Goal: Communication & Community: Answer question/provide support

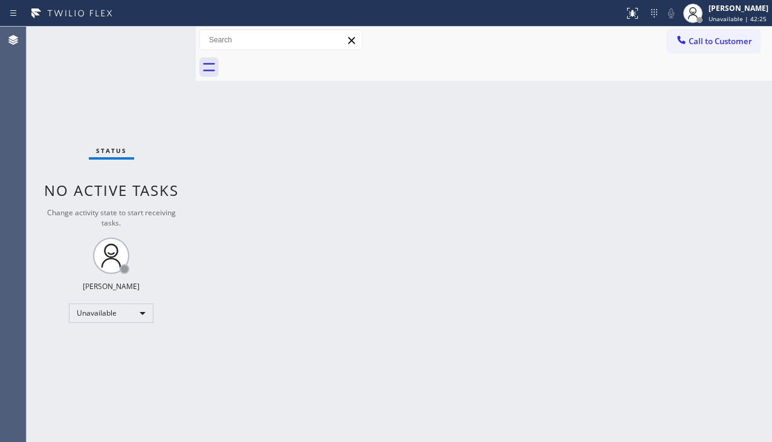
click at [347, 354] on div "Back to Dashboard Change Sender ID Customers Technicians Select a contact Outbo…" at bounding box center [484, 234] width 576 height 415
click at [692, 289] on div "Back to Dashboard Change Sender ID Customers Technicians Select a contact Outbo…" at bounding box center [484, 236] width 576 height 419
click at [309, 433] on div "Back to Dashboard Change Sender ID Customers Technicians Select a contact Outbo…" at bounding box center [484, 236] width 576 height 419
click at [658, 341] on div "Back to Dashboard Change Sender ID Customers Technicians Select a contact Outbo…" at bounding box center [484, 236] width 576 height 419
click at [403, 304] on div "Back to Dashboard Change Sender ID Customers Technicians Select a contact Outbo…" at bounding box center [484, 236] width 576 height 419
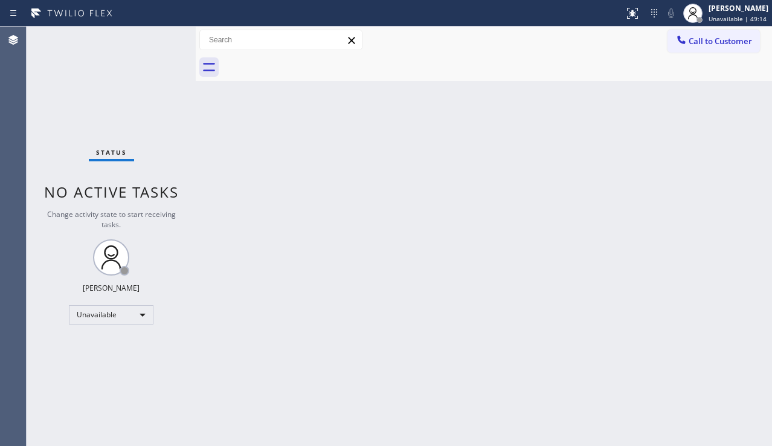
drag, startPoint x: 663, startPoint y: 345, endPoint x: 643, endPoint y: 345, distance: 19.9
click at [663, 345] on div "Back to Dashboard Change Sender ID Customers Technicians Select a contact Outbo…" at bounding box center [484, 236] width 576 height 419
click at [388, 307] on div "Back to Dashboard Change Sender ID Customers Technicians Select a contact Outbo…" at bounding box center [484, 236] width 576 height 419
click at [727, 338] on div "Back to Dashboard Change Sender ID Customers Technicians Select a contact Outbo…" at bounding box center [484, 236] width 576 height 419
click at [359, 229] on div "Back to Dashboard Change Sender ID Customers Technicians Select a contact Outbo…" at bounding box center [484, 236] width 576 height 419
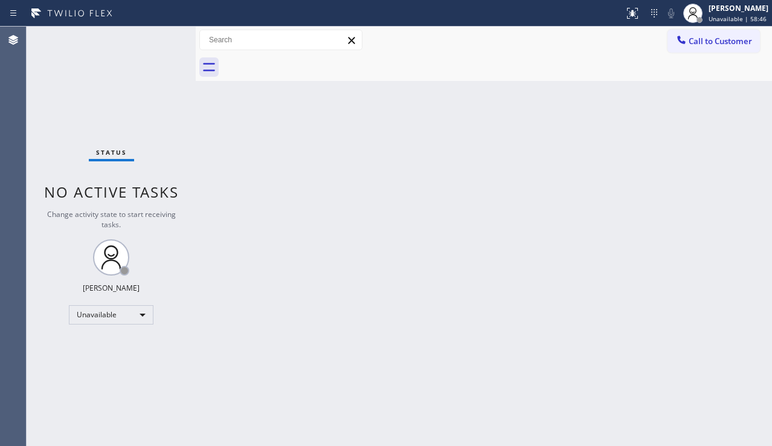
click at [759, 314] on div "Back to Dashboard Change Sender ID Customers Technicians Select a contact Outbo…" at bounding box center [484, 236] width 576 height 419
click at [702, 35] on button "Call to Customer" at bounding box center [714, 41] width 92 height 23
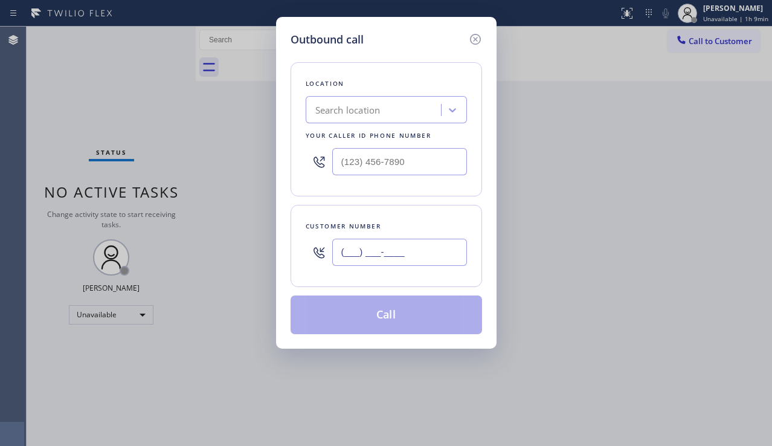
click at [365, 239] on input "(___) ___-____" at bounding box center [399, 252] width 135 height 27
paste input "818) 618-3611"
type input "[PHONE_NUMBER]"
click at [356, 110] on div "Search location" at bounding box center [347, 110] width 65 height 14
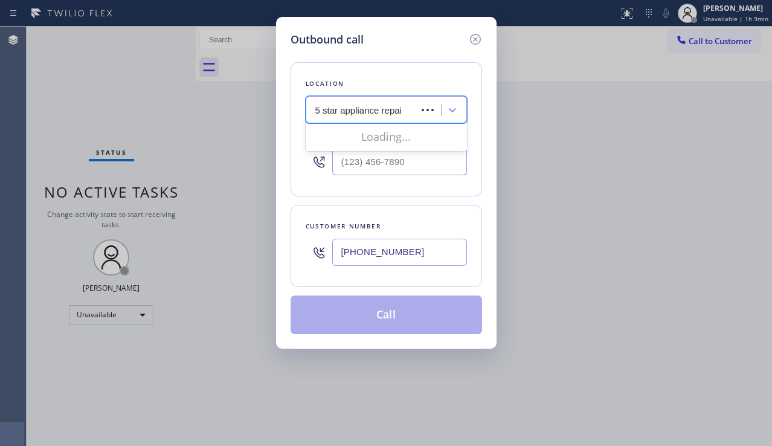
type input "5 star appliance repair"
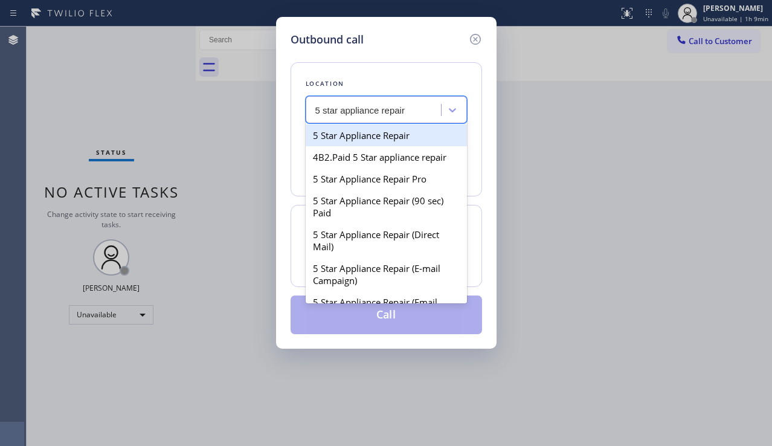
click at [357, 140] on div "5 Star Appliance Repair" at bounding box center [386, 135] width 161 height 22
type input "[PHONE_NUMBER]"
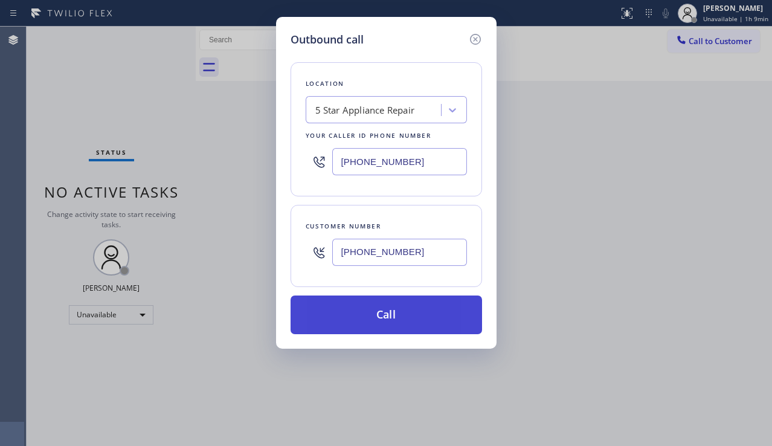
click at [356, 312] on button "Call" at bounding box center [387, 314] width 192 height 39
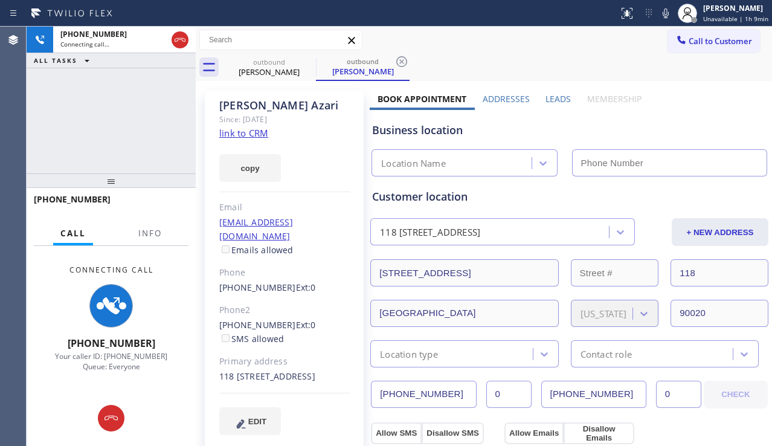
type input "[PHONE_NUMBER]"
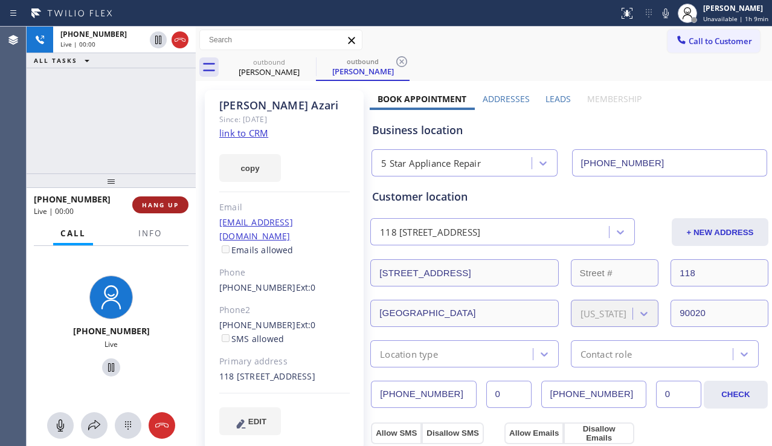
click at [158, 206] on span "HANG UP" at bounding box center [160, 205] width 37 height 8
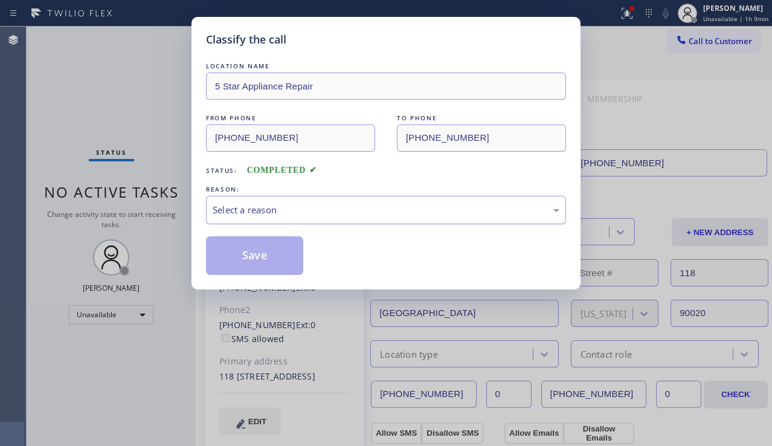
click at [319, 204] on div "Select a reason" at bounding box center [386, 210] width 347 height 14
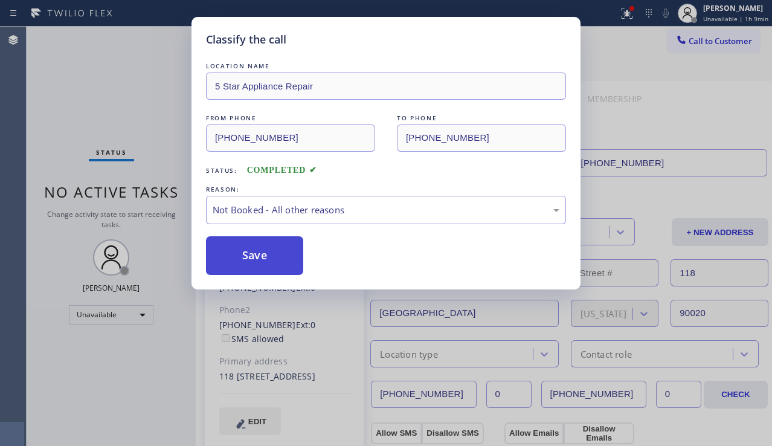
click at [267, 260] on button "Save" at bounding box center [254, 255] width 97 height 39
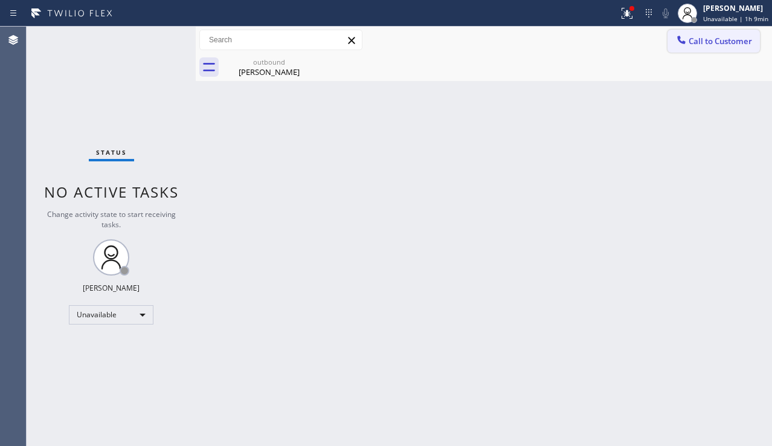
click at [714, 47] on button "Call to Customer" at bounding box center [714, 41] width 92 height 23
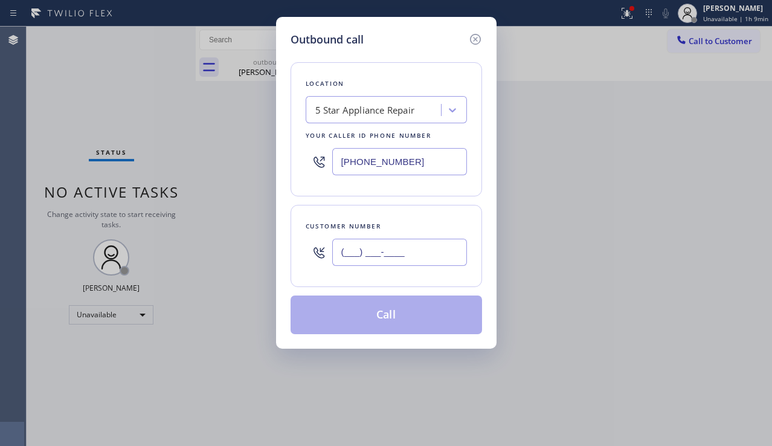
click at [373, 252] on input "(___) ___-____" at bounding box center [399, 252] width 135 height 27
paste input "310) 529-4646"
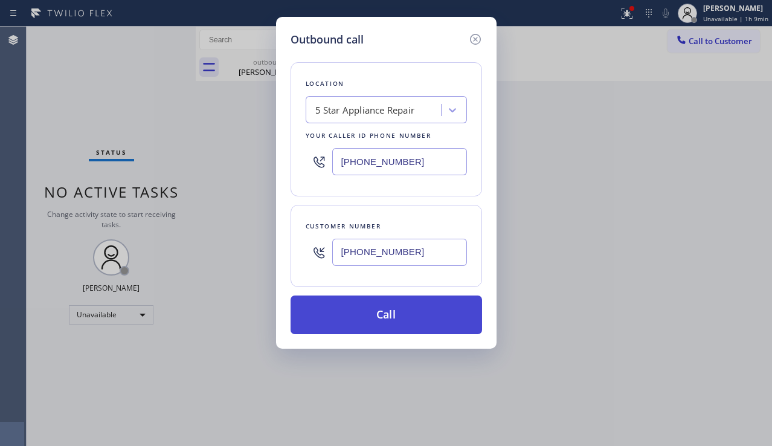
type input "[PHONE_NUMBER]"
click at [362, 317] on button "Call" at bounding box center [387, 314] width 192 height 39
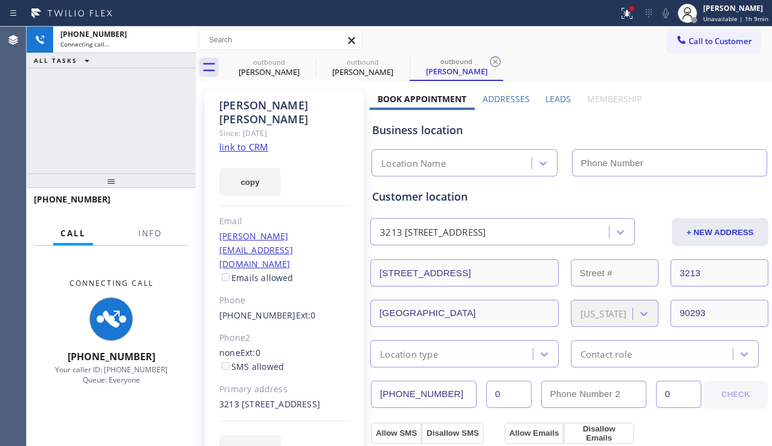
type input "[PHONE_NUMBER]"
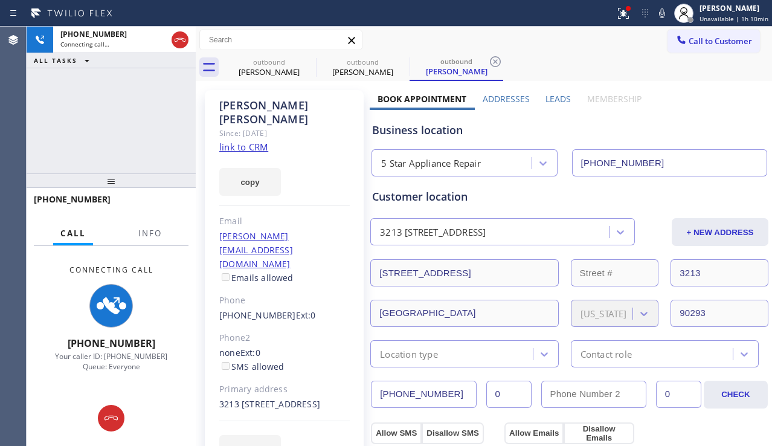
drag, startPoint x: 49, startPoint y: 142, endPoint x: 62, endPoint y: 142, distance: 12.7
click at [49, 142] on div "[PHONE_NUMBER] Connecting call… ALL TASKS ALL TASKS ACTIVE TASKS TASKS IN WRAP …" at bounding box center [111, 100] width 169 height 147
click at [71, 151] on div "[PHONE_NUMBER] Connecting call… ALL TASKS ALL TASKS ACTIVE TASKS TASKS IN WRAP …" at bounding box center [111, 100] width 169 height 147
click at [550, 99] on label "Leads" at bounding box center [558, 98] width 25 height 11
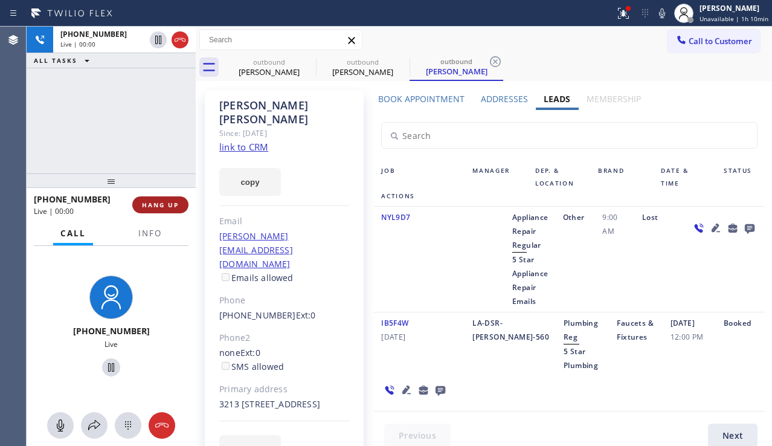
click at [172, 207] on span "HANG UP" at bounding box center [160, 205] width 37 height 8
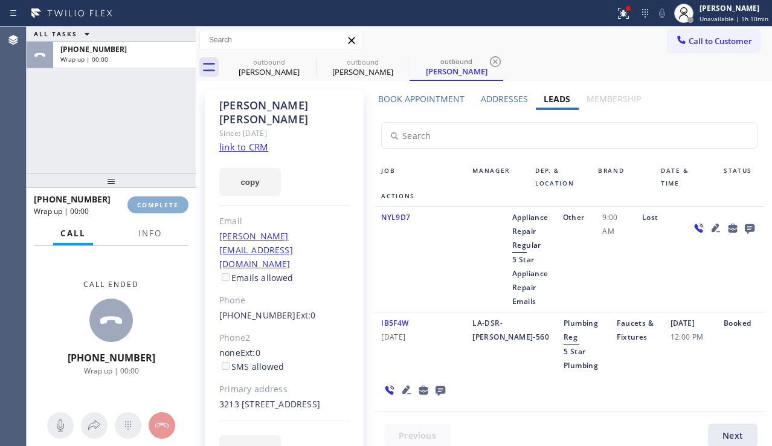
click at [172, 207] on span "COMPLETE" at bounding box center [158, 205] width 42 height 8
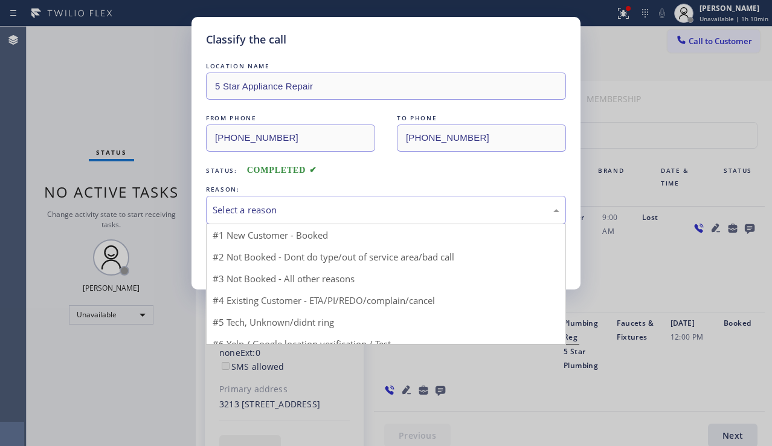
click at [333, 207] on div "Select a reason" at bounding box center [386, 210] width 347 height 14
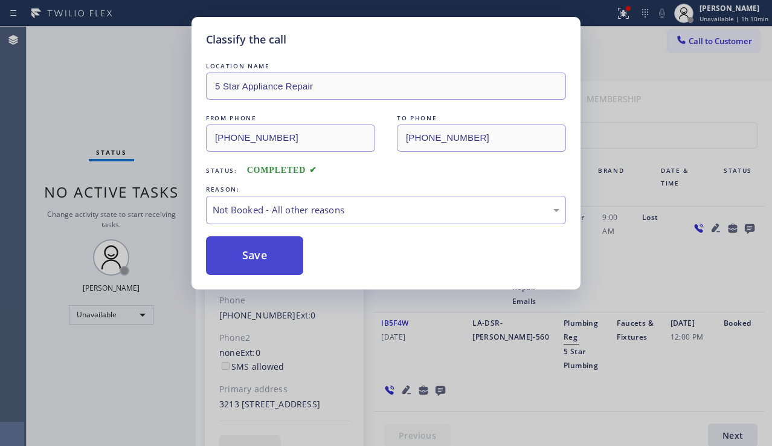
click at [233, 257] on button "Save" at bounding box center [254, 255] width 97 height 39
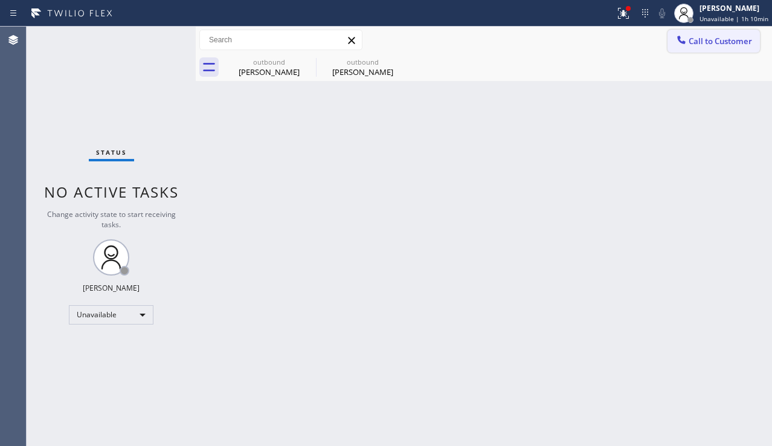
click at [671, 40] on button "Call to Customer" at bounding box center [714, 41] width 92 height 23
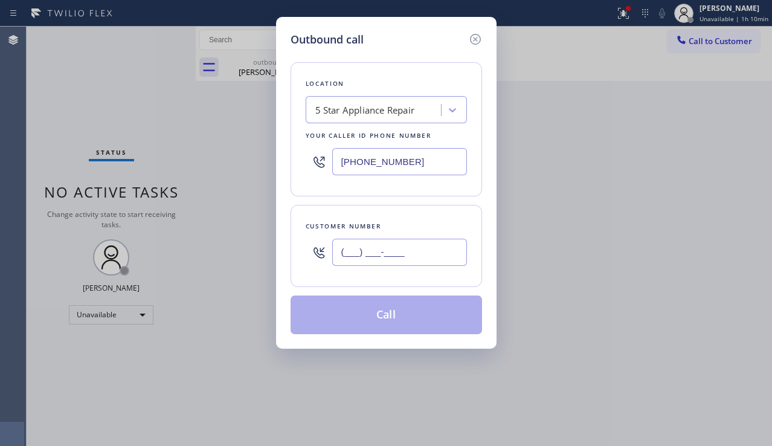
click at [385, 245] on input "(___) ___-____" at bounding box center [399, 252] width 135 height 27
paste input "818) 383-5371"
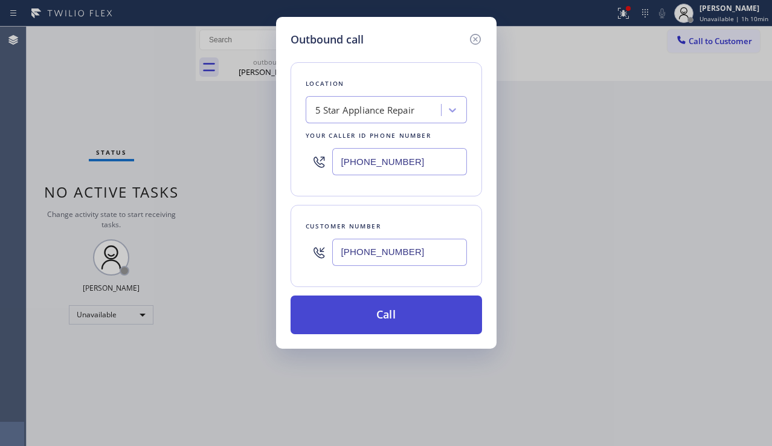
type input "[PHONE_NUMBER]"
drag, startPoint x: 395, startPoint y: 319, endPoint x: 123, endPoint y: 104, distance: 347.1
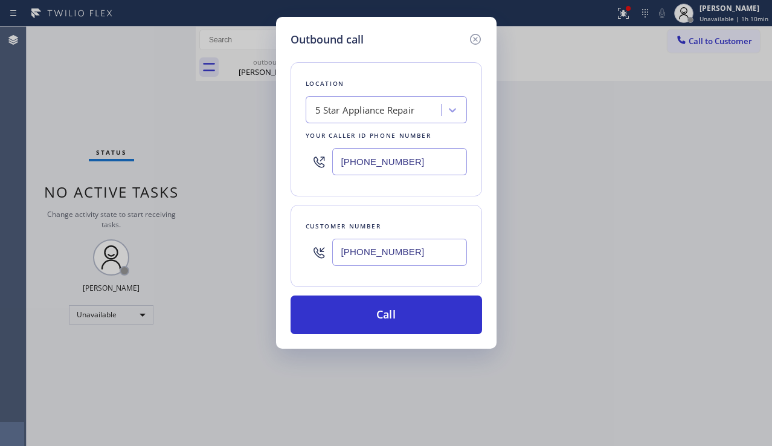
click at [395, 318] on button "Call" at bounding box center [387, 314] width 192 height 39
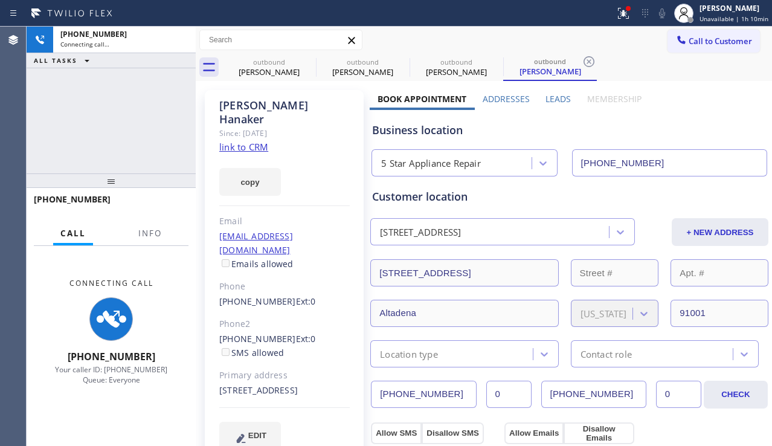
type input "[PHONE_NUMBER]"
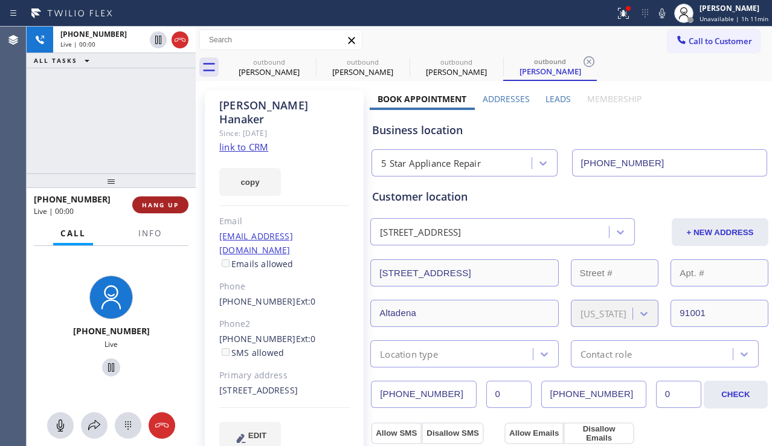
click at [167, 201] on span "HANG UP" at bounding box center [160, 205] width 37 height 8
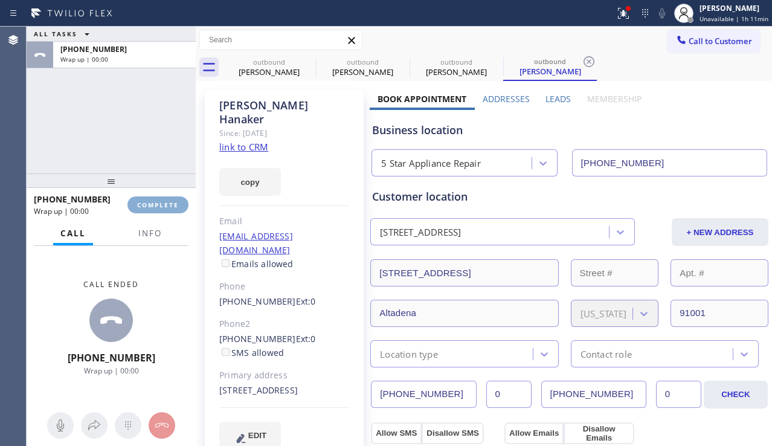
click at [166, 202] on span "COMPLETE" at bounding box center [158, 205] width 42 height 8
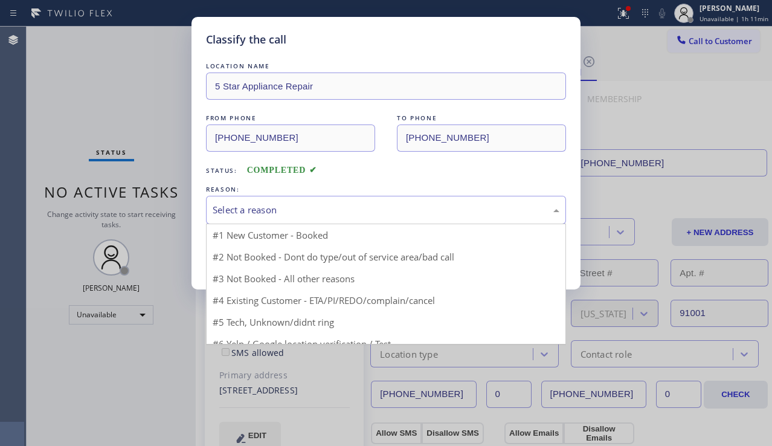
click at [324, 204] on div "Select a reason" at bounding box center [386, 210] width 347 height 14
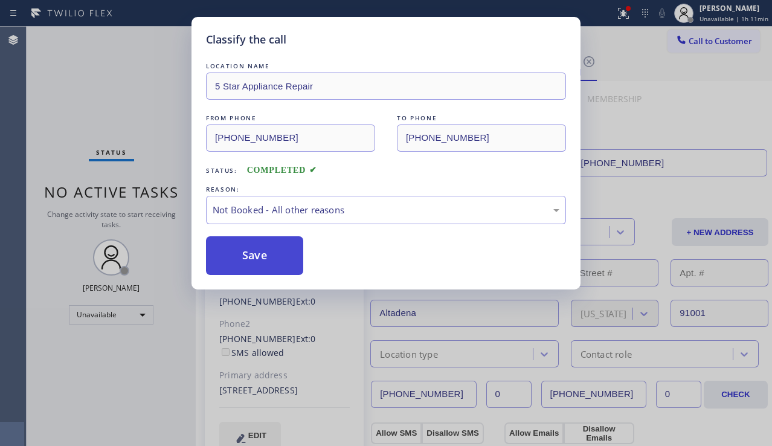
click at [276, 254] on button "Save" at bounding box center [254, 255] width 97 height 39
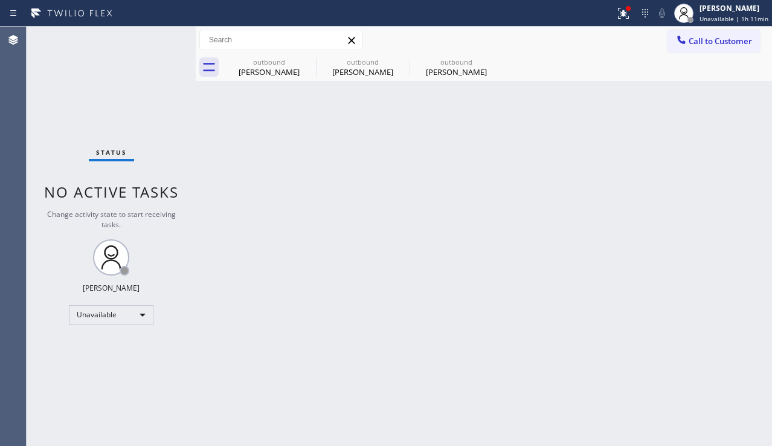
click at [685, 43] on icon at bounding box center [681, 40] width 8 height 8
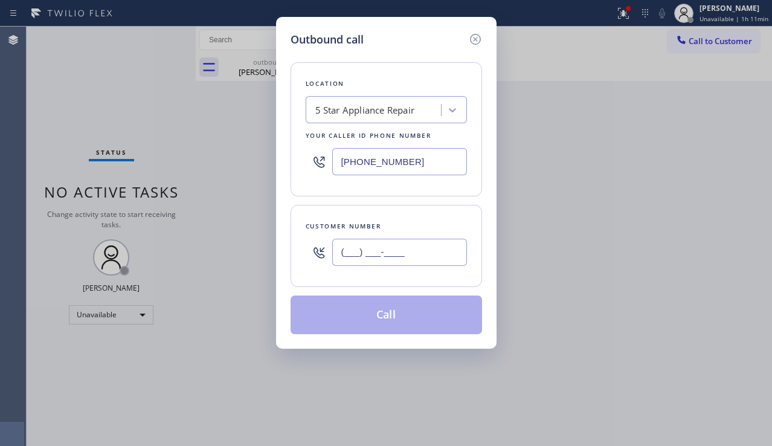
click at [353, 243] on input "(___) ___-____" at bounding box center [399, 252] width 135 height 27
paste input "310) 266-1914"
type input "[PHONE_NUMBER]"
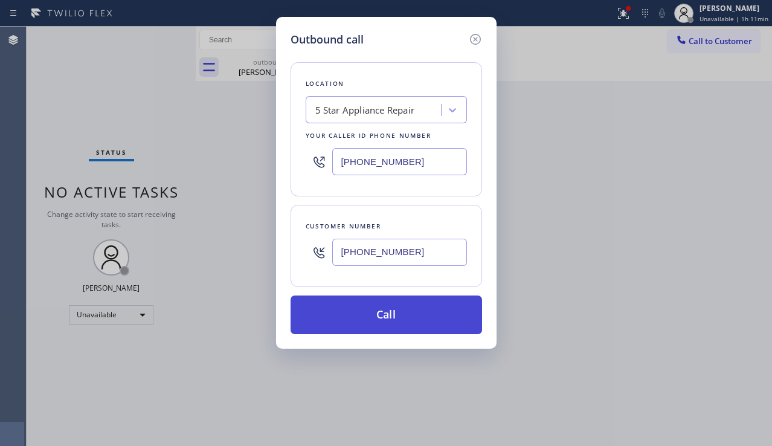
drag, startPoint x: 330, startPoint y: 314, endPoint x: 193, endPoint y: 172, distance: 197.4
click at [331, 314] on button "Call" at bounding box center [387, 314] width 192 height 39
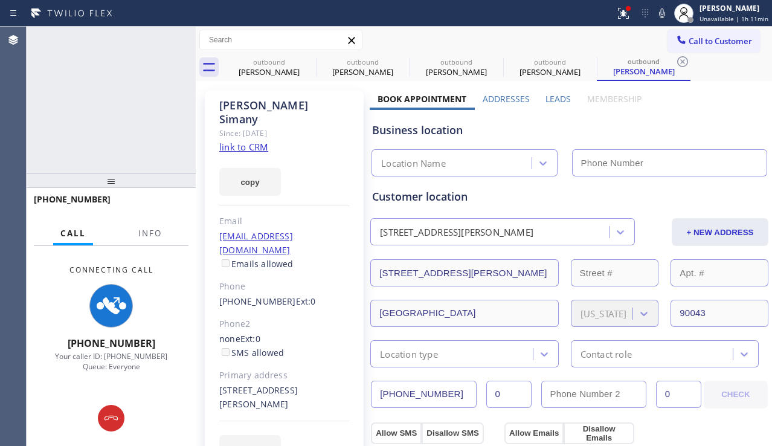
type input "[PHONE_NUMBER]"
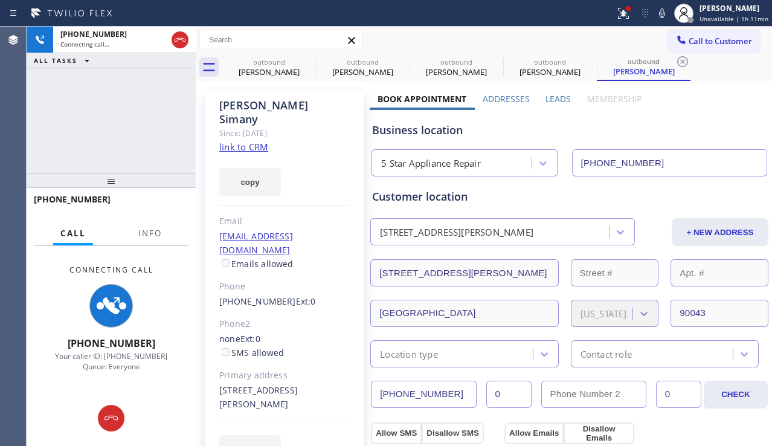
click at [48, 144] on div "[PHONE_NUMBER] Connecting call… ALL TASKS ALL TASKS ACTIVE TASKS TASKS IN WRAP …" at bounding box center [111, 100] width 169 height 147
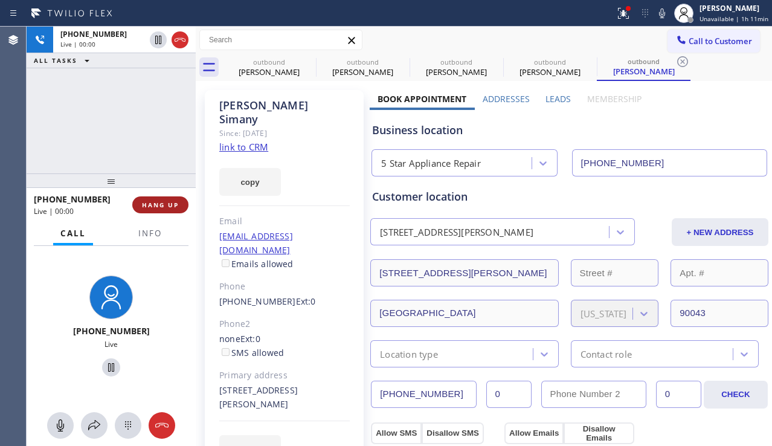
click at [178, 202] on span "HANG UP" at bounding box center [160, 205] width 37 height 8
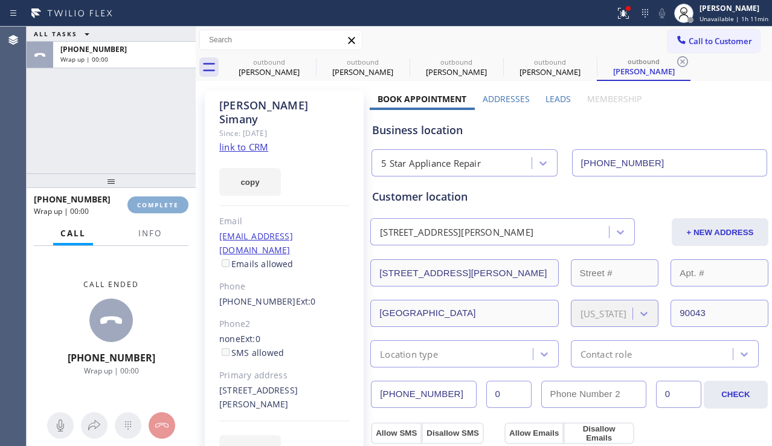
click at [178, 202] on span "COMPLETE" at bounding box center [158, 205] width 42 height 8
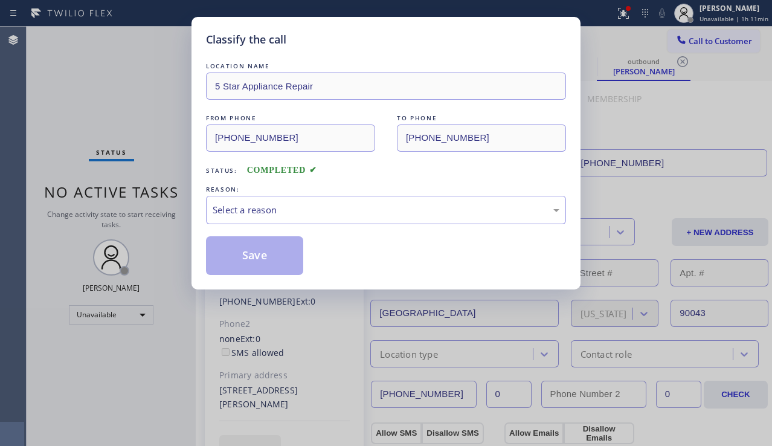
click at [330, 205] on div "Select a reason" at bounding box center [386, 210] width 347 height 14
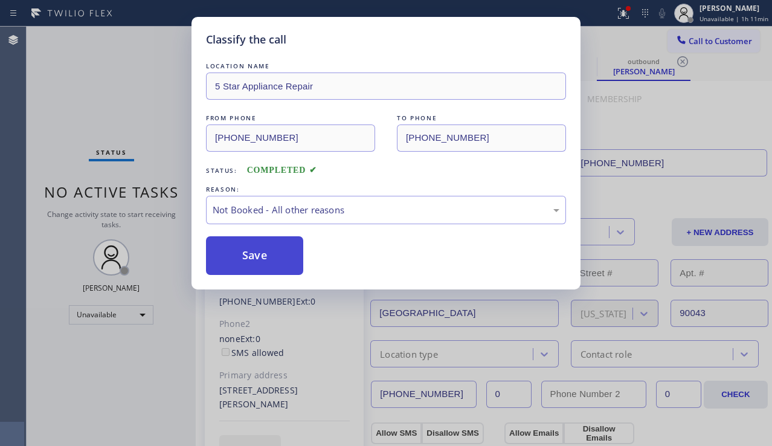
click at [275, 251] on button "Save" at bounding box center [254, 255] width 97 height 39
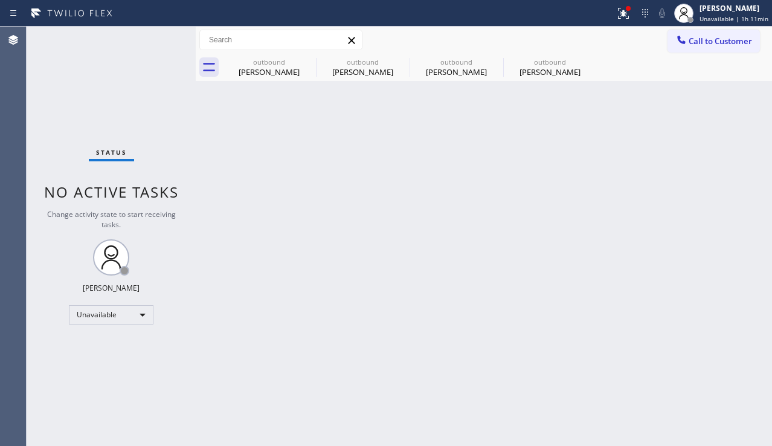
click at [696, 45] on span "Call to Customer" at bounding box center [720, 41] width 63 height 11
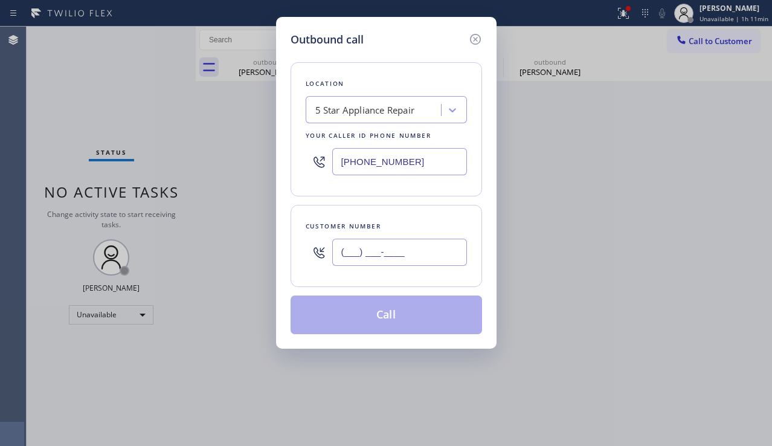
click at [394, 249] on input "(___) ___-____" at bounding box center [399, 252] width 135 height 27
paste input "310) 951-0725"
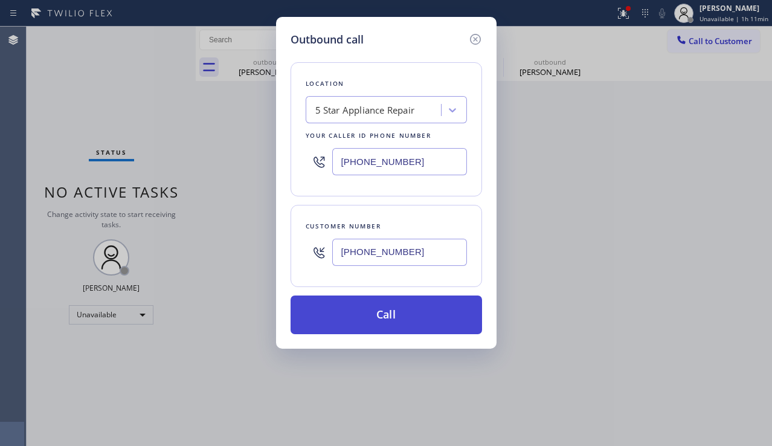
type input "[PHONE_NUMBER]"
click at [360, 327] on button "Call" at bounding box center [387, 314] width 192 height 39
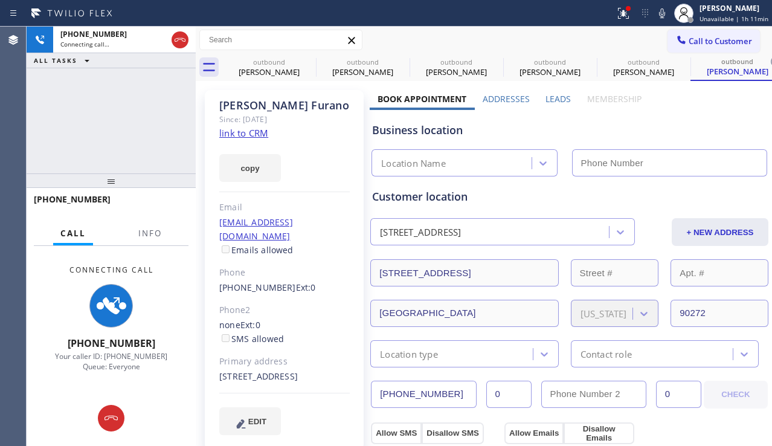
type input "[PHONE_NUMBER]"
click at [63, 142] on div "[PHONE_NUMBER] Connecting call… ALL TASKS ALL TASKS ACTIVE TASKS TASKS IN WRAP …" at bounding box center [111, 100] width 169 height 147
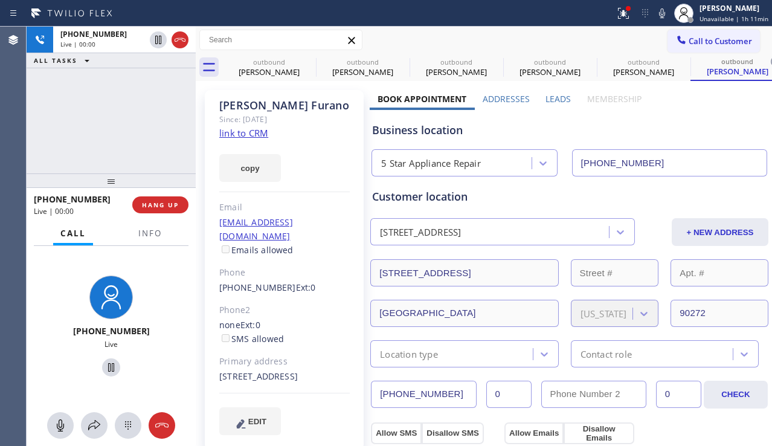
click at [549, 101] on label "Leads" at bounding box center [558, 98] width 25 height 11
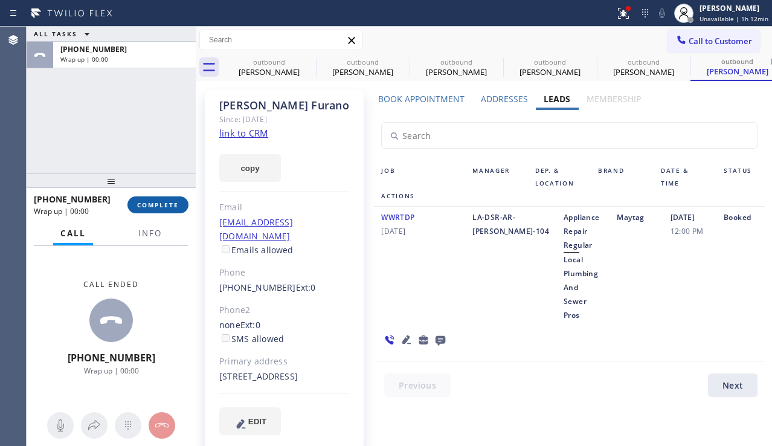
click at [148, 196] on button "COMPLETE" at bounding box center [157, 204] width 61 height 17
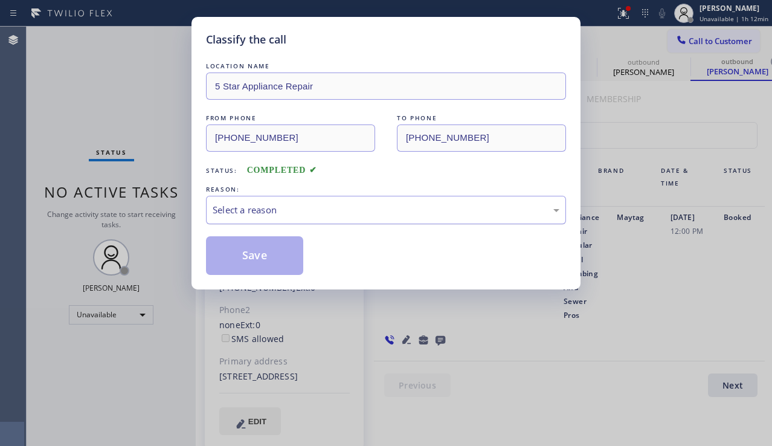
click at [340, 201] on div "Select a reason" at bounding box center [386, 210] width 360 height 28
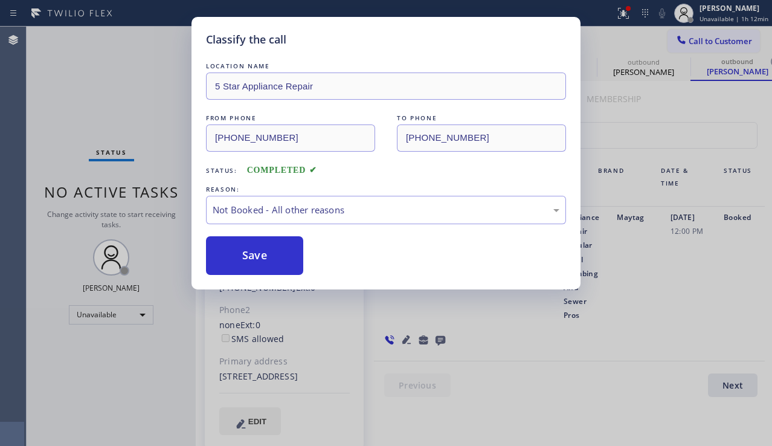
drag, startPoint x: 258, startPoint y: 254, endPoint x: 388, endPoint y: 265, distance: 130.3
click at [259, 255] on button "Save" at bounding box center [254, 255] width 97 height 39
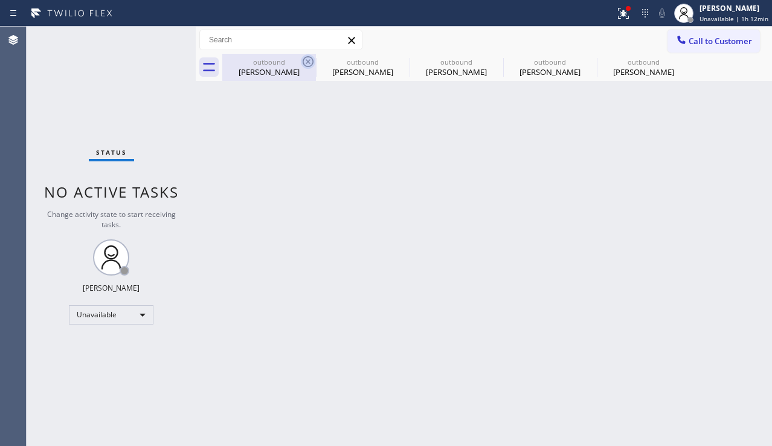
click at [306, 60] on icon at bounding box center [308, 61] width 11 height 11
click at [0, 0] on icon at bounding box center [0, 0] width 0 height 0
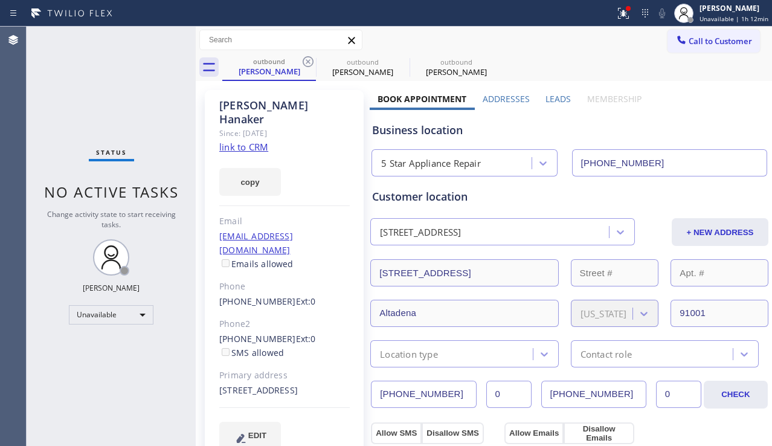
click at [306, 60] on icon at bounding box center [308, 61] width 11 height 11
click at [0, 0] on icon at bounding box center [0, 0] width 0 height 0
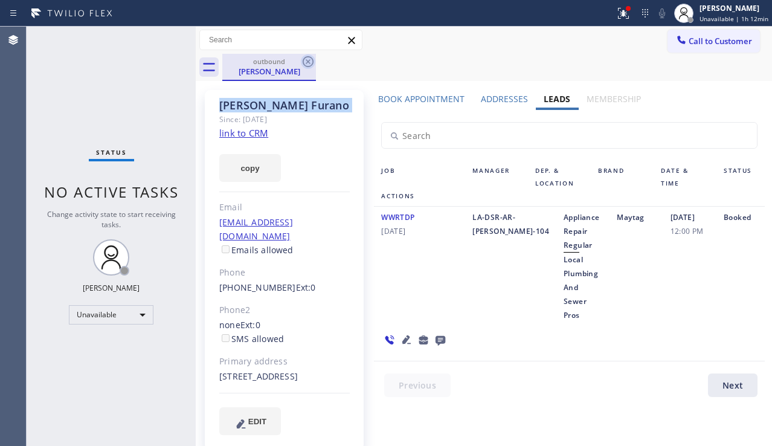
click at [306, 61] on icon at bounding box center [308, 61] width 14 height 14
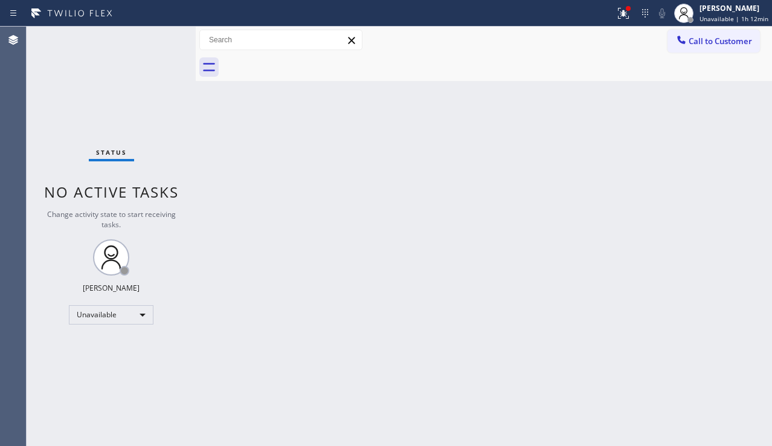
click at [282, 192] on div "Back to Dashboard Change Sender ID Customers Technicians Select a contact Outbo…" at bounding box center [484, 236] width 576 height 419
click at [708, 40] on span "Call to Customer" at bounding box center [720, 41] width 63 height 11
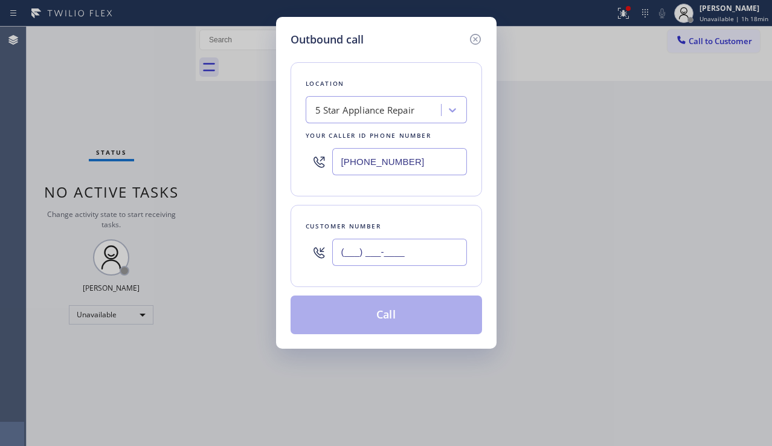
click at [396, 262] on input "(___) ___-____" at bounding box center [399, 252] width 135 height 27
paste input "714) 679-7487"
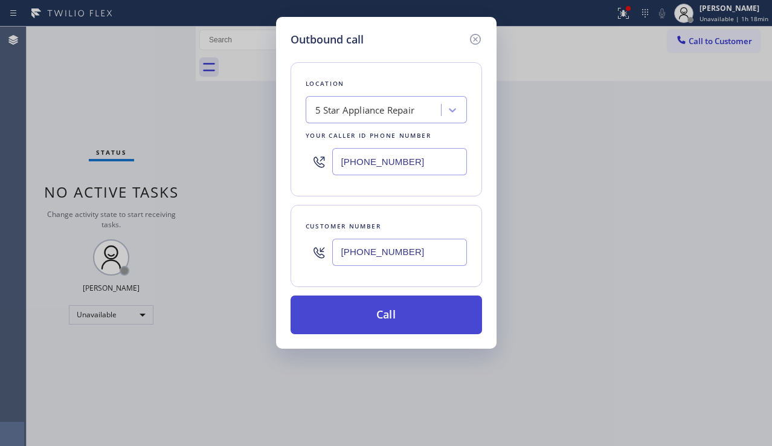
type input "[PHONE_NUMBER]"
click at [411, 306] on button "Call" at bounding box center [387, 314] width 192 height 39
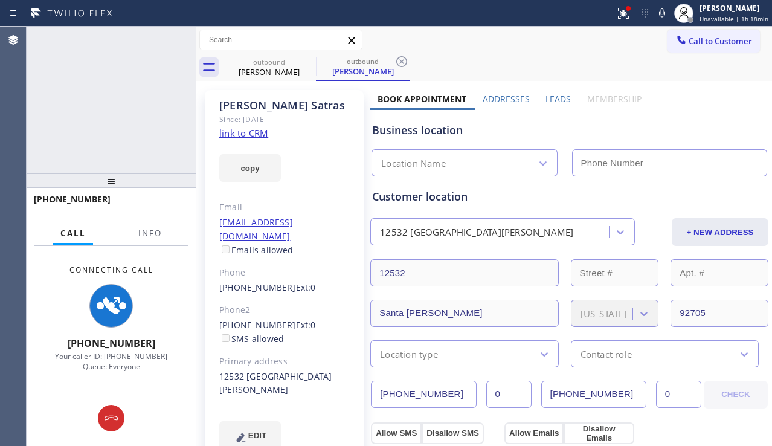
type input "[PHONE_NUMBER]"
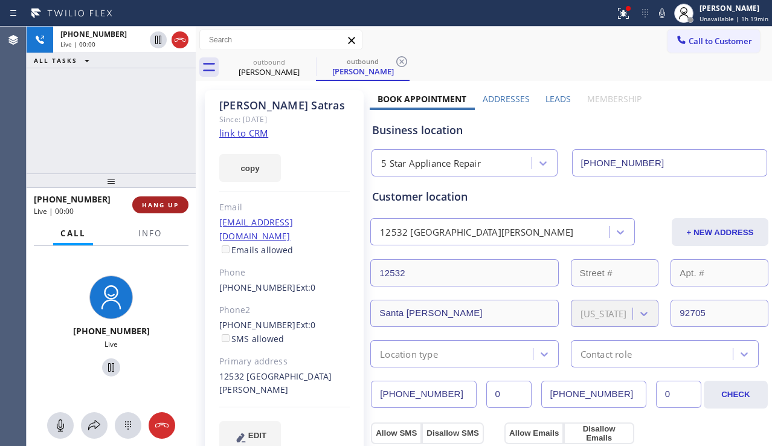
click at [166, 207] on span "HANG UP" at bounding box center [160, 205] width 37 height 8
click at [165, 207] on span "HANG UP" at bounding box center [160, 205] width 37 height 8
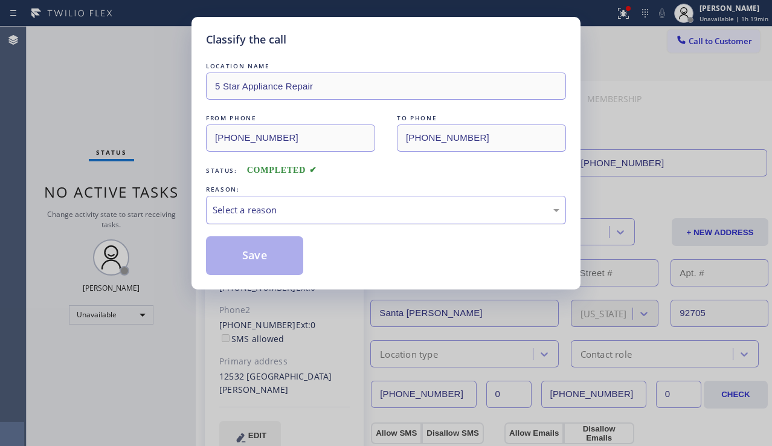
click at [227, 207] on div "Select a reason" at bounding box center [386, 210] width 347 height 14
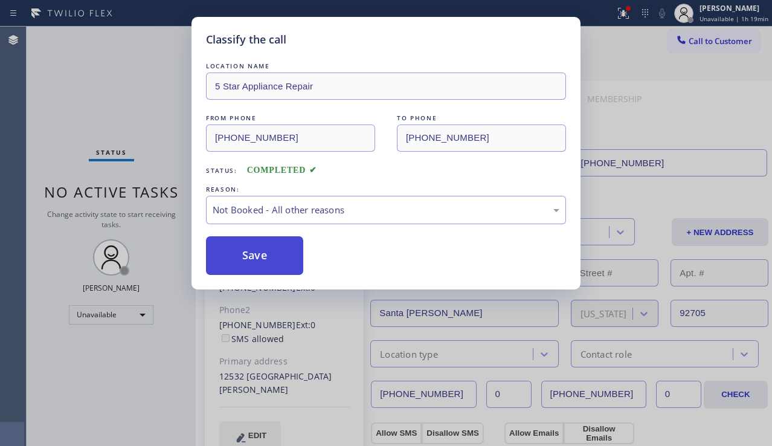
click at [248, 257] on button "Save" at bounding box center [254, 255] width 97 height 39
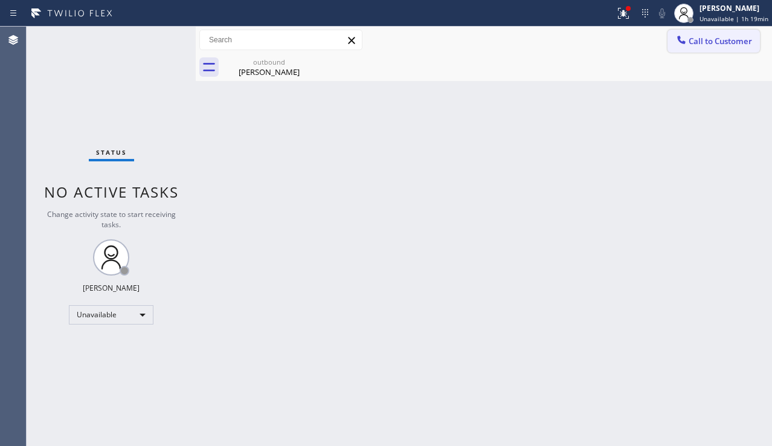
click at [687, 43] on div at bounding box center [681, 41] width 14 height 14
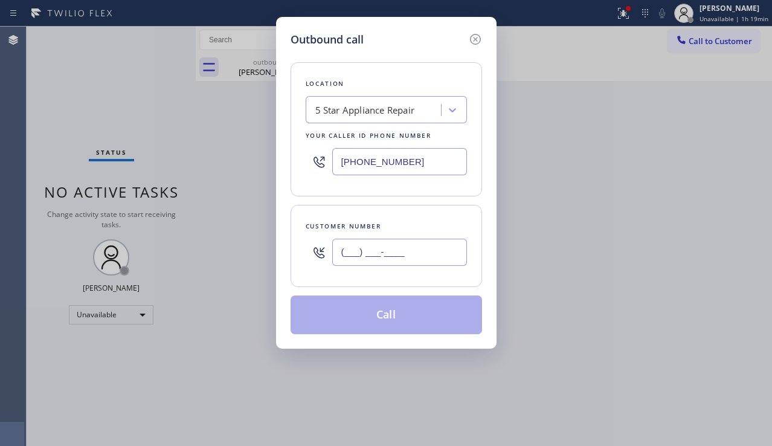
click at [409, 251] on input "(___) ___-____" at bounding box center [399, 252] width 135 height 27
paste input "714) 904-9692"
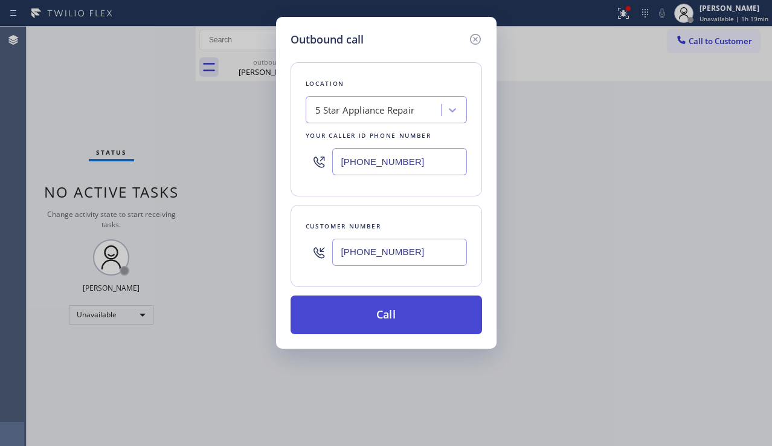
type input "[PHONE_NUMBER]"
click at [388, 313] on button "Call" at bounding box center [387, 314] width 192 height 39
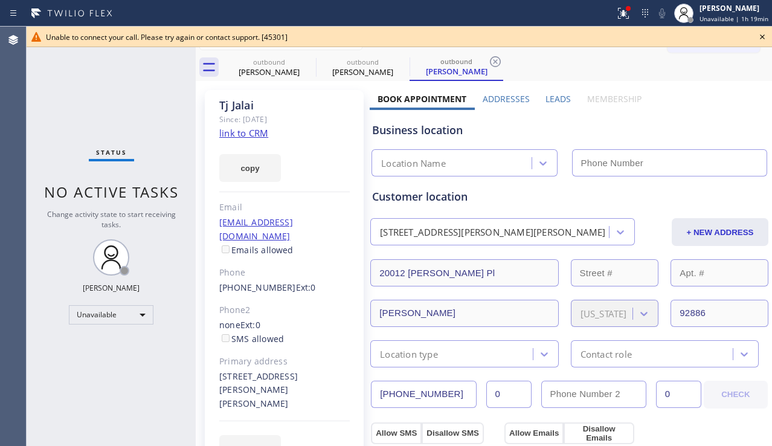
type input "[PHONE_NUMBER]"
click at [759, 34] on icon at bounding box center [762, 37] width 14 height 14
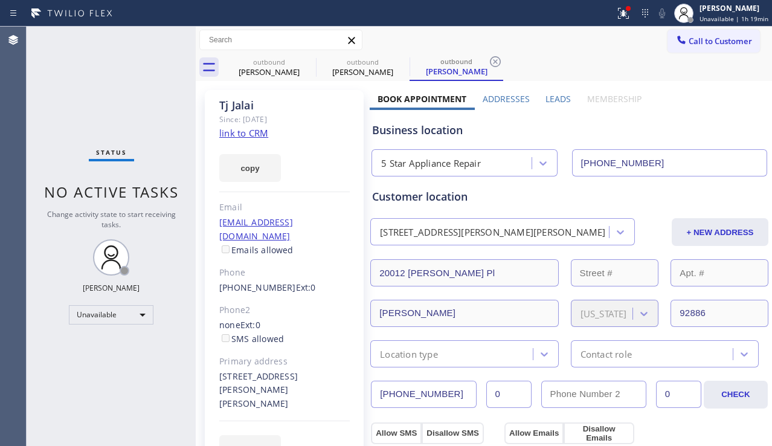
click at [709, 44] on span "Call to Customer" at bounding box center [720, 41] width 63 height 11
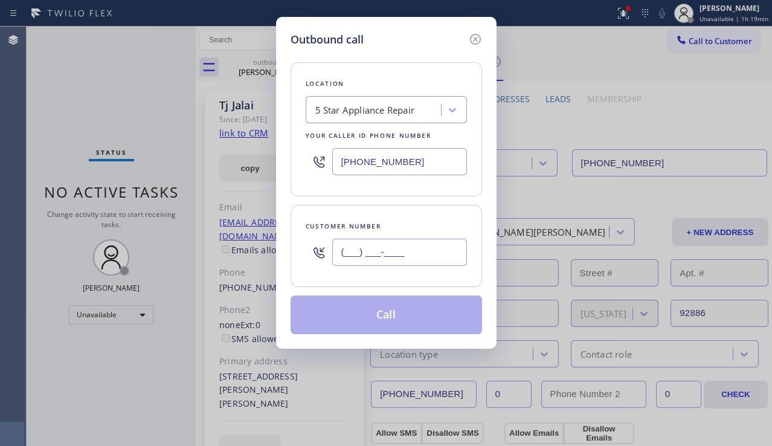
click at [428, 250] on input "(___) ___-____" at bounding box center [399, 252] width 135 height 27
paste input "818) 823-5970"
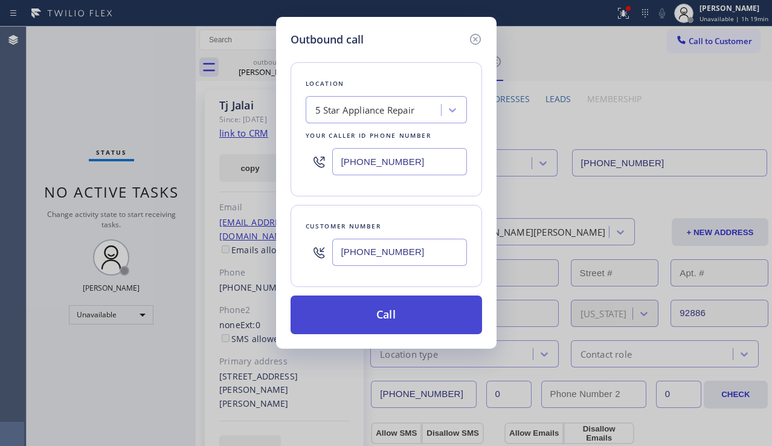
type input "[PHONE_NUMBER]"
click at [407, 311] on button "Call" at bounding box center [387, 314] width 192 height 39
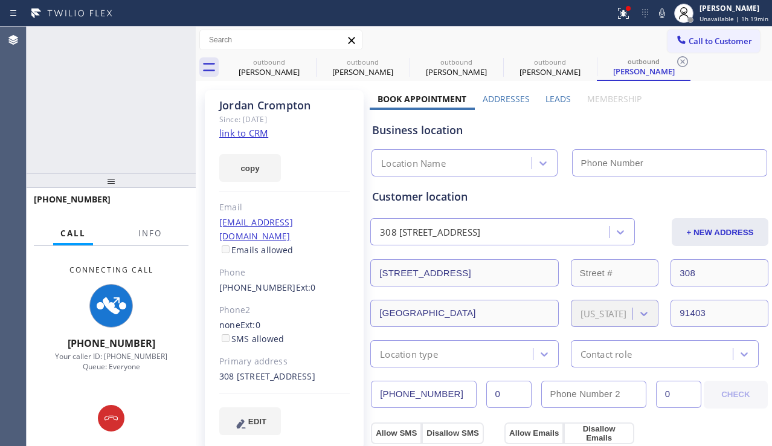
type input "[PHONE_NUMBER]"
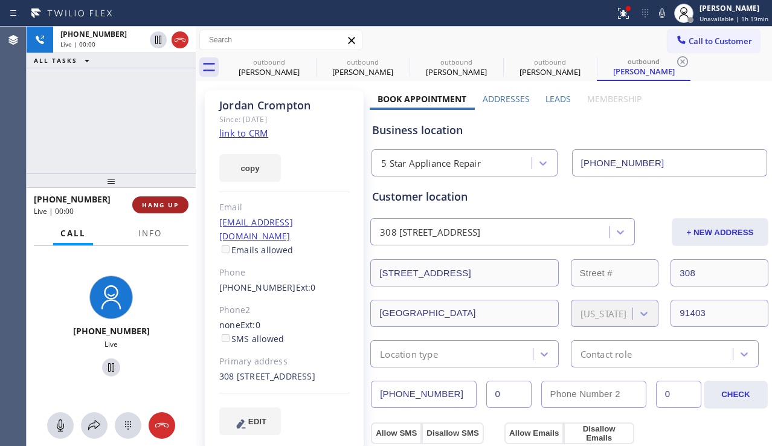
click at [161, 204] on span "HANG UP" at bounding box center [160, 205] width 37 height 8
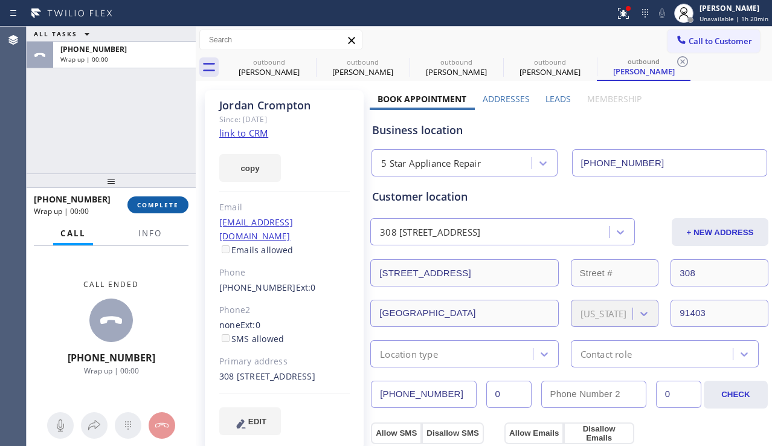
click at [147, 198] on button "COMPLETE" at bounding box center [157, 204] width 61 height 17
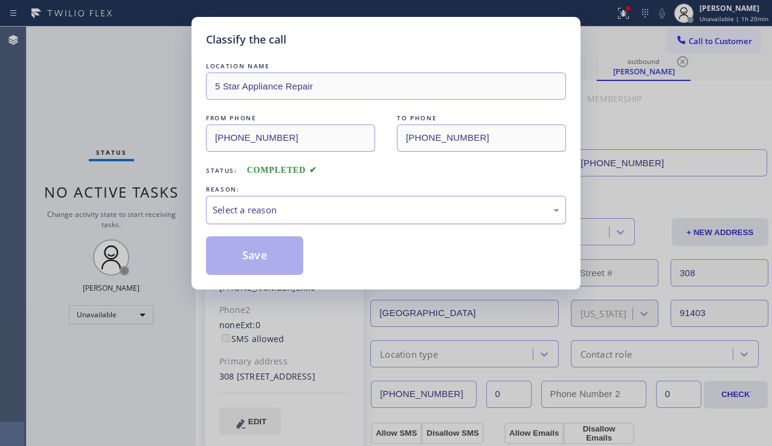
click at [288, 217] on div "Select a reason" at bounding box center [386, 210] width 360 height 28
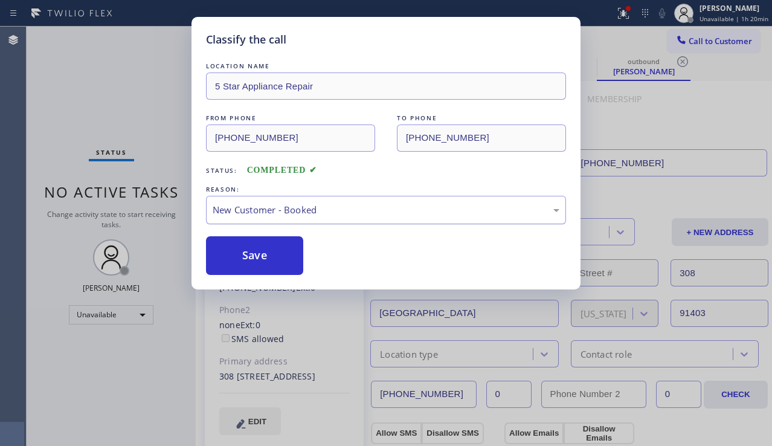
click at [275, 222] on div "New Customer - Booked" at bounding box center [386, 210] width 360 height 28
click at [263, 251] on button "Save" at bounding box center [254, 255] width 97 height 39
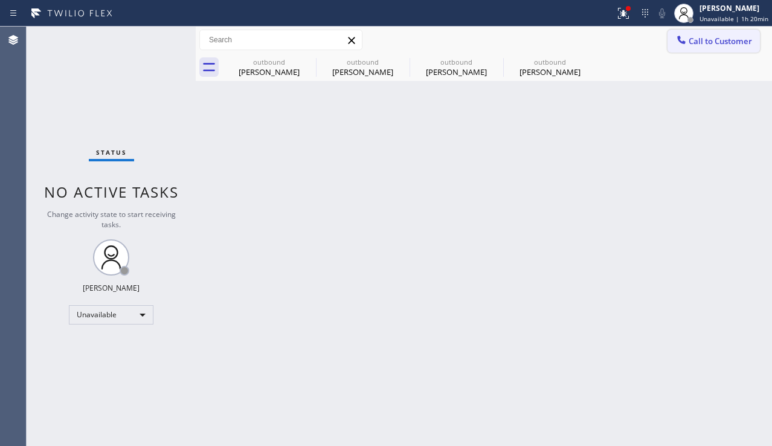
click at [685, 43] on icon at bounding box center [681, 40] width 8 height 8
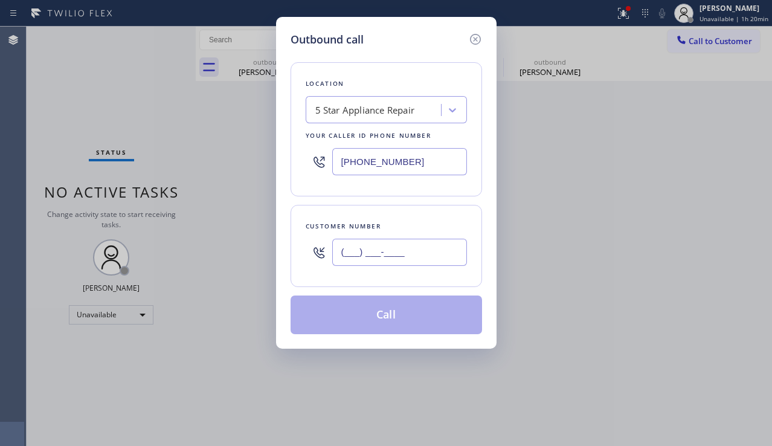
click at [356, 249] on input "(___) ___-____" at bounding box center [399, 252] width 135 height 27
paste input "914) 462-1976"
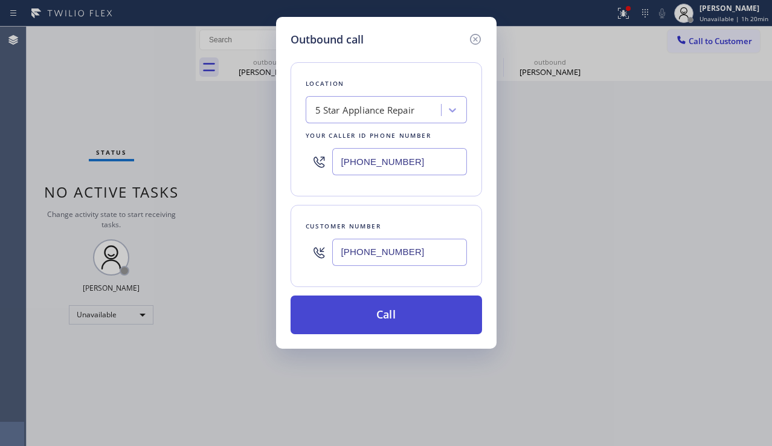
type input "[PHONE_NUMBER]"
click at [359, 311] on button "Call" at bounding box center [387, 314] width 192 height 39
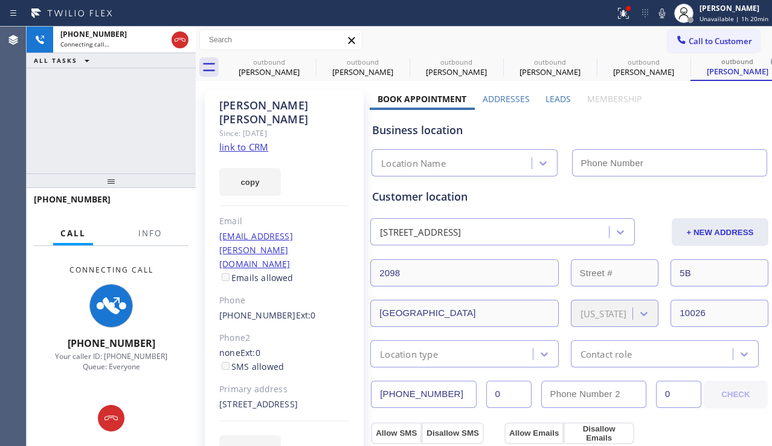
type input "[PHONE_NUMBER]"
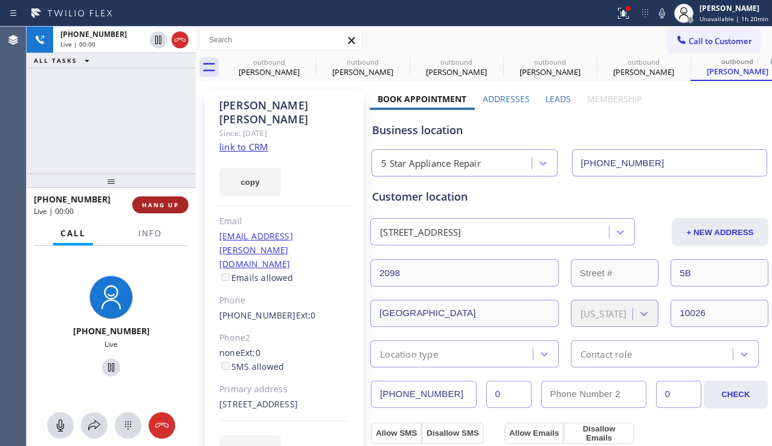
click at [149, 207] on span "HANG UP" at bounding box center [160, 205] width 37 height 8
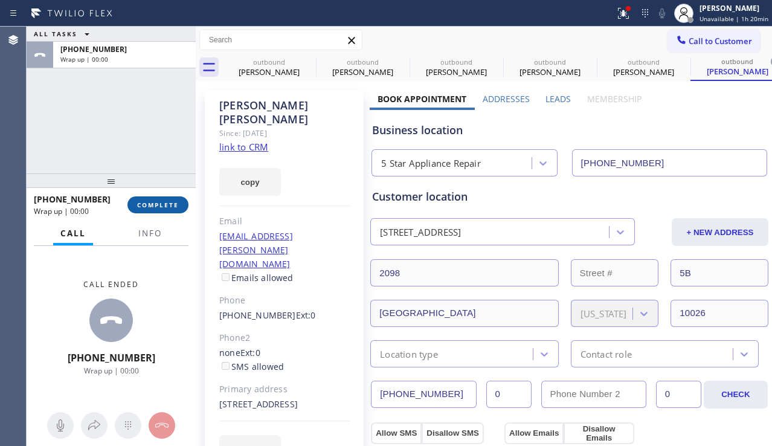
click at [152, 207] on span "COMPLETE" at bounding box center [158, 205] width 42 height 8
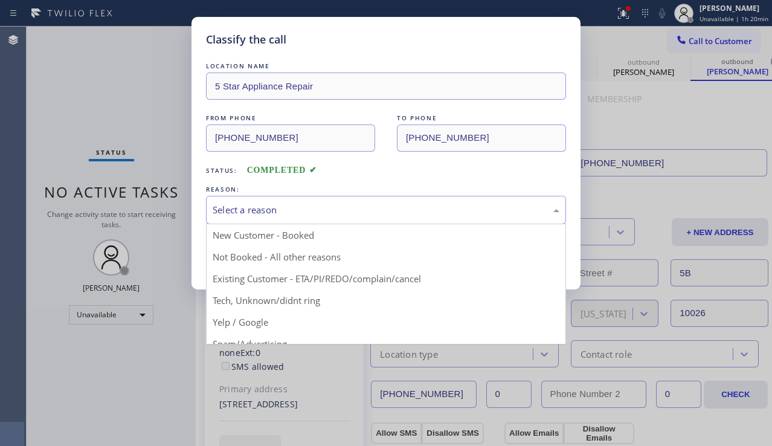
click at [219, 204] on div "Select a reason" at bounding box center [386, 210] width 347 height 14
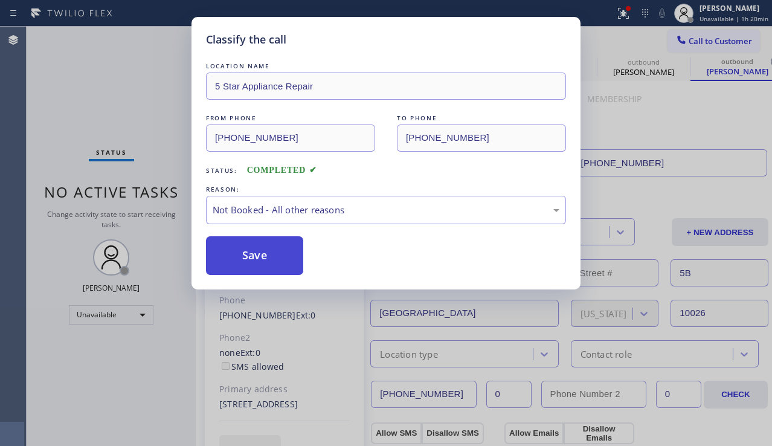
click at [227, 249] on button "Save" at bounding box center [254, 255] width 97 height 39
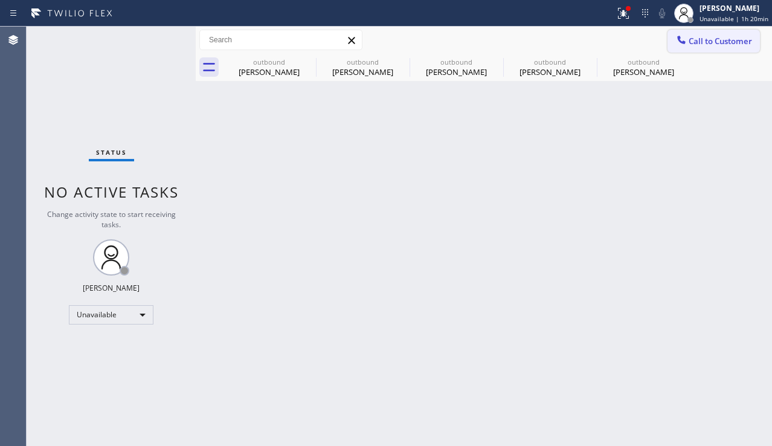
click at [695, 37] on span "Call to Customer" at bounding box center [720, 41] width 63 height 11
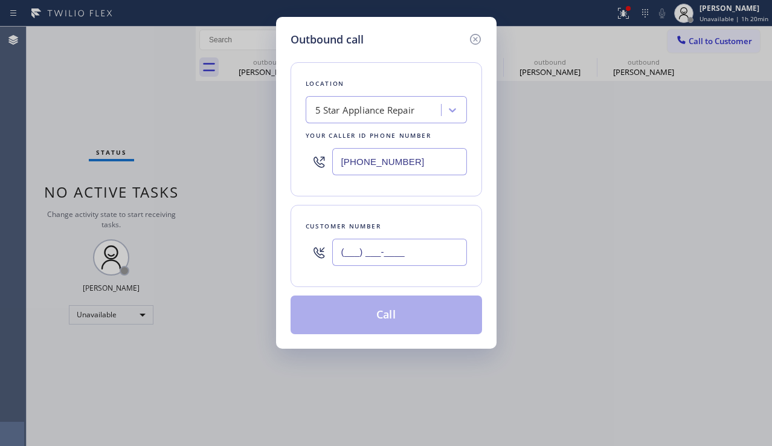
click at [372, 248] on input "(___) ___-____" at bounding box center [399, 252] width 135 height 27
paste input "612) 889-8068"
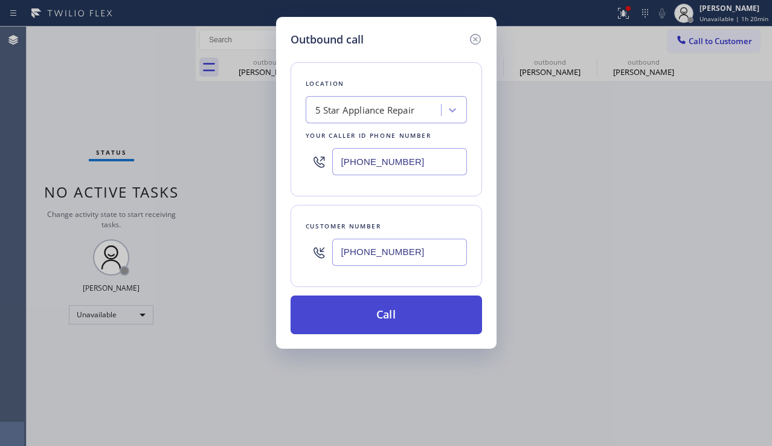
type input "[PHONE_NUMBER]"
click at [353, 306] on button "Call" at bounding box center [387, 314] width 192 height 39
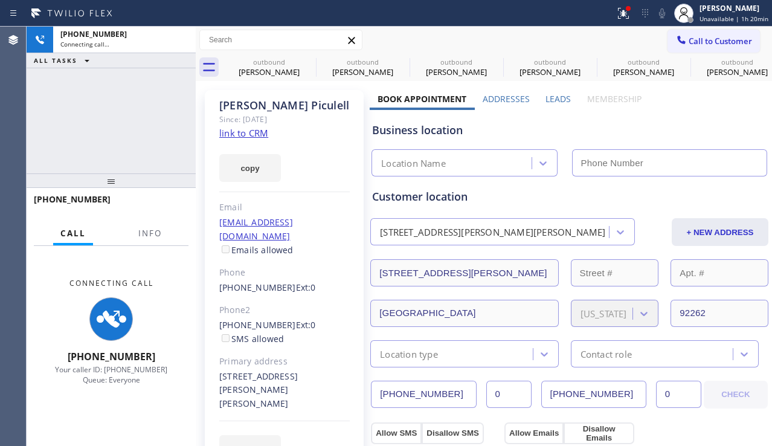
type input "[PHONE_NUMBER]"
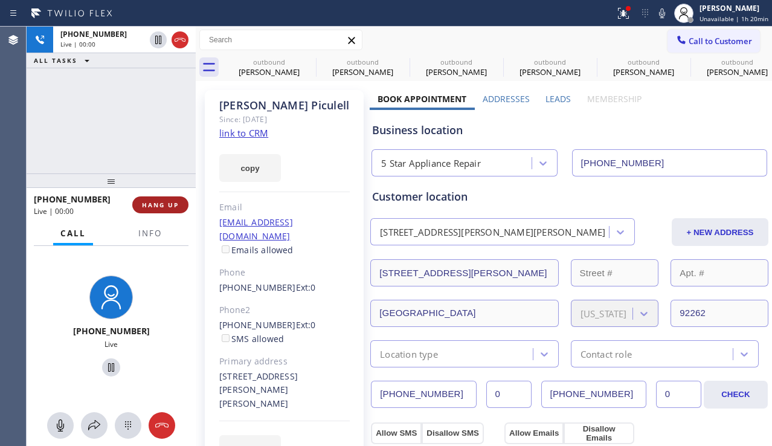
click at [163, 202] on span "HANG UP" at bounding box center [160, 205] width 37 height 8
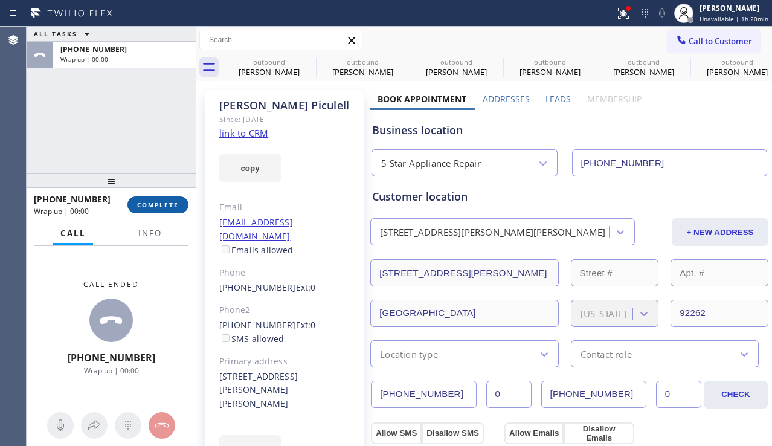
click at [161, 204] on span "COMPLETE" at bounding box center [158, 205] width 42 height 8
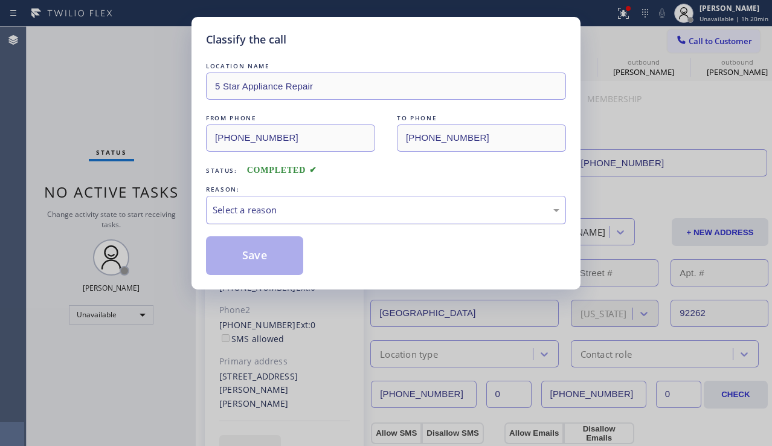
click at [231, 204] on div "Select a reason" at bounding box center [386, 210] width 347 height 14
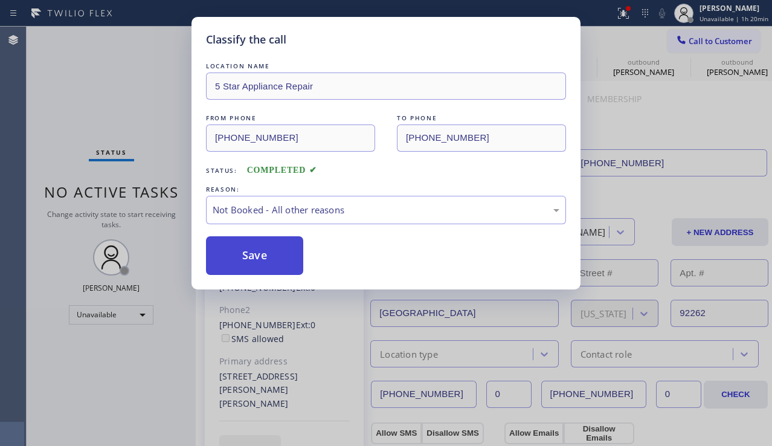
click at [225, 257] on button "Save" at bounding box center [254, 255] width 97 height 39
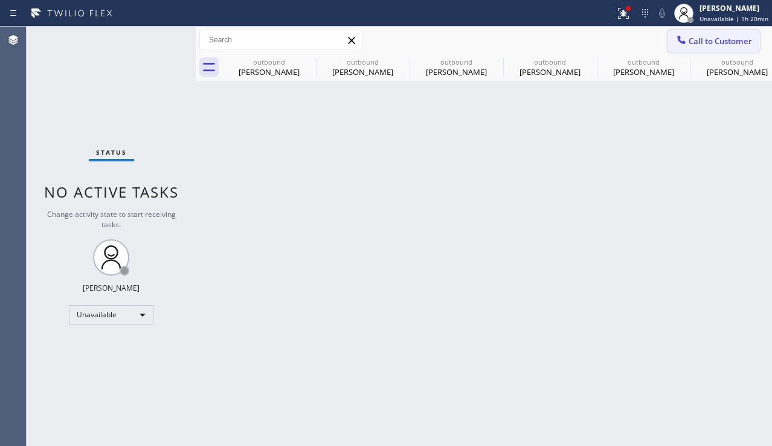
click at [674, 39] on div at bounding box center [681, 41] width 14 height 14
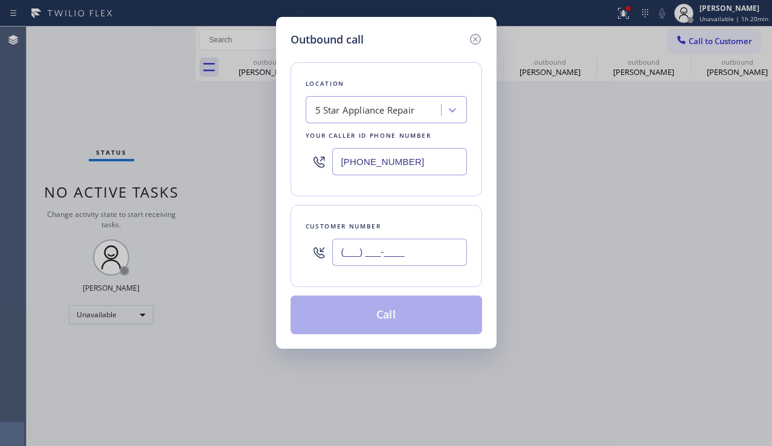
click at [385, 265] on input "(___) ___-____" at bounding box center [399, 252] width 135 height 27
paste input "516) 225-7003"
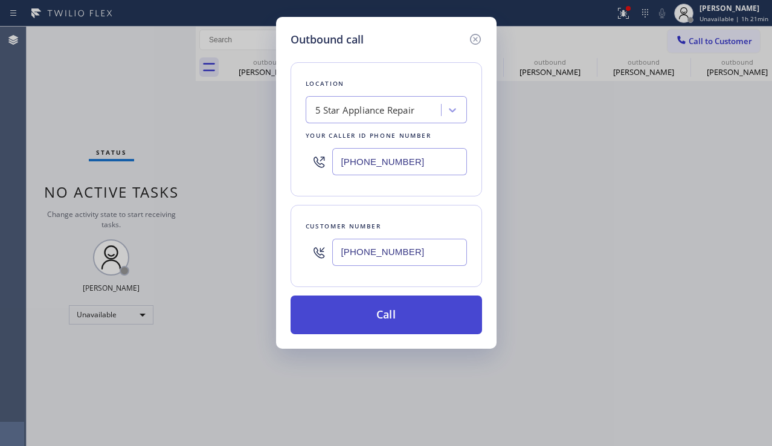
type input "[PHONE_NUMBER]"
click at [346, 312] on button "Call" at bounding box center [387, 314] width 192 height 39
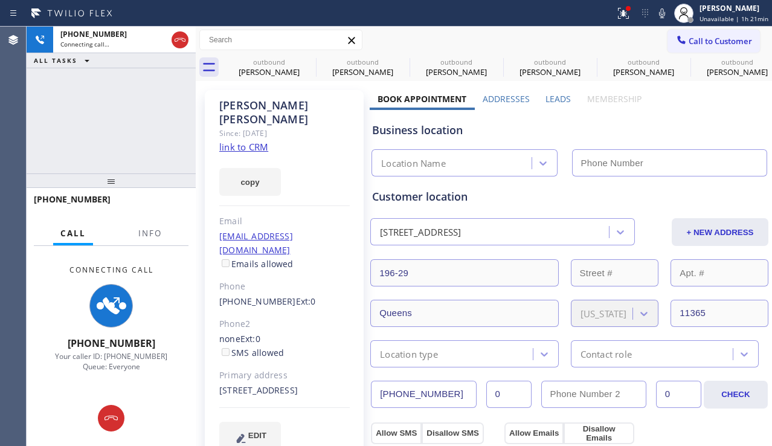
type input "[PHONE_NUMBER]"
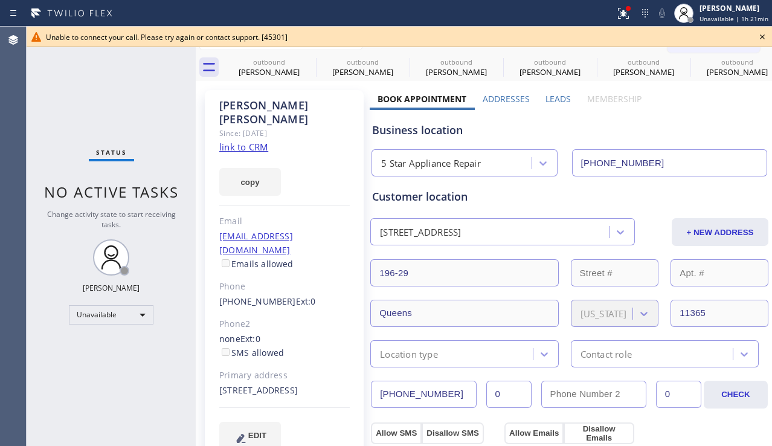
click at [761, 34] on icon at bounding box center [762, 37] width 14 height 14
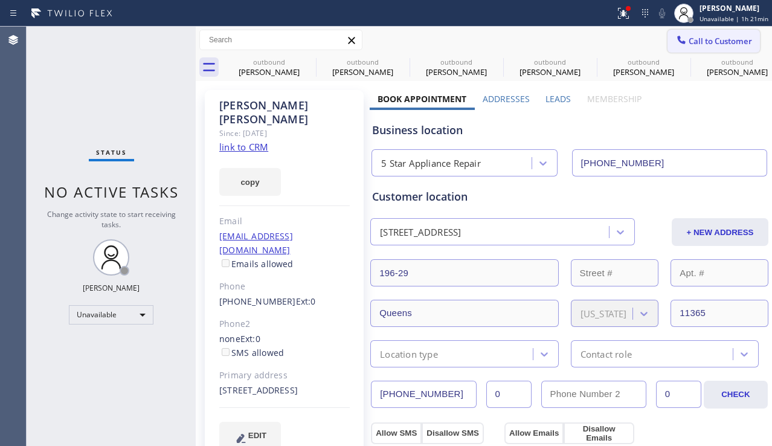
click at [698, 43] on span "Call to Customer" at bounding box center [720, 41] width 63 height 11
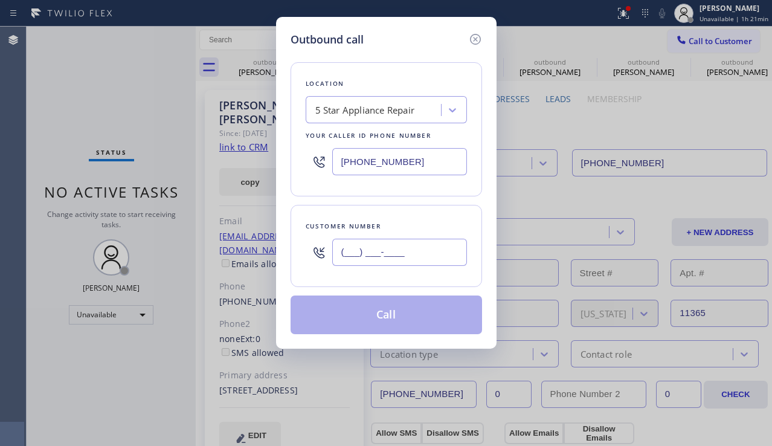
click at [394, 264] on input "(___) ___-____" at bounding box center [399, 252] width 135 height 27
paste input "847) 436-3250"
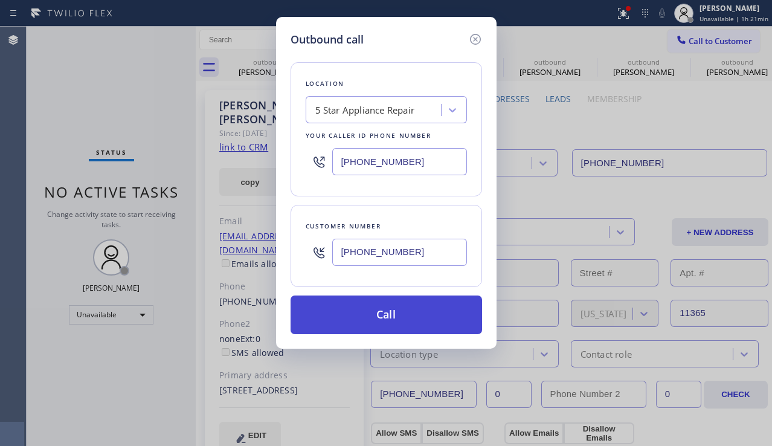
type input "[PHONE_NUMBER]"
click at [366, 309] on button "Call" at bounding box center [387, 314] width 192 height 39
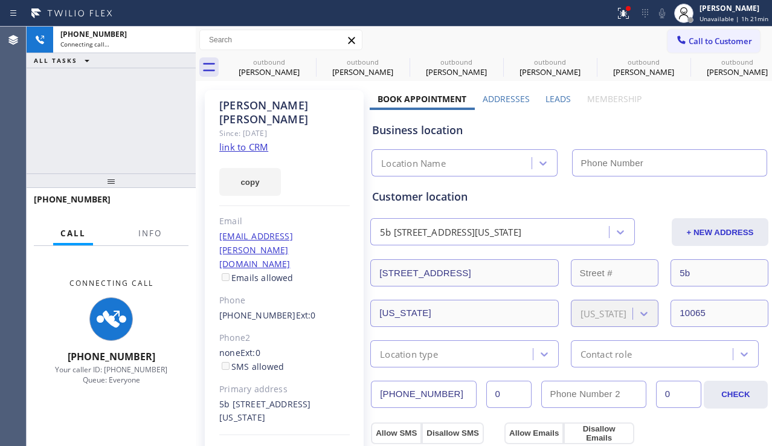
type input "[PHONE_NUMBER]"
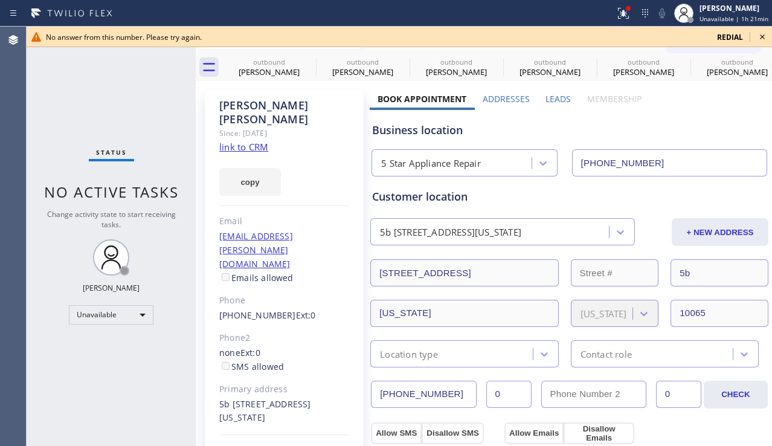
click at [762, 39] on icon at bounding box center [762, 37] width 14 height 14
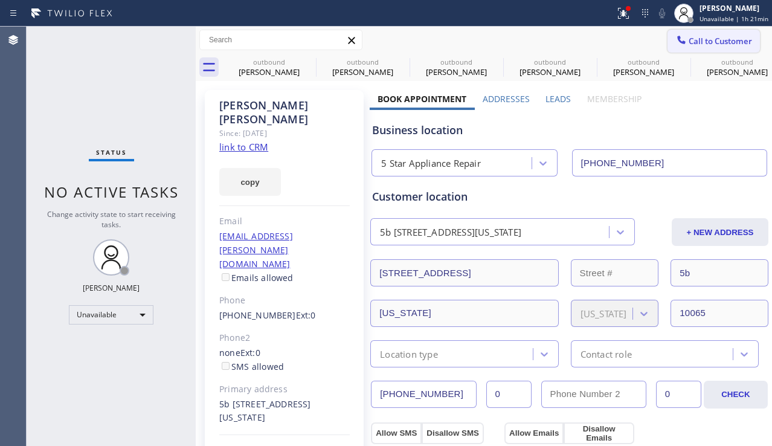
click at [732, 45] on span "Call to Customer" at bounding box center [720, 41] width 63 height 11
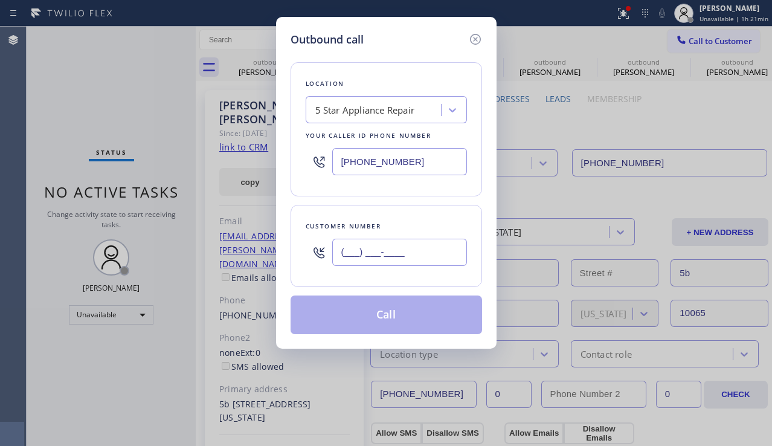
click at [359, 264] on input "(___) ___-____" at bounding box center [399, 252] width 135 height 27
paste input "781) 864-8962"
type input "[PHONE_NUMBER]"
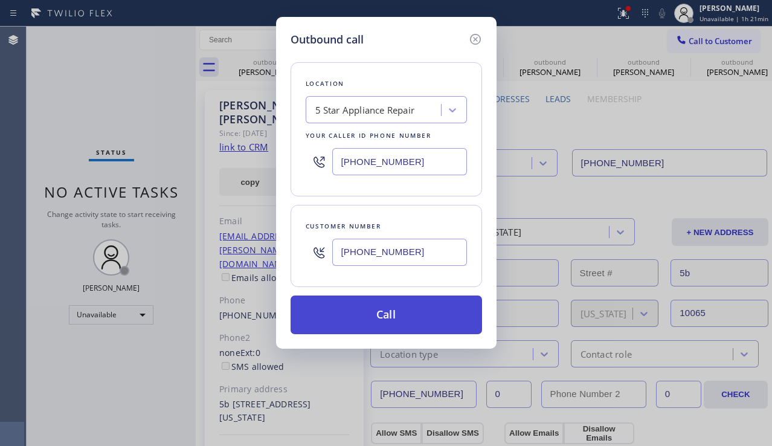
click at [353, 321] on button "Call" at bounding box center [387, 314] width 192 height 39
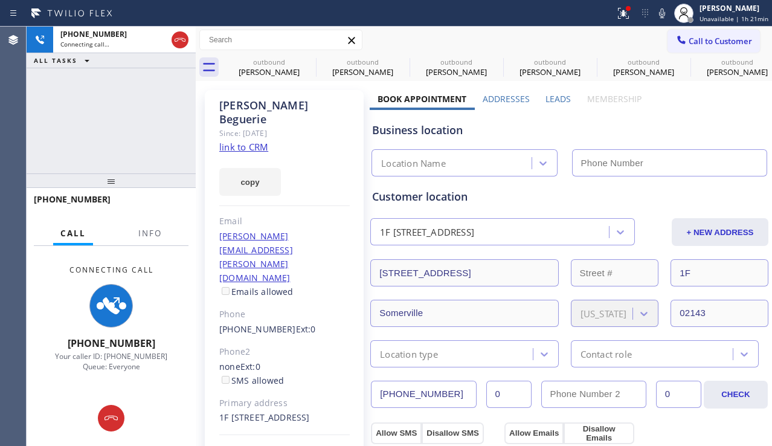
type input "[PHONE_NUMBER]"
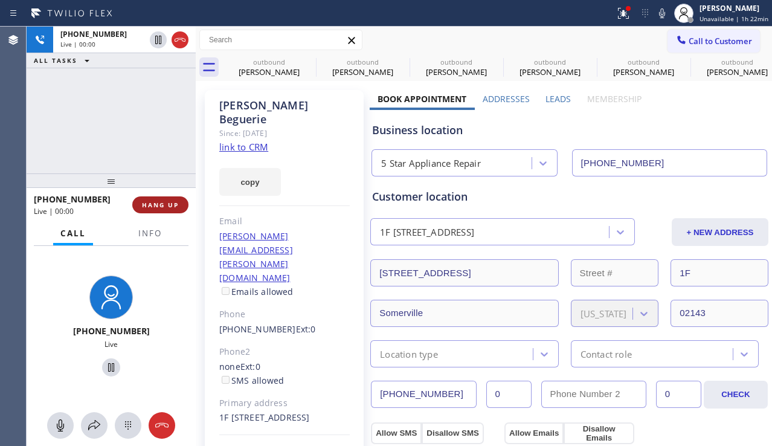
click at [167, 211] on button "HANG UP" at bounding box center [160, 204] width 56 height 17
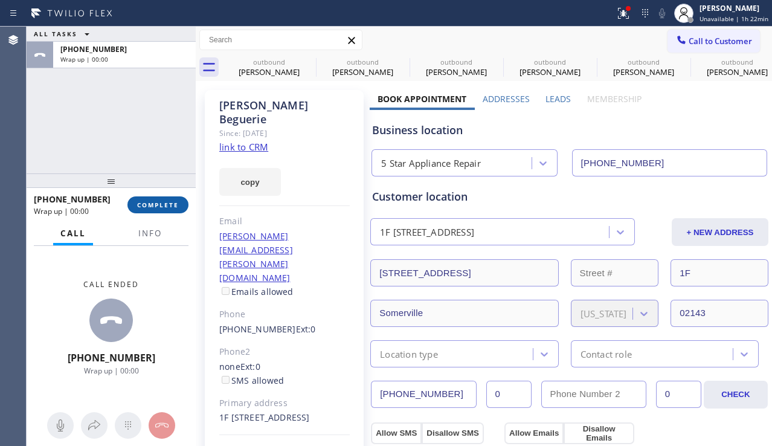
click at [168, 207] on span "COMPLETE" at bounding box center [158, 205] width 42 height 8
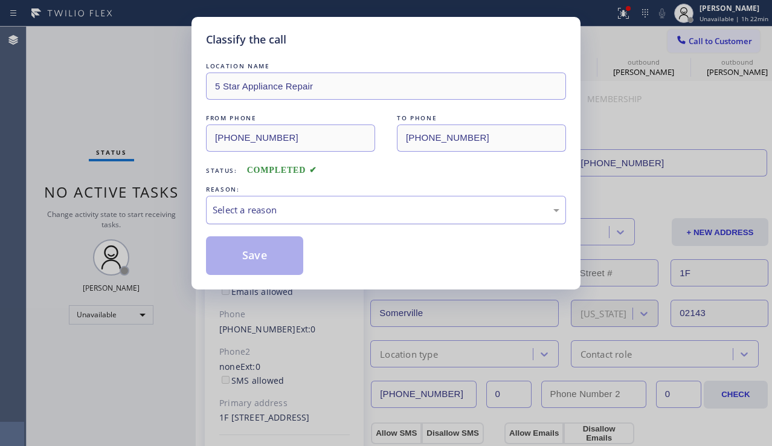
click at [245, 207] on div "Select a reason" at bounding box center [386, 210] width 347 height 14
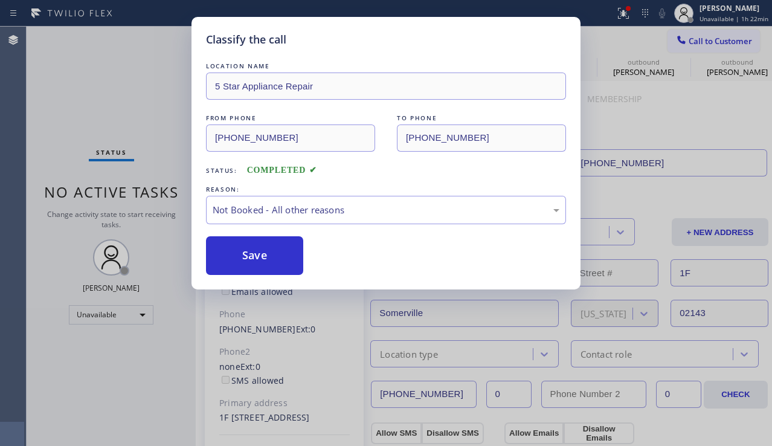
click at [242, 250] on button "Save" at bounding box center [254, 255] width 97 height 39
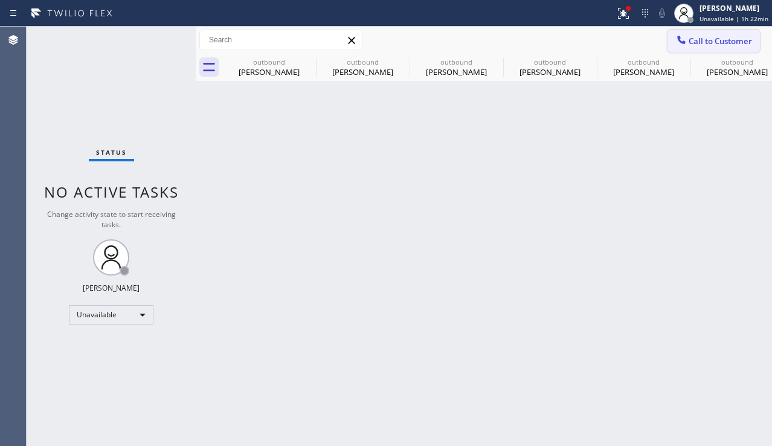
click at [678, 40] on icon at bounding box center [681, 40] width 8 height 8
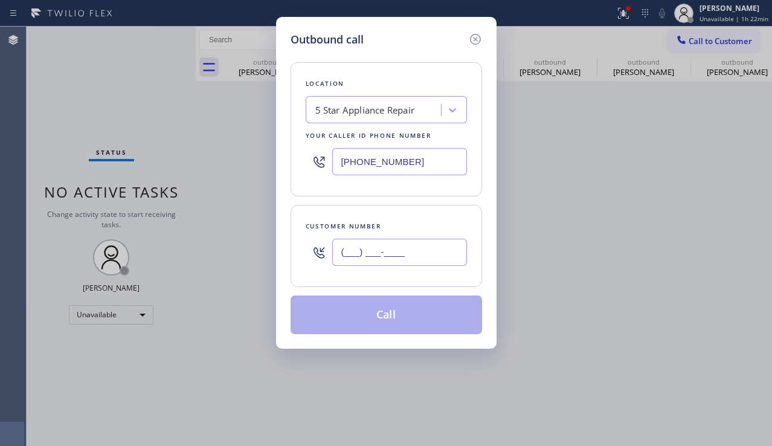
click at [375, 253] on input "(___) ___-____" at bounding box center [399, 252] width 135 height 27
paste input "818) 259-0701"
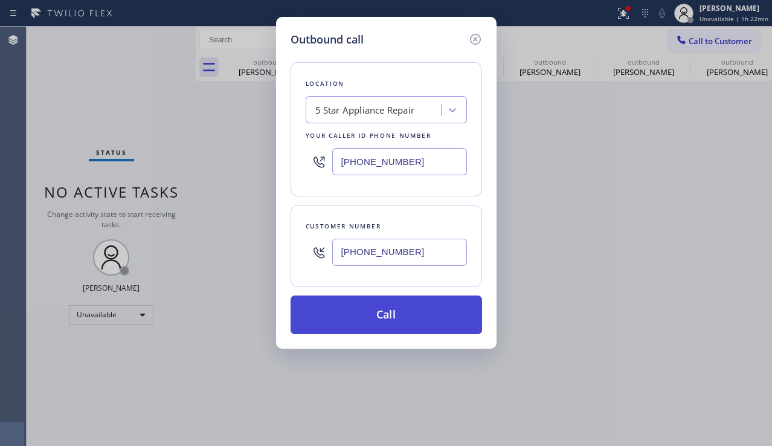
type input "[PHONE_NUMBER]"
click at [358, 311] on button "Call" at bounding box center [387, 314] width 192 height 39
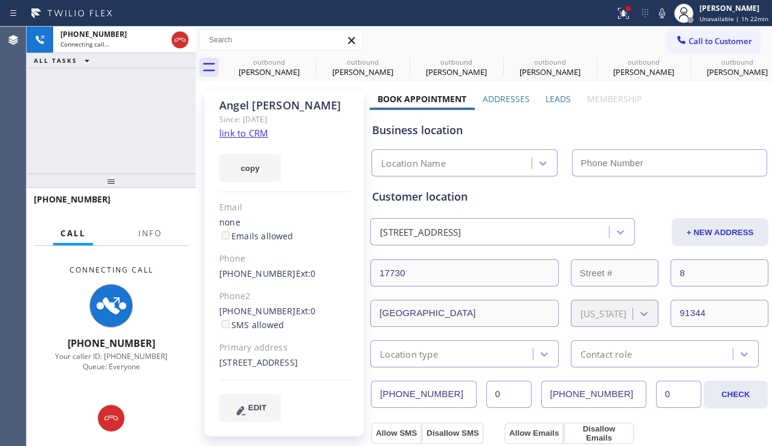
type input "[PHONE_NUMBER]"
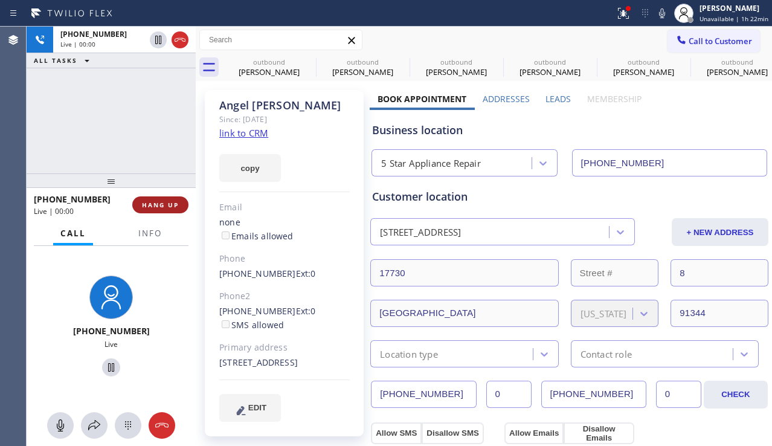
click at [164, 207] on span "HANG UP" at bounding box center [160, 205] width 37 height 8
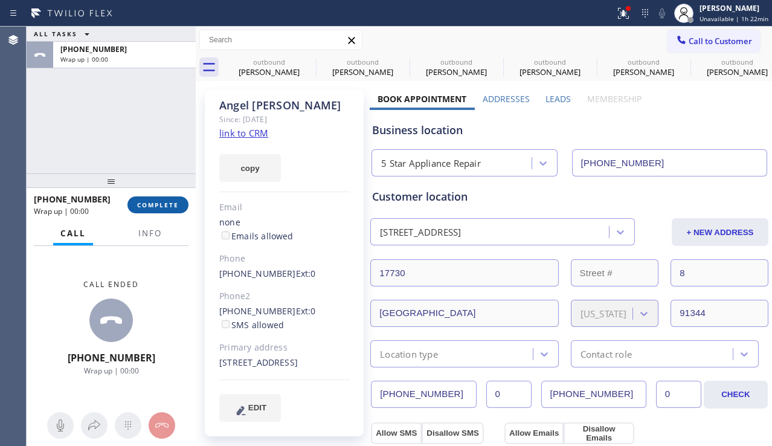
click at [172, 207] on span "COMPLETE" at bounding box center [158, 205] width 42 height 8
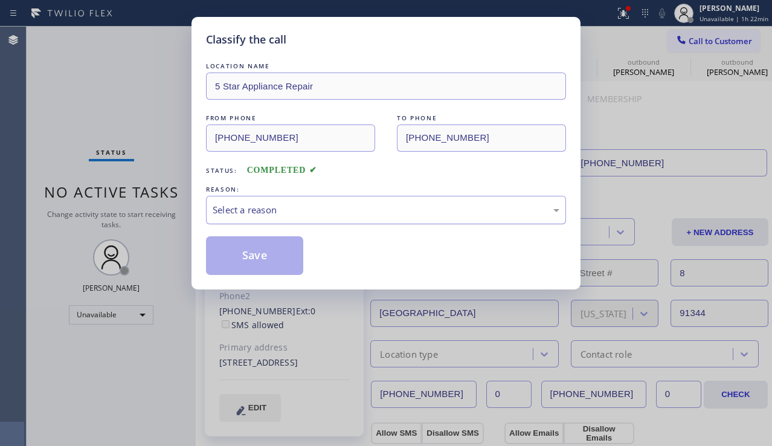
click at [240, 205] on div "Select a reason" at bounding box center [386, 210] width 347 height 14
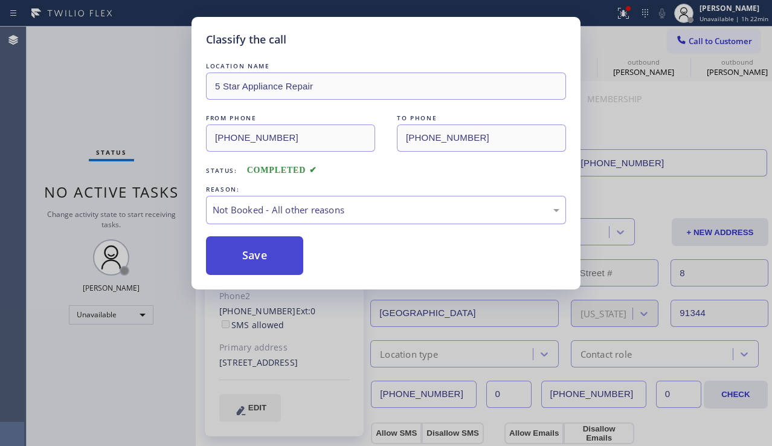
click at [240, 251] on button "Save" at bounding box center [254, 255] width 97 height 39
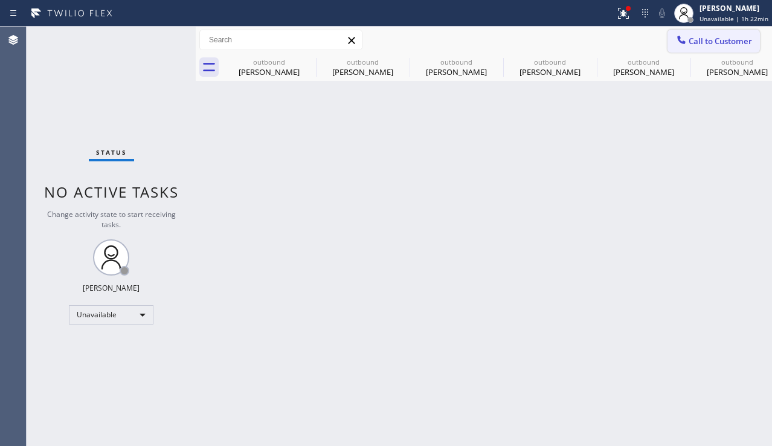
click at [716, 46] on span "Call to Customer" at bounding box center [720, 41] width 63 height 11
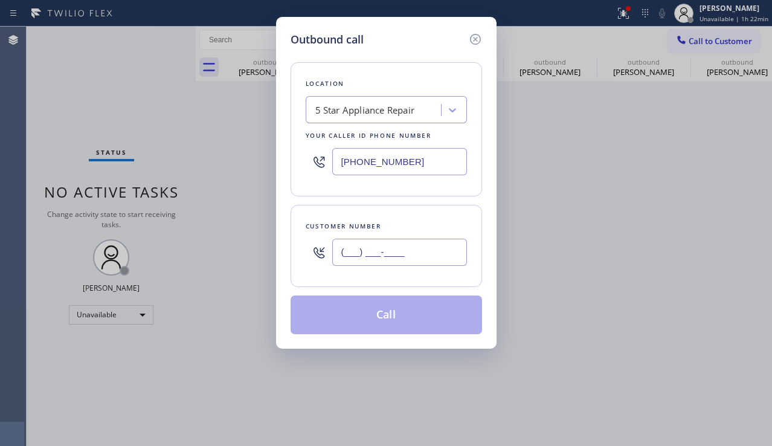
click at [361, 255] on input "(___) ___-____" at bounding box center [399, 252] width 135 height 27
paste input "818) 681-8200"
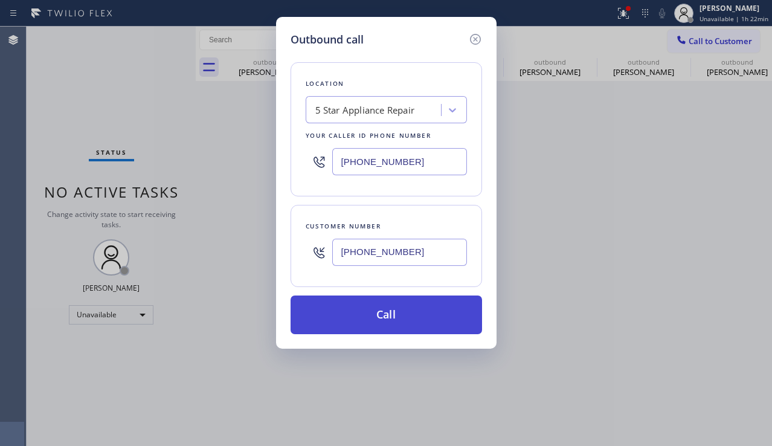
type input "[PHONE_NUMBER]"
click at [359, 317] on button "Call" at bounding box center [387, 314] width 192 height 39
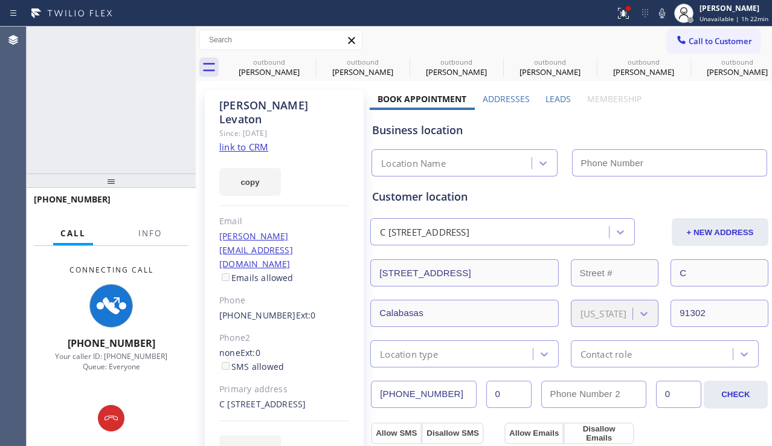
type input "[PHONE_NUMBER]"
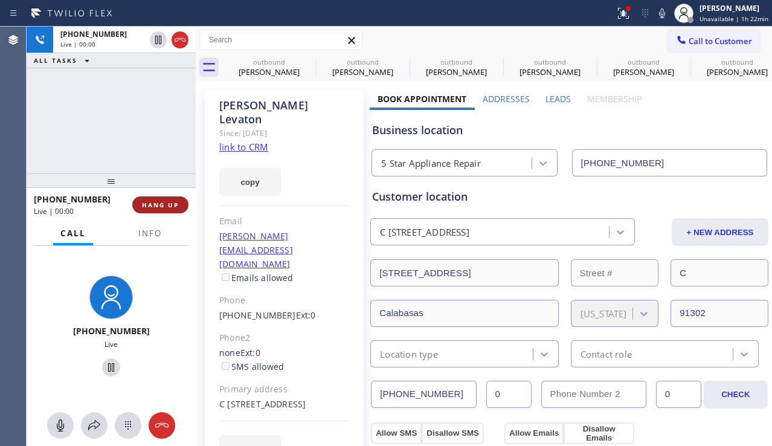
click at [167, 203] on span "HANG UP" at bounding box center [160, 205] width 37 height 8
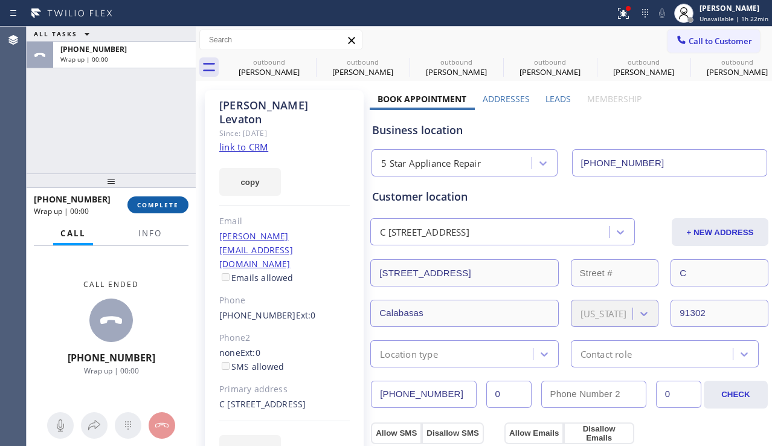
click at [173, 208] on span "COMPLETE" at bounding box center [158, 205] width 42 height 8
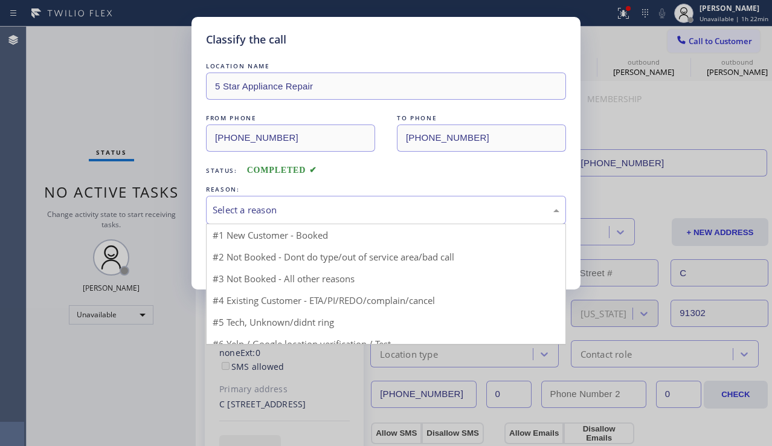
click at [265, 208] on div "Select a reason" at bounding box center [386, 210] width 347 height 14
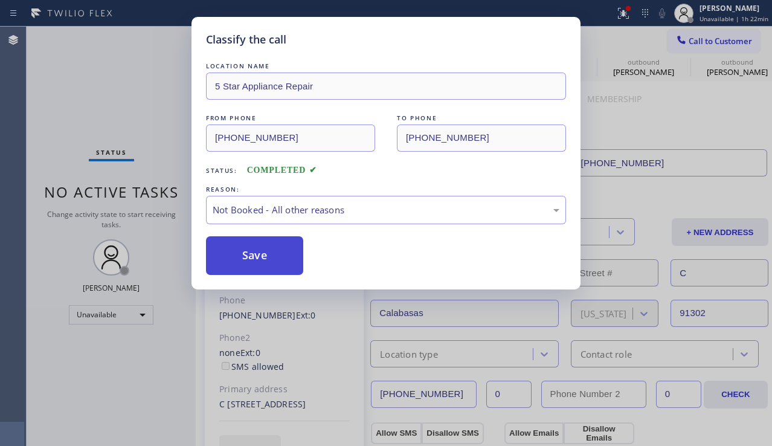
click at [245, 248] on button "Save" at bounding box center [254, 255] width 97 height 39
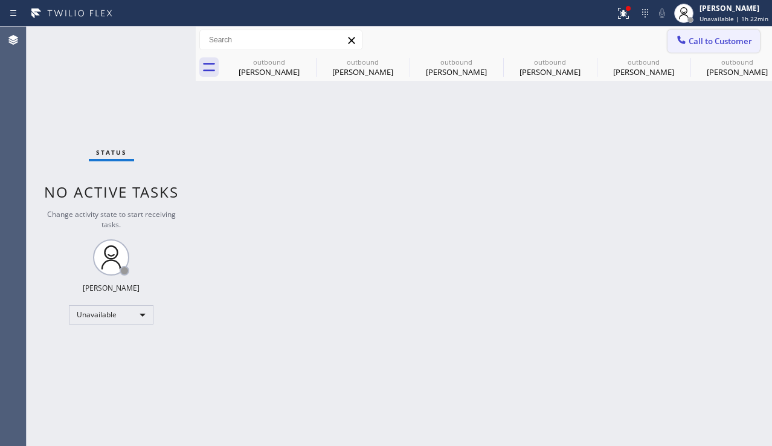
click at [695, 43] on span "Call to Customer" at bounding box center [720, 41] width 63 height 11
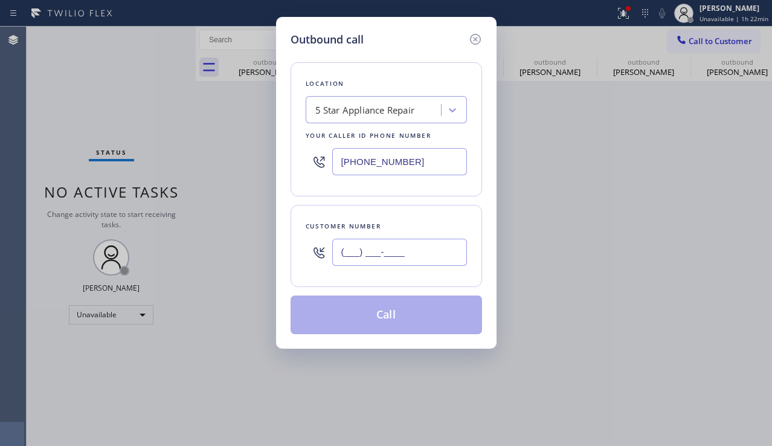
click at [397, 254] on input "(___) ___-____" at bounding box center [399, 252] width 135 height 27
paste input "562) 639-3400"
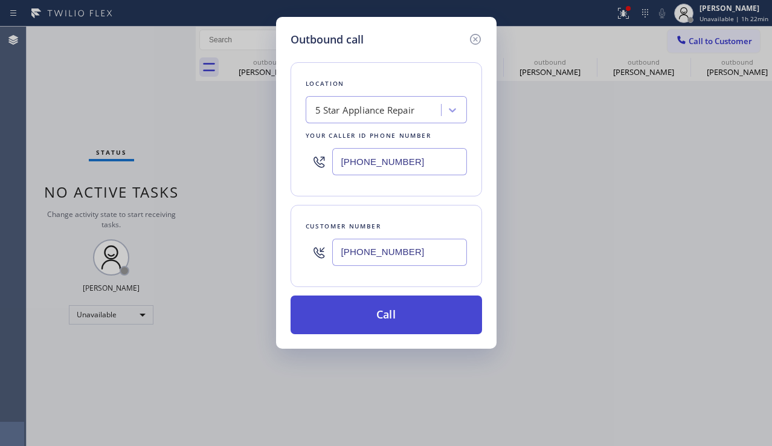
type input "[PHONE_NUMBER]"
click at [369, 313] on button "Call" at bounding box center [387, 314] width 192 height 39
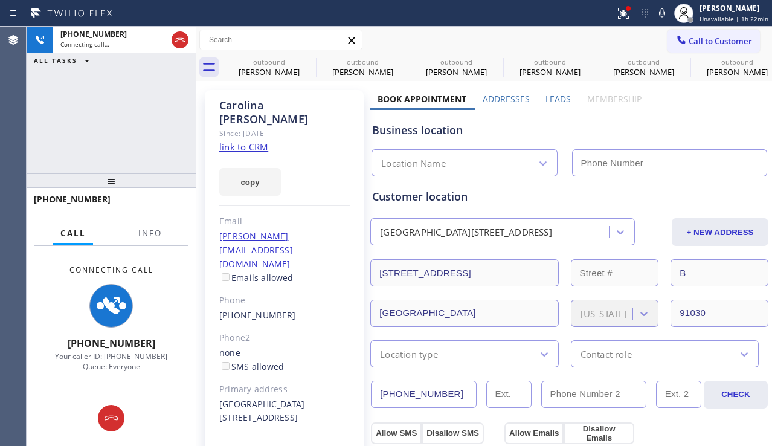
type input "[PHONE_NUMBER]"
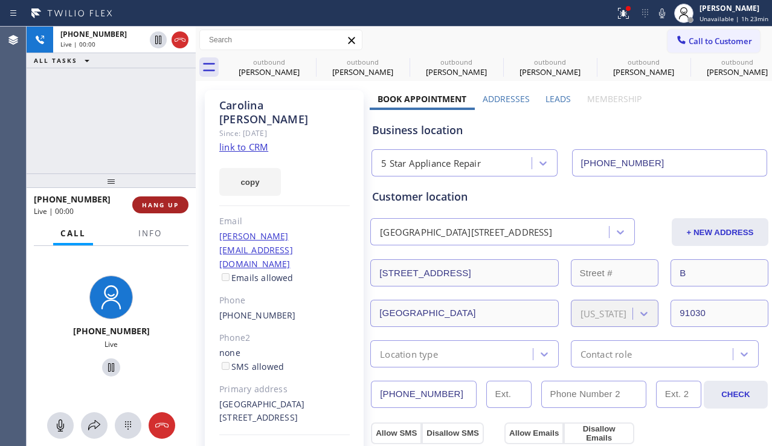
click at [161, 208] on span "HANG UP" at bounding box center [160, 205] width 37 height 8
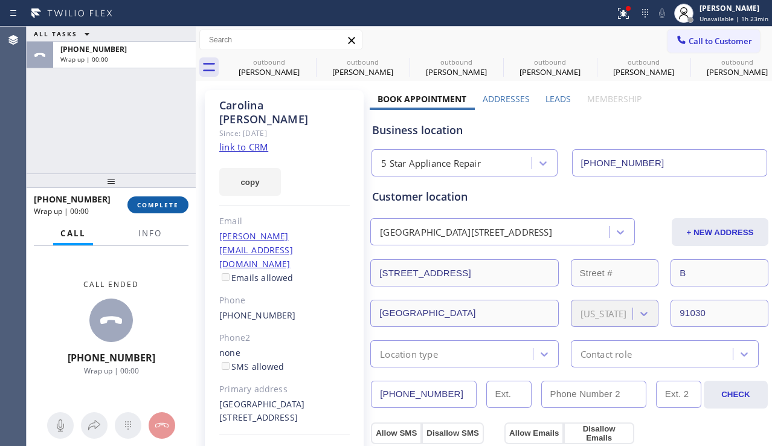
click at [167, 207] on span "COMPLETE" at bounding box center [158, 205] width 42 height 8
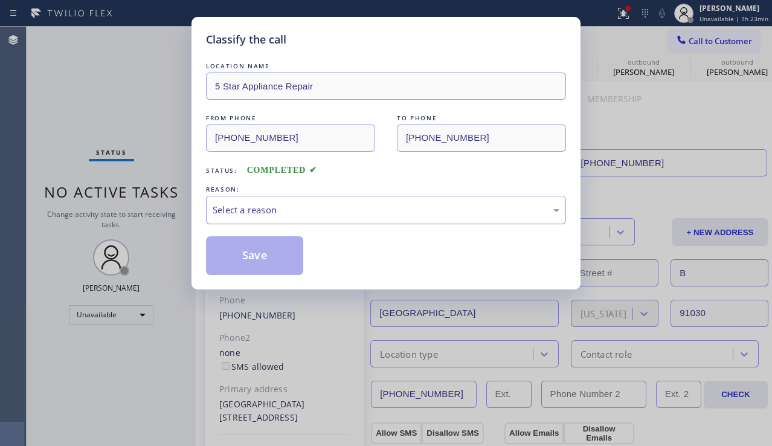
click at [221, 210] on div "Select a reason" at bounding box center [386, 210] width 347 height 14
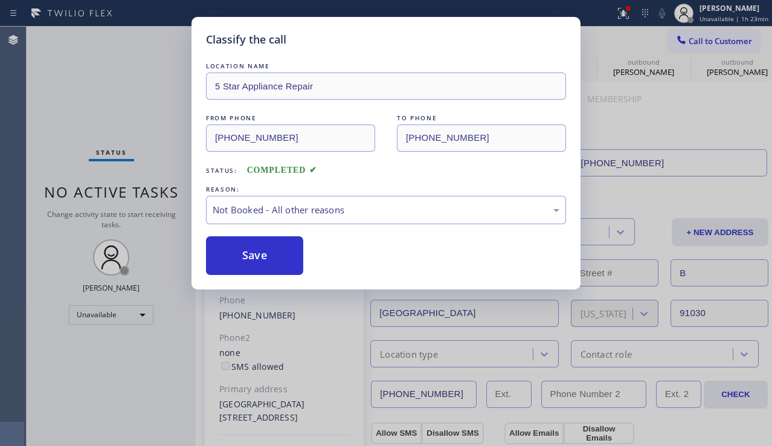
click at [238, 253] on button "Save" at bounding box center [254, 255] width 97 height 39
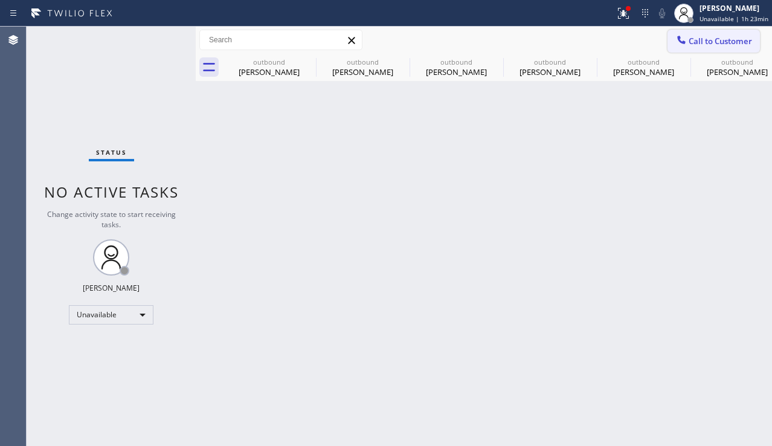
click at [688, 38] on div at bounding box center [681, 41] width 14 height 14
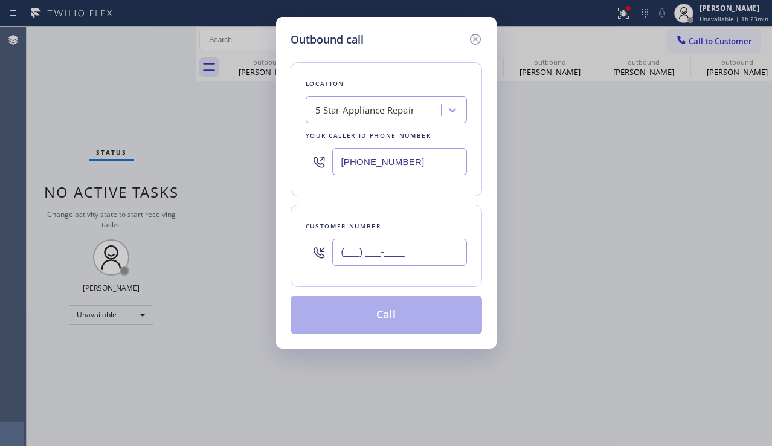
click at [358, 239] on input "(___) ___-____" at bounding box center [399, 252] width 135 height 27
paste input "310) 394-5673"
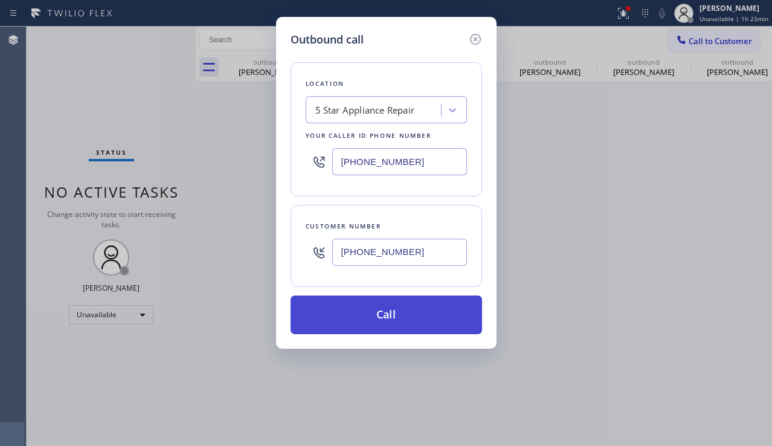
type input "[PHONE_NUMBER]"
click at [358, 314] on button "Call" at bounding box center [387, 314] width 192 height 39
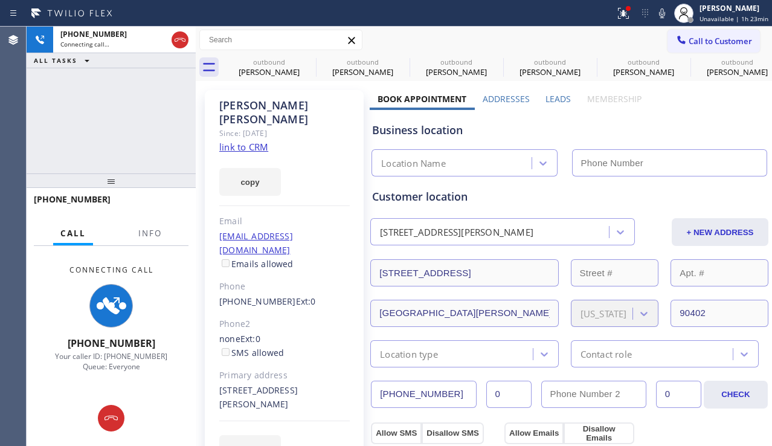
type input "[PHONE_NUMBER]"
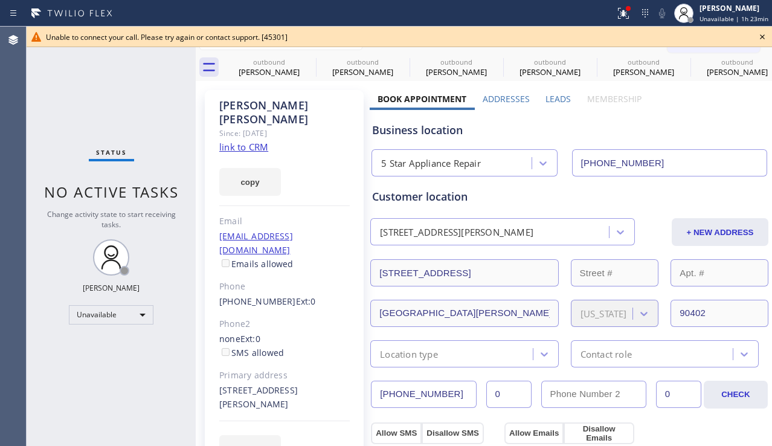
click at [761, 37] on icon at bounding box center [762, 37] width 14 height 14
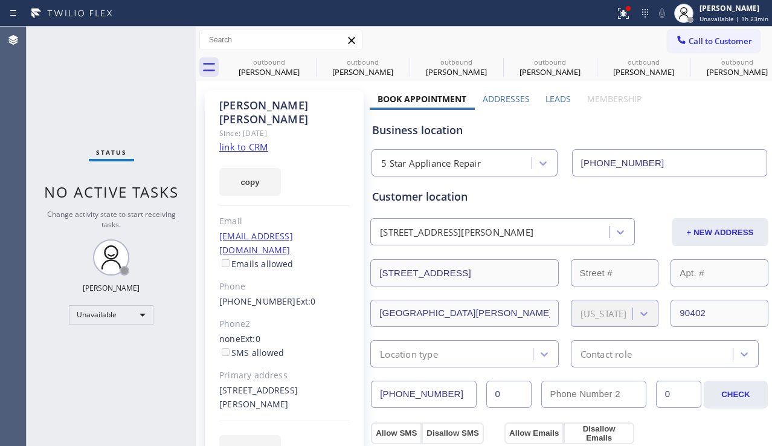
drag, startPoint x: 724, startPoint y: 47, endPoint x: 703, endPoint y: 50, distance: 22.0
click at [724, 47] on button "Call to Customer" at bounding box center [714, 41] width 92 height 23
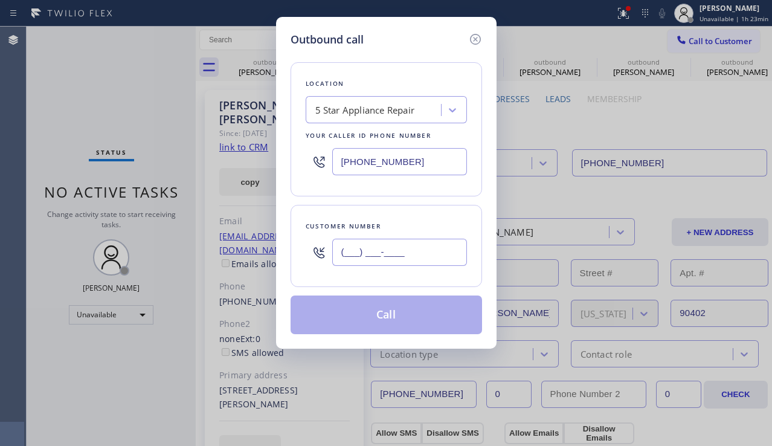
click at [367, 263] on input "(___) ___-____" at bounding box center [399, 252] width 135 height 27
paste input "626) 765-6850"
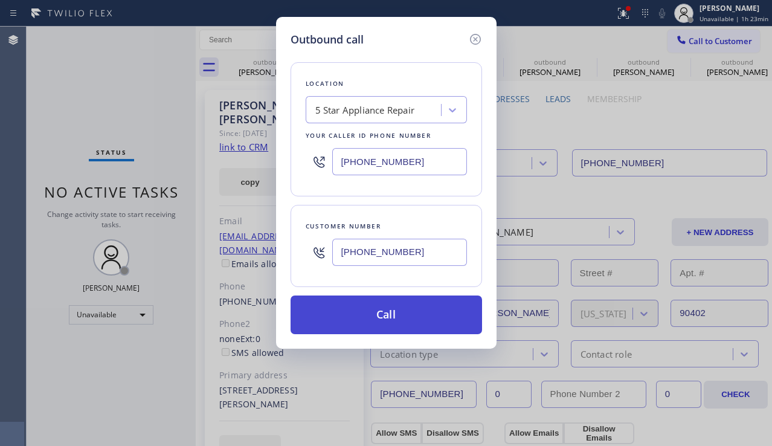
type input "[PHONE_NUMBER]"
click at [343, 323] on button "Call" at bounding box center [387, 314] width 192 height 39
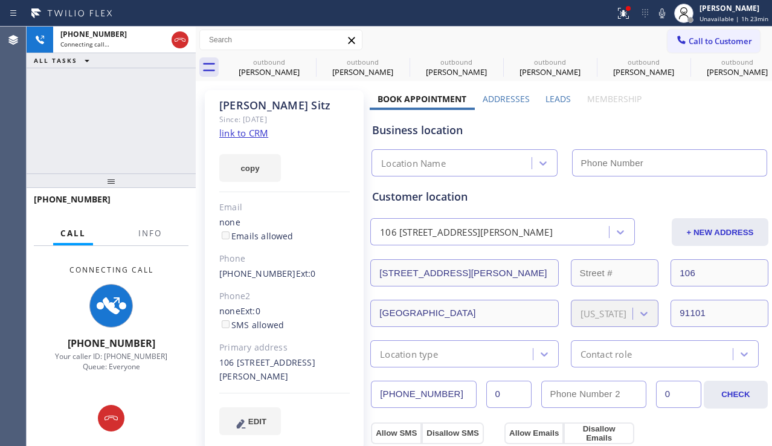
type input "[PHONE_NUMBER]"
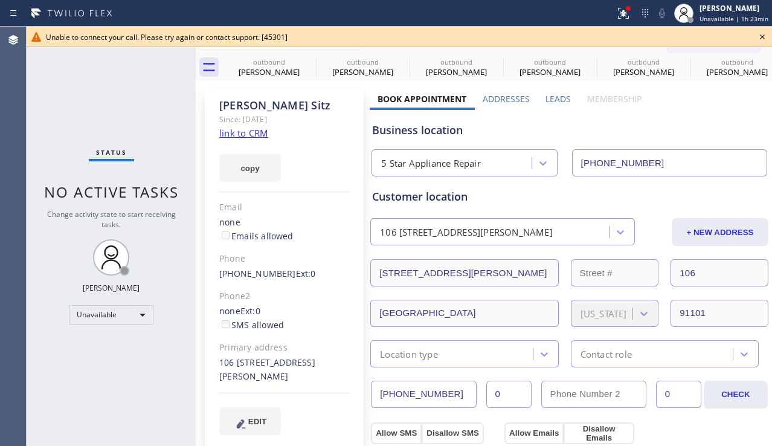
click at [761, 39] on icon at bounding box center [762, 36] width 5 height 5
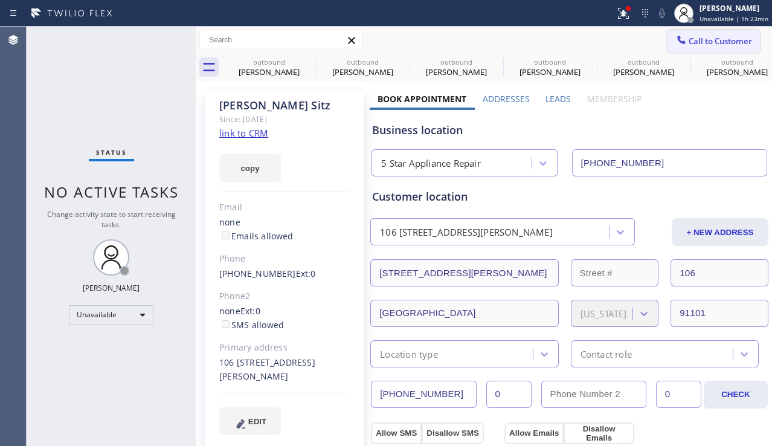
click at [698, 50] on button "Call to Customer" at bounding box center [714, 41] width 92 height 23
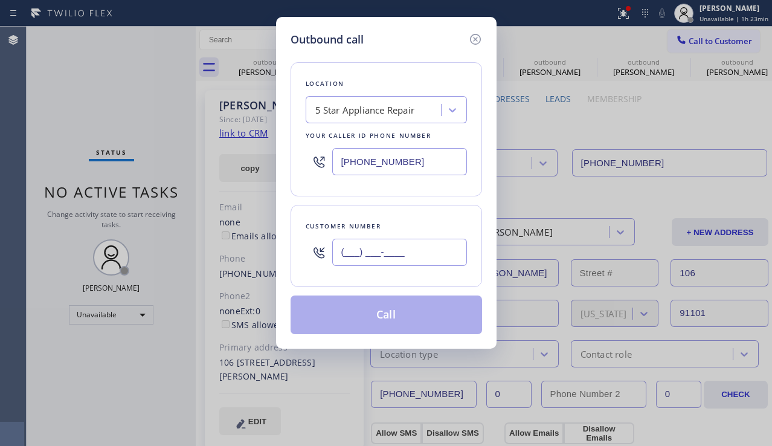
click at [398, 264] on input "(___) ___-____" at bounding box center [399, 252] width 135 height 27
paste input "818) 359-4709"
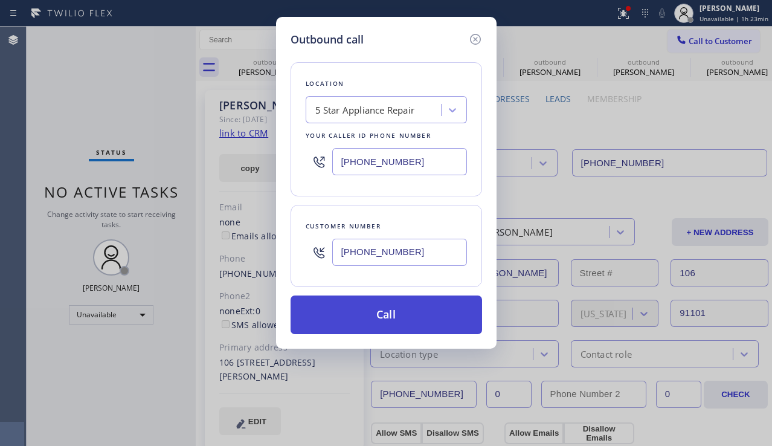
type input "[PHONE_NUMBER]"
click at [398, 317] on button "Call" at bounding box center [387, 314] width 192 height 39
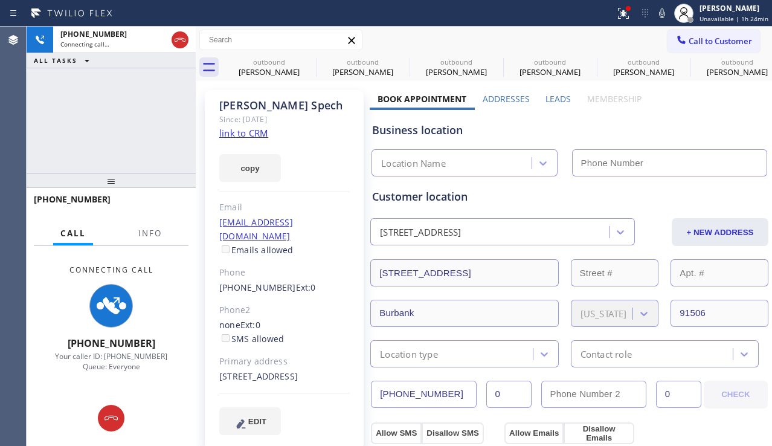
type input "[PHONE_NUMBER]"
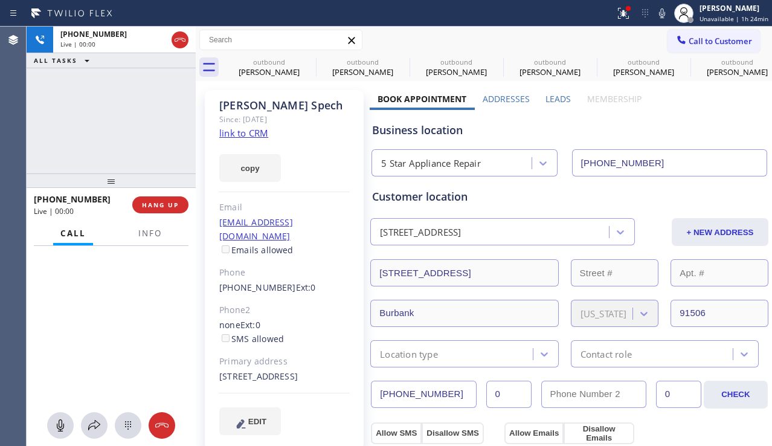
drag, startPoint x: 172, startPoint y: 143, endPoint x: 130, endPoint y: 207, distance: 77.2
click at [130, 207] on div "[PHONE_NUMBER] Live | 00:00" at bounding box center [83, 204] width 98 height 31
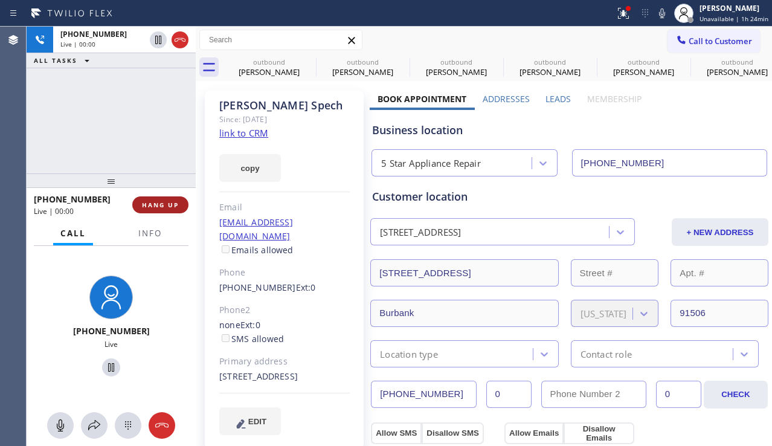
click at [148, 202] on span "HANG UP" at bounding box center [160, 205] width 37 height 8
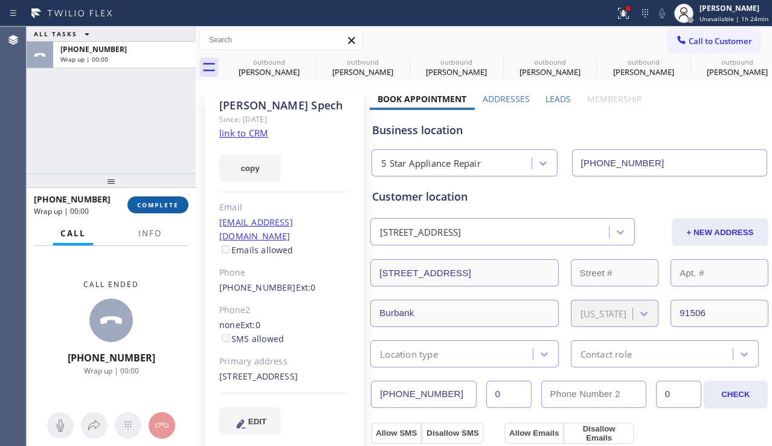
click at [153, 202] on span "COMPLETE" at bounding box center [158, 205] width 42 height 8
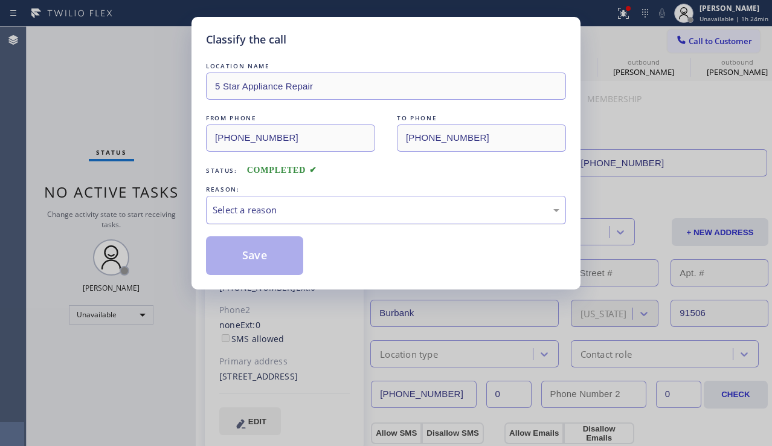
click at [262, 206] on div "Select a reason" at bounding box center [386, 210] width 347 height 14
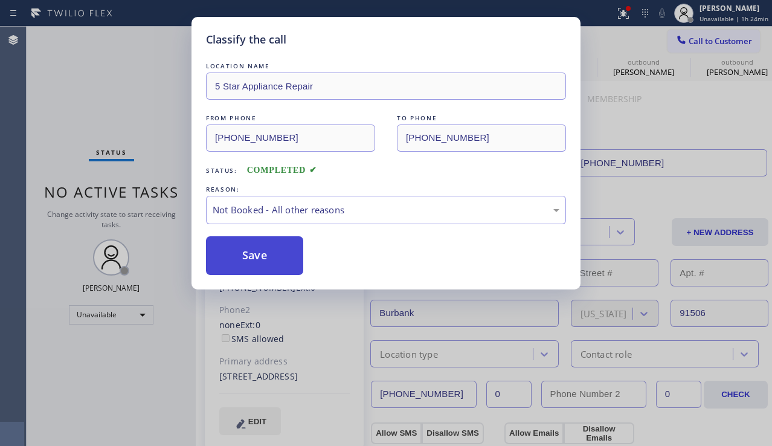
click at [256, 251] on button "Save" at bounding box center [254, 255] width 97 height 39
click at [717, 39] on span "Call to Customer" at bounding box center [720, 41] width 63 height 11
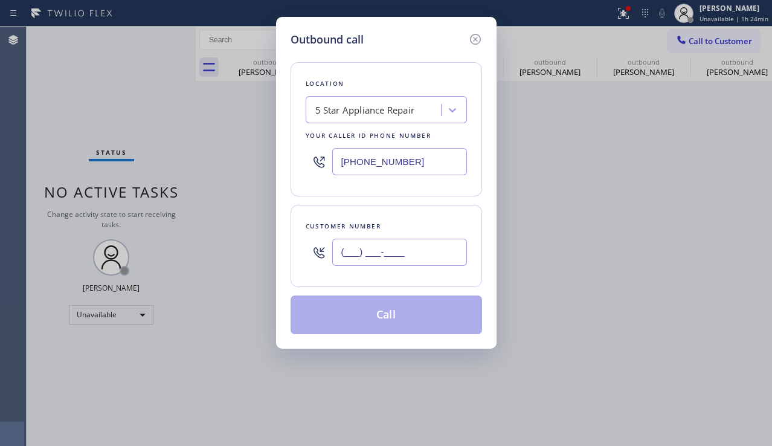
click at [387, 245] on input "(___) ___-____" at bounding box center [399, 252] width 135 height 27
paste input "760) 656-1334"
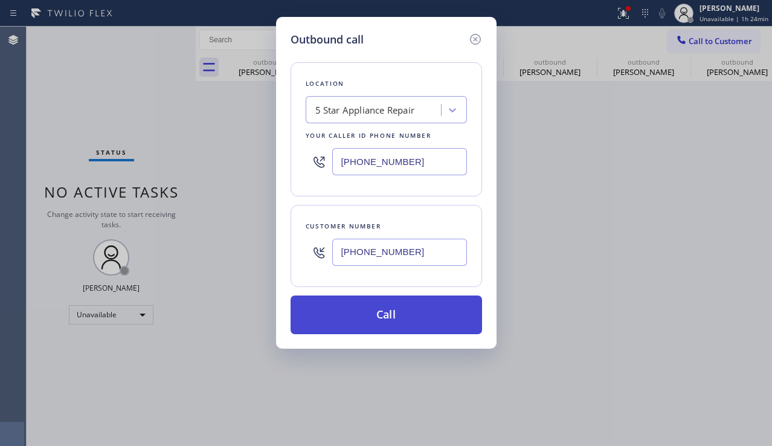
type input "[PHONE_NUMBER]"
click at [372, 315] on button "Call" at bounding box center [387, 314] width 192 height 39
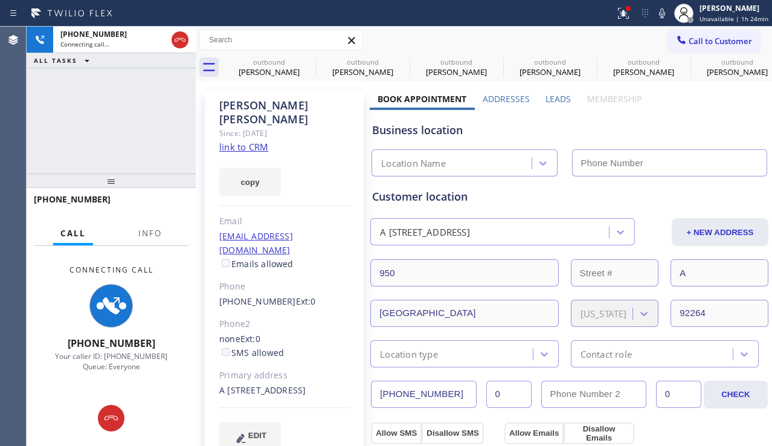
type input "[PHONE_NUMBER]"
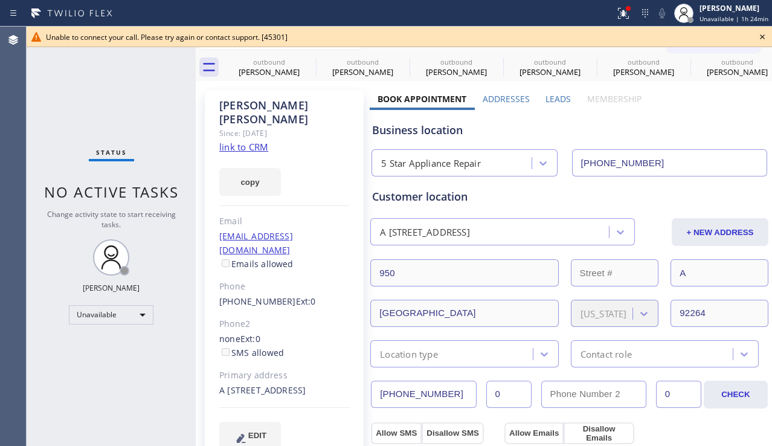
click at [761, 31] on icon at bounding box center [762, 37] width 14 height 14
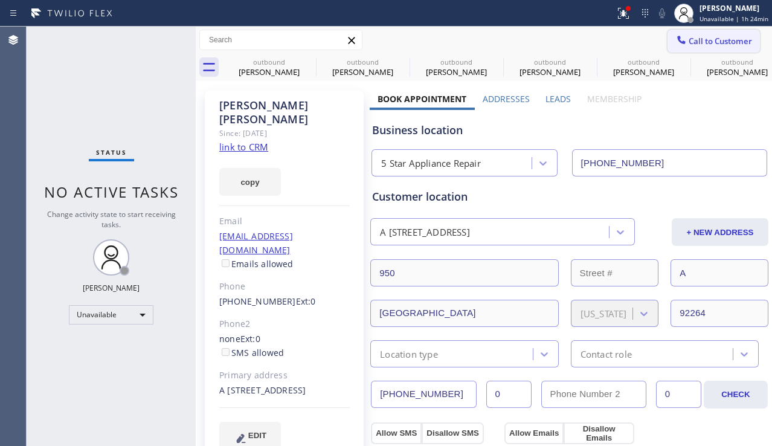
click at [703, 40] on span "Call to Customer" at bounding box center [720, 41] width 63 height 11
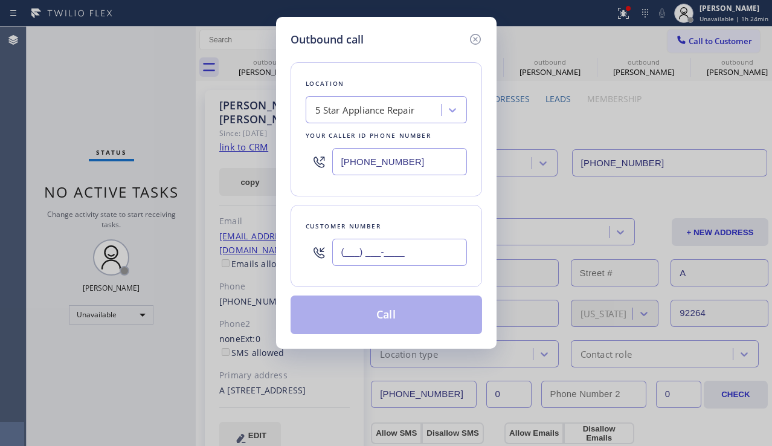
click at [361, 260] on input "(___) ___-____" at bounding box center [399, 252] width 135 height 27
paste input "650) 625-7862"
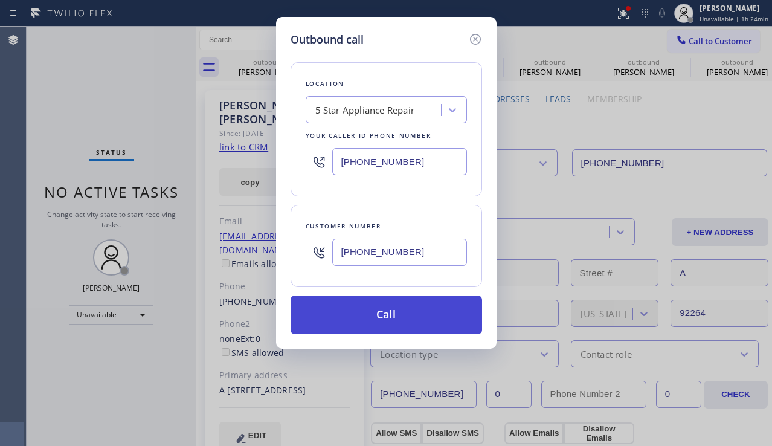
type input "[PHONE_NUMBER]"
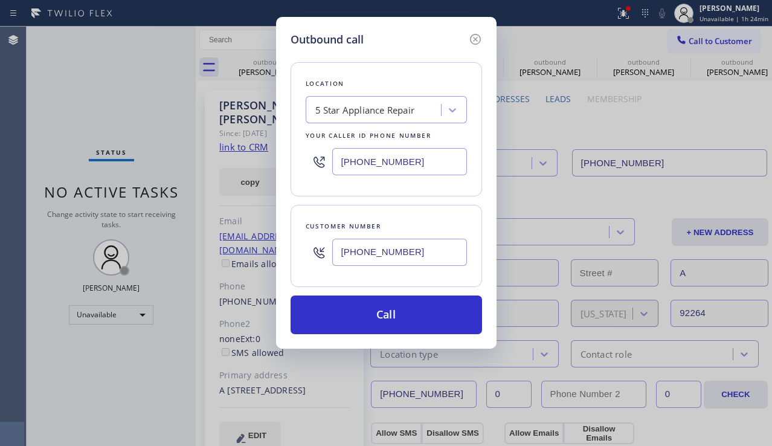
drag, startPoint x: 359, startPoint y: 312, endPoint x: 362, endPoint y: 285, distance: 27.4
click at [358, 314] on button "Call" at bounding box center [387, 314] width 192 height 39
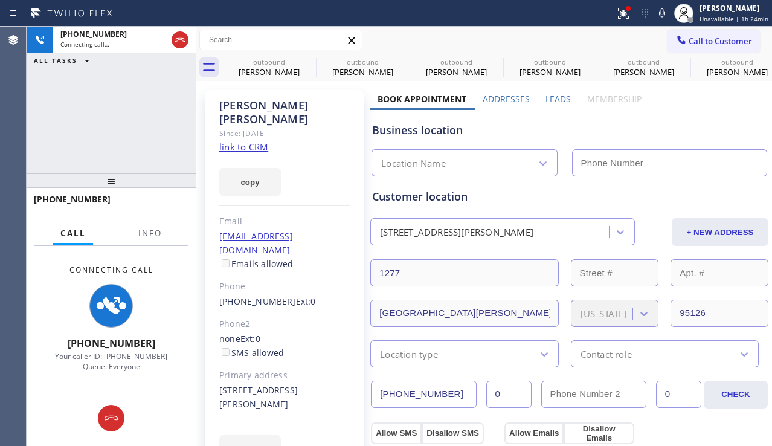
type input "[PHONE_NUMBER]"
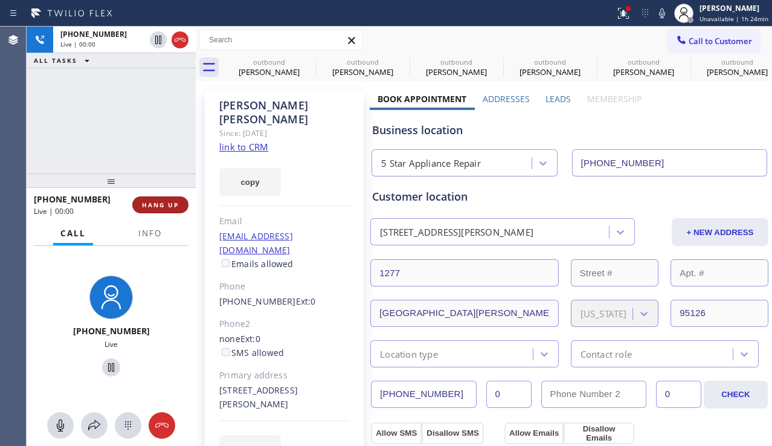
click at [170, 210] on button "HANG UP" at bounding box center [160, 204] width 56 height 17
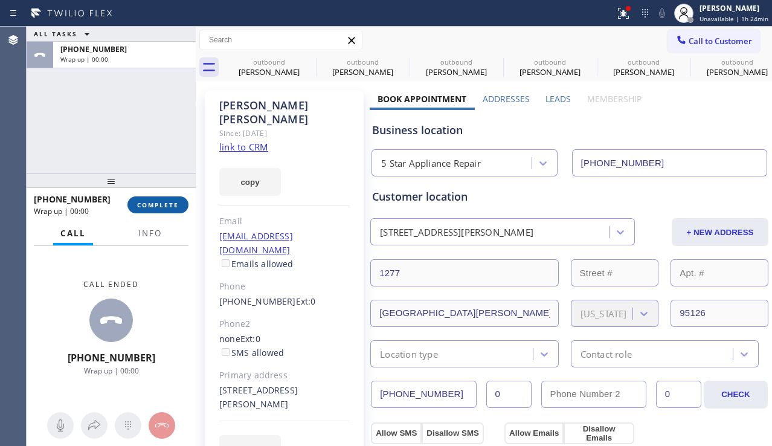
click at [170, 208] on span "COMPLETE" at bounding box center [158, 205] width 42 height 8
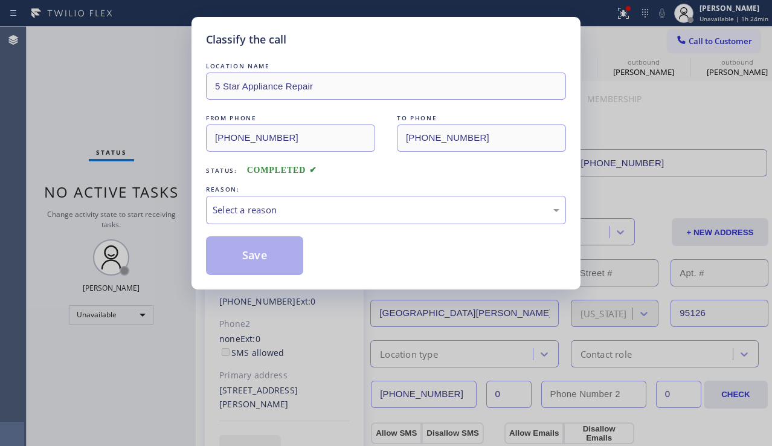
click at [170, 205] on div "Classify the call LOCATION NAME 5 Star Appliance Repair FROM PHONE [PHONE_NUMBE…" at bounding box center [386, 223] width 772 height 446
click at [241, 214] on div "Select a reason" at bounding box center [386, 210] width 347 height 14
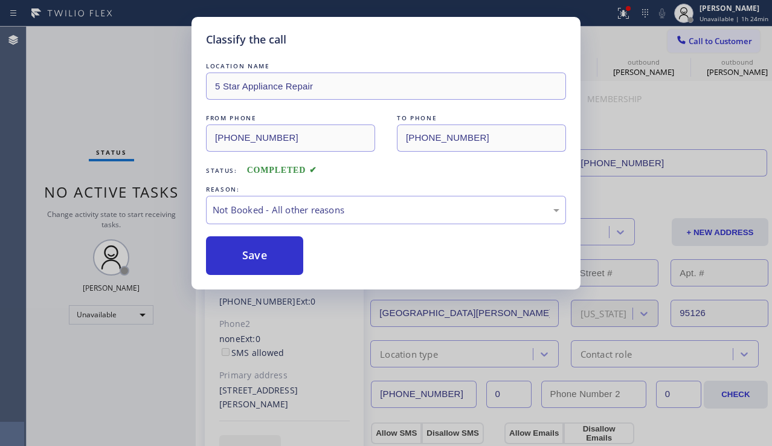
click at [239, 259] on button "Save" at bounding box center [254, 255] width 97 height 39
click at [678, 40] on icon at bounding box center [681, 40] width 12 height 12
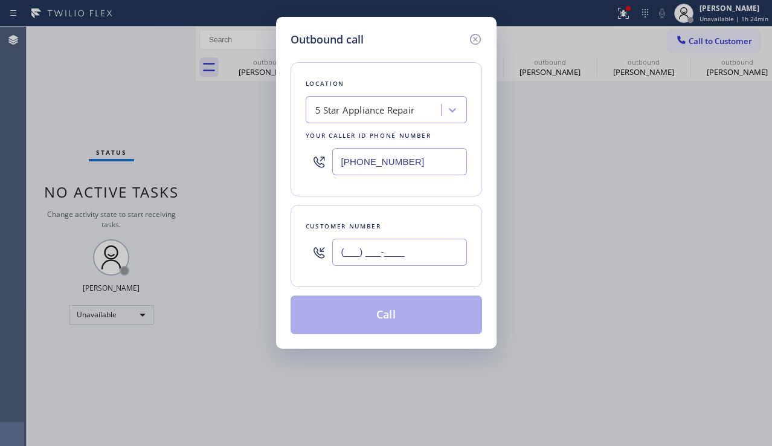
click at [400, 243] on input "(___) ___-____" at bounding box center [399, 252] width 135 height 27
paste input "484) 753-1389"
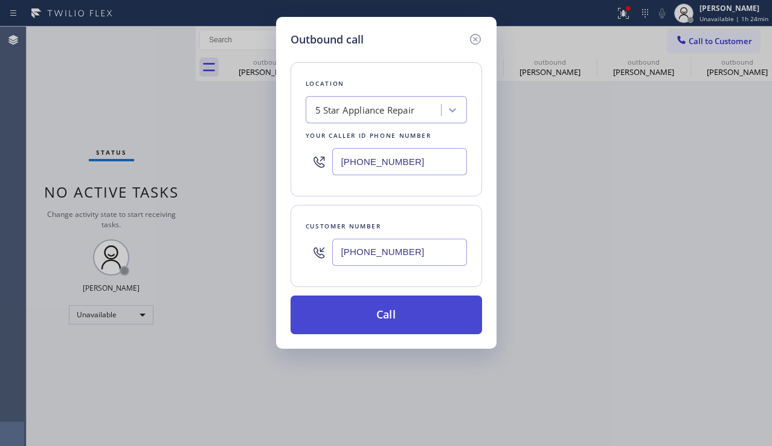
type input "[PHONE_NUMBER]"
click at [373, 313] on button "Call" at bounding box center [387, 314] width 192 height 39
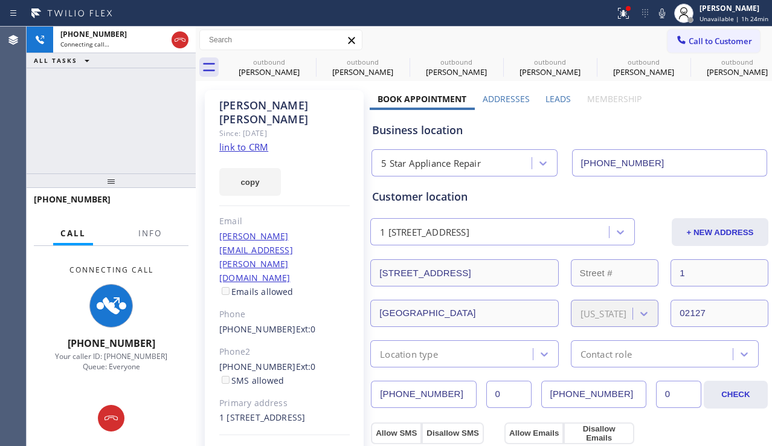
type input "[PHONE_NUMBER]"
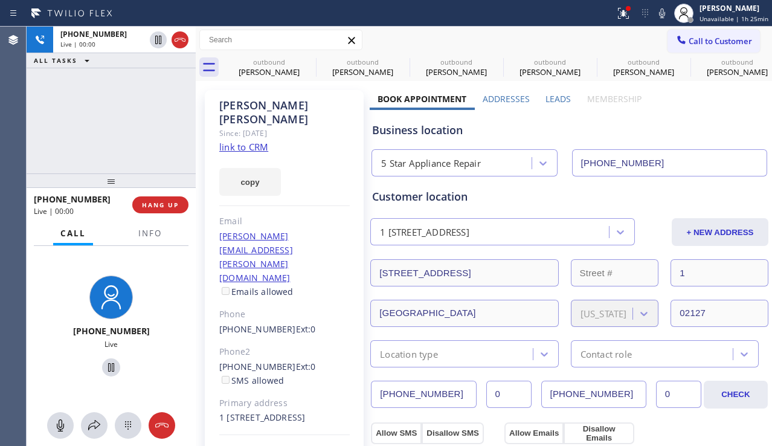
click at [173, 217] on div "[PHONE_NUMBER] Live | 00:00 HANG UP" at bounding box center [111, 204] width 155 height 31
click at [164, 205] on span "HANG UP" at bounding box center [160, 205] width 37 height 8
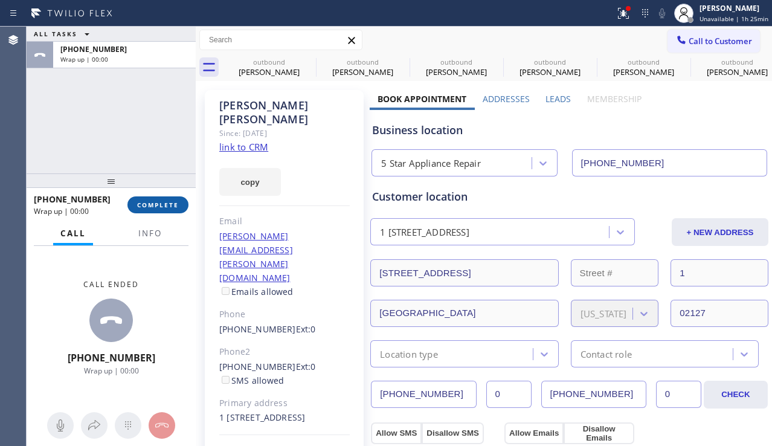
click at [171, 204] on span "COMPLETE" at bounding box center [158, 205] width 42 height 8
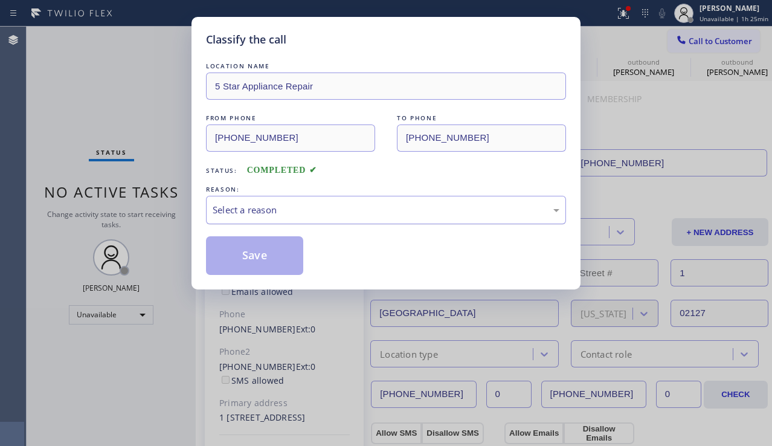
click at [228, 207] on div "Select a reason" at bounding box center [386, 210] width 347 height 14
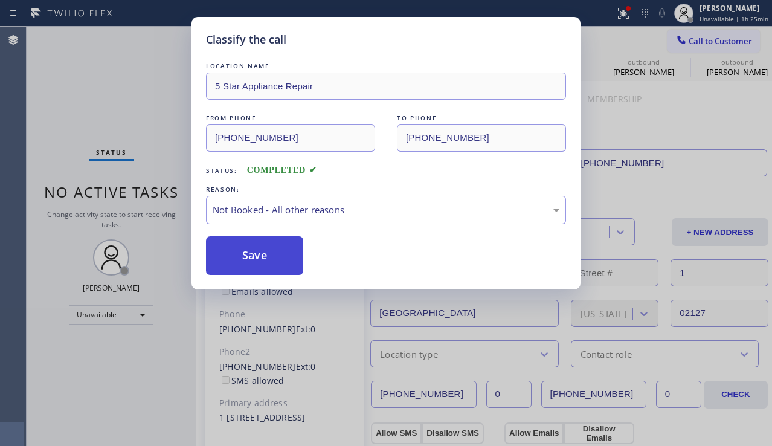
click at [249, 251] on button "Save" at bounding box center [254, 255] width 97 height 39
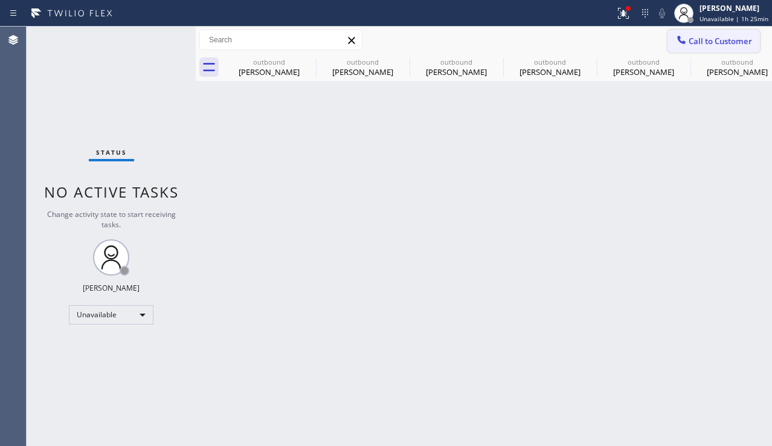
click at [709, 43] on span "Call to Customer" at bounding box center [720, 41] width 63 height 11
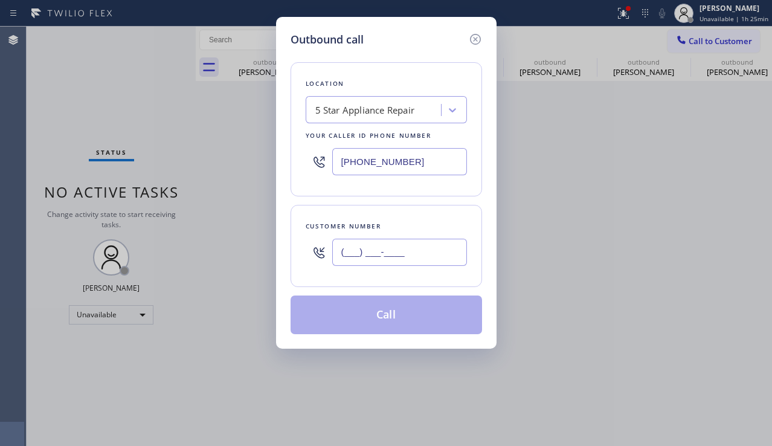
click at [405, 257] on input "(___) ___-____" at bounding box center [399, 252] width 135 height 27
paste input "714) 826-9748"
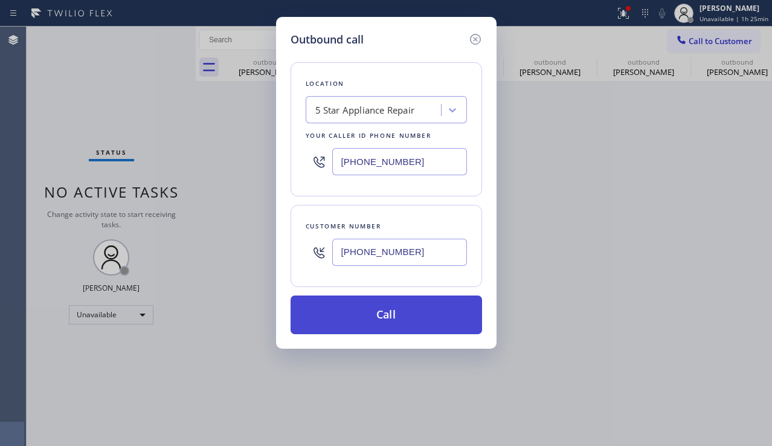
type input "[PHONE_NUMBER]"
click at [369, 324] on button "Call" at bounding box center [387, 314] width 192 height 39
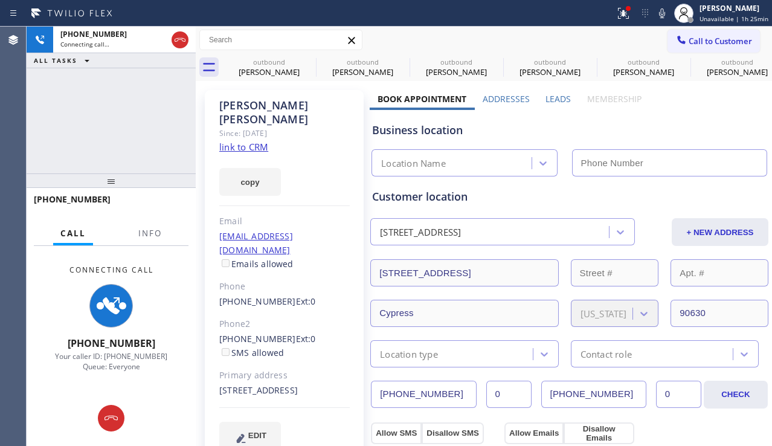
type input "[PHONE_NUMBER]"
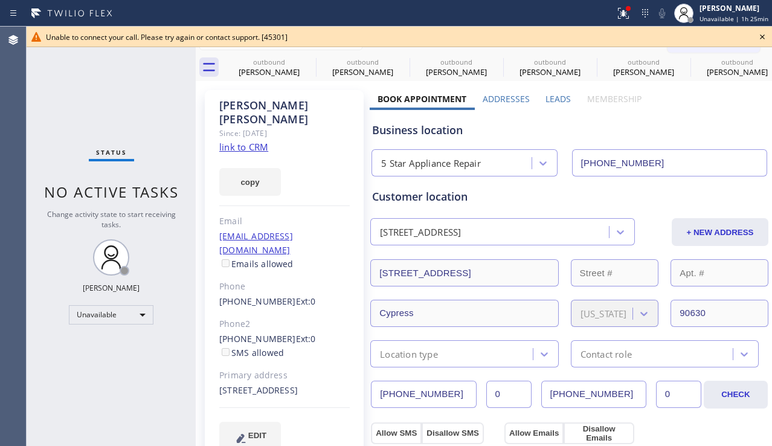
click at [766, 34] on icon at bounding box center [762, 37] width 14 height 14
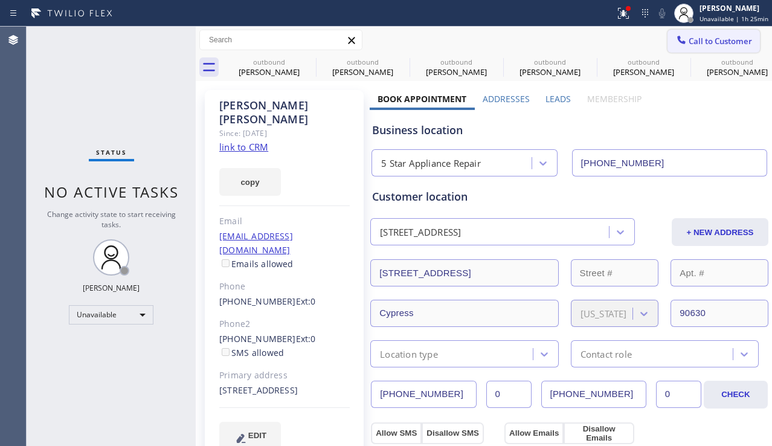
click at [728, 39] on span "Call to Customer" at bounding box center [720, 41] width 63 height 11
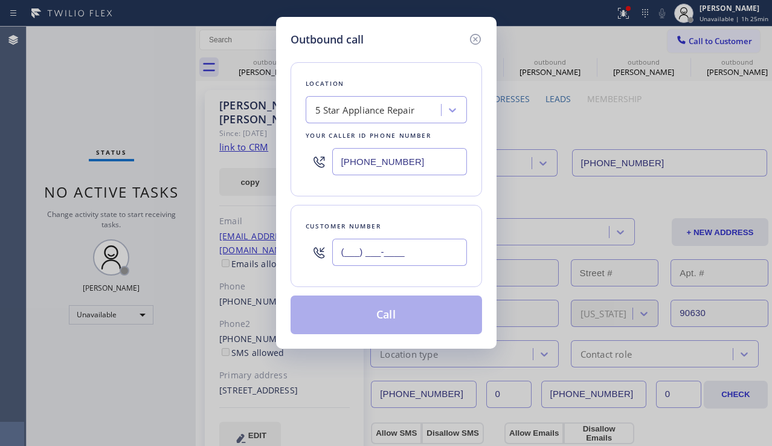
click at [390, 264] on input "(___) ___-____" at bounding box center [399, 252] width 135 height 27
paste input "562) 921-3823"
type input "[PHONE_NUMBER]"
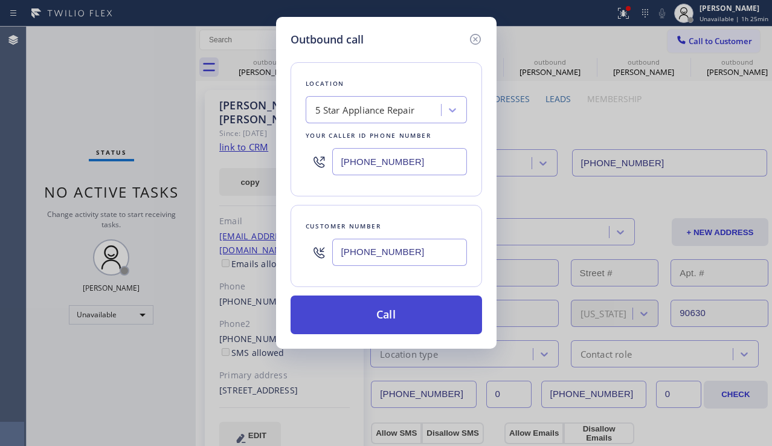
click at [358, 315] on button "Call" at bounding box center [387, 314] width 192 height 39
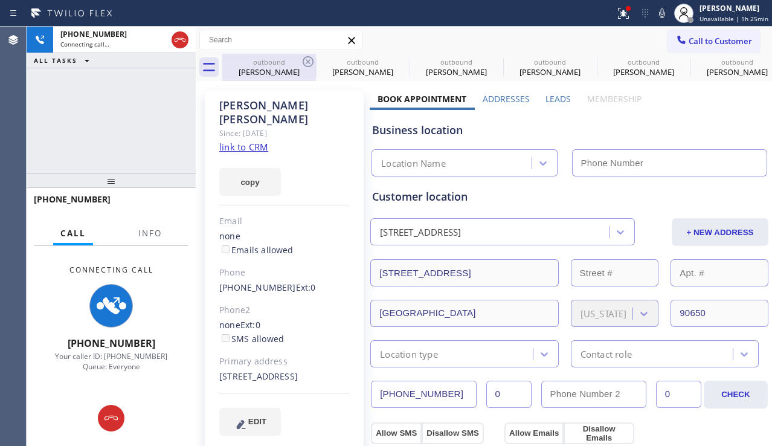
type input "[PHONE_NUMBER]"
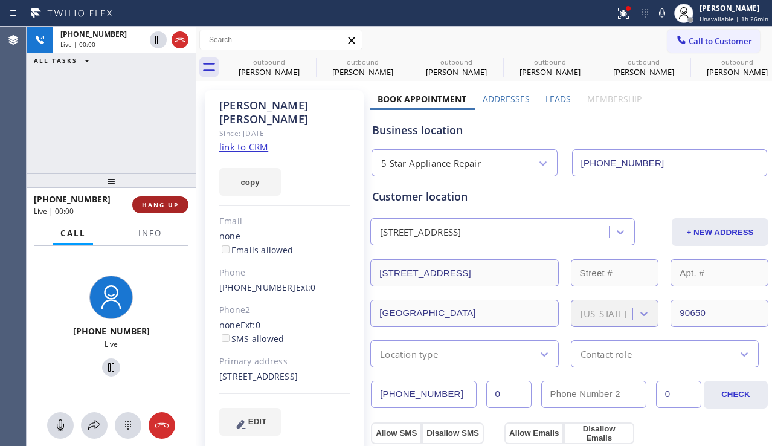
click at [155, 212] on button "HANG UP" at bounding box center [160, 204] width 56 height 17
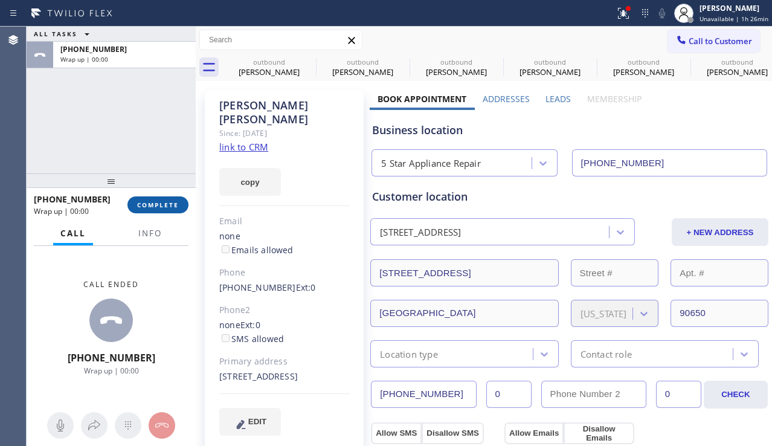
click at [159, 208] on span "COMPLETE" at bounding box center [158, 205] width 42 height 8
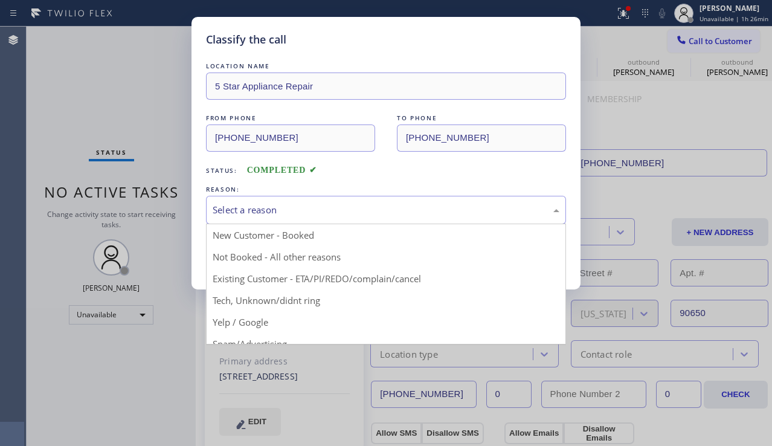
click at [228, 210] on div "Select a reason" at bounding box center [386, 210] width 347 height 14
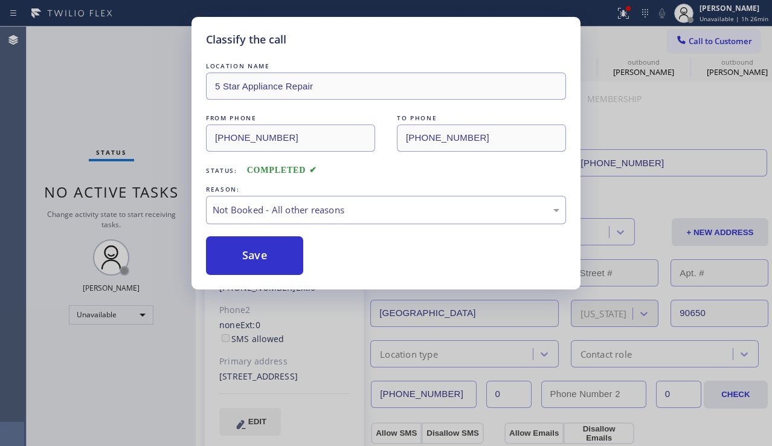
click at [232, 258] on button "Save" at bounding box center [254, 255] width 97 height 39
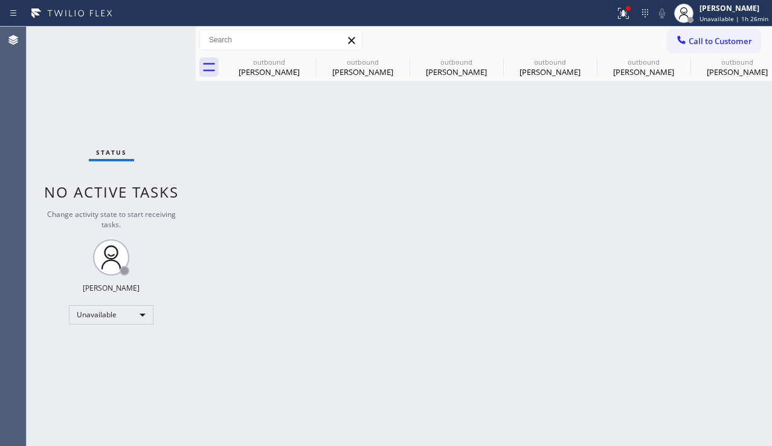
drag, startPoint x: 706, startPoint y: 43, endPoint x: 698, endPoint y: 53, distance: 12.8
click at [706, 43] on span "Call to Customer" at bounding box center [720, 41] width 63 height 11
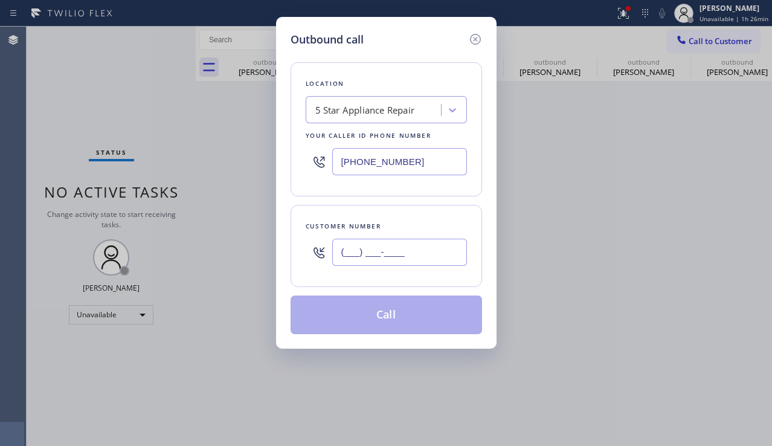
click at [373, 257] on input "(___) ___-____" at bounding box center [399, 252] width 135 height 27
paste input "626) 999-6823"
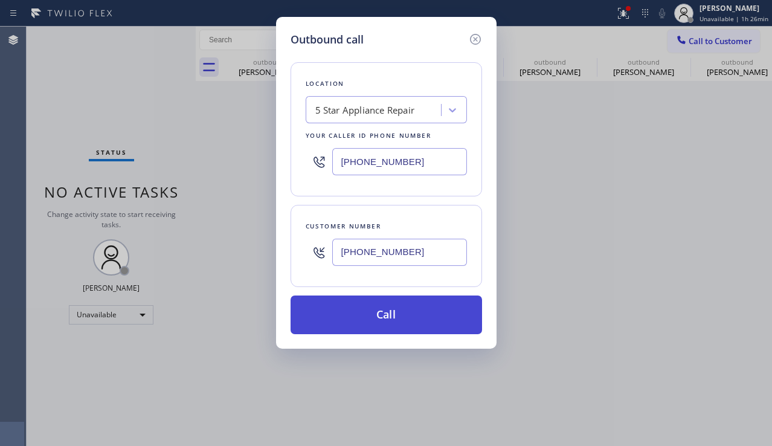
type input "[PHONE_NUMBER]"
click at [362, 318] on button "Call" at bounding box center [387, 314] width 192 height 39
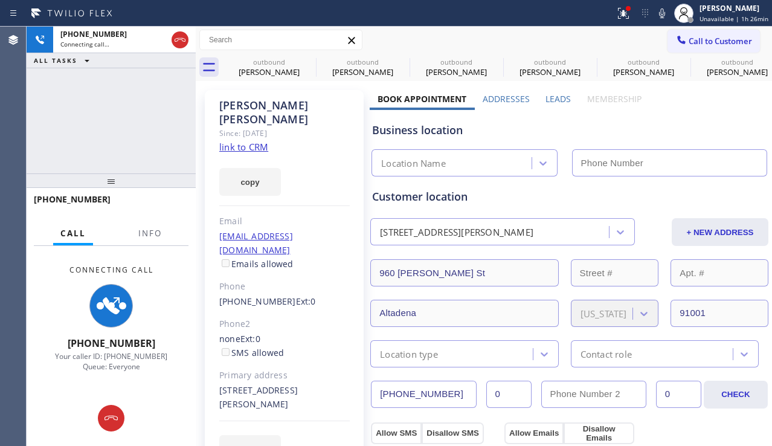
type input "[PHONE_NUMBER]"
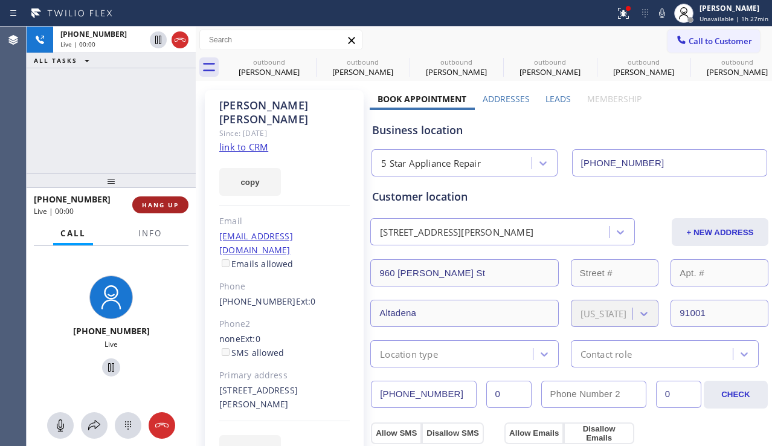
click at [159, 211] on button "HANG UP" at bounding box center [160, 204] width 56 height 17
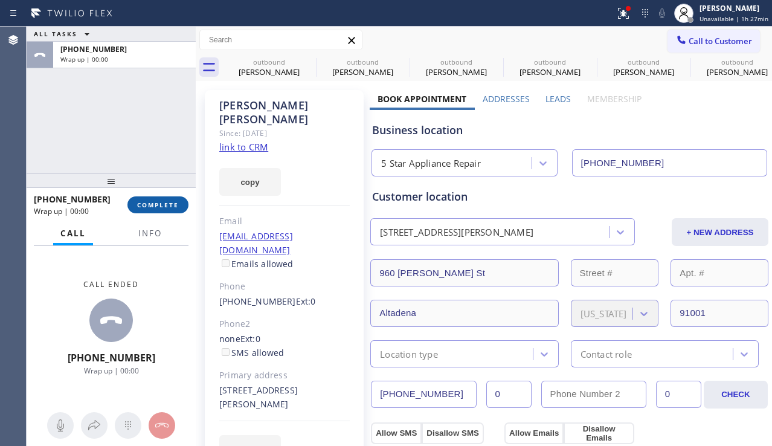
click at [161, 210] on button "COMPLETE" at bounding box center [157, 204] width 61 height 17
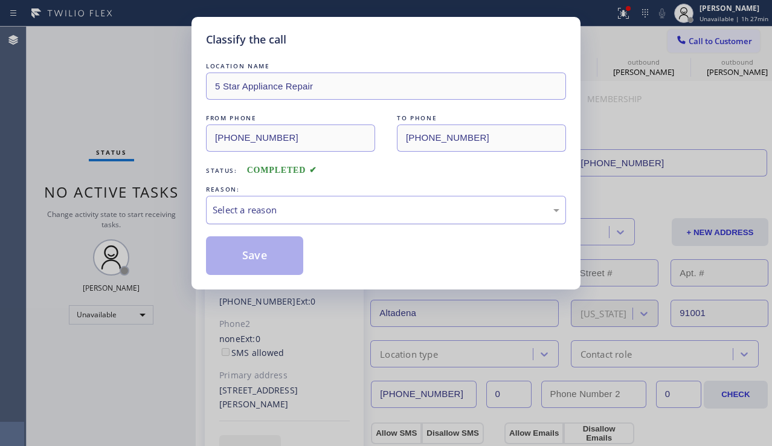
click at [240, 213] on div "Select a reason" at bounding box center [386, 210] width 347 height 14
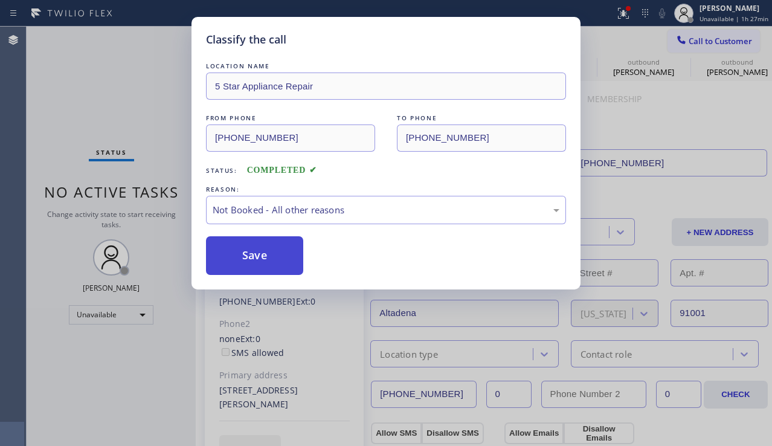
click at [238, 253] on button "Save" at bounding box center [254, 255] width 97 height 39
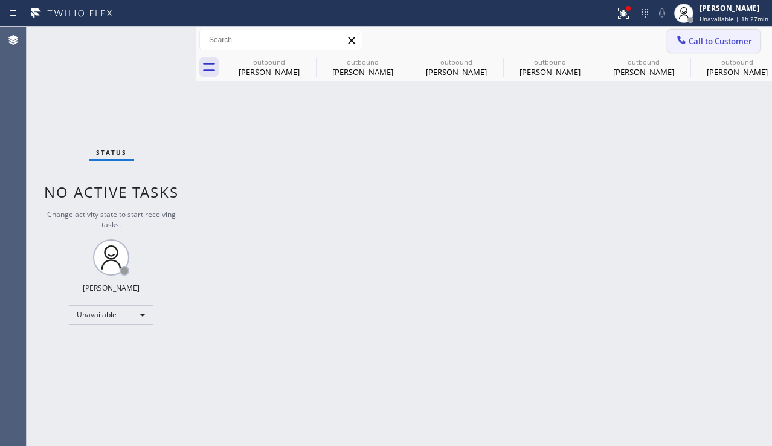
click at [682, 43] on icon at bounding box center [681, 40] width 8 height 8
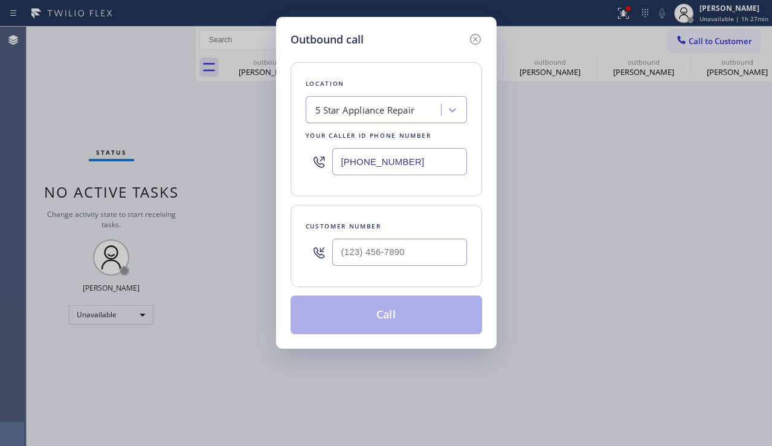
click at [411, 266] on div at bounding box center [399, 252] width 135 height 39
click at [409, 254] on input "(___) ___-____" at bounding box center [399, 252] width 135 height 27
paste input "714) 633-9505"
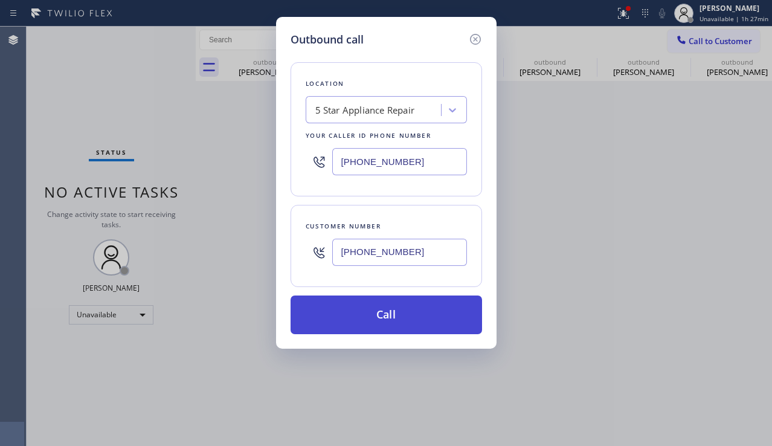
type input "[PHONE_NUMBER]"
click at [393, 306] on button "Call" at bounding box center [387, 314] width 192 height 39
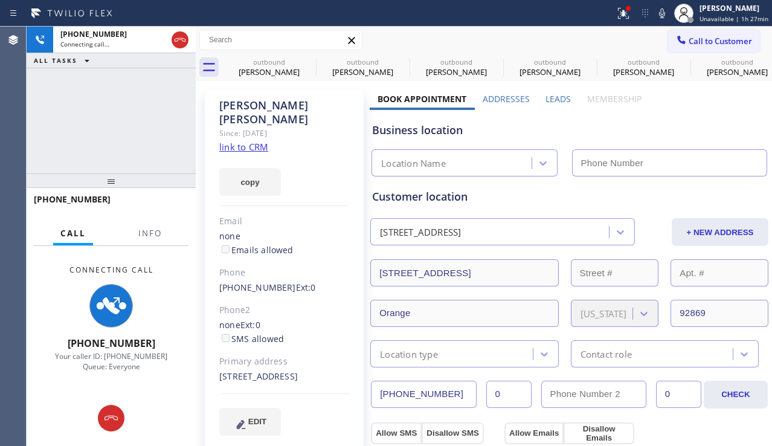
type input "[PHONE_NUMBER]"
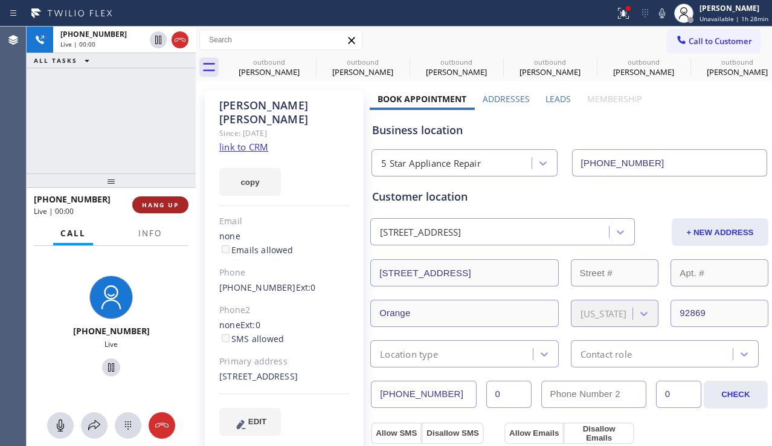
click at [146, 201] on span "HANG UP" at bounding box center [160, 205] width 37 height 8
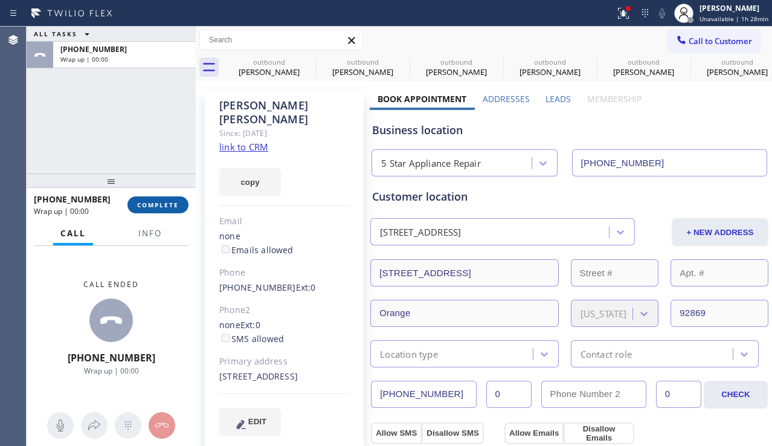
click at [150, 202] on span "COMPLETE" at bounding box center [158, 205] width 42 height 8
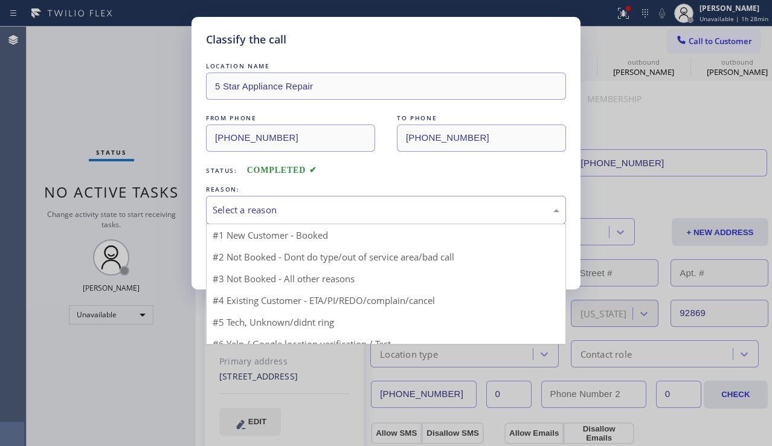
click at [237, 214] on div "Select a reason" at bounding box center [386, 210] width 347 height 14
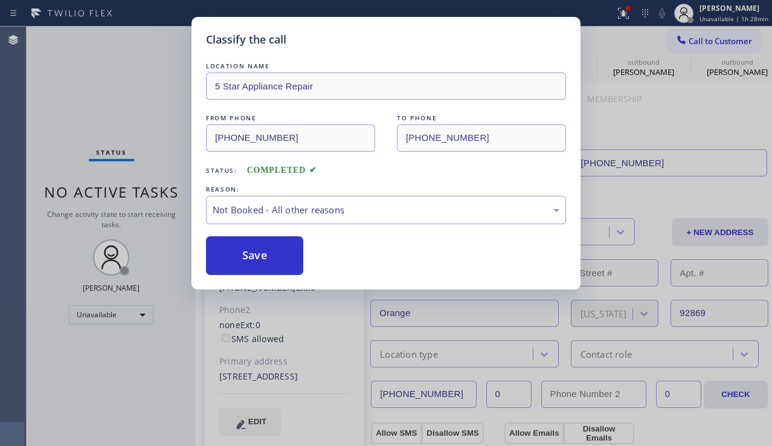
click at [251, 259] on button "Save" at bounding box center [254, 255] width 97 height 39
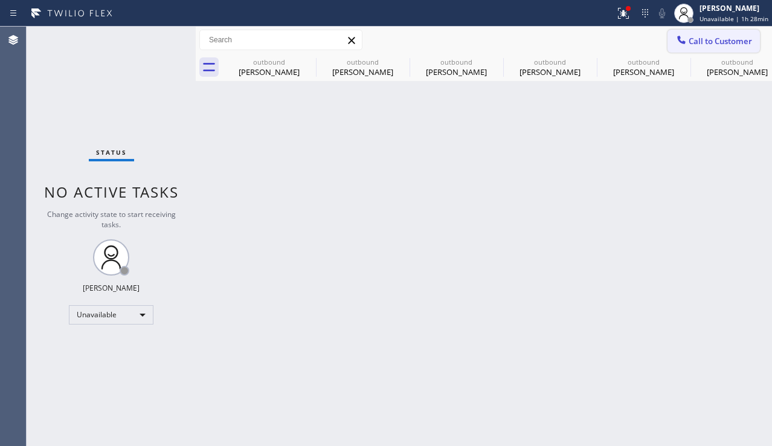
click at [696, 40] on span "Call to Customer" at bounding box center [720, 41] width 63 height 11
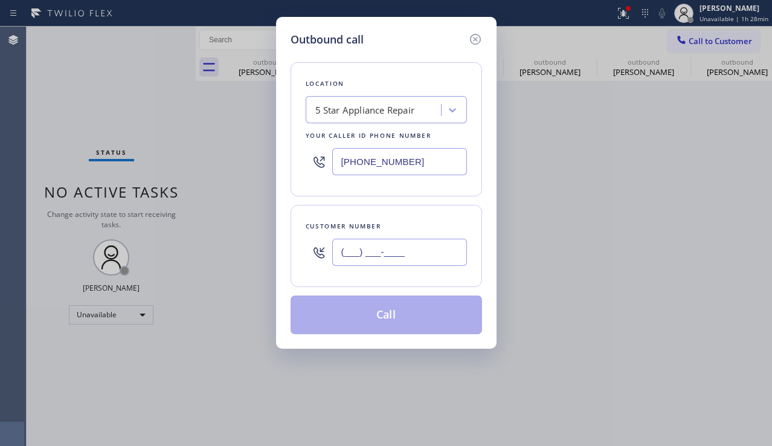
click at [384, 252] on input "(___) ___-____" at bounding box center [399, 252] width 135 height 27
paste input "619) 508-8292"
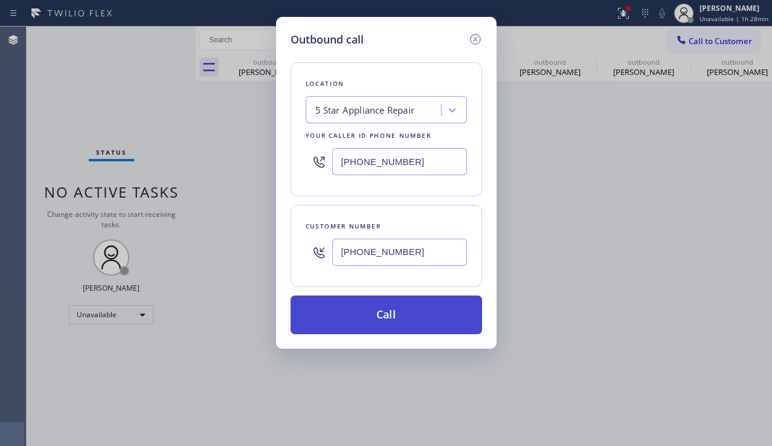
type input "[PHONE_NUMBER]"
click at [375, 312] on button "Call" at bounding box center [387, 314] width 192 height 39
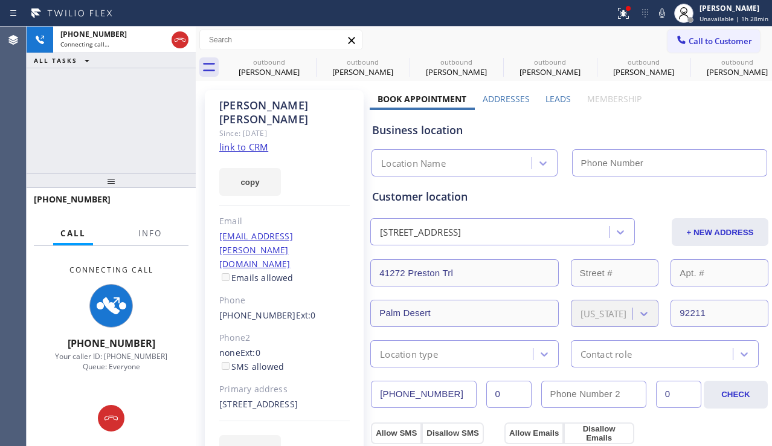
type input "[PHONE_NUMBER]"
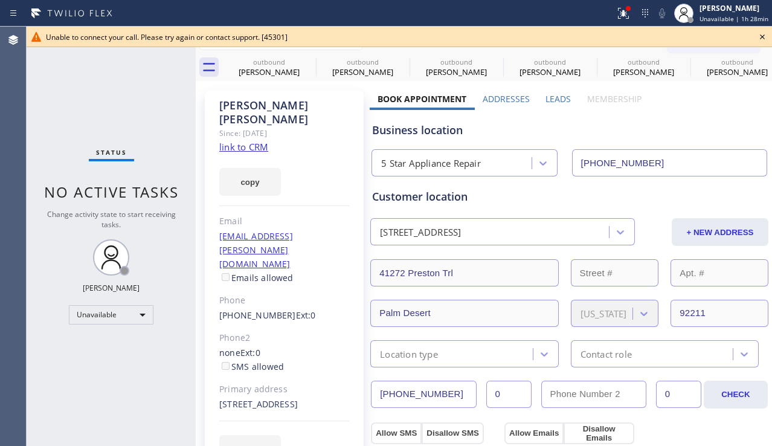
click at [765, 36] on icon at bounding box center [762, 37] width 14 height 14
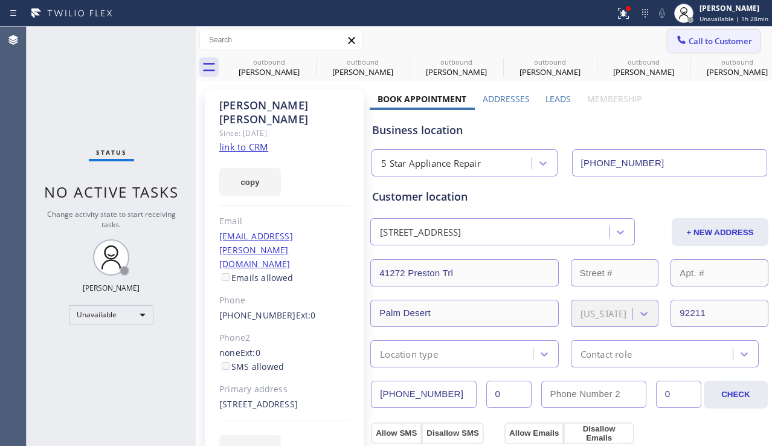
click at [704, 45] on span "Call to Customer" at bounding box center [720, 41] width 63 height 11
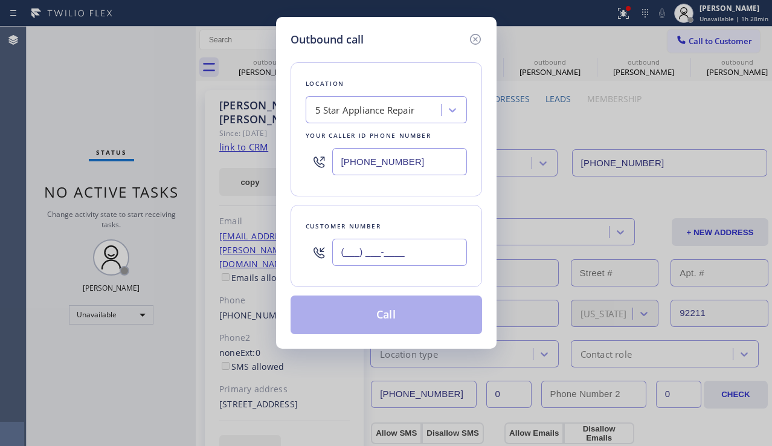
click at [376, 262] on input "(___) ___-____" at bounding box center [399, 252] width 135 height 27
paste input "661) 444-4638"
type input "[PHONE_NUMBER]"
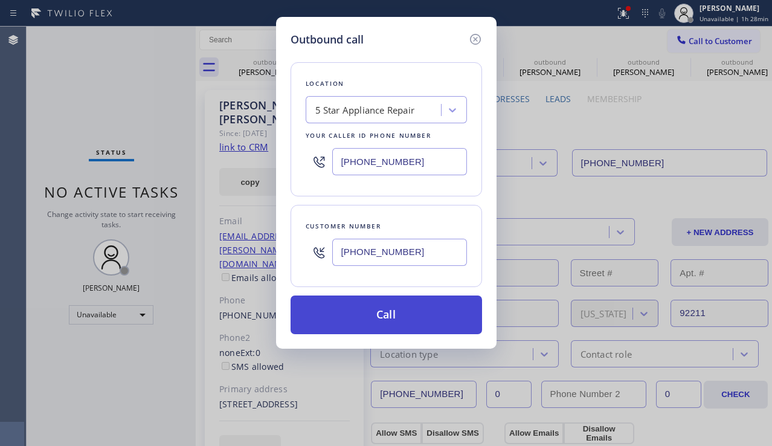
click at [379, 325] on button "Call" at bounding box center [387, 314] width 192 height 39
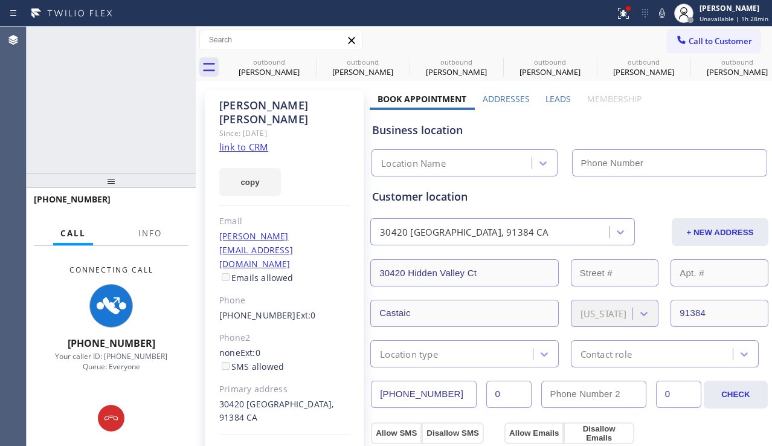
type input "[PHONE_NUMBER]"
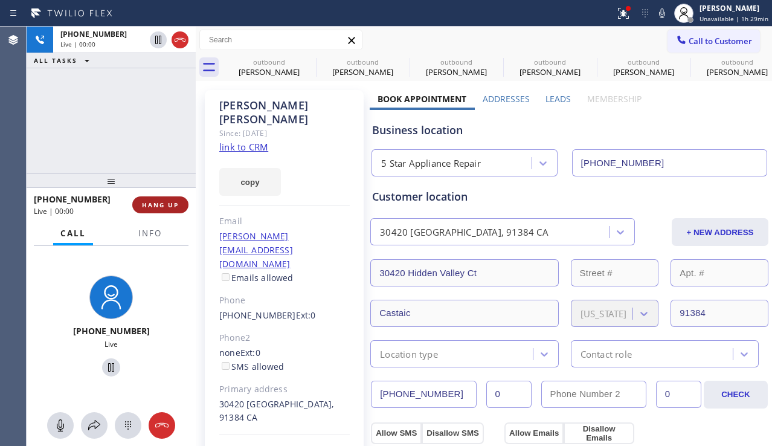
click at [173, 210] on button "HANG UP" at bounding box center [160, 204] width 56 height 17
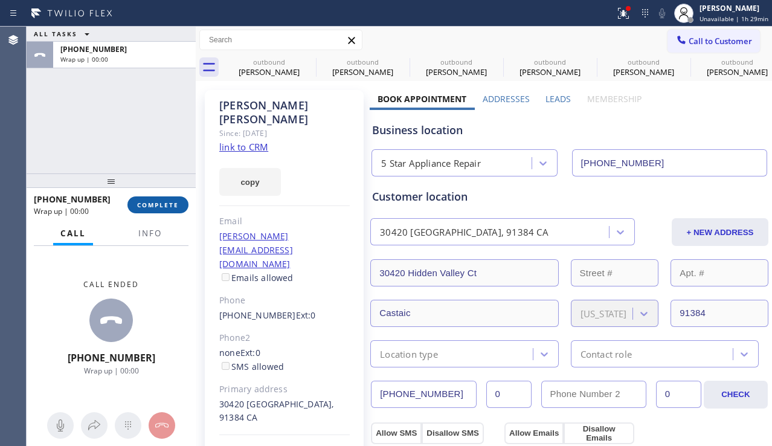
click at [171, 208] on span "COMPLETE" at bounding box center [158, 205] width 42 height 8
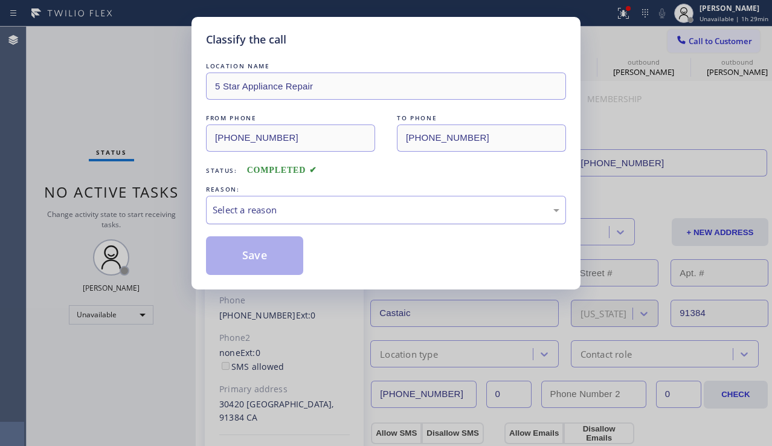
click at [224, 210] on div "Select a reason" at bounding box center [386, 210] width 347 height 14
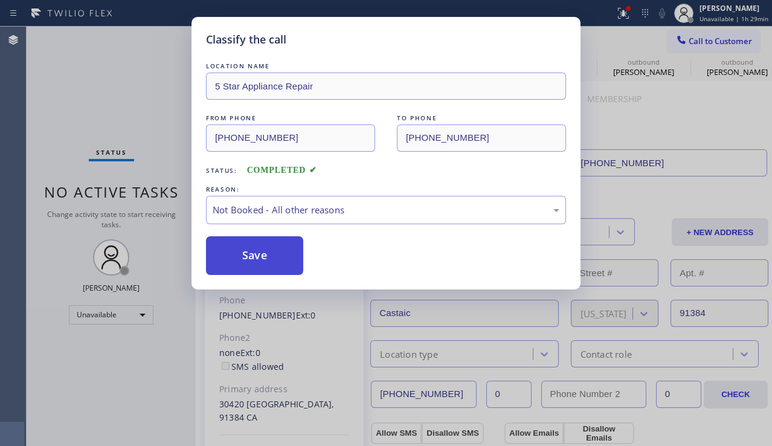
click at [264, 256] on button "Save" at bounding box center [254, 255] width 97 height 39
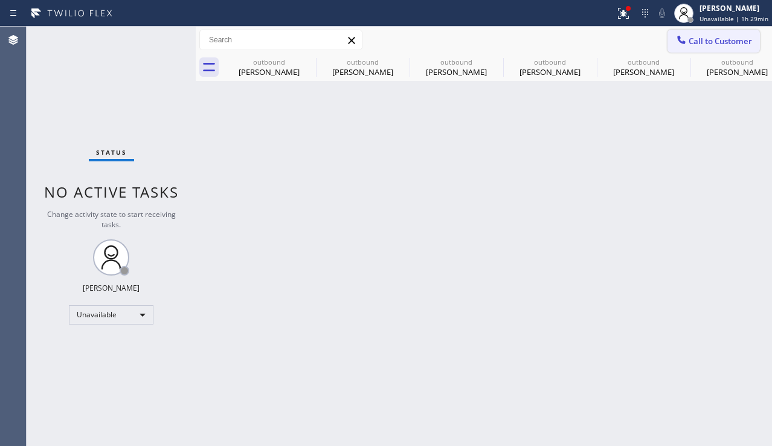
click at [690, 40] on span "Call to Customer" at bounding box center [720, 41] width 63 height 11
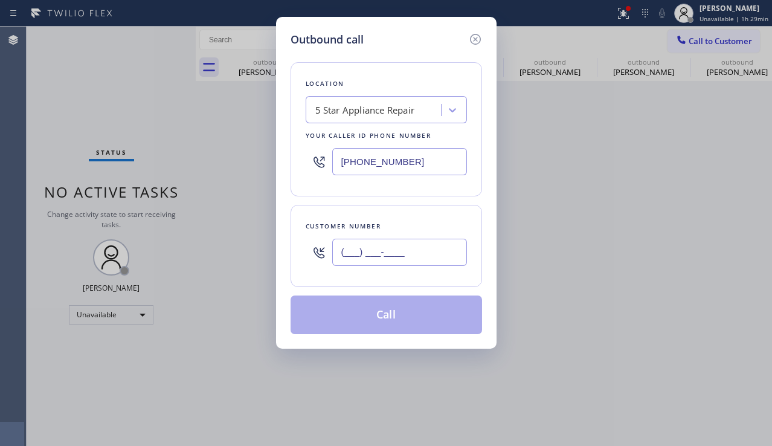
click at [401, 251] on input "(___) ___-____" at bounding box center [399, 252] width 135 height 27
paste input "626) 695-3669"
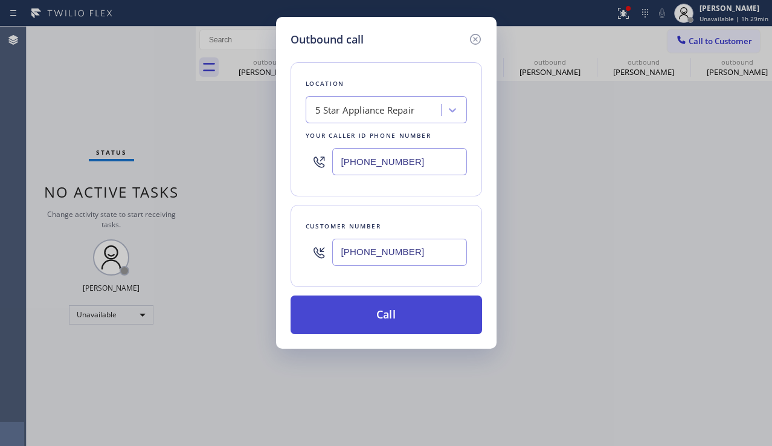
type input "[PHONE_NUMBER]"
click at [387, 312] on button "Call" at bounding box center [387, 314] width 192 height 39
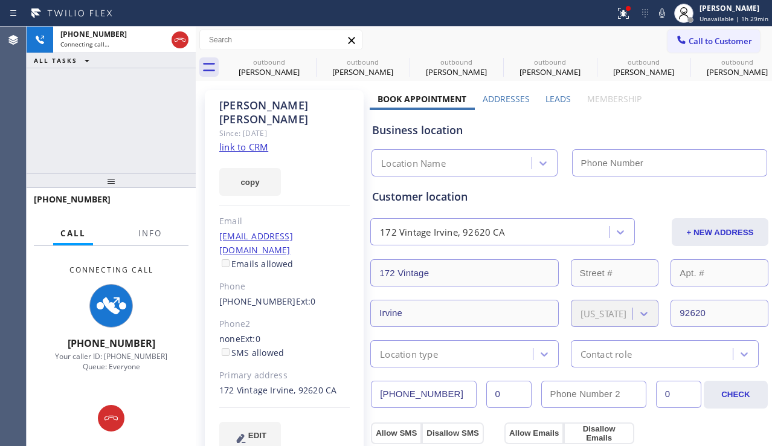
type input "[PHONE_NUMBER]"
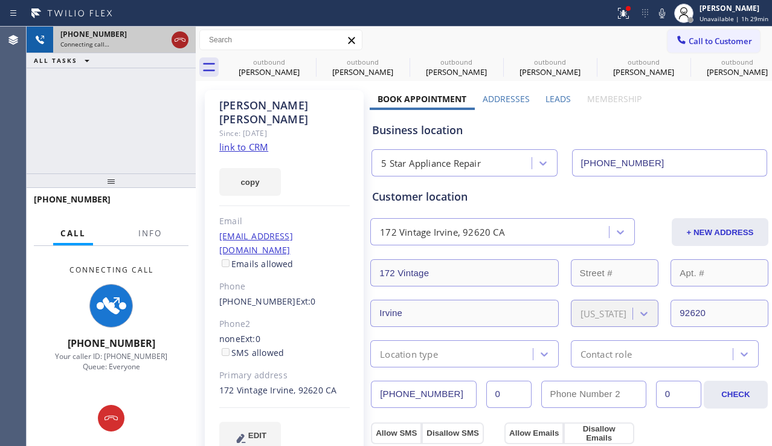
click at [178, 43] on icon at bounding box center [180, 40] width 14 height 14
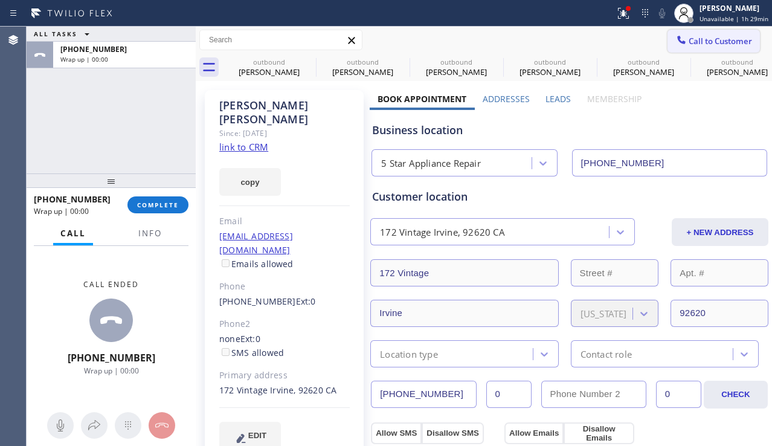
click at [683, 50] on button "Call to Customer" at bounding box center [714, 41] width 92 height 23
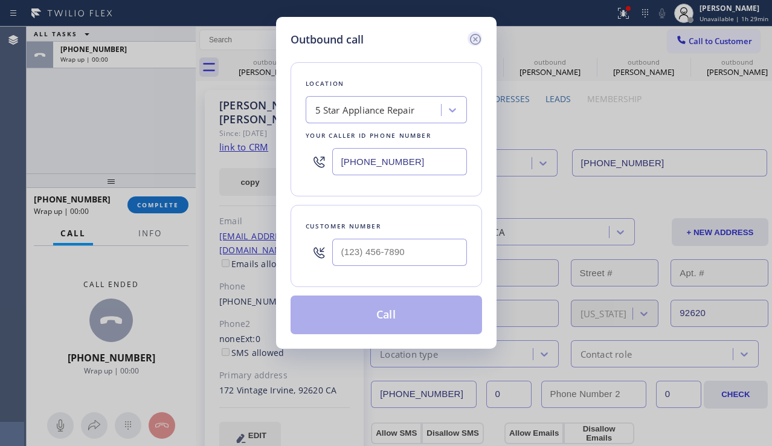
click at [472, 42] on icon at bounding box center [474, 39] width 11 height 11
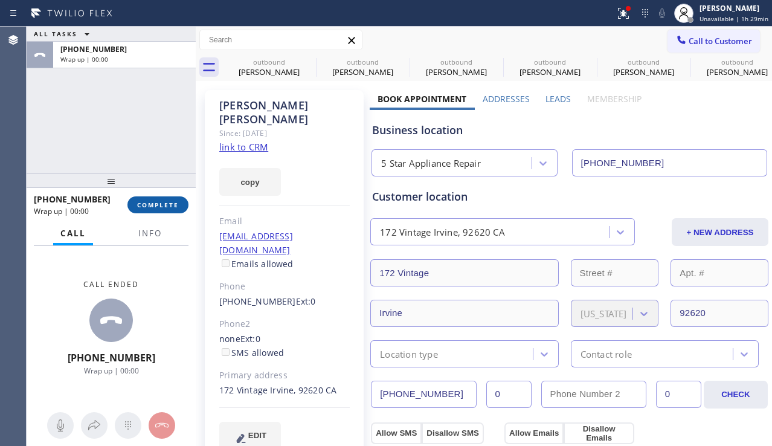
click at [172, 205] on span "COMPLETE" at bounding box center [158, 205] width 42 height 8
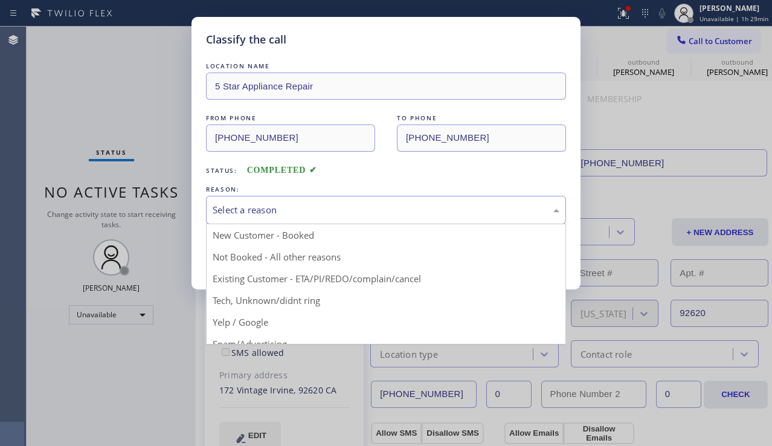
click at [372, 211] on div "Select a reason" at bounding box center [386, 210] width 347 height 14
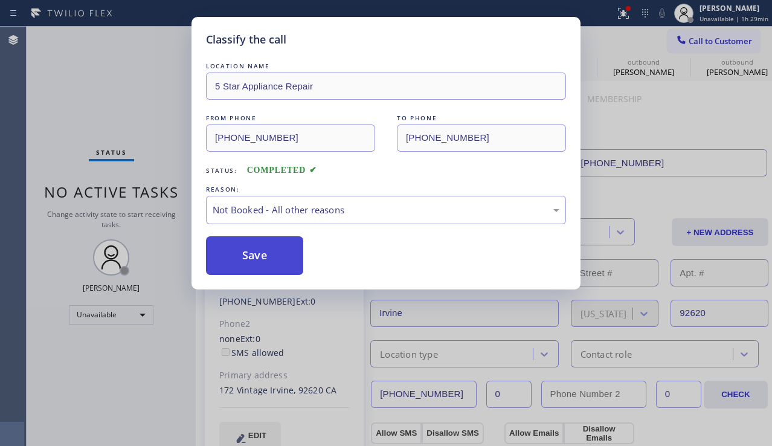
click at [271, 261] on button "Save" at bounding box center [254, 255] width 97 height 39
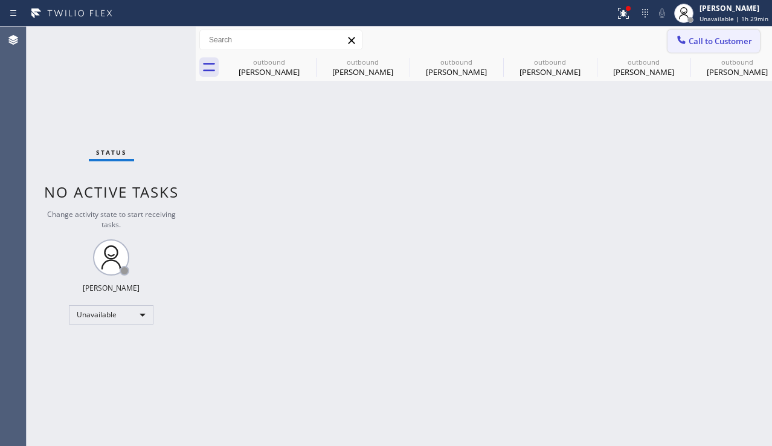
click at [683, 48] on button "Call to Customer" at bounding box center [714, 41] width 92 height 23
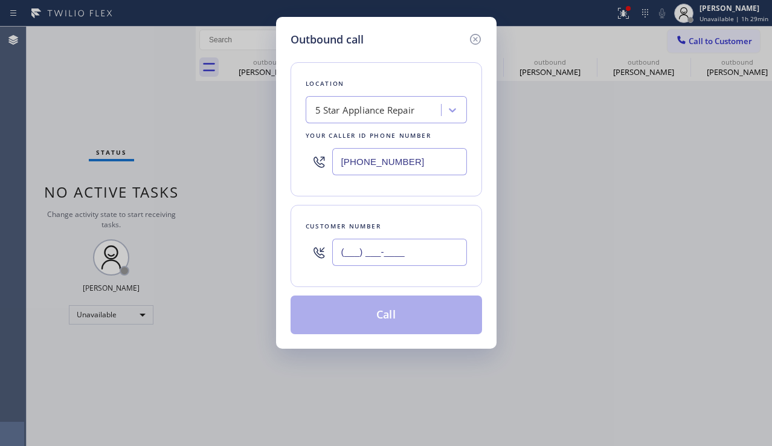
click at [387, 260] on input "(___) ___-____" at bounding box center [399, 252] width 135 height 27
paste input "336) 671-5224"
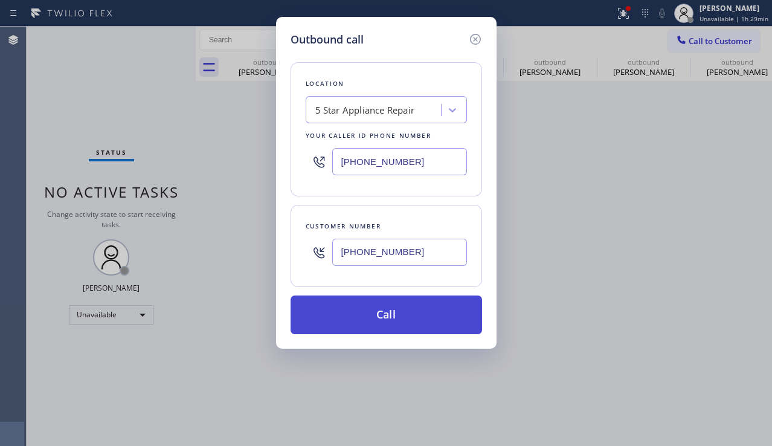
type input "[PHONE_NUMBER]"
click at [365, 323] on button "Call" at bounding box center [387, 314] width 192 height 39
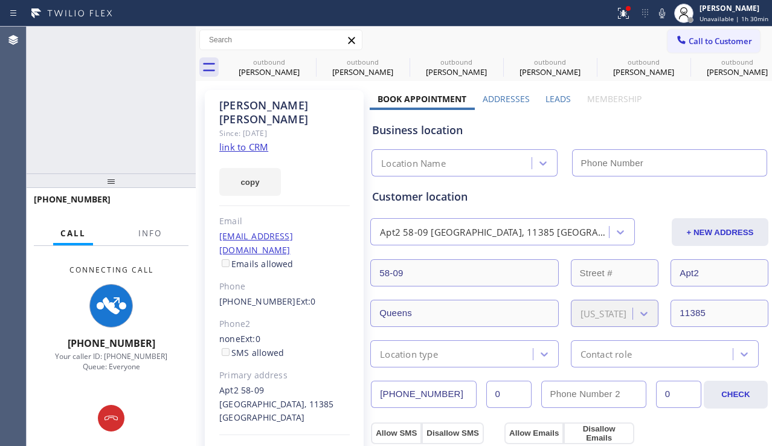
type input "[PHONE_NUMBER]"
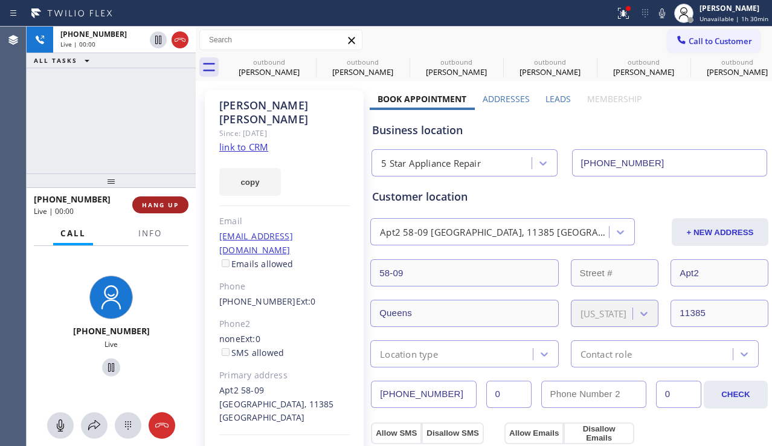
click at [149, 206] on span "HANG UP" at bounding box center [160, 205] width 37 height 8
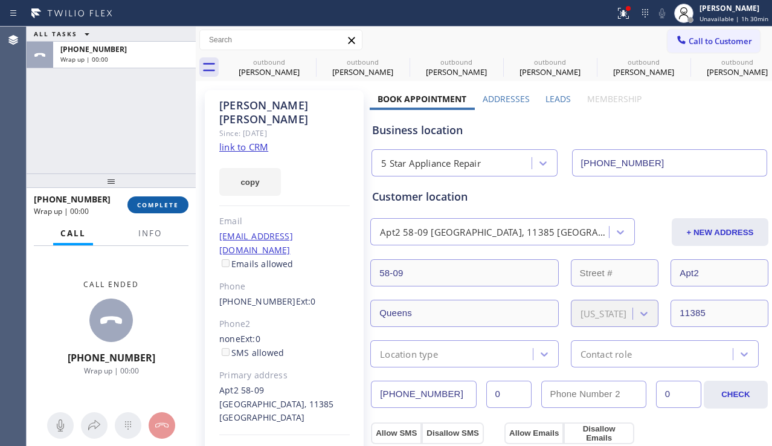
click at [155, 206] on span "COMPLETE" at bounding box center [158, 205] width 42 height 8
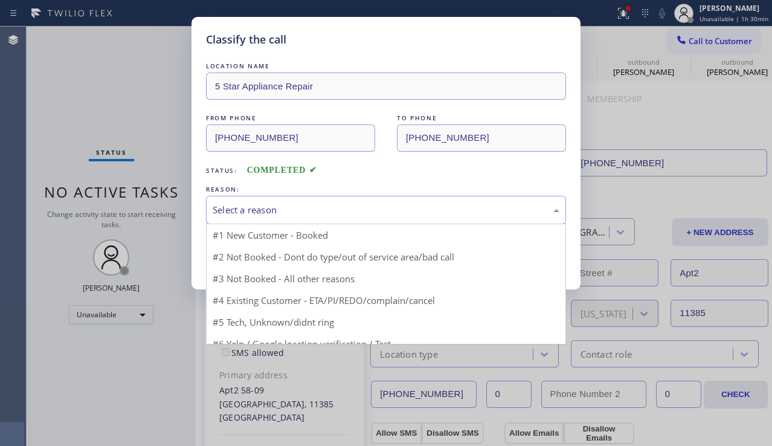
drag, startPoint x: 207, startPoint y: 208, endPoint x: 222, endPoint y: 208, distance: 14.5
click at [208, 208] on div "Select a reason" at bounding box center [386, 210] width 360 height 28
click at [222, 208] on div "Select a reason" at bounding box center [386, 210] width 347 height 14
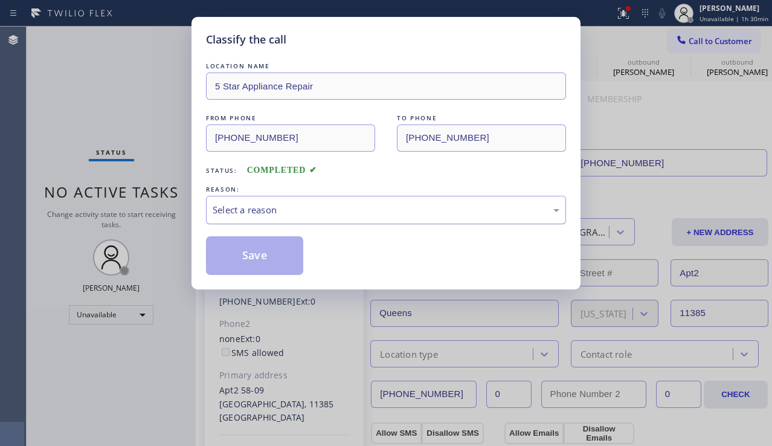
click at [222, 208] on div "Select a reason" at bounding box center [386, 210] width 347 height 14
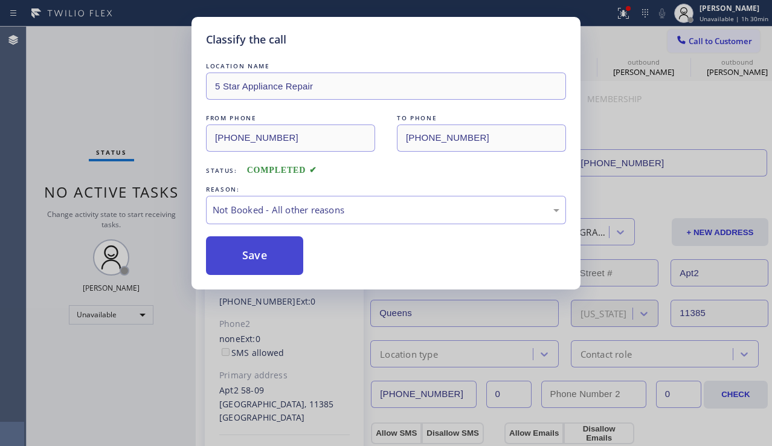
click at [221, 254] on button "Save" at bounding box center [254, 255] width 97 height 39
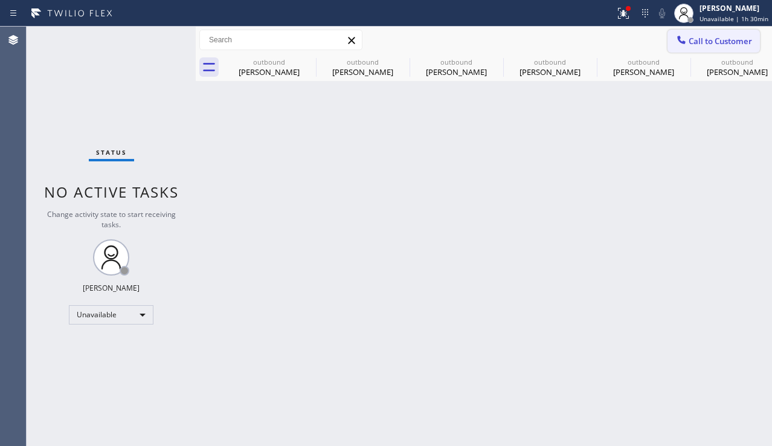
click at [691, 42] on span "Call to Customer" at bounding box center [720, 41] width 63 height 11
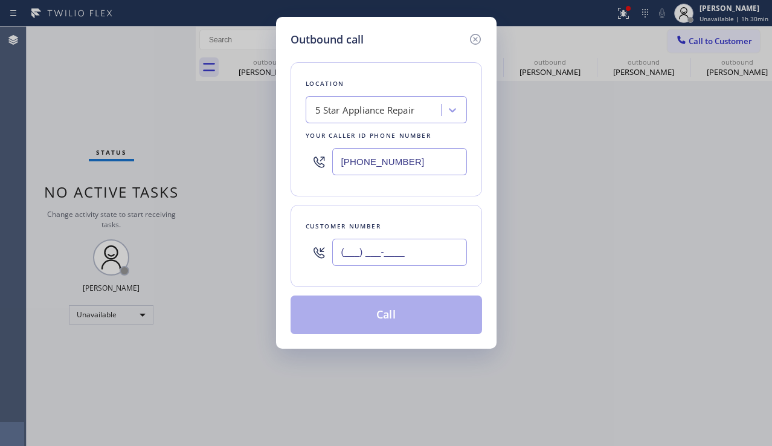
click at [344, 249] on input "(___) ___-____" at bounding box center [399, 252] width 135 height 27
paste input "858) 264-7545"
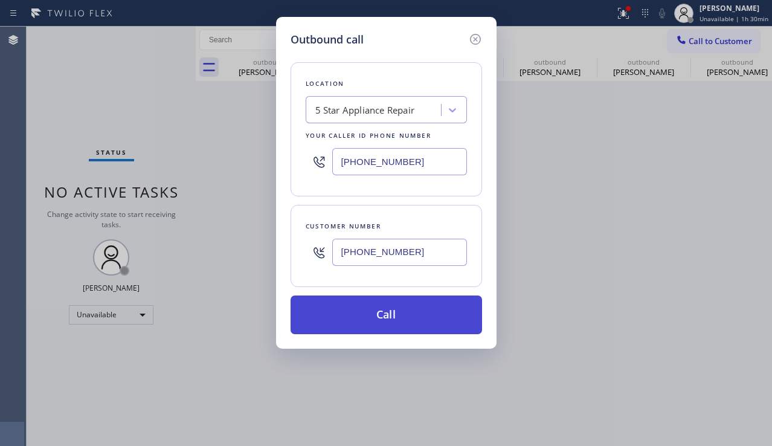
type input "[PHONE_NUMBER]"
click at [352, 313] on button "Call" at bounding box center [387, 314] width 192 height 39
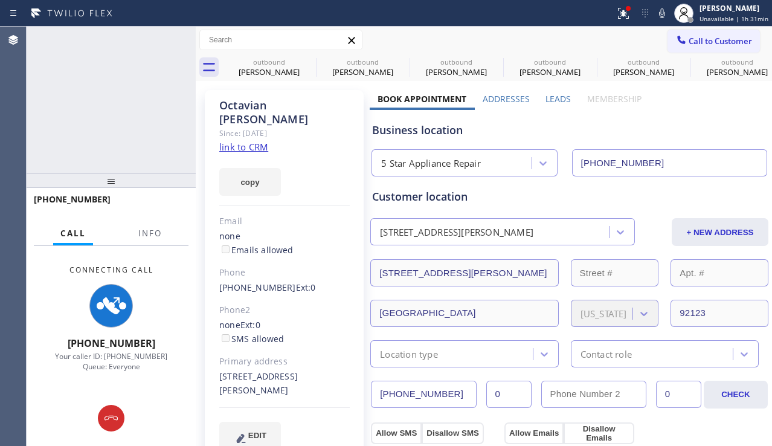
type input "[PHONE_NUMBER]"
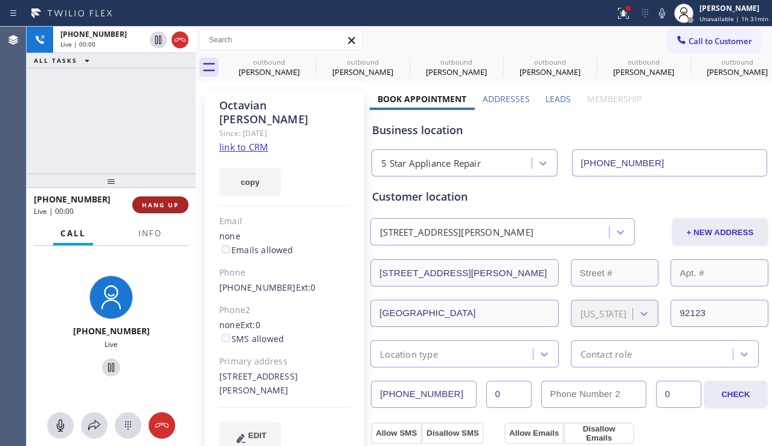
click at [167, 204] on span "HANG UP" at bounding box center [160, 205] width 37 height 8
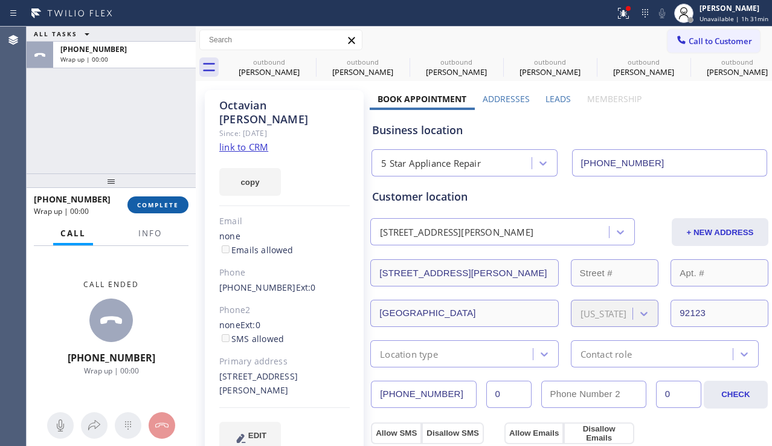
click at [167, 204] on span "COMPLETE" at bounding box center [158, 205] width 42 height 8
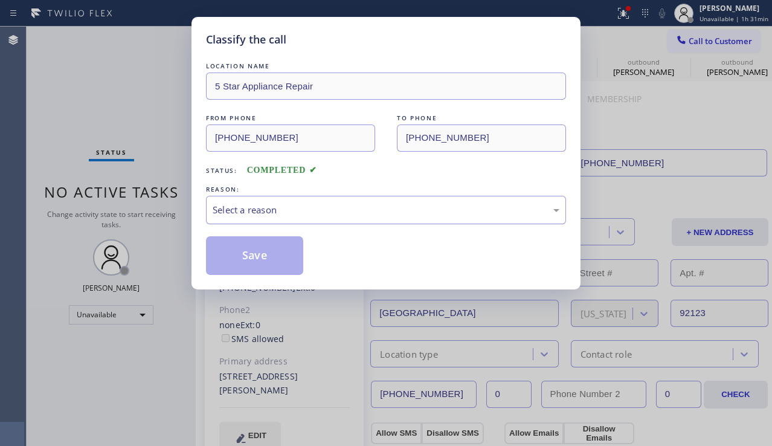
click at [239, 202] on div "Select a reason" at bounding box center [386, 210] width 360 height 28
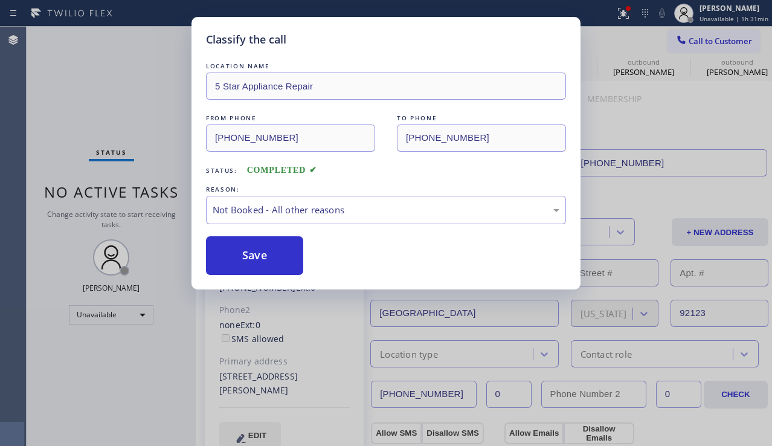
click at [234, 252] on button "Save" at bounding box center [254, 255] width 97 height 39
click at [693, 40] on span "Call to Customer" at bounding box center [720, 41] width 63 height 11
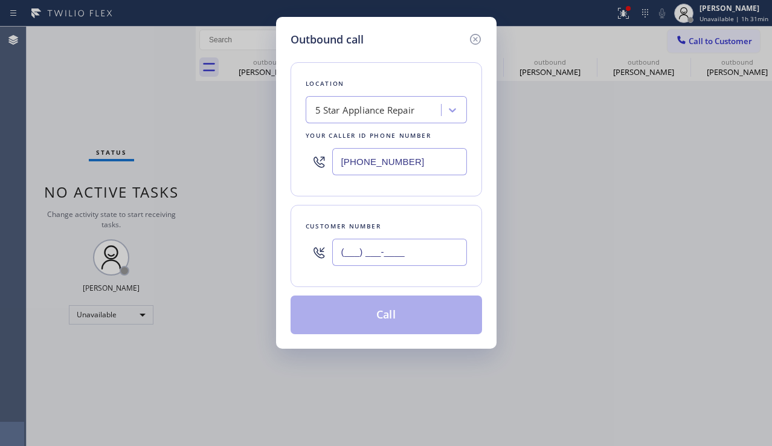
click at [394, 251] on input "(___) ___-____" at bounding box center [399, 252] width 135 height 27
paste input "917) 981-8717"
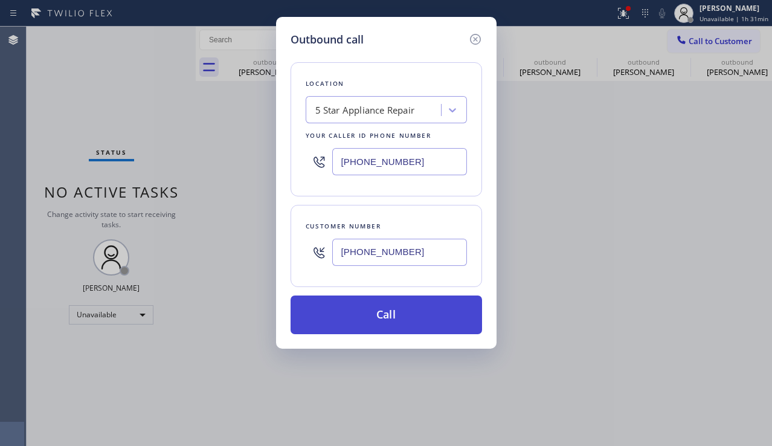
type input "[PHONE_NUMBER]"
click at [393, 320] on button "Call" at bounding box center [387, 314] width 192 height 39
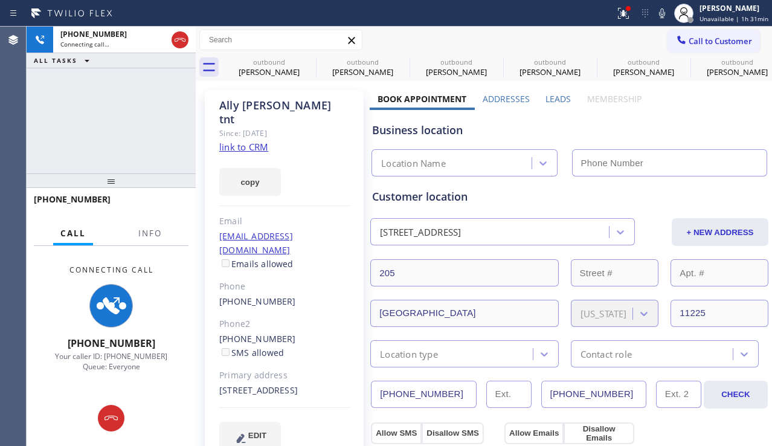
type input "[PHONE_NUMBER]"
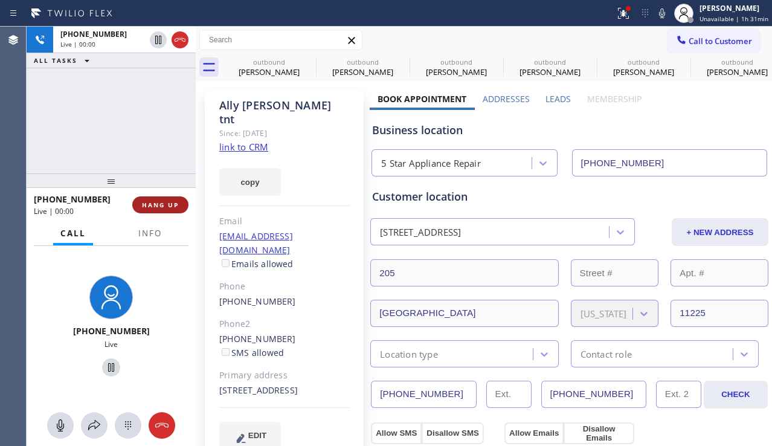
click at [167, 203] on span "HANG UP" at bounding box center [160, 205] width 37 height 8
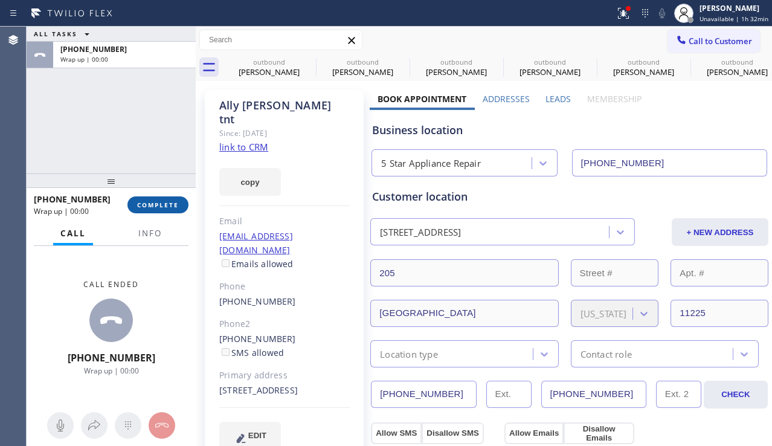
click at [181, 202] on button "COMPLETE" at bounding box center [157, 204] width 61 height 17
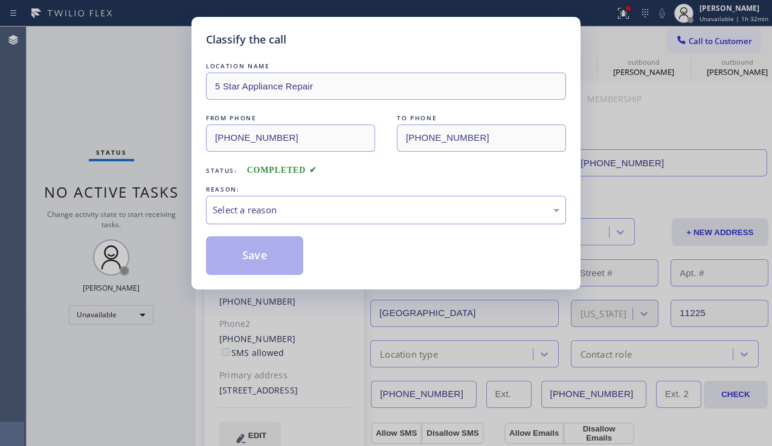
click at [232, 214] on div "Select a reason" at bounding box center [386, 210] width 347 height 14
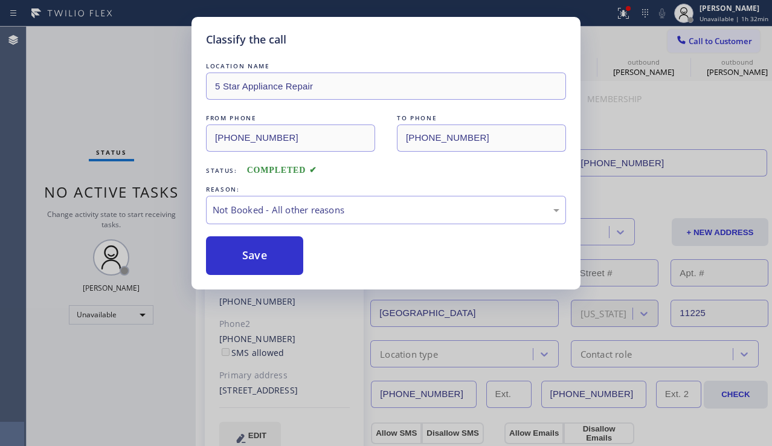
click at [227, 248] on button "Save" at bounding box center [254, 255] width 97 height 39
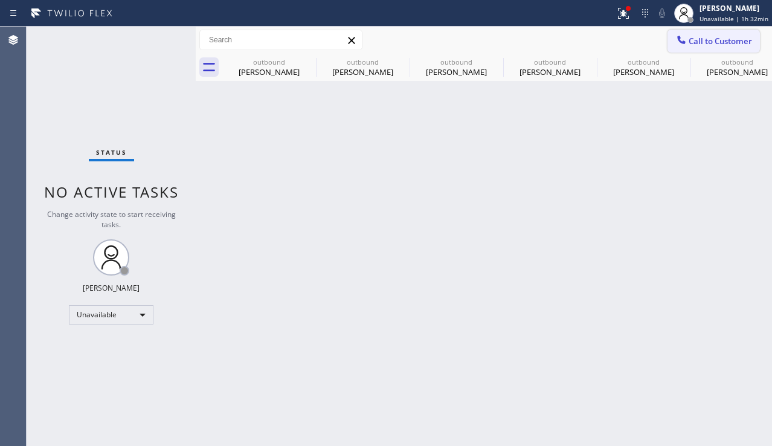
click at [686, 44] on icon at bounding box center [681, 40] width 12 height 12
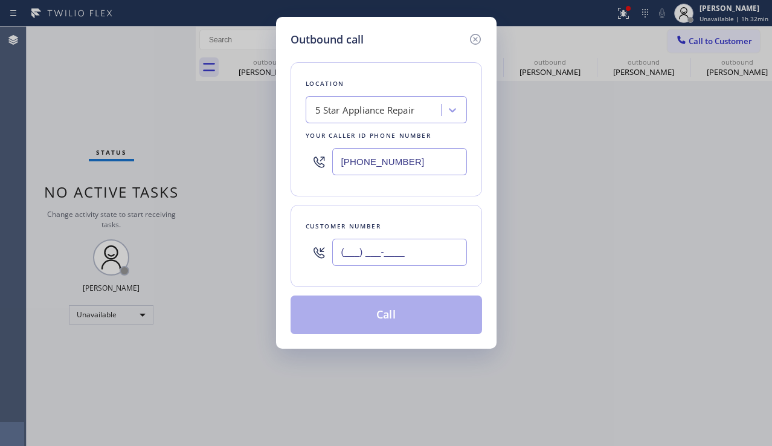
click at [377, 257] on input "(___) ___-____" at bounding box center [399, 252] width 135 height 27
paste input "323) 791-0050"
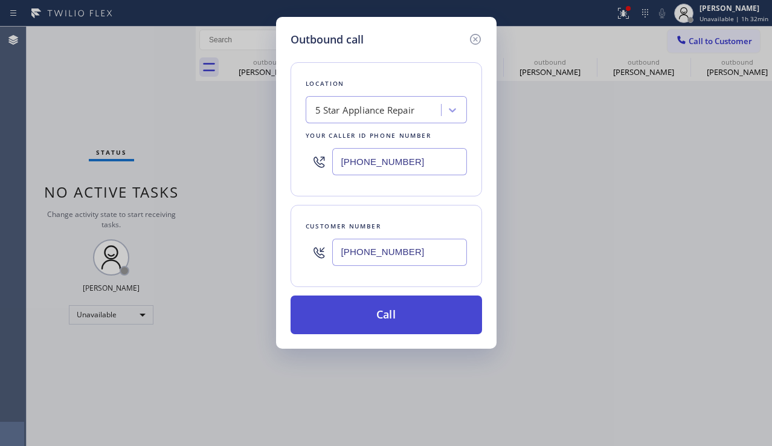
type input "[PHONE_NUMBER]"
click at [363, 317] on button "Call" at bounding box center [387, 314] width 192 height 39
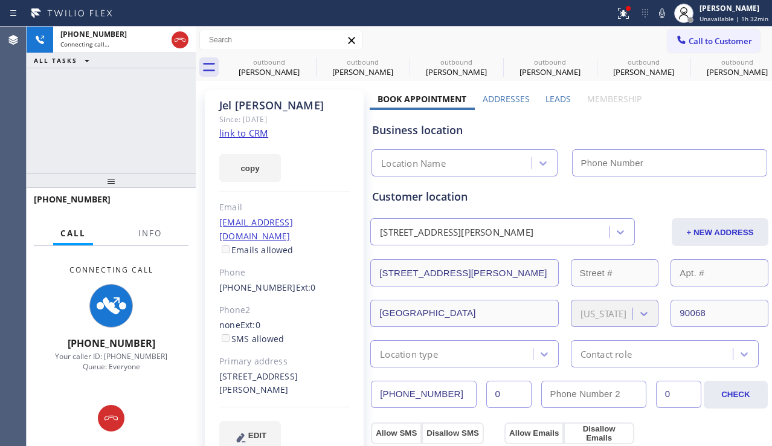
type input "[PHONE_NUMBER]"
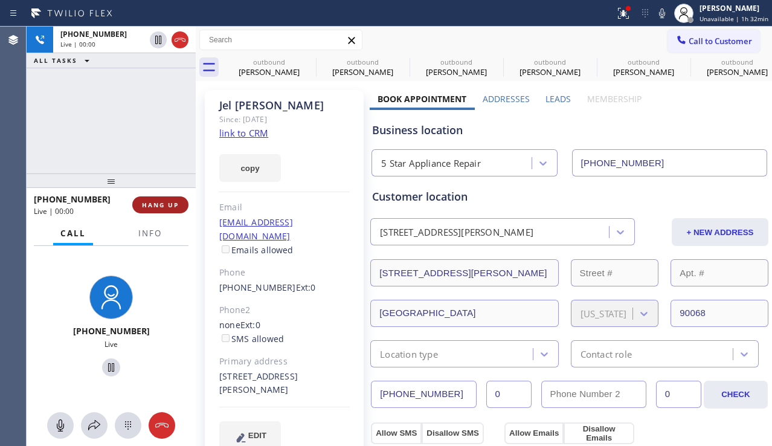
click at [166, 207] on span "HANG UP" at bounding box center [160, 205] width 37 height 8
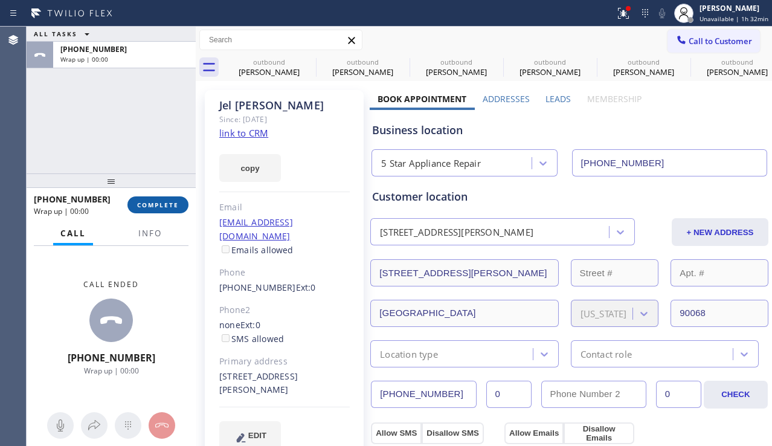
click at [166, 207] on span "COMPLETE" at bounding box center [158, 205] width 42 height 8
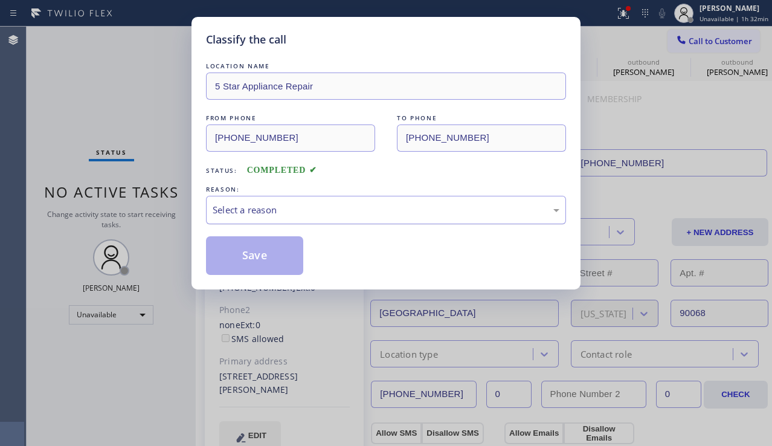
click at [288, 223] on div "Select a reason" at bounding box center [386, 210] width 360 height 28
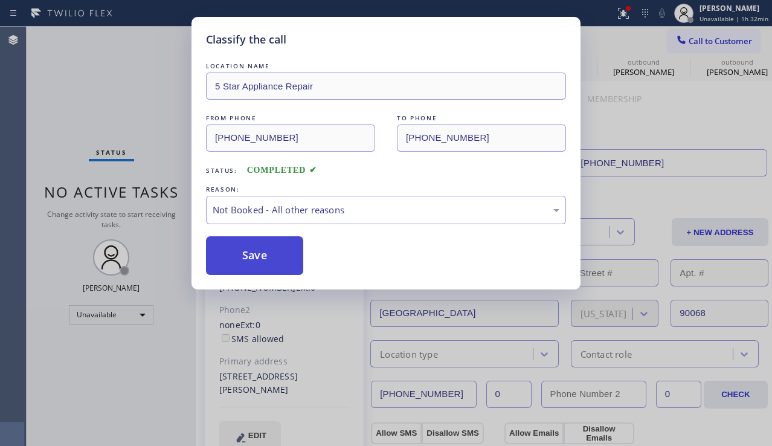
drag, startPoint x: 273, startPoint y: 255, endPoint x: 265, endPoint y: 255, distance: 8.5
click at [260, 254] on button "Save" at bounding box center [254, 255] width 97 height 39
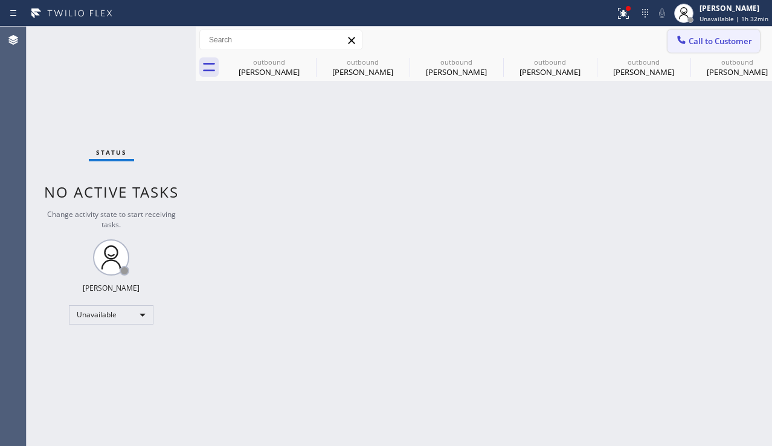
click at [684, 42] on icon at bounding box center [681, 40] width 8 height 8
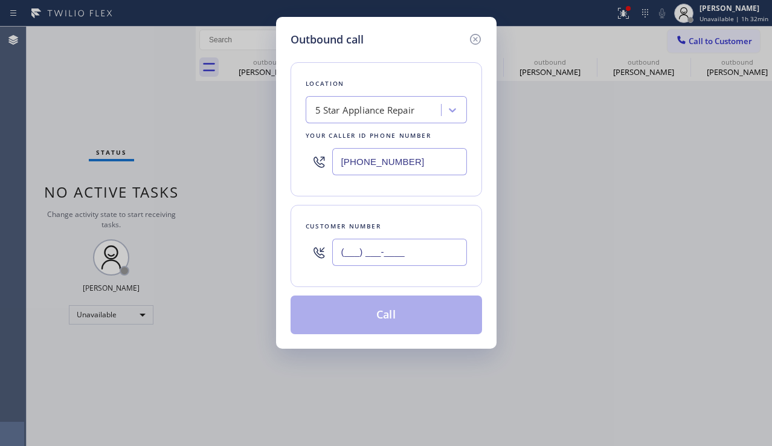
click at [340, 260] on input "(___) ___-____" at bounding box center [399, 252] width 135 height 27
paste input "602) 509-7612"
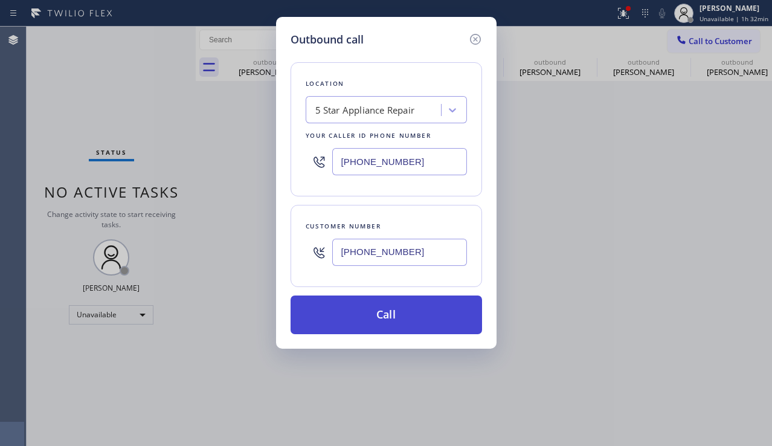
type input "[PHONE_NUMBER]"
click at [346, 322] on button "Call" at bounding box center [387, 314] width 192 height 39
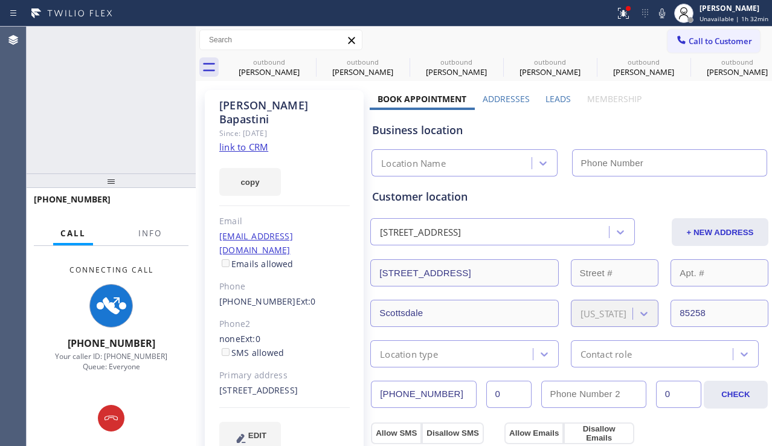
type input "[PHONE_NUMBER]"
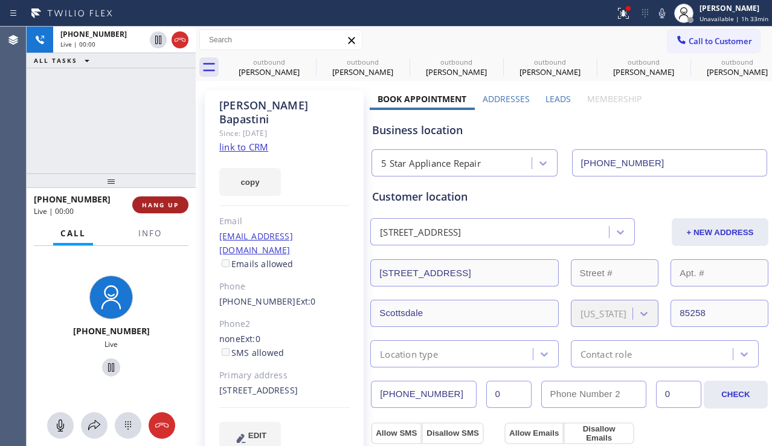
click at [155, 199] on button "HANG UP" at bounding box center [160, 204] width 56 height 17
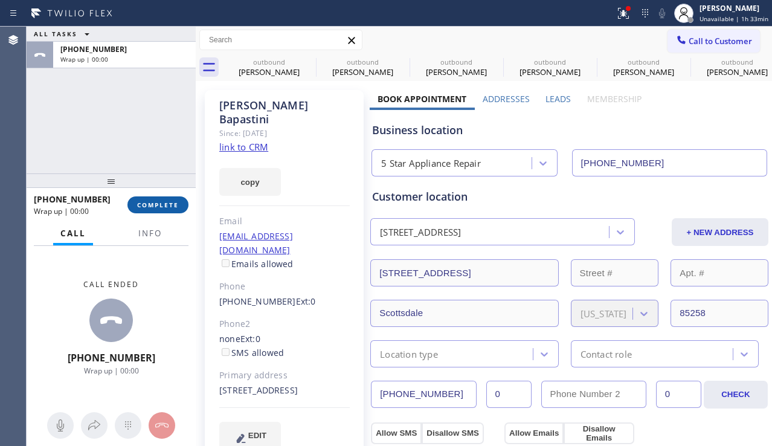
click at [156, 201] on span "COMPLETE" at bounding box center [158, 205] width 42 height 8
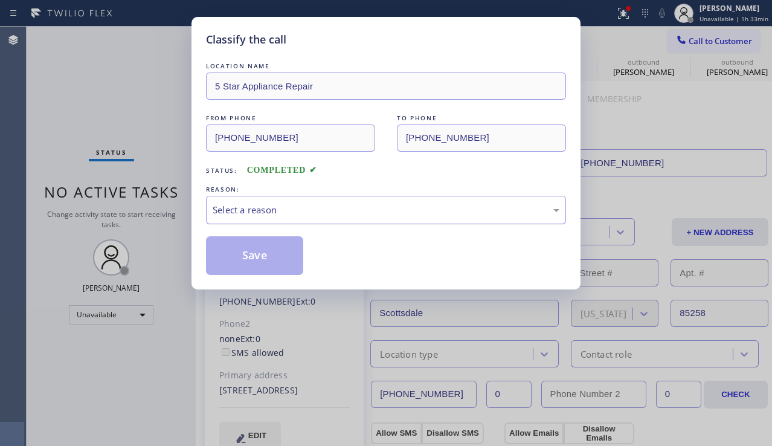
click at [250, 219] on div "Select a reason" at bounding box center [386, 210] width 360 height 28
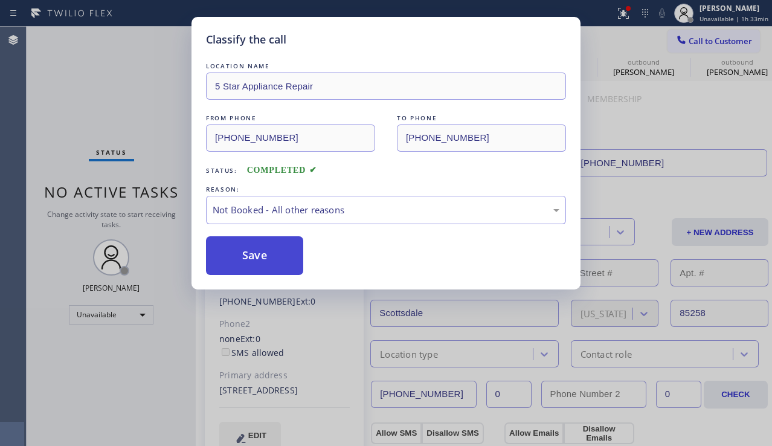
click at [247, 257] on button "Save" at bounding box center [254, 255] width 97 height 39
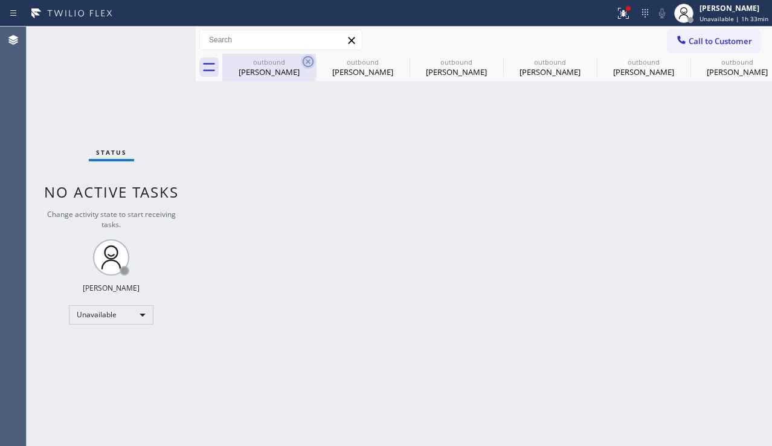
click at [307, 62] on icon at bounding box center [308, 61] width 11 height 11
click at [0, 0] on icon at bounding box center [0, 0] width 0 height 0
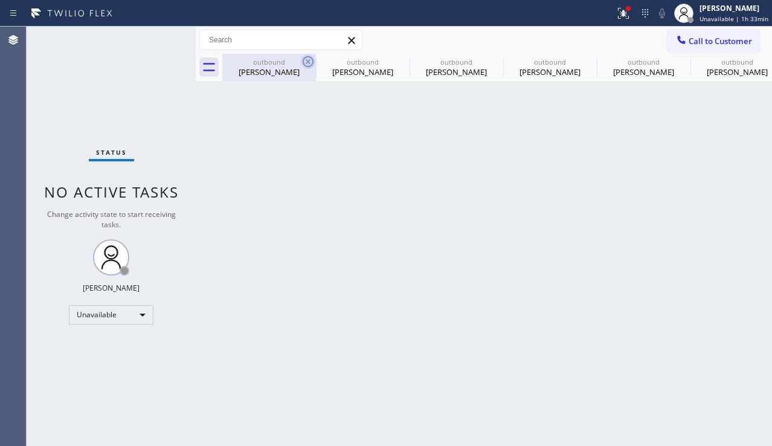
click at [0, 0] on icon at bounding box center [0, 0] width 0 height 0
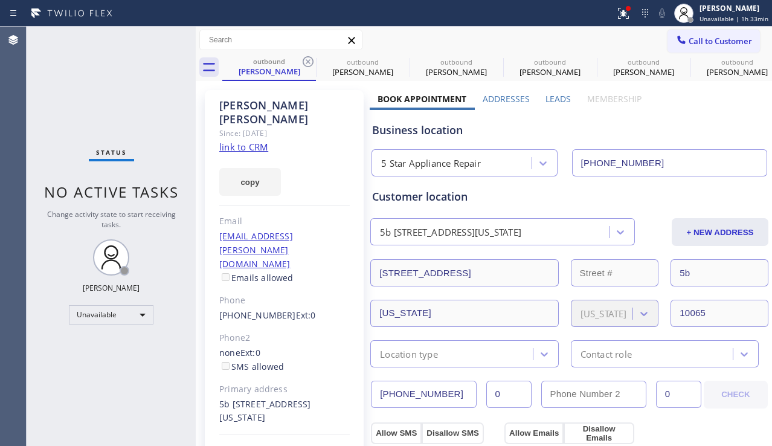
click at [307, 62] on icon at bounding box center [308, 61] width 11 height 11
click at [0, 0] on icon at bounding box center [0, 0] width 0 height 0
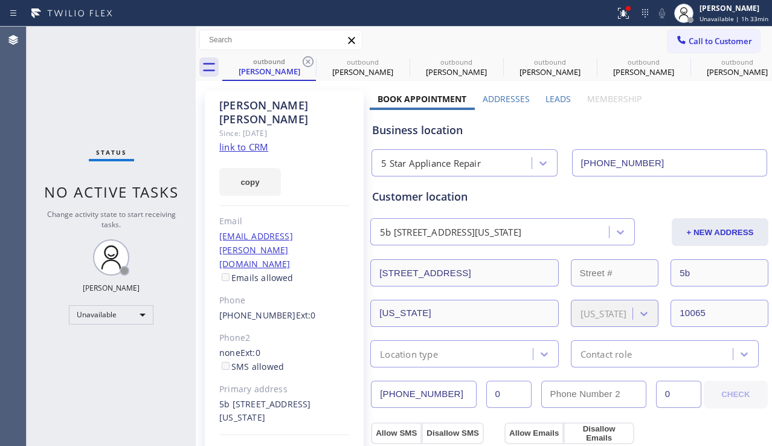
click at [0, 0] on icon at bounding box center [0, 0] width 0 height 0
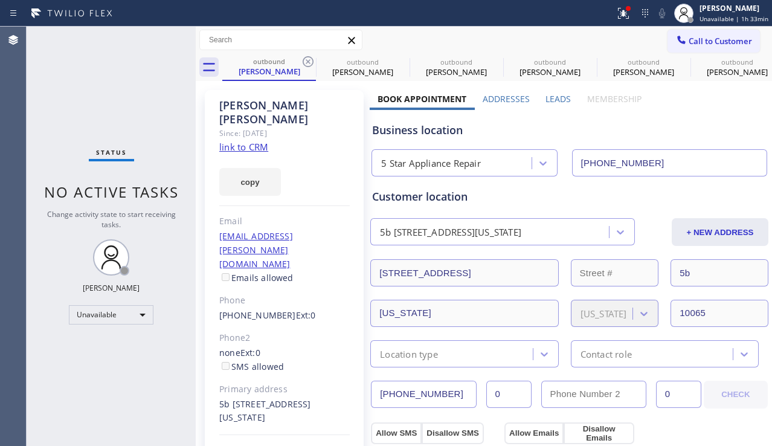
click at [0, 0] on icon at bounding box center [0, 0] width 0 height 0
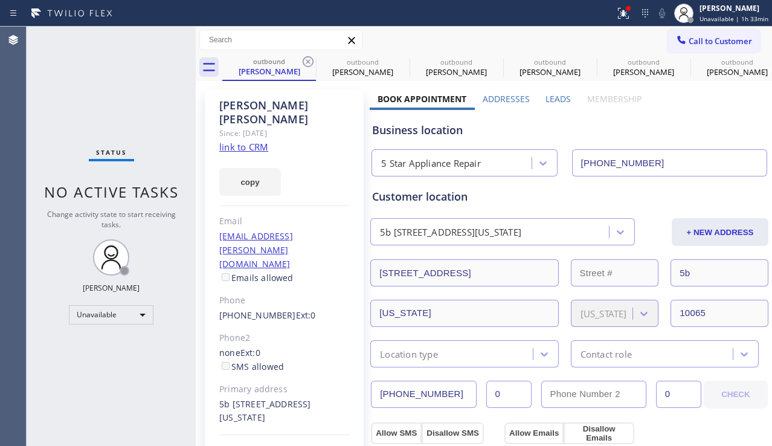
click at [0, 0] on icon at bounding box center [0, 0] width 0 height 0
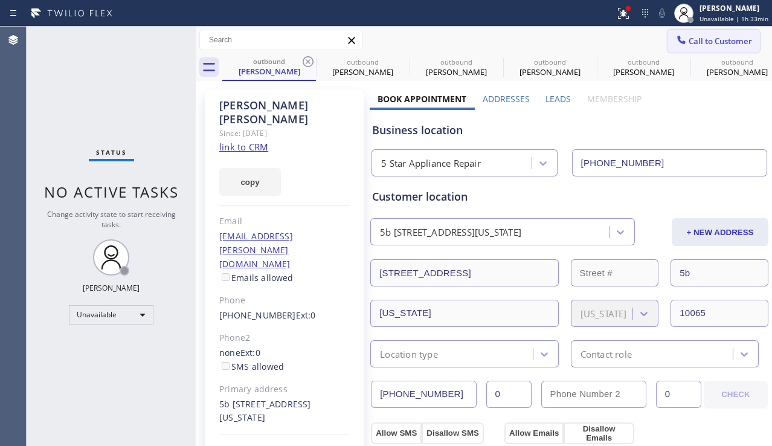
click at [0, 0] on icon at bounding box center [0, 0] width 0 height 0
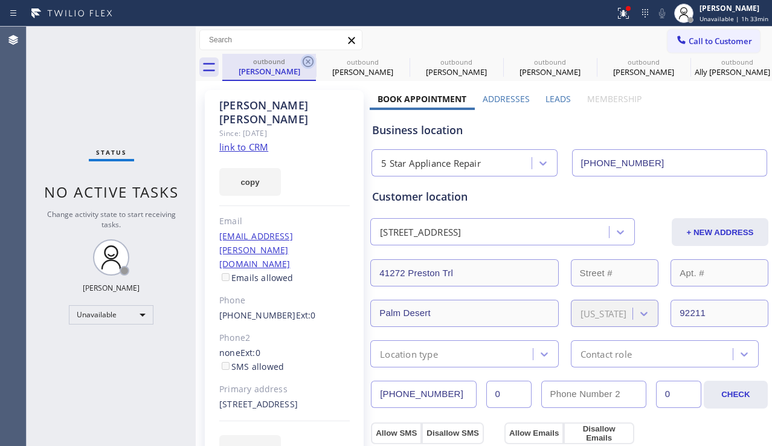
click at [309, 62] on icon at bounding box center [308, 61] width 11 height 11
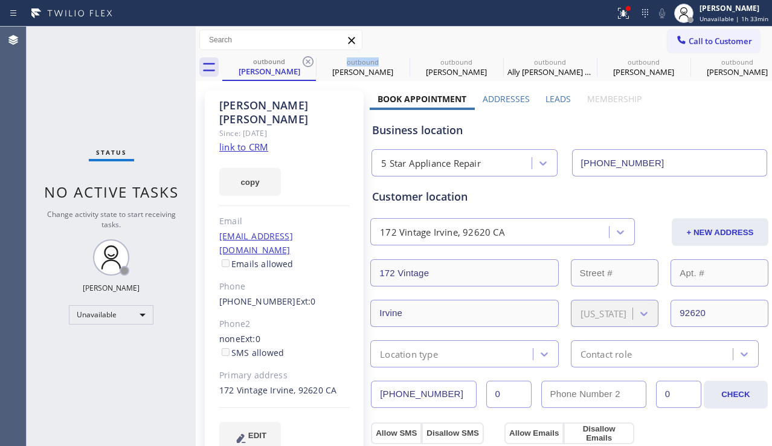
click at [309, 62] on icon at bounding box center [308, 61] width 11 height 11
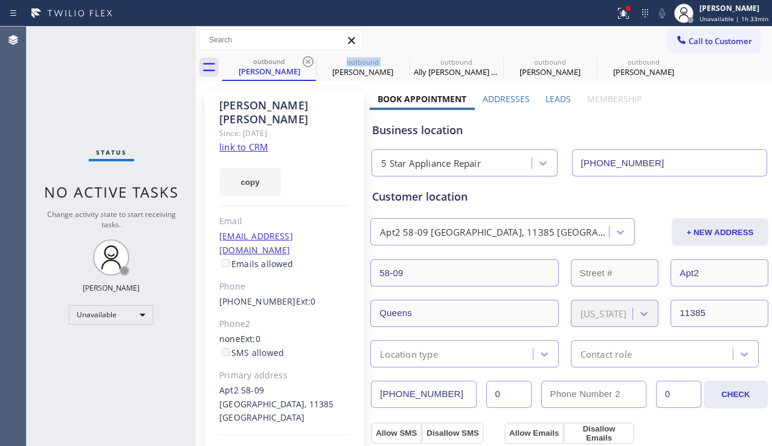
click at [309, 62] on icon at bounding box center [308, 61] width 11 height 11
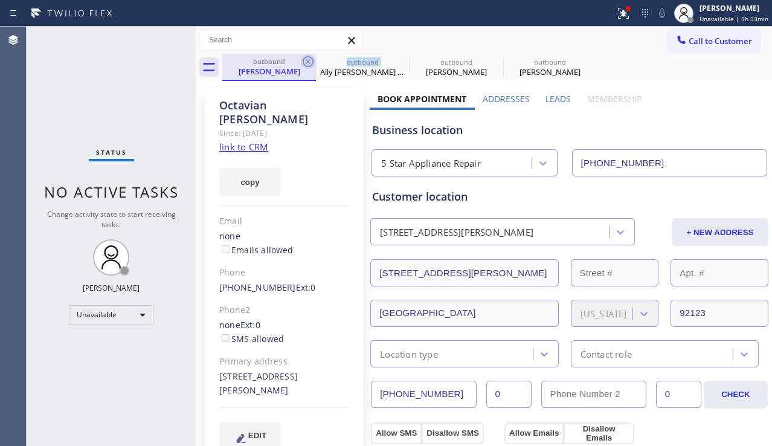
click at [308, 62] on icon at bounding box center [308, 61] width 11 height 11
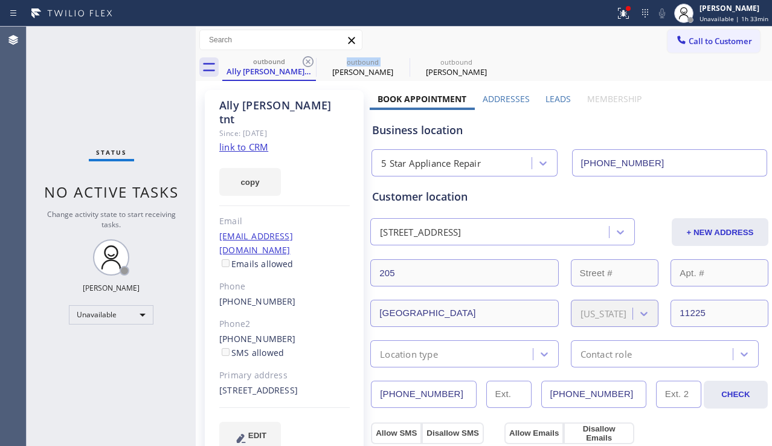
click at [308, 62] on icon at bounding box center [308, 61] width 11 height 11
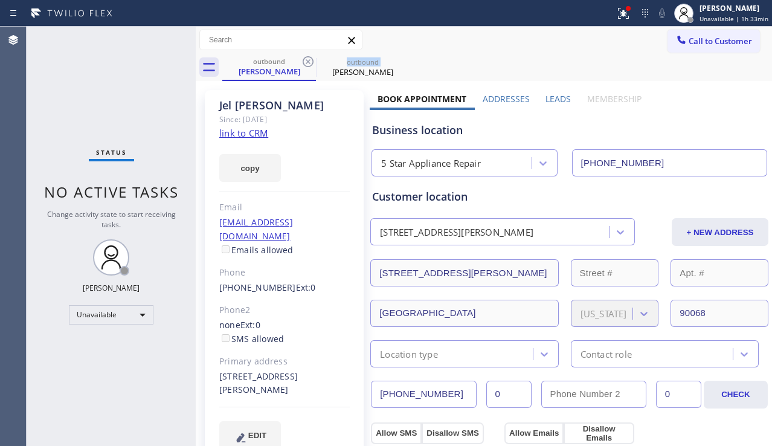
click at [308, 62] on icon at bounding box center [308, 61] width 11 height 11
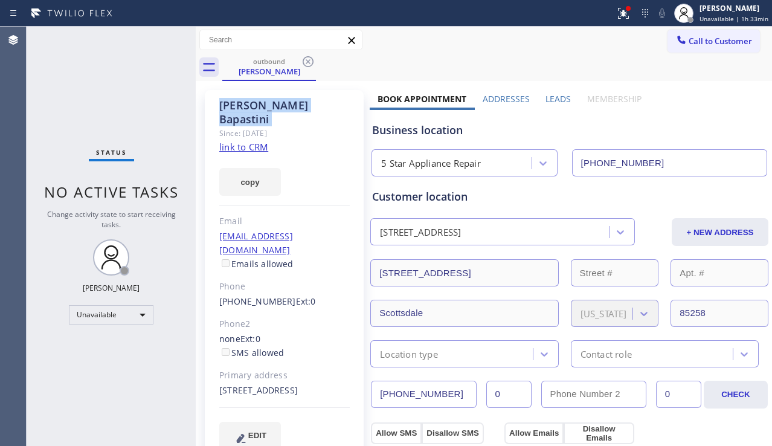
click at [308, 62] on icon at bounding box center [308, 61] width 11 height 11
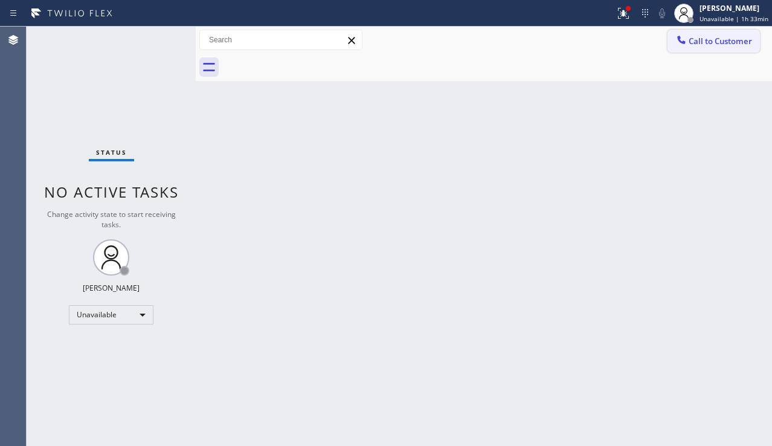
click at [719, 44] on span "Call to Customer" at bounding box center [720, 41] width 63 height 11
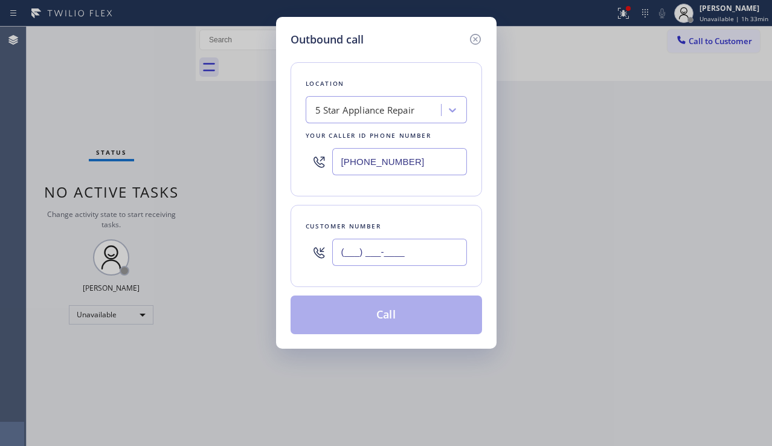
click at [394, 250] on input "(___) ___-____" at bounding box center [399, 252] width 135 height 27
paste input "626) 375-8335"
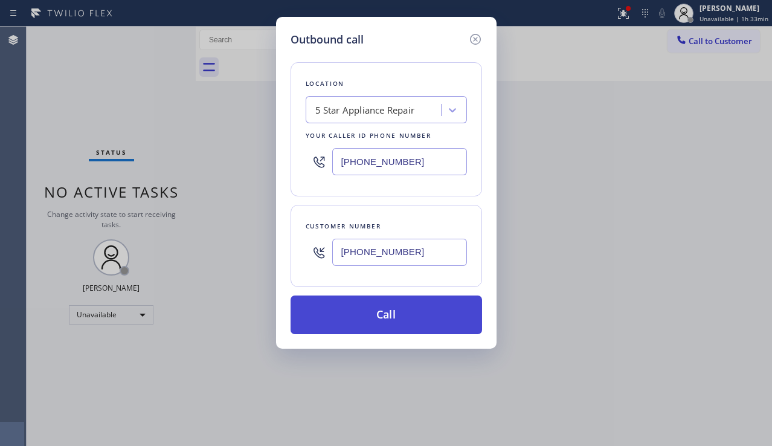
type input "[PHONE_NUMBER]"
click at [388, 315] on button "Call" at bounding box center [387, 314] width 192 height 39
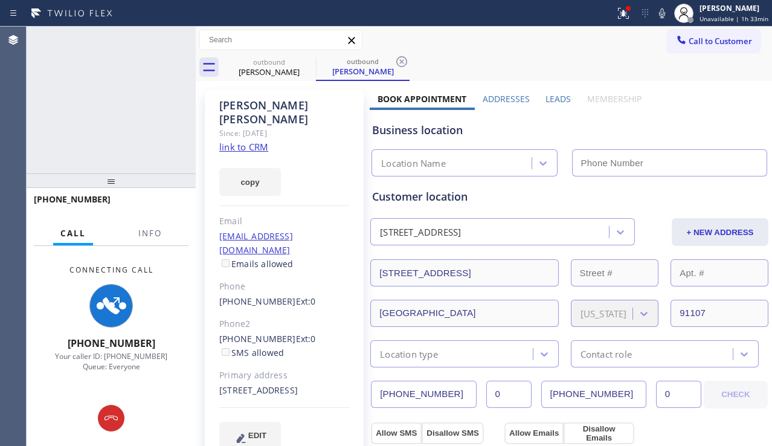
type input "[PHONE_NUMBER]"
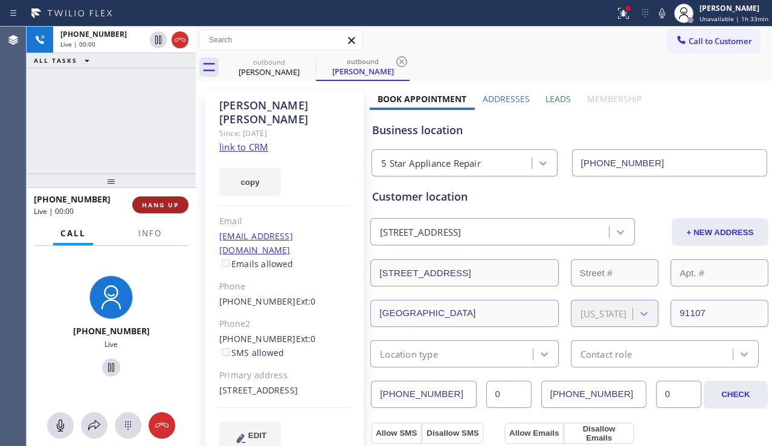
click at [169, 207] on span "HANG UP" at bounding box center [160, 205] width 37 height 8
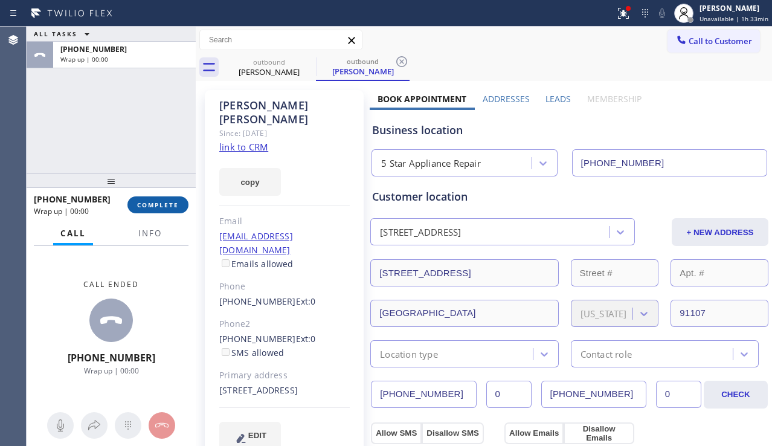
click at [187, 208] on button "COMPLETE" at bounding box center [157, 204] width 61 height 17
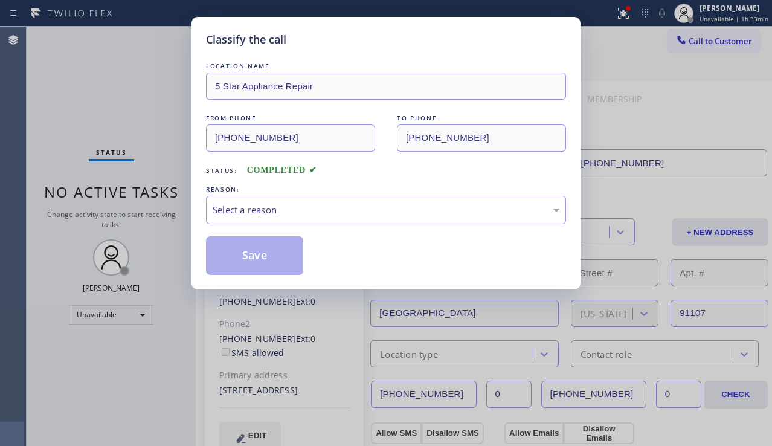
click at [269, 208] on div "Select a reason" at bounding box center [386, 210] width 347 height 14
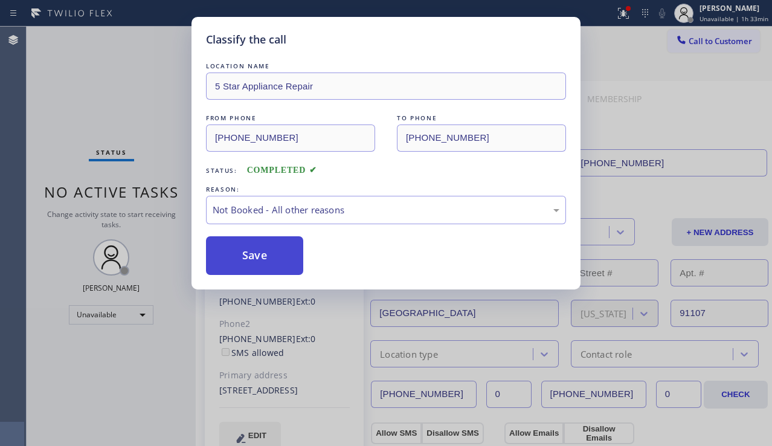
click at [266, 257] on button "Save" at bounding box center [254, 255] width 97 height 39
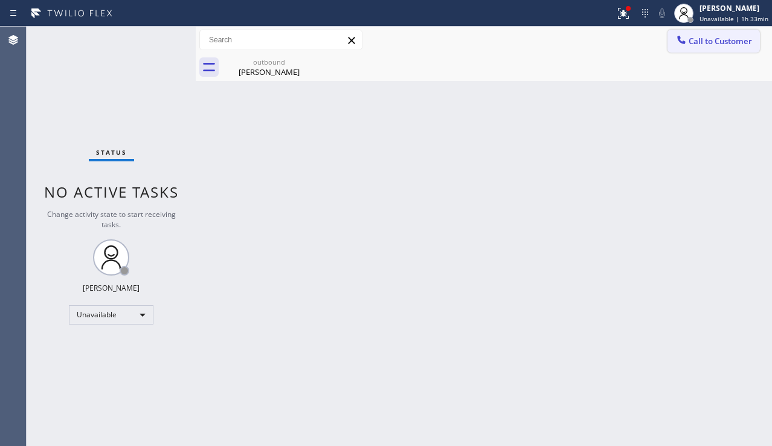
click at [704, 47] on button "Call to Customer" at bounding box center [714, 41] width 92 height 23
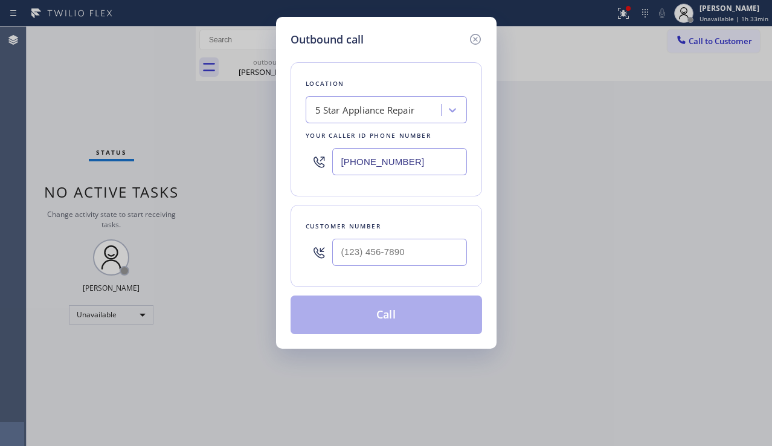
click at [419, 269] on div at bounding box center [399, 252] width 135 height 39
click at [410, 254] on input "(___) ___-____" at bounding box center [399, 252] width 135 height 27
paste input "310) 429-6786"
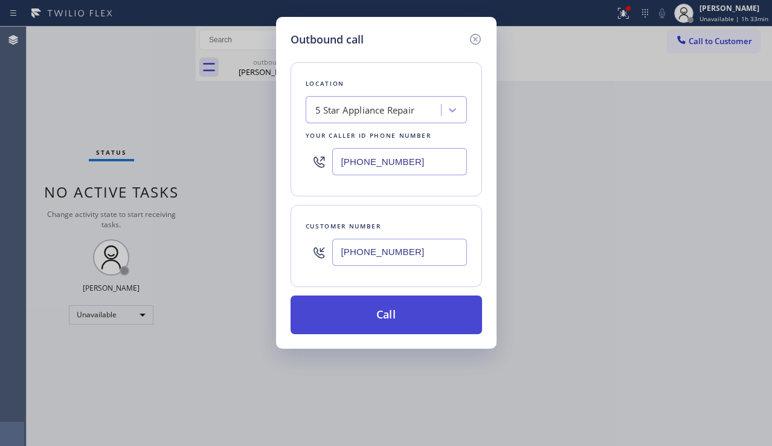
type input "[PHONE_NUMBER]"
click at [409, 309] on button "Call" at bounding box center [387, 314] width 192 height 39
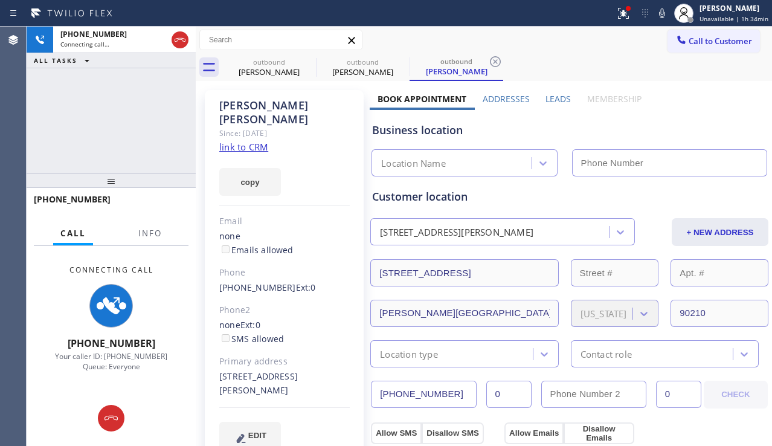
type input "[PHONE_NUMBER]"
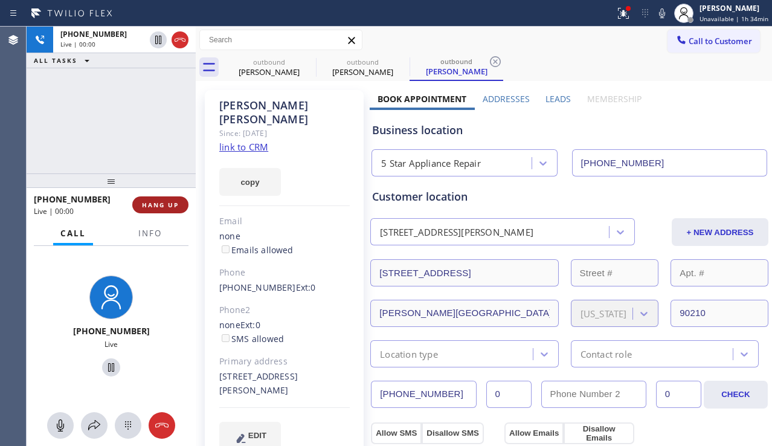
click at [157, 205] on span "HANG UP" at bounding box center [160, 205] width 37 height 8
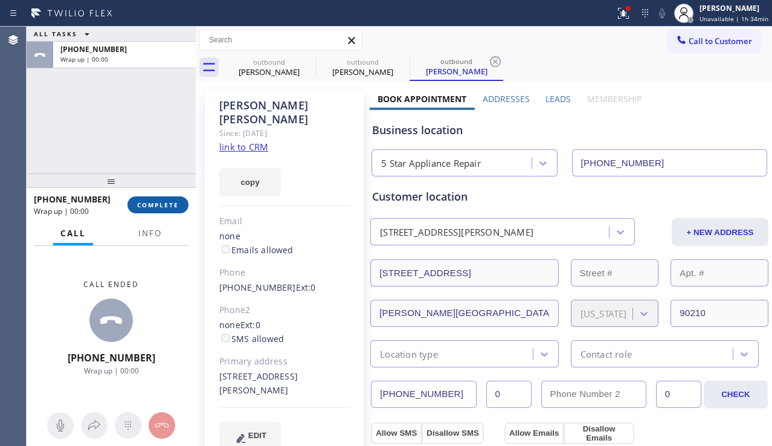
click at [169, 207] on span "COMPLETE" at bounding box center [158, 205] width 42 height 8
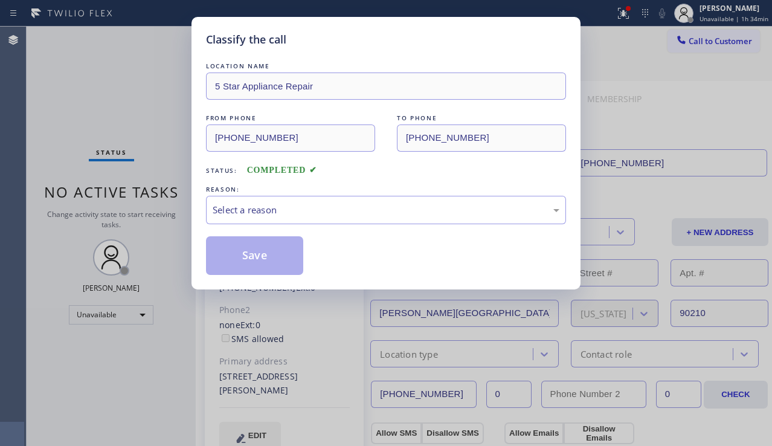
click at [305, 204] on div "Select a reason" at bounding box center [386, 210] width 347 height 14
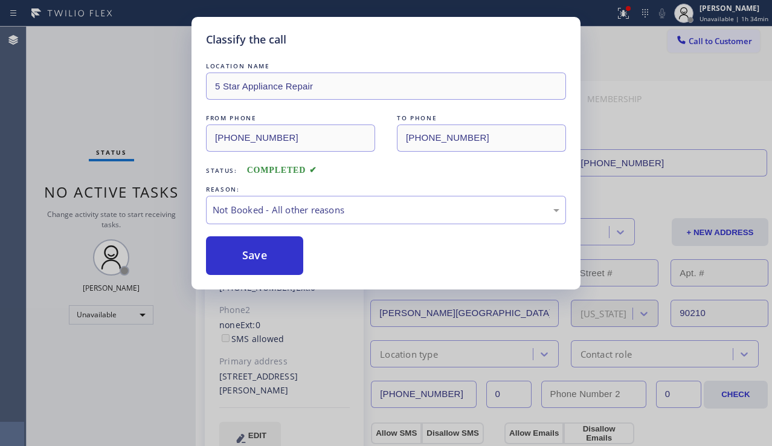
click at [259, 260] on button "Save" at bounding box center [254, 255] width 97 height 39
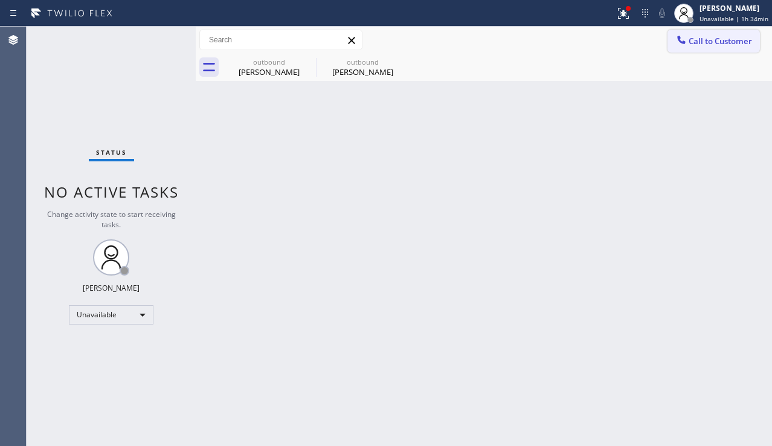
click at [707, 38] on span "Call to Customer" at bounding box center [720, 41] width 63 height 11
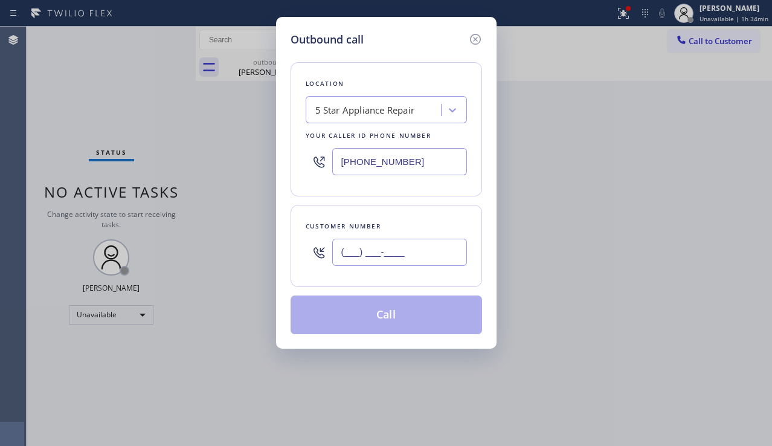
click at [407, 241] on input "(___) ___-____" at bounding box center [399, 252] width 135 height 27
paste input "305) 775-7035"
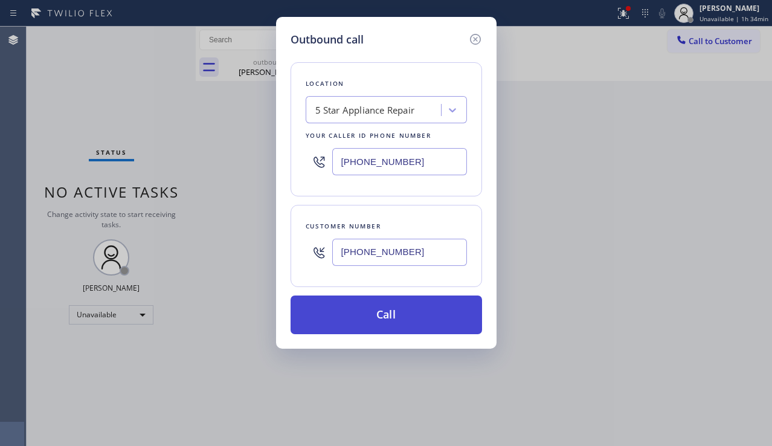
type input "[PHONE_NUMBER]"
click at [379, 314] on button "Call" at bounding box center [387, 314] width 192 height 39
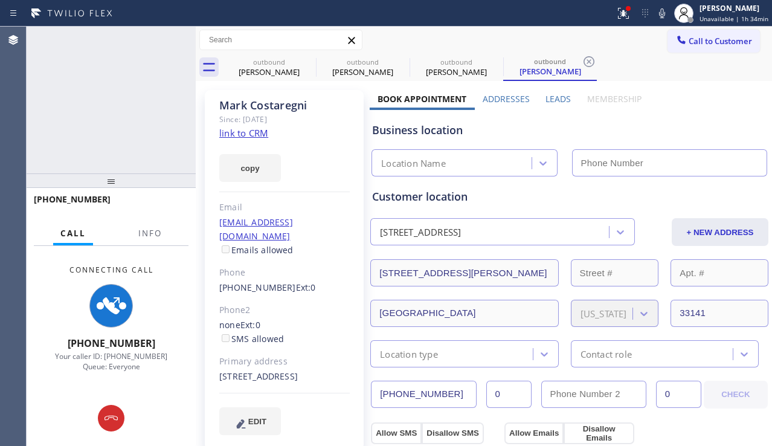
type input "[PHONE_NUMBER]"
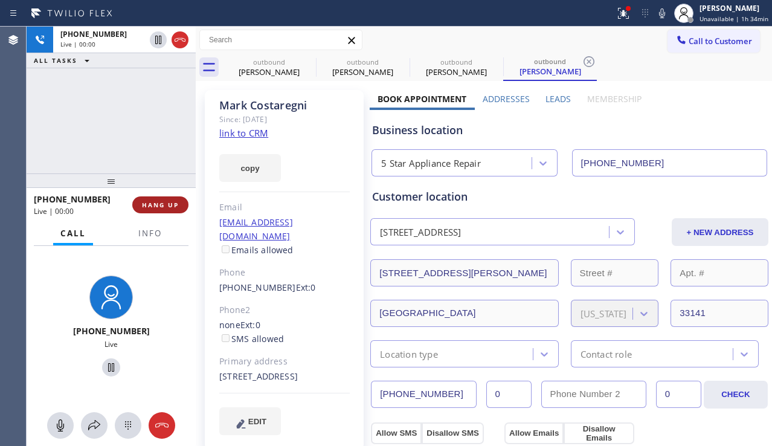
click at [158, 207] on span "HANG UP" at bounding box center [160, 205] width 37 height 8
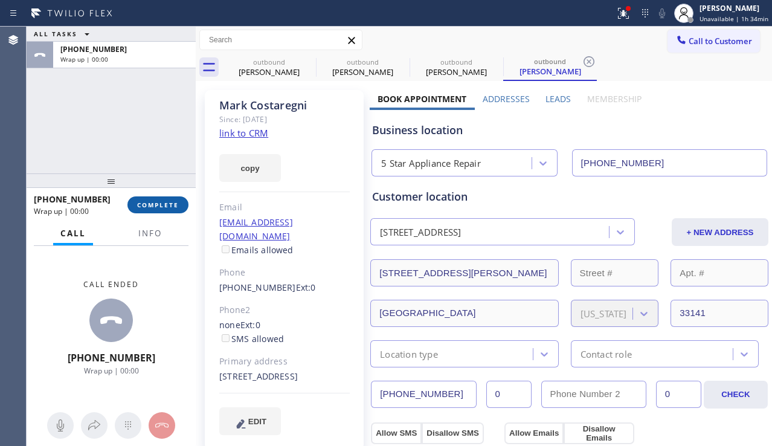
click at [158, 202] on span "COMPLETE" at bounding box center [158, 205] width 42 height 8
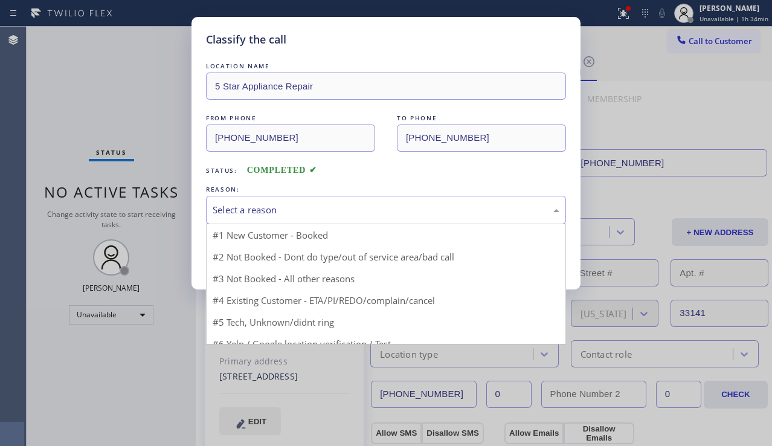
click at [240, 212] on div "Select a reason" at bounding box center [386, 210] width 347 height 14
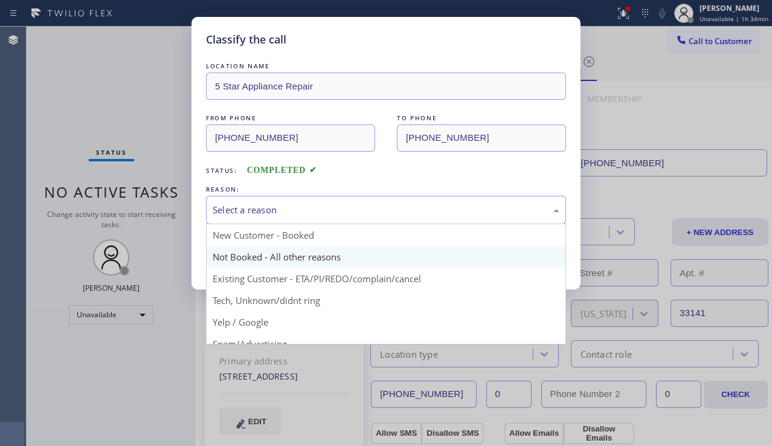
click at [246, 254] on button "Save" at bounding box center [254, 255] width 97 height 39
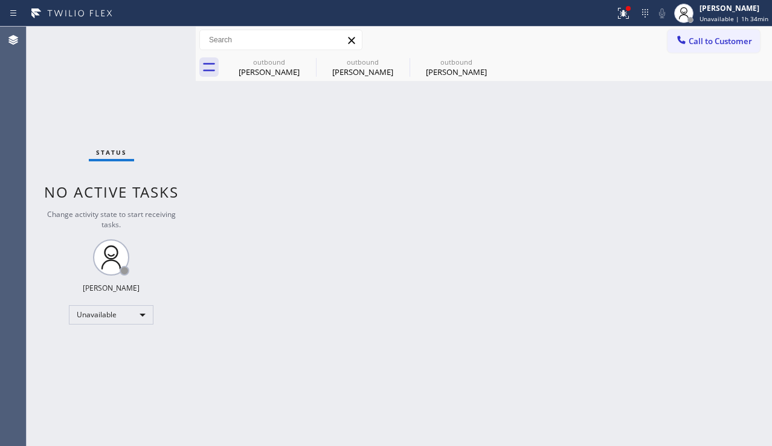
drag, startPoint x: 710, startPoint y: 53, endPoint x: 708, endPoint y: 42, distance: 11.6
click at [710, 53] on div "Call to Customer Outbound call Location 5 Star Appliance Repair Your caller id …" at bounding box center [484, 40] width 576 height 27
click at [708, 42] on span "Call to Customer" at bounding box center [720, 41] width 63 height 11
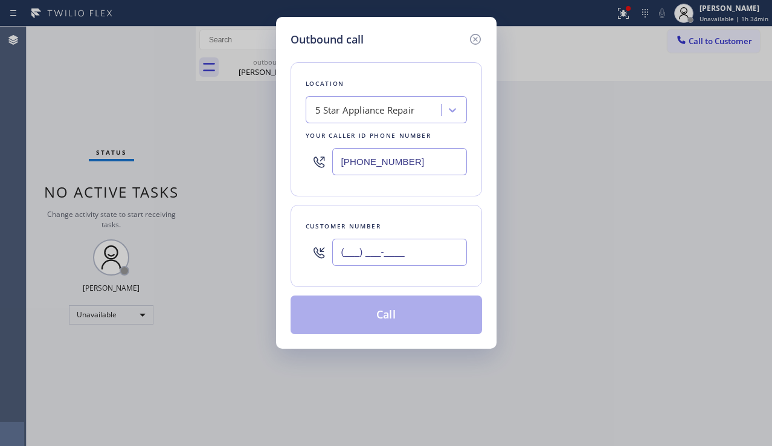
click at [391, 259] on input "(___) ___-____" at bounding box center [399, 252] width 135 height 27
paste input "661) 645-9633"
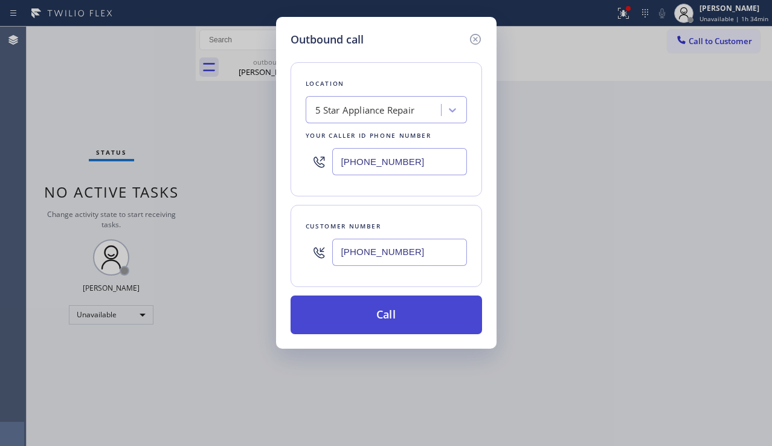
type input "[PHONE_NUMBER]"
click at [380, 315] on button "Call" at bounding box center [387, 314] width 192 height 39
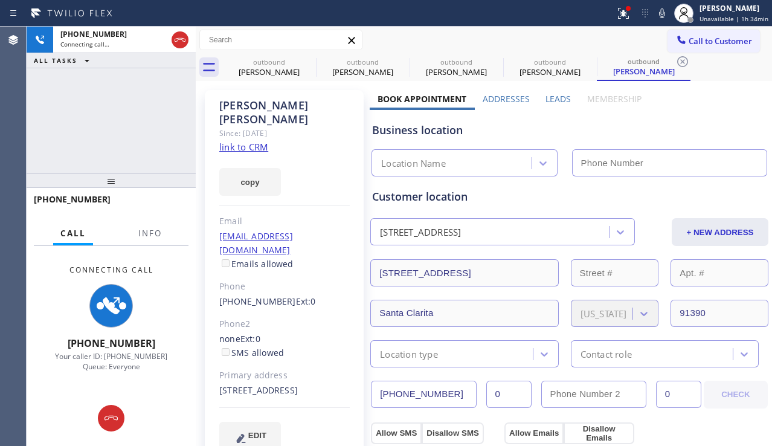
type input "[PHONE_NUMBER]"
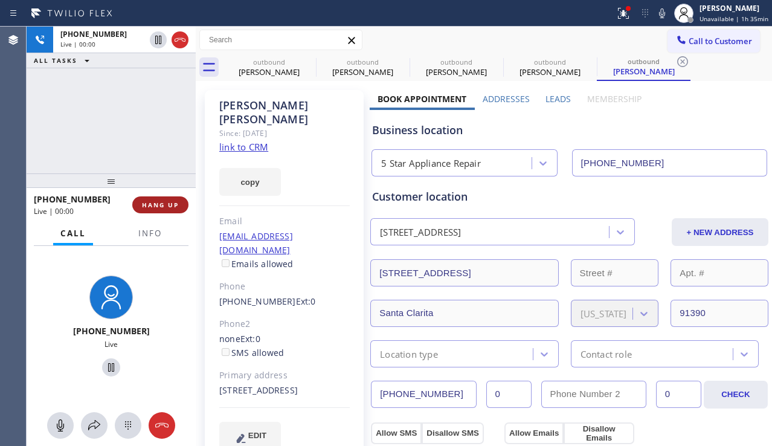
click at [156, 208] on span "HANG UP" at bounding box center [160, 205] width 37 height 8
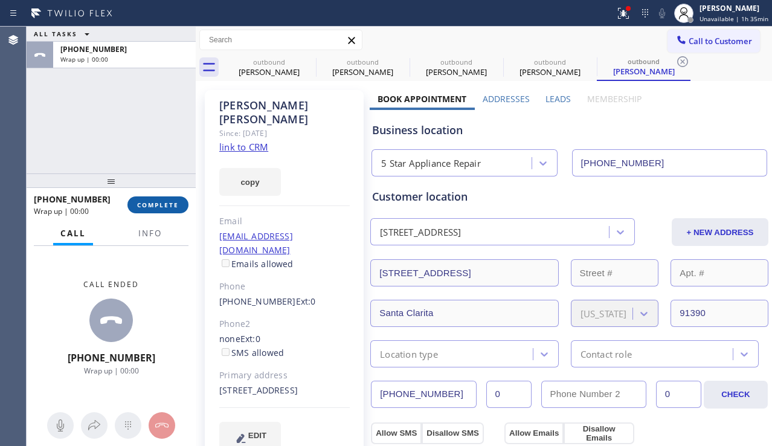
click at [157, 204] on span "COMPLETE" at bounding box center [158, 205] width 42 height 8
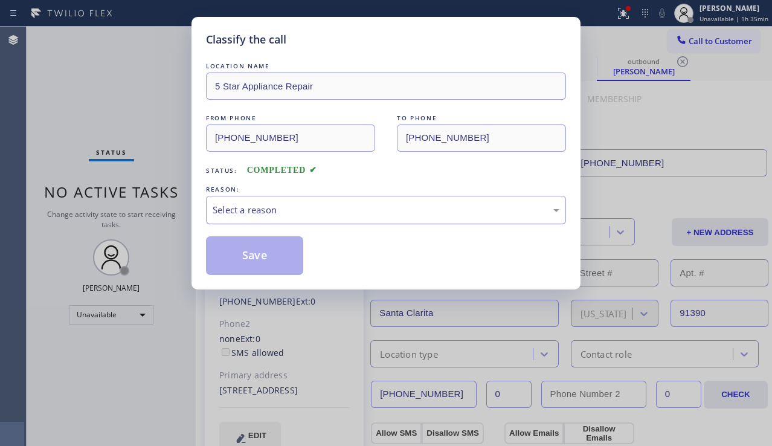
click at [234, 216] on div "Select a reason" at bounding box center [386, 210] width 347 height 14
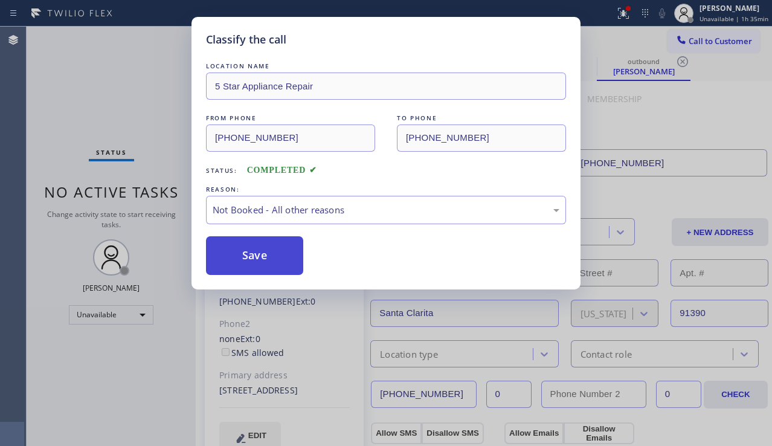
click at [250, 252] on button "Save" at bounding box center [254, 255] width 97 height 39
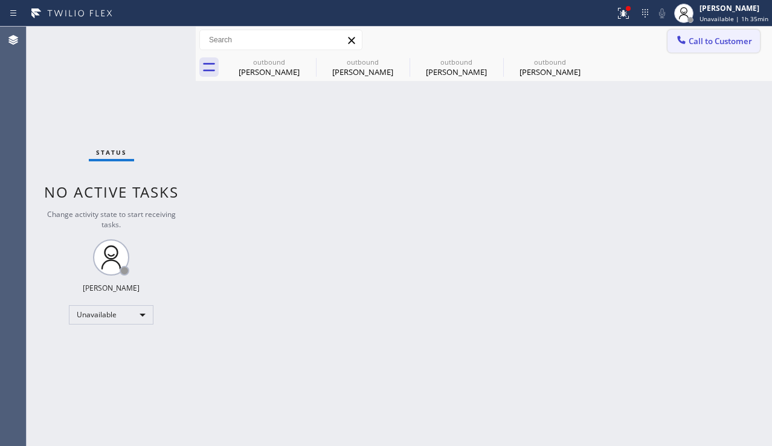
click at [698, 43] on span "Call to Customer" at bounding box center [720, 41] width 63 height 11
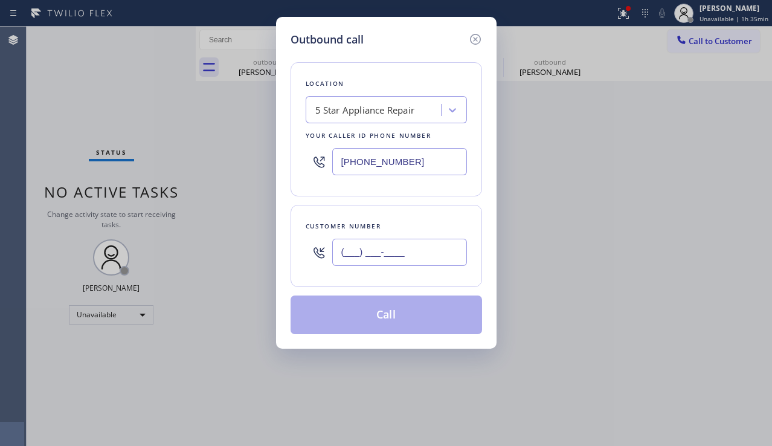
click at [370, 249] on input "(___) ___-____" at bounding box center [399, 252] width 135 height 27
paste input "206) 310-9858"
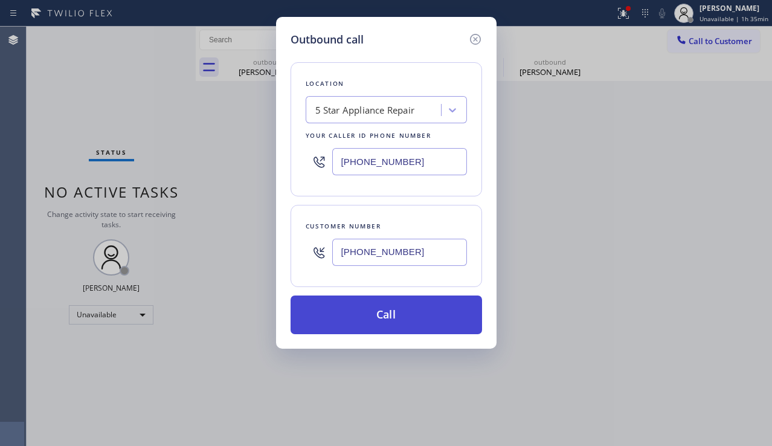
type input "[PHONE_NUMBER]"
click at [370, 311] on button "Call" at bounding box center [387, 314] width 192 height 39
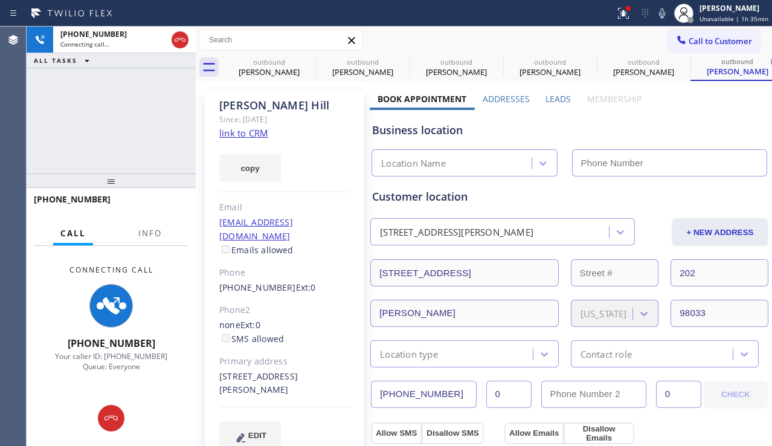
type input "[PHONE_NUMBER]"
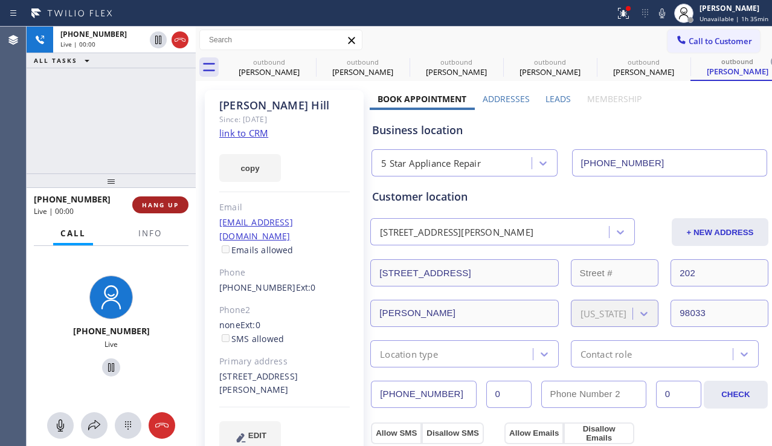
click at [166, 204] on span "HANG UP" at bounding box center [160, 205] width 37 height 8
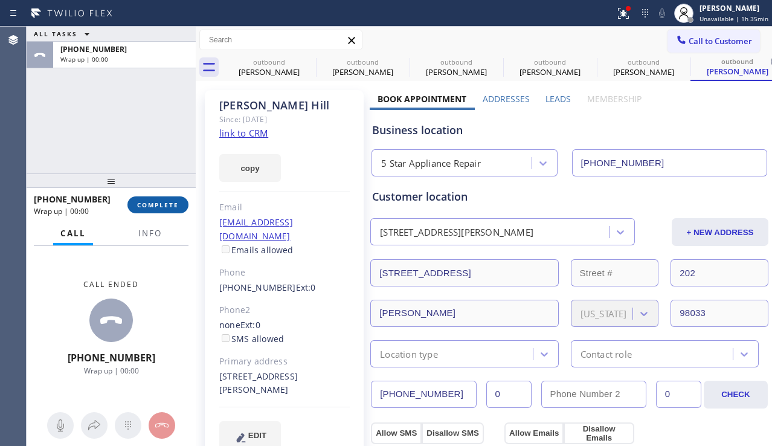
click at [166, 204] on span "COMPLETE" at bounding box center [158, 205] width 42 height 8
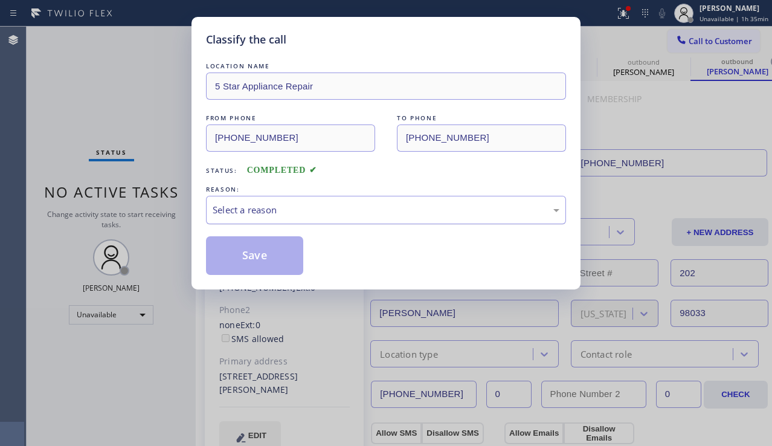
click at [219, 204] on div "Select a reason" at bounding box center [386, 210] width 347 height 14
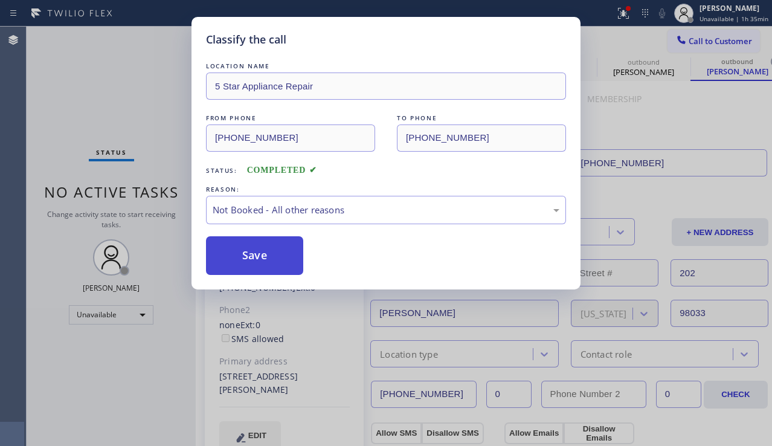
click at [223, 249] on button "Save" at bounding box center [254, 255] width 97 height 39
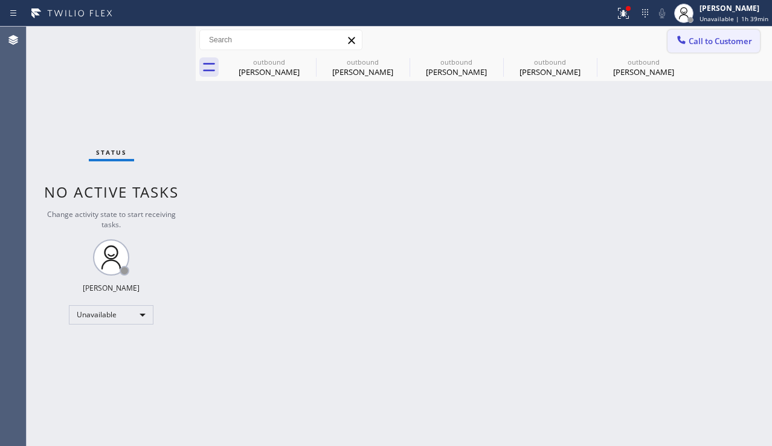
click at [709, 33] on button "Call to Customer" at bounding box center [714, 41] width 92 height 23
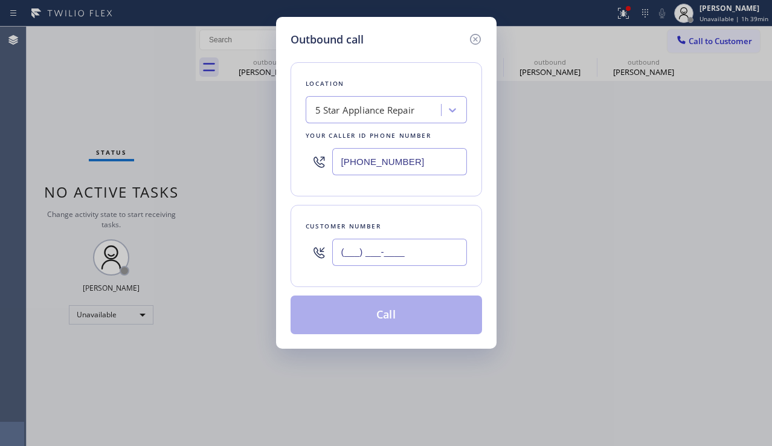
click at [410, 265] on input "(___) ___-____" at bounding box center [399, 252] width 135 height 27
paste input "818) 893-2272"
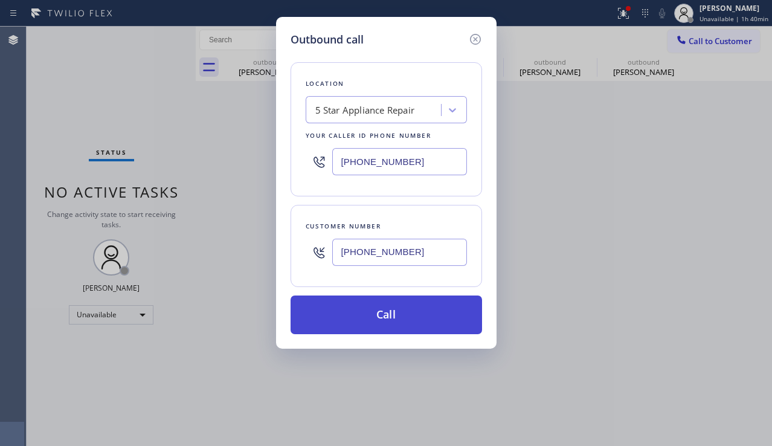
type input "[PHONE_NUMBER]"
click at [393, 324] on button "Call" at bounding box center [387, 314] width 192 height 39
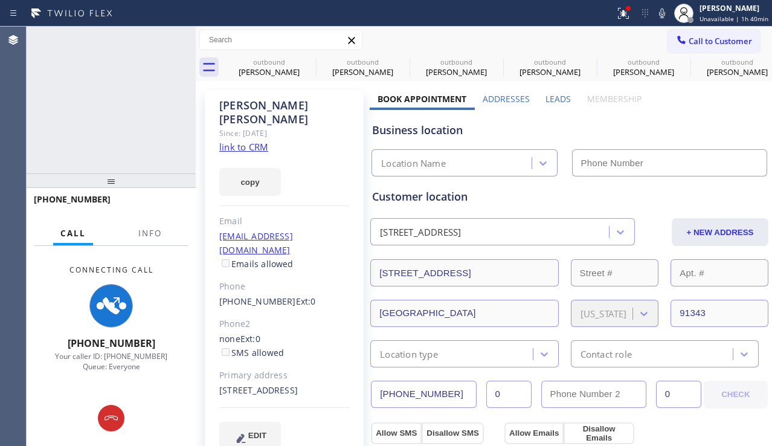
type input "[PHONE_NUMBER]"
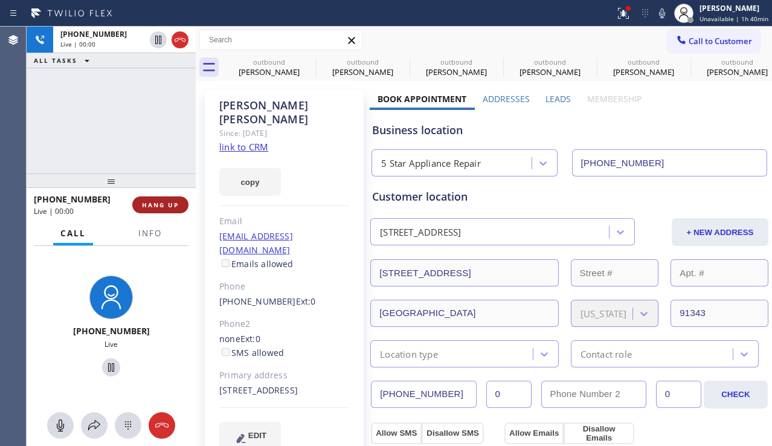
click at [152, 199] on button "HANG UP" at bounding box center [160, 204] width 56 height 17
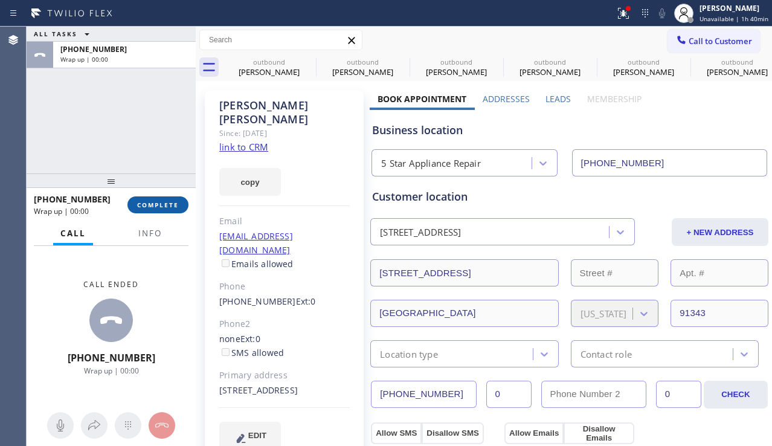
click at [175, 198] on button "COMPLETE" at bounding box center [157, 204] width 61 height 17
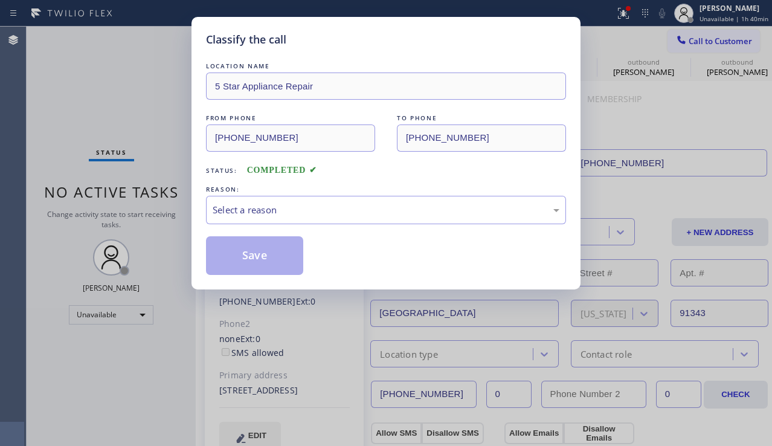
click at [257, 225] on div "LOCATION NAME 5 Star Appliance Repair FROM PHONE [PHONE_NUMBER] TO PHONE [PHONE…" at bounding box center [386, 167] width 360 height 215
click at [253, 221] on div "Select a reason" at bounding box center [386, 210] width 360 height 28
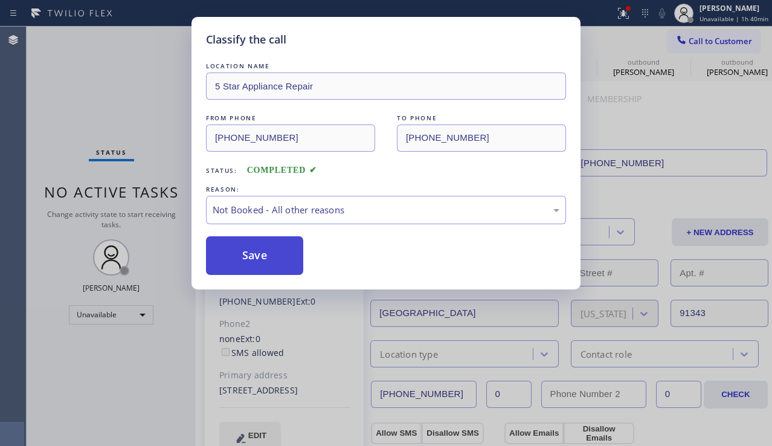
click at [243, 258] on button "Save" at bounding box center [254, 255] width 97 height 39
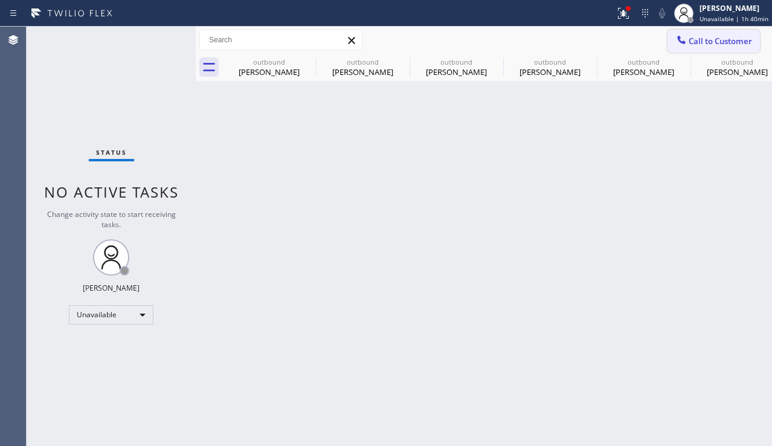
click at [696, 41] on span "Call to Customer" at bounding box center [720, 41] width 63 height 11
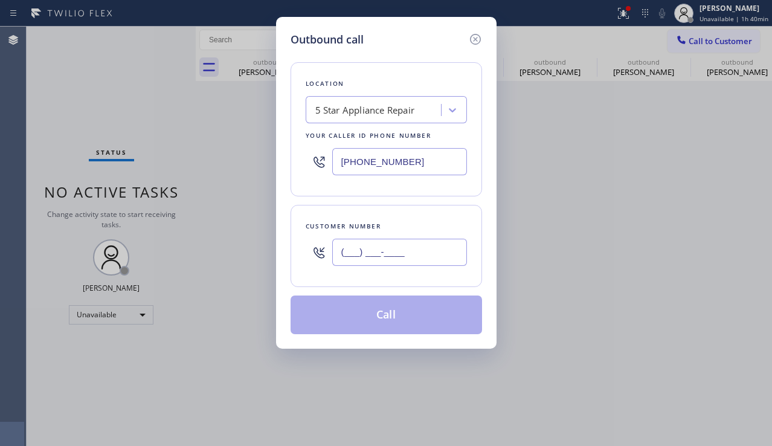
click at [418, 253] on input "(___) ___-____" at bounding box center [399, 252] width 135 height 27
paste input "206) 290-1969"
type input "[PHONE_NUMBER]"
click at [390, 328] on button "Call" at bounding box center [387, 314] width 192 height 39
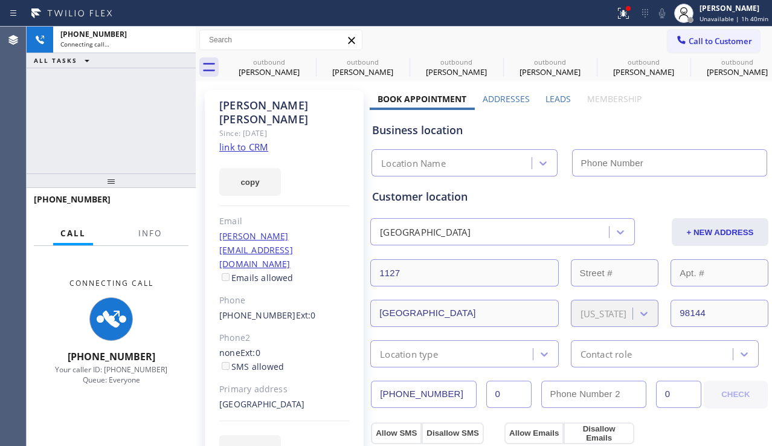
type input "[PHONE_NUMBER]"
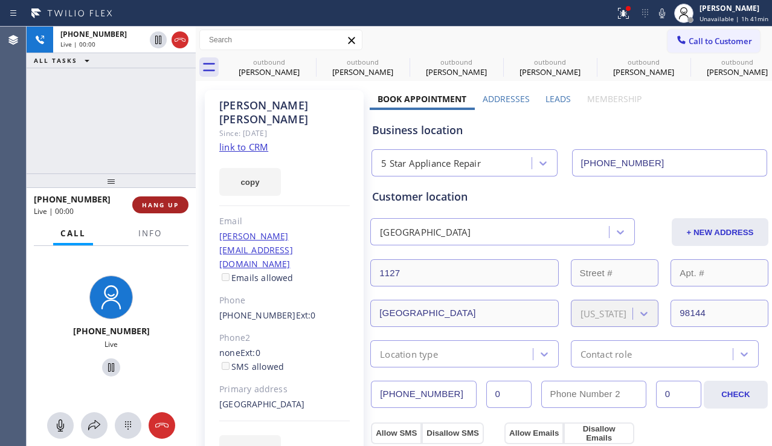
click at [160, 208] on span "HANG UP" at bounding box center [160, 205] width 37 height 8
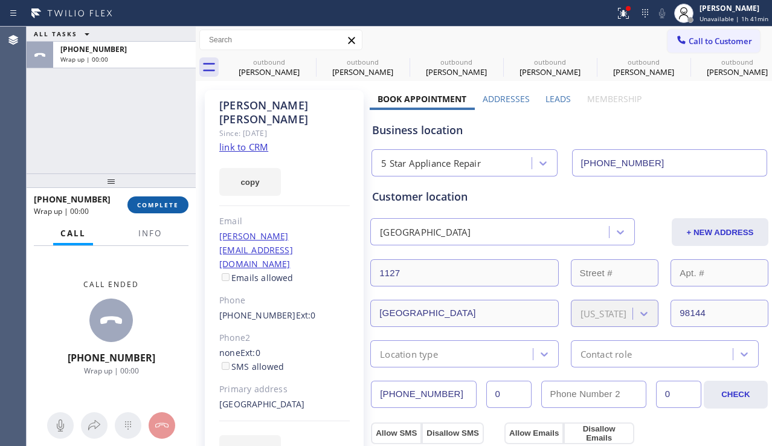
click at [171, 204] on span "COMPLETE" at bounding box center [158, 205] width 42 height 8
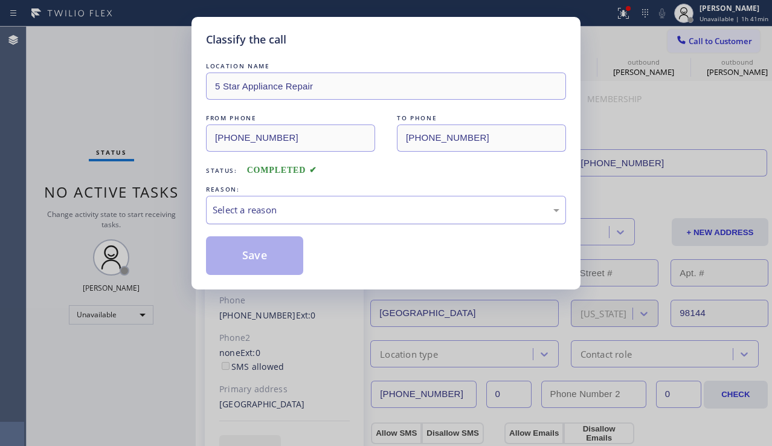
click at [271, 213] on div "Select a reason" at bounding box center [386, 210] width 347 height 14
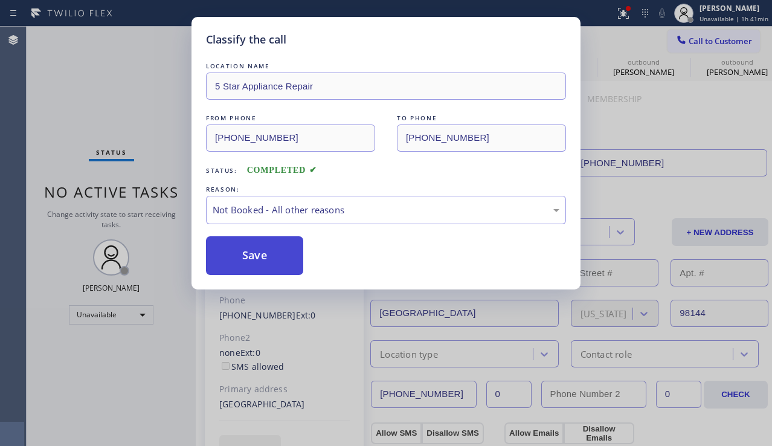
click at [256, 263] on button "Save" at bounding box center [254, 255] width 97 height 39
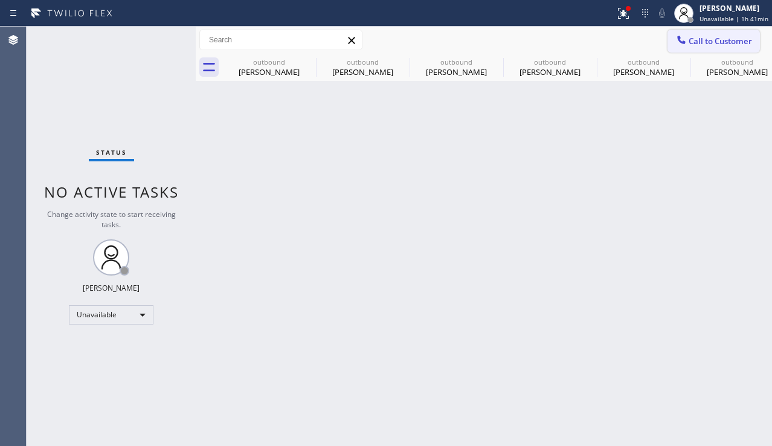
click at [674, 45] on div at bounding box center [681, 41] width 14 height 14
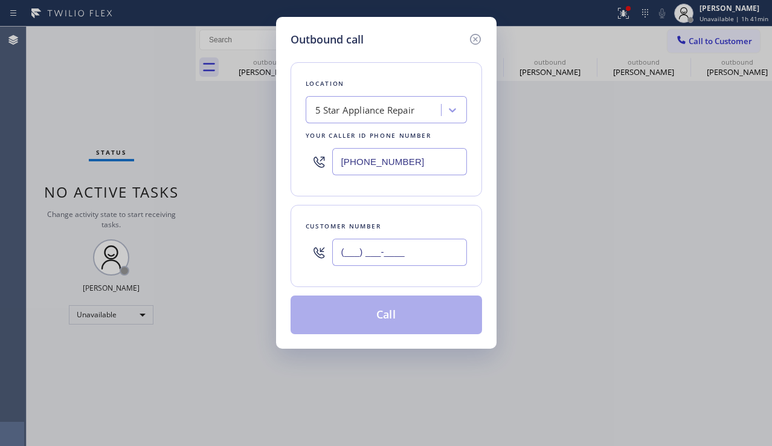
click at [384, 249] on input "(___) ___-____" at bounding box center [399, 252] width 135 height 27
paste input "310) 325-4177"
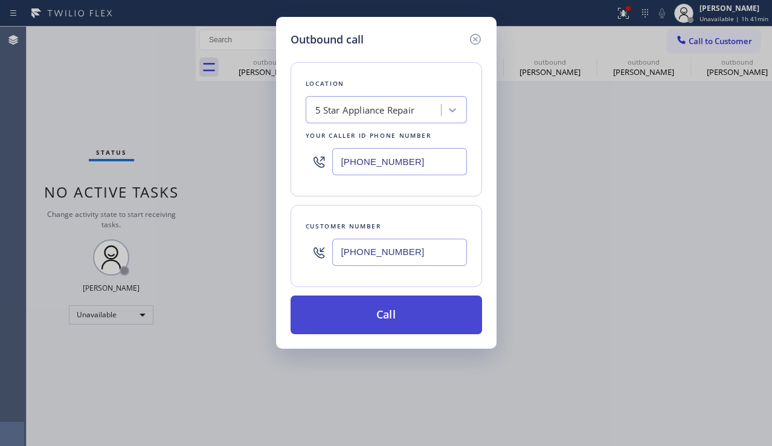
type input "[PHONE_NUMBER]"
click at [369, 312] on button "Call" at bounding box center [387, 314] width 192 height 39
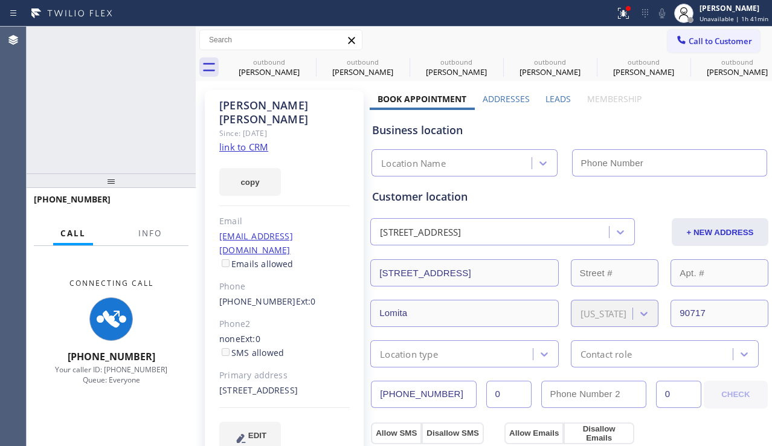
type input "[PHONE_NUMBER]"
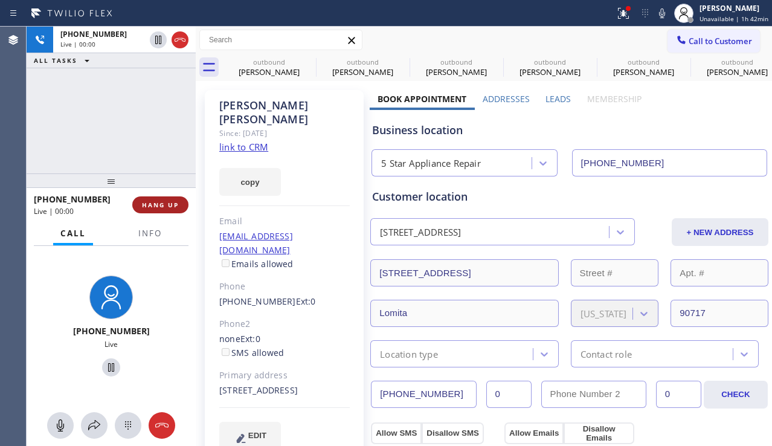
click at [159, 208] on span "HANG UP" at bounding box center [160, 205] width 37 height 8
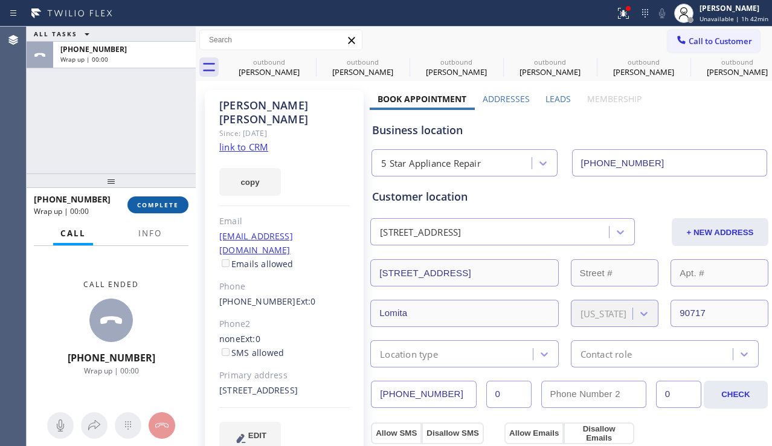
click at [162, 209] on button "COMPLETE" at bounding box center [157, 204] width 61 height 17
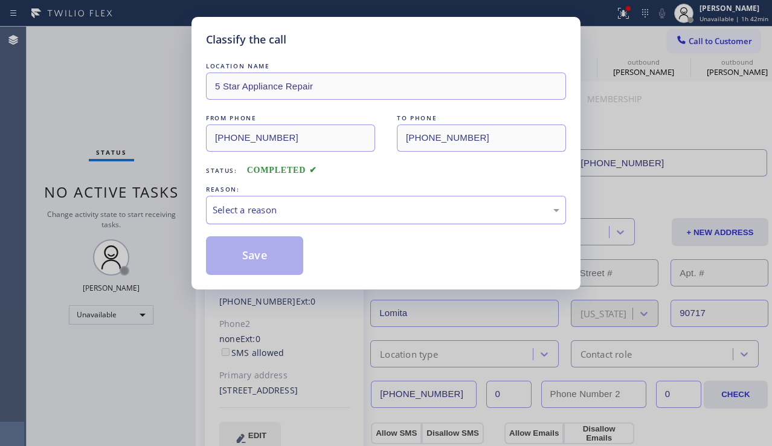
click at [265, 210] on div "Select a reason" at bounding box center [386, 210] width 347 height 14
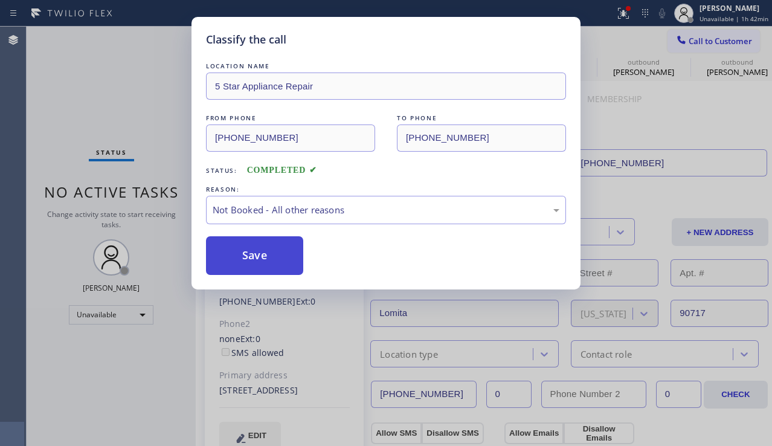
click at [246, 248] on button "Save" at bounding box center [254, 255] width 97 height 39
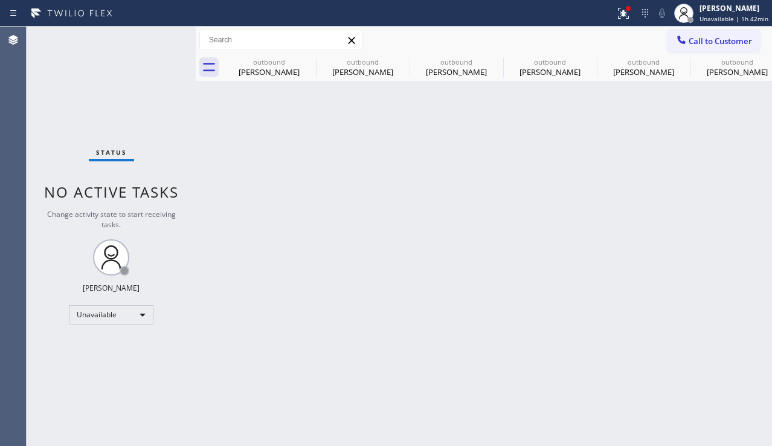
click at [716, 44] on span "Call to Customer" at bounding box center [720, 41] width 63 height 11
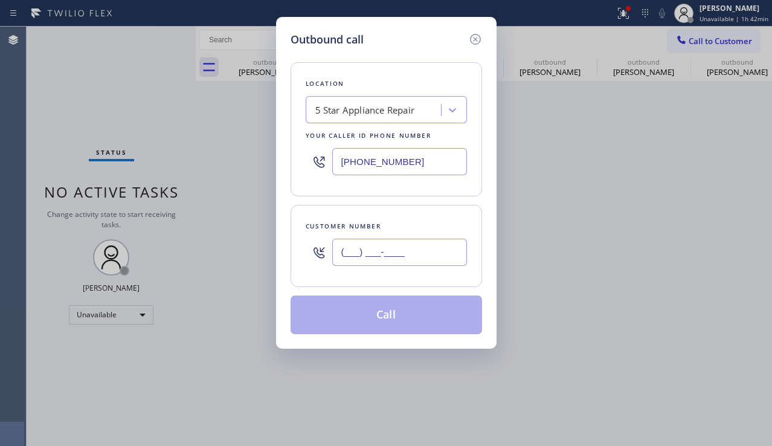
click at [388, 253] on input "(___) ___-____" at bounding box center [399, 252] width 135 height 27
paste input "661) 296-3670"
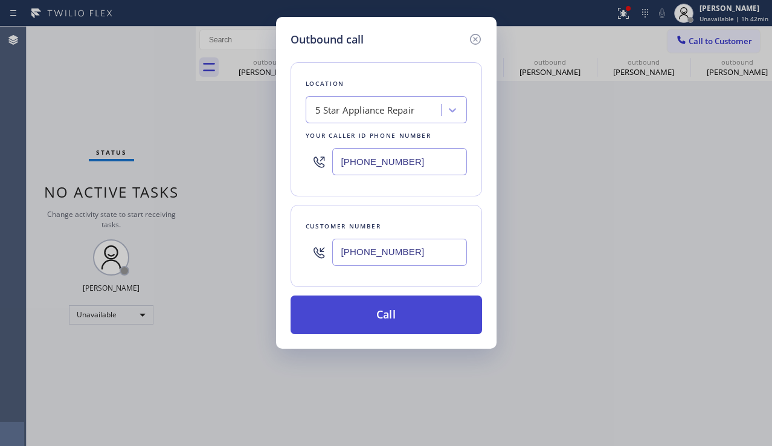
type input "[PHONE_NUMBER]"
click at [378, 316] on button "Call" at bounding box center [387, 314] width 192 height 39
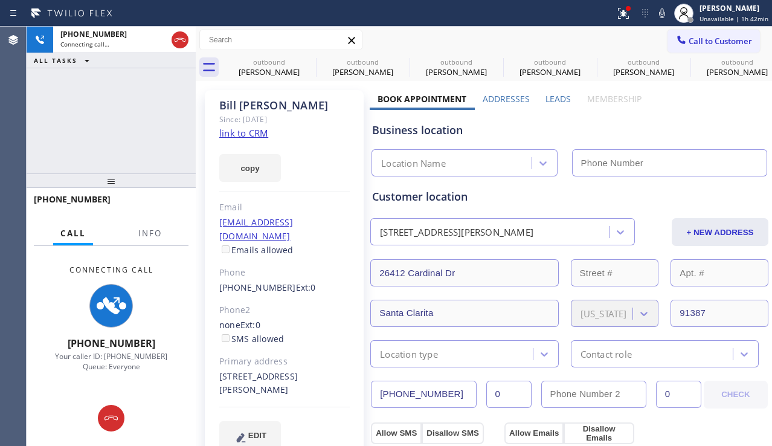
type input "[PHONE_NUMBER]"
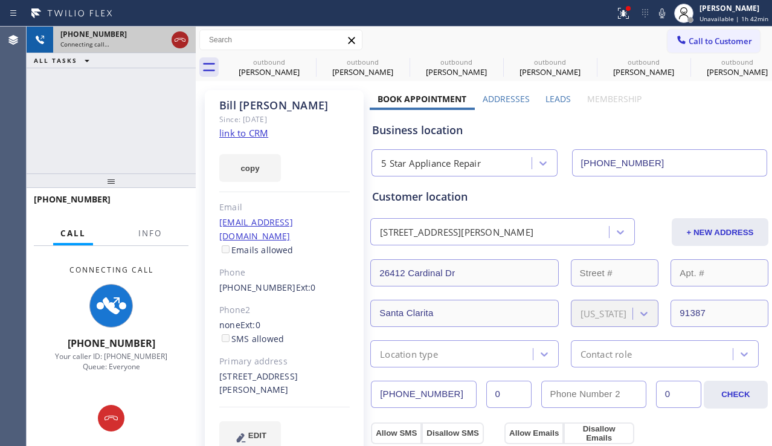
click at [175, 42] on icon at bounding box center [180, 40] width 14 height 14
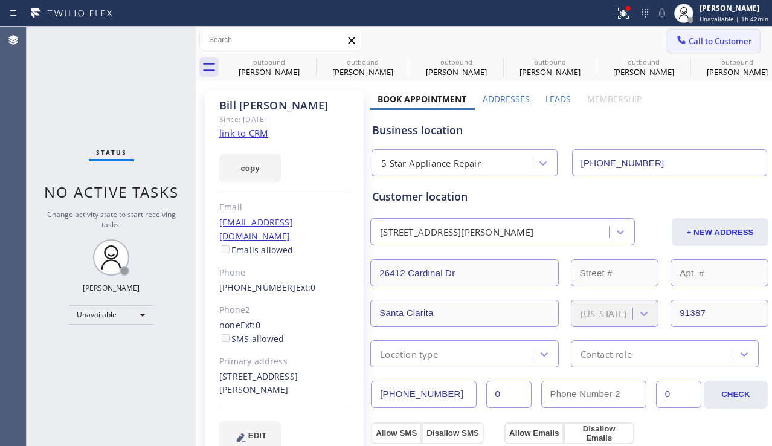
click at [690, 42] on span "Call to Customer" at bounding box center [720, 41] width 63 height 11
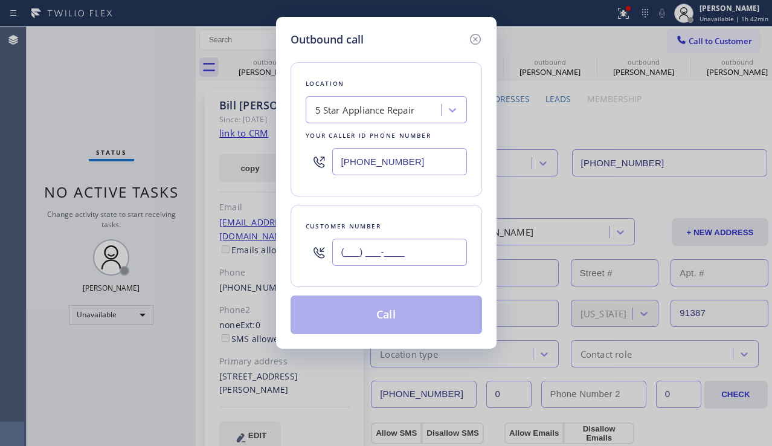
click at [415, 245] on input "(___) ___-____" at bounding box center [399, 252] width 135 height 27
paste input "661) 513-1455"
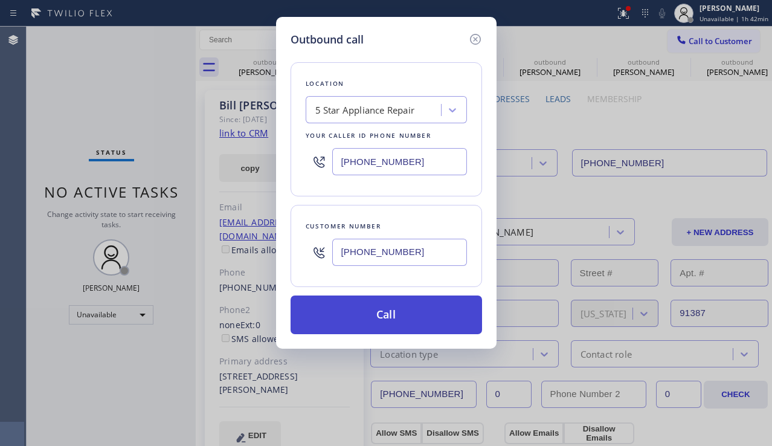
type input "[PHONE_NUMBER]"
click at [382, 310] on button "Call" at bounding box center [387, 314] width 192 height 39
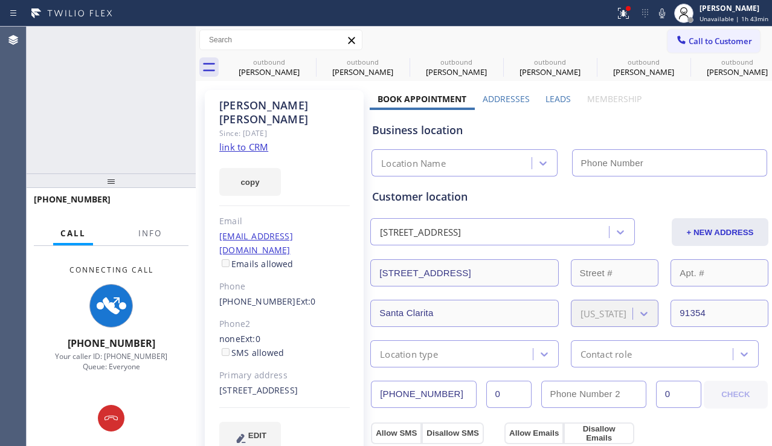
type input "[PHONE_NUMBER]"
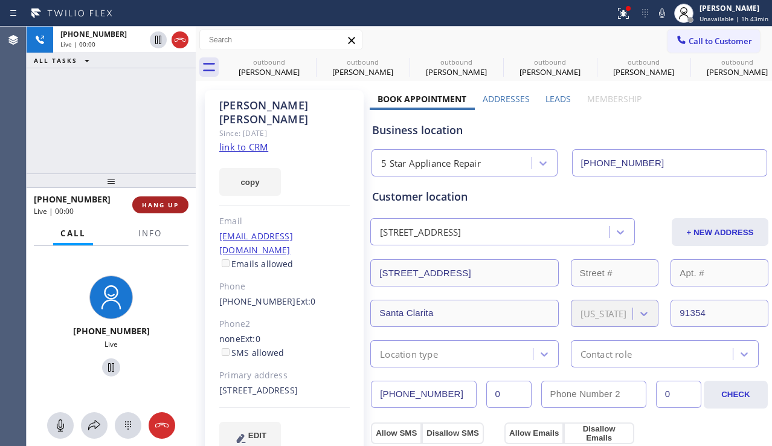
click at [152, 210] on button "HANG UP" at bounding box center [160, 204] width 56 height 17
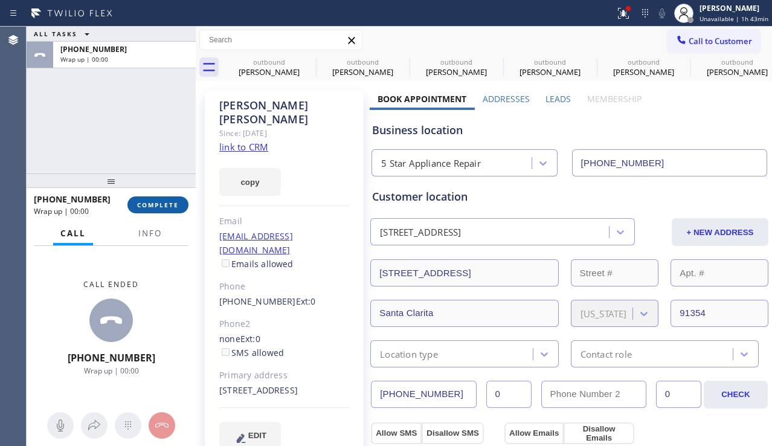
click at [160, 208] on span "COMPLETE" at bounding box center [158, 205] width 42 height 8
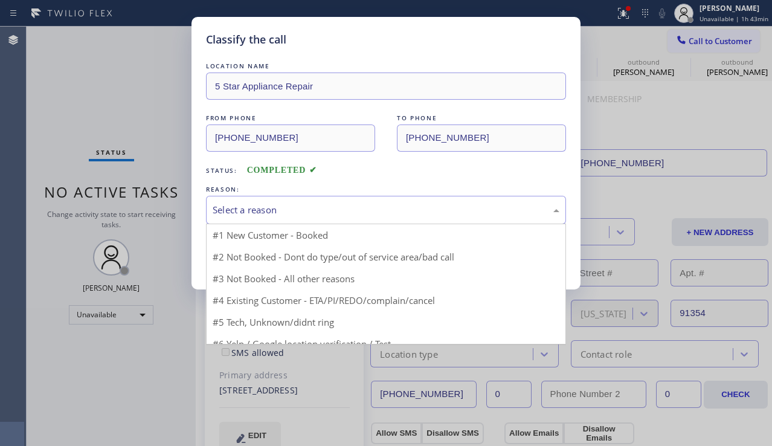
click at [230, 210] on div "Select a reason" at bounding box center [386, 210] width 347 height 14
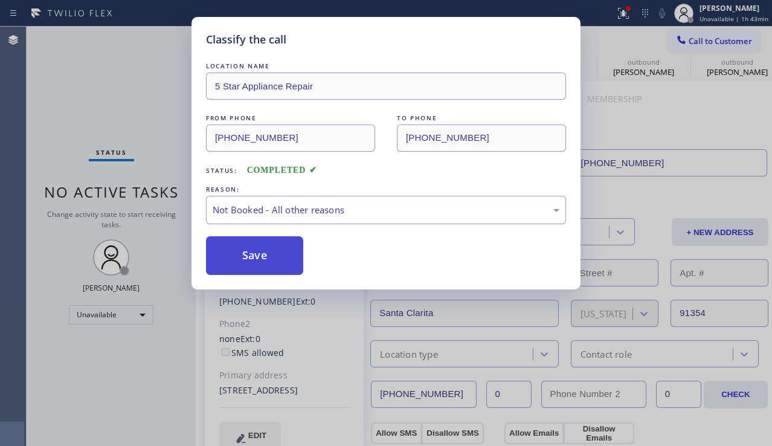
click at [238, 246] on button "Save" at bounding box center [254, 255] width 97 height 39
click at [700, 44] on span "Call to Customer" at bounding box center [720, 41] width 63 height 11
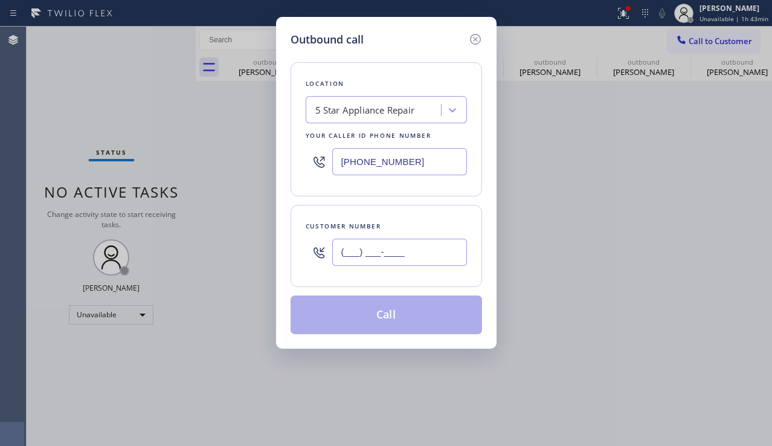
click at [404, 248] on input "(___) ___-____" at bounding box center [399, 252] width 135 height 27
paste input "805) 304-9902"
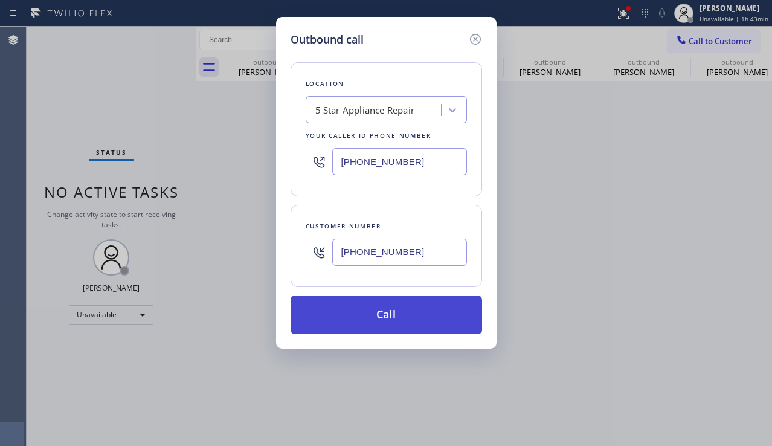
type input "[PHONE_NUMBER]"
click at [403, 311] on button "Call" at bounding box center [387, 314] width 192 height 39
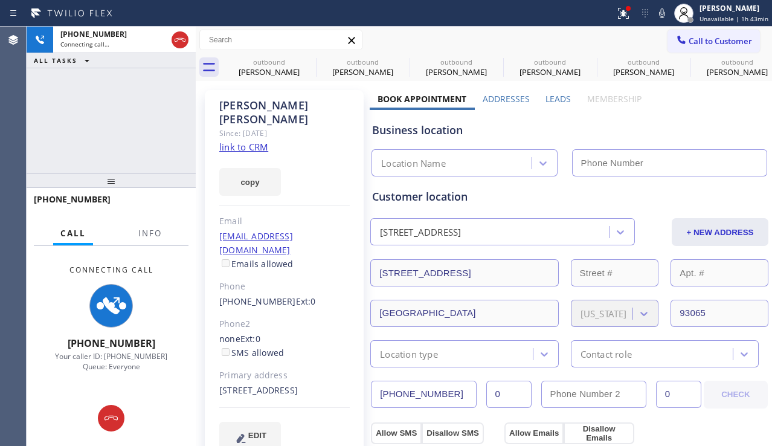
type input "[PHONE_NUMBER]"
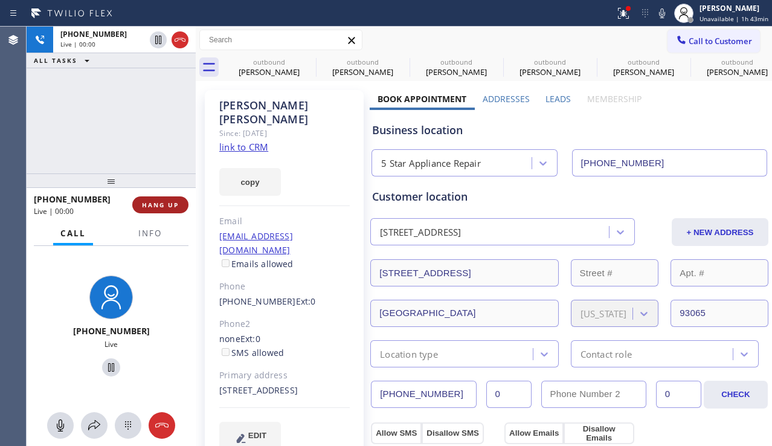
click at [155, 205] on span "HANG UP" at bounding box center [160, 205] width 37 height 8
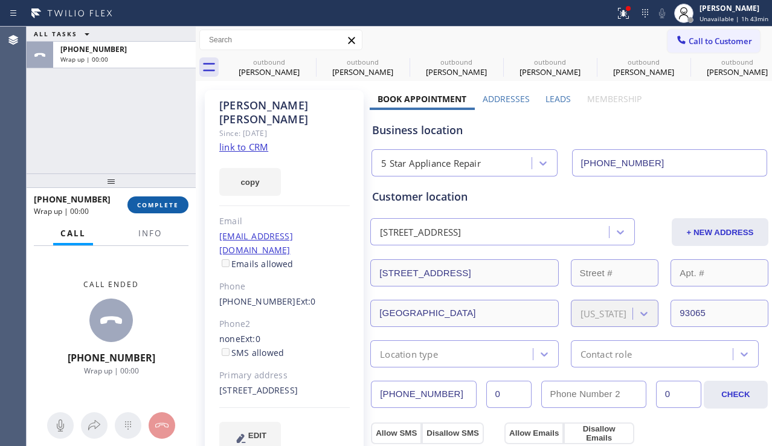
click at [163, 202] on span "COMPLETE" at bounding box center [158, 205] width 42 height 8
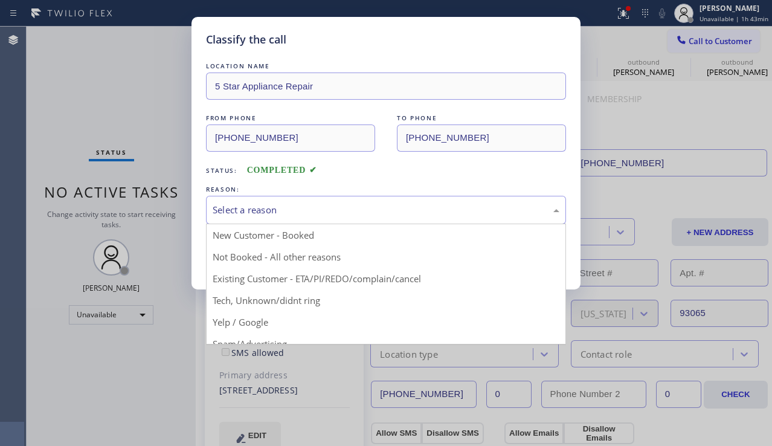
click at [279, 207] on div "Select a reason" at bounding box center [386, 210] width 347 height 14
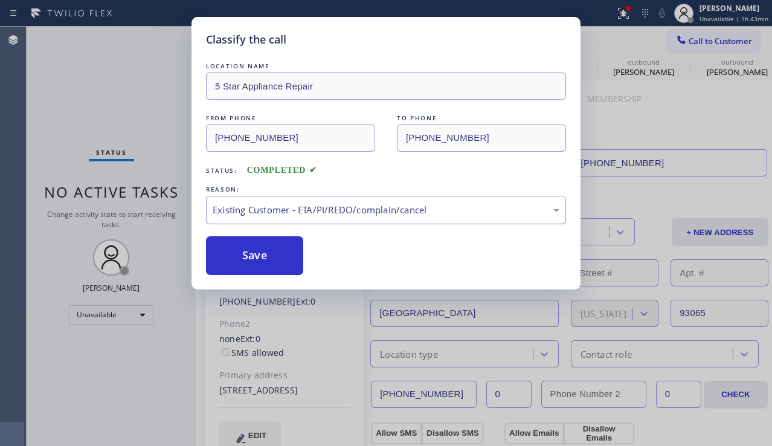
click at [255, 209] on div "Existing Customer - ETA/PI/REDO/complain/cancel" at bounding box center [386, 210] width 347 height 14
click at [242, 249] on button "Save" at bounding box center [254, 255] width 97 height 39
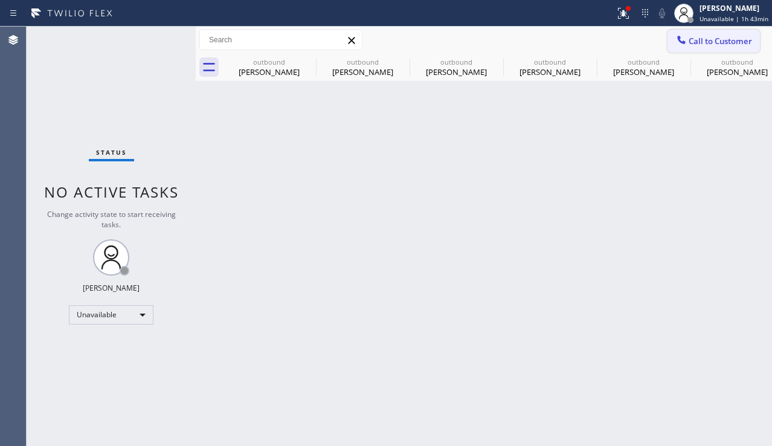
click at [721, 39] on span "Call to Customer" at bounding box center [720, 41] width 63 height 11
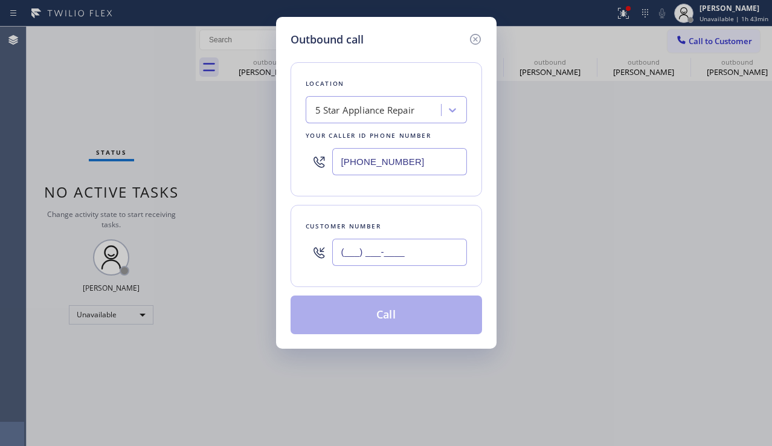
click at [386, 242] on input "(___) ___-____" at bounding box center [399, 252] width 135 height 27
paste input "805) 304-9902"
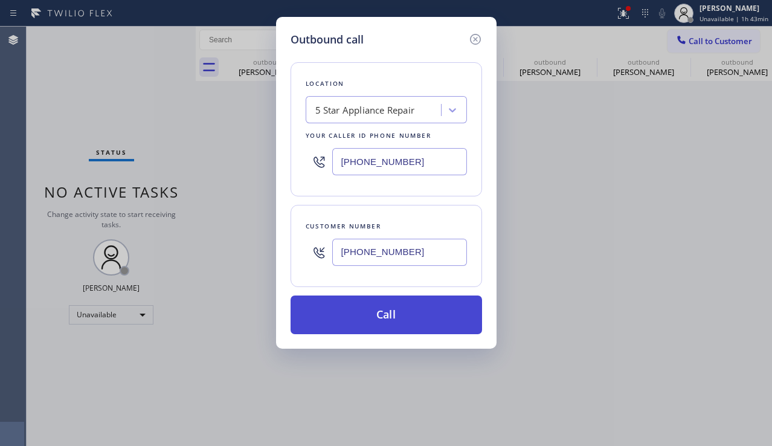
type input "[PHONE_NUMBER]"
click at [381, 320] on button "Call" at bounding box center [387, 314] width 192 height 39
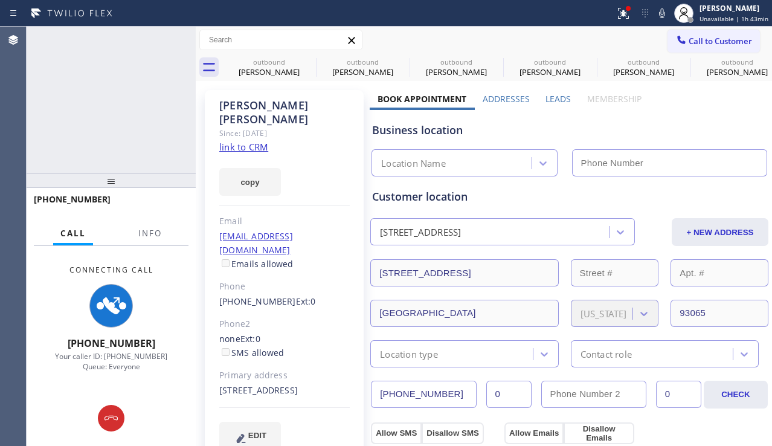
type input "[PHONE_NUMBER]"
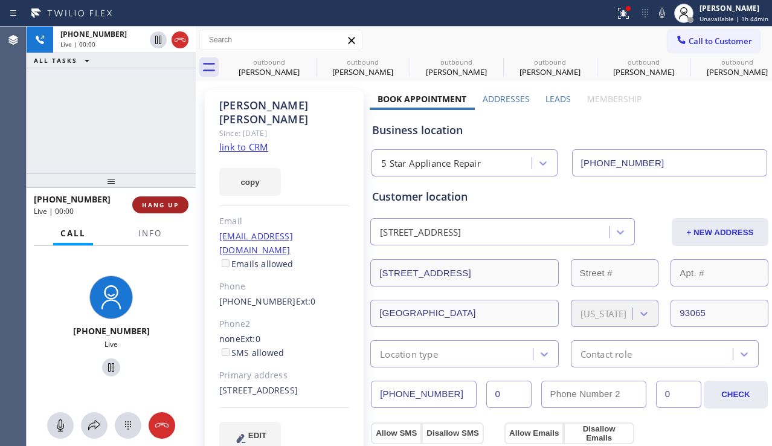
click at [154, 202] on span "HANG UP" at bounding box center [160, 205] width 37 height 8
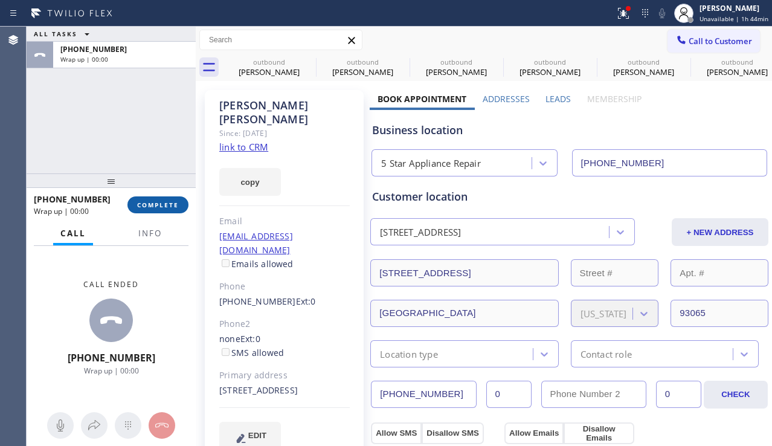
click at [149, 201] on span "COMPLETE" at bounding box center [158, 205] width 42 height 8
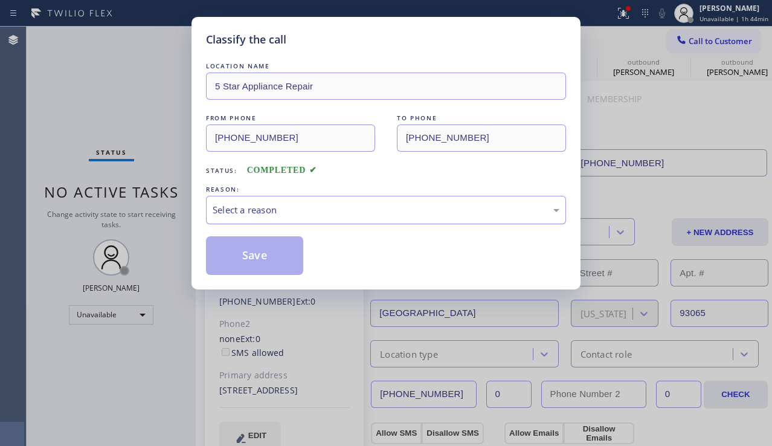
click at [228, 213] on div "Select a reason" at bounding box center [386, 210] width 347 height 14
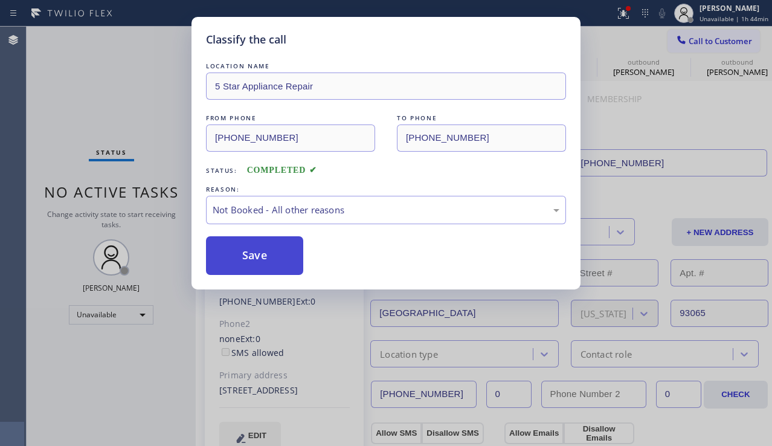
click at [233, 251] on button "Save" at bounding box center [254, 255] width 97 height 39
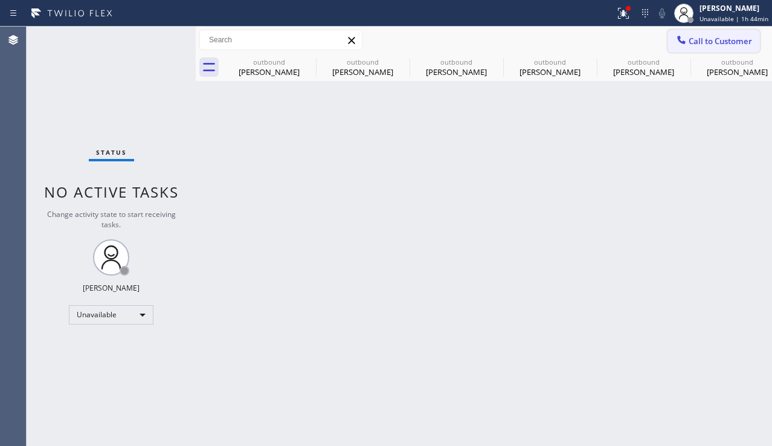
click at [713, 39] on span "Call to Customer" at bounding box center [720, 41] width 63 height 11
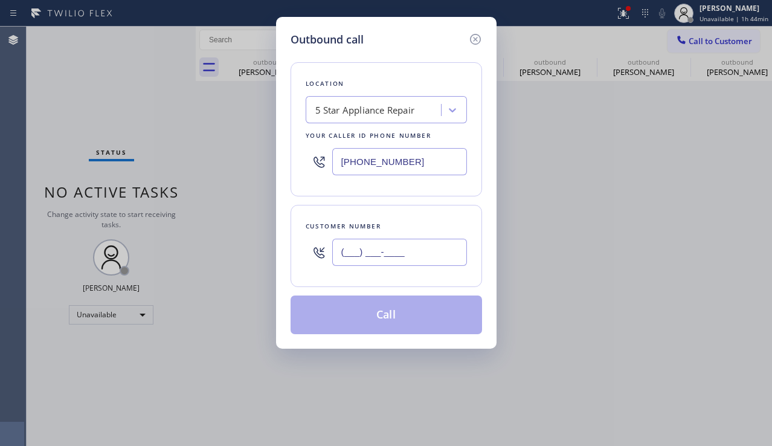
click at [404, 246] on input "(___) ___-____" at bounding box center [399, 252] width 135 height 27
paste input "626) 298-0392"
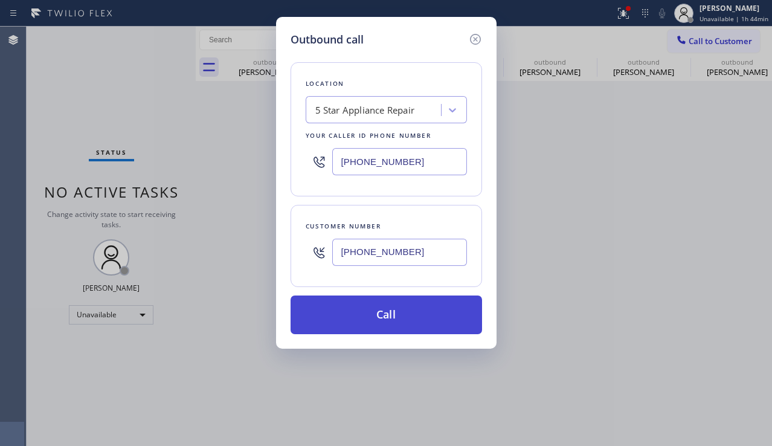
type input "[PHONE_NUMBER]"
click at [388, 320] on button "Call" at bounding box center [387, 314] width 192 height 39
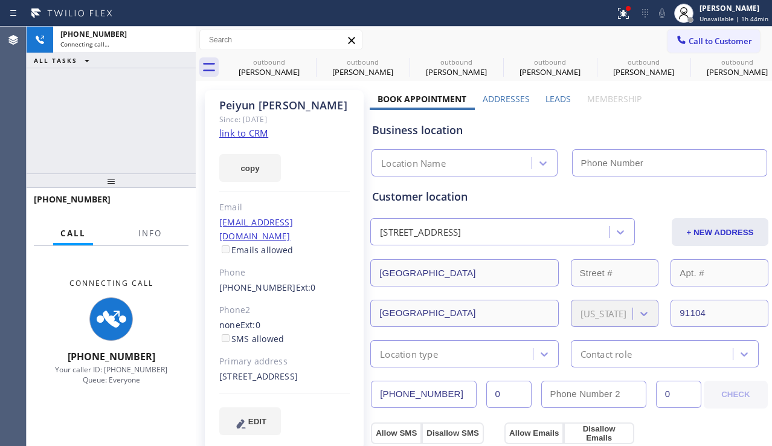
type input "[PHONE_NUMBER]"
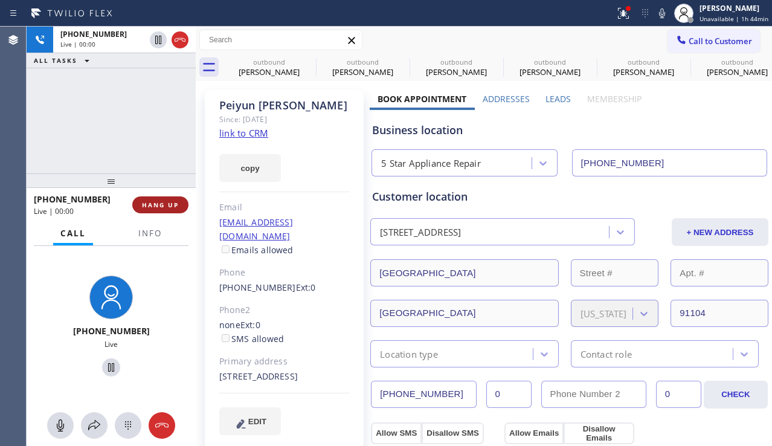
click at [135, 204] on button "HANG UP" at bounding box center [160, 204] width 56 height 17
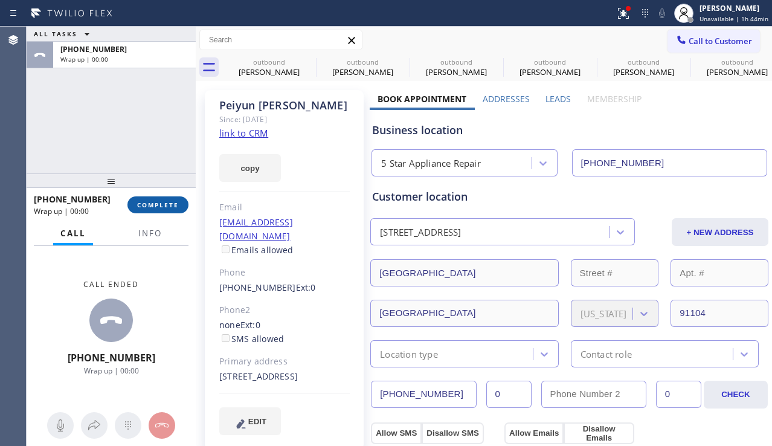
click at [180, 203] on button "COMPLETE" at bounding box center [157, 204] width 61 height 17
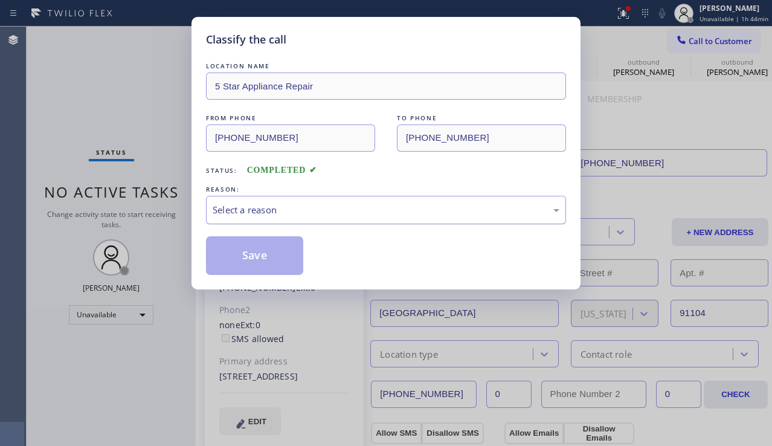
click at [263, 216] on div "Select a reason" at bounding box center [386, 210] width 347 height 14
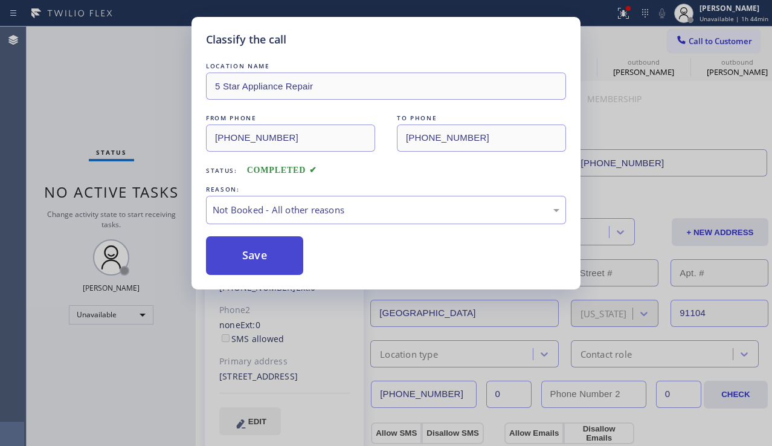
click at [246, 259] on button "Save" at bounding box center [254, 255] width 97 height 39
click at [703, 45] on span "Call to Customer" at bounding box center [720, 41] width 63 height 11
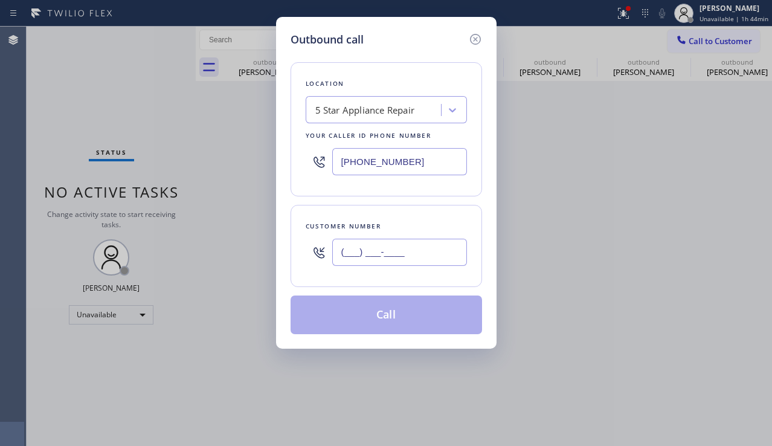
click at [380, 248] on input "(___) ___-____" at bounding box center [399, 252] width 135 height 27
paste input "714) 393-4904"
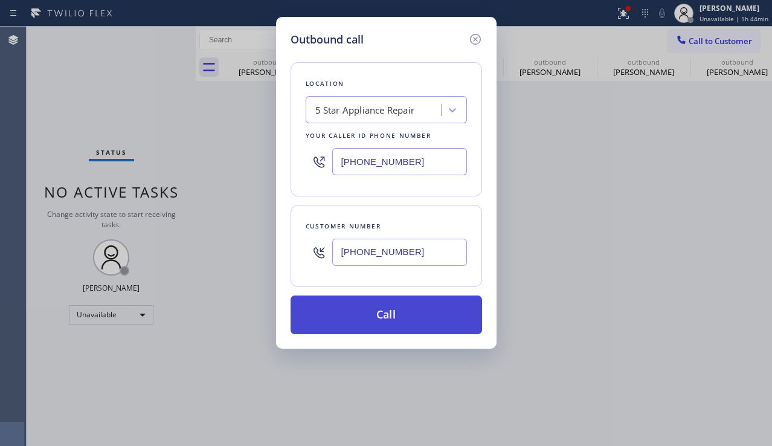
type input "[PHONE_NUMBER]"
click at [384, 315] on button "Call" at bounding box center [387, 314] width 192 height 39
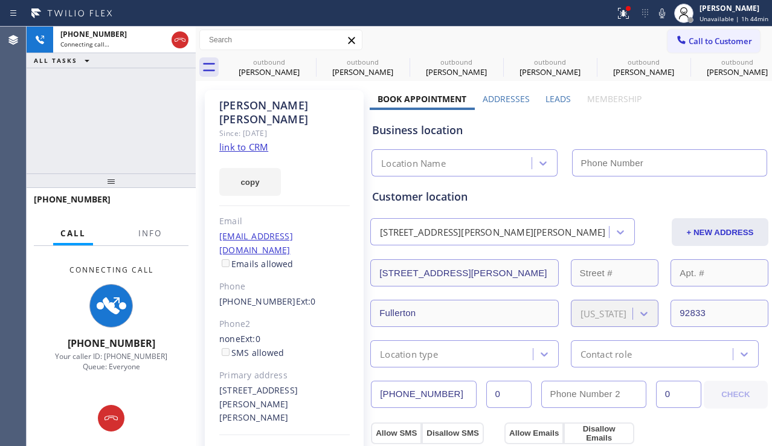
type input "[PHONE_NUMBER]"
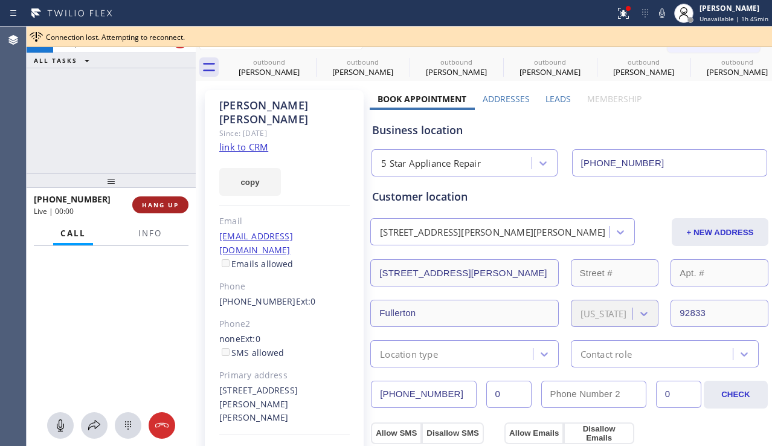
click at [150, 205] on span "HANG UP" at bounding box center [160, 205] width 37 height 8
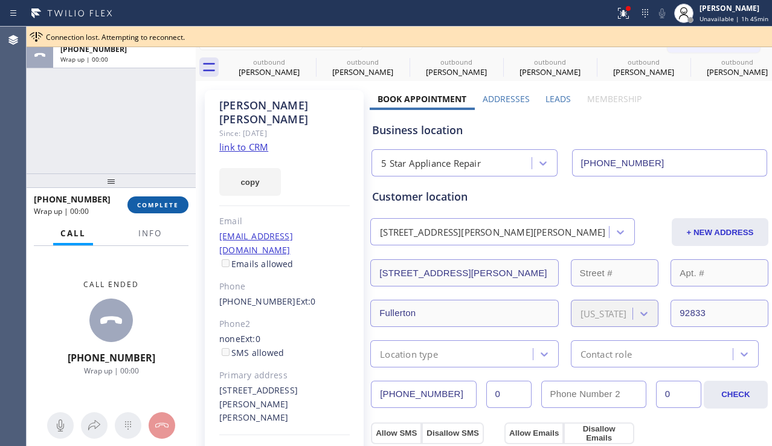
click at [153, 204] on span "COMPLETE" at bounding box center [158, 205] width 42 height 8
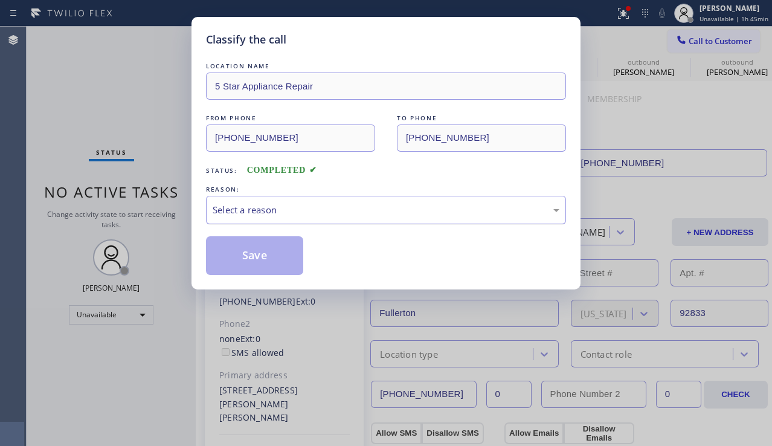
click at [257, 213] on div "Select a reason" at bounding box center [386, 210] width 347 height 14
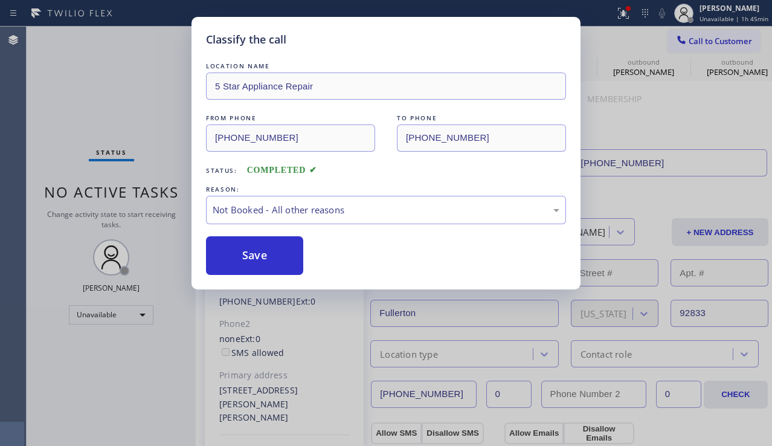
click at [241, 253] on button "Save" at bounding box center [254, 255] width 97 height 39
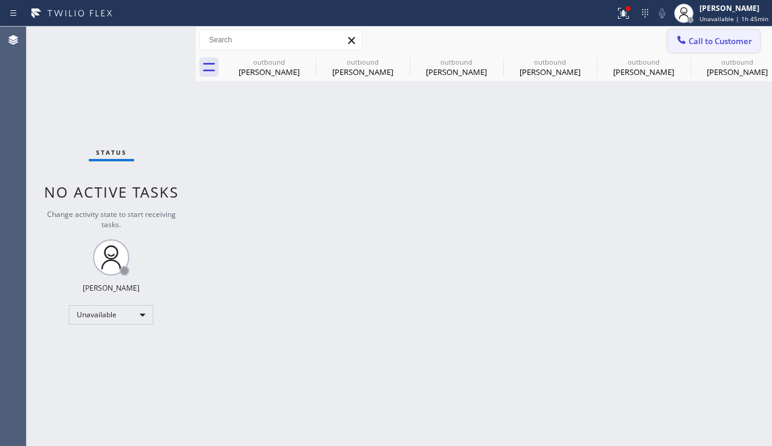
click at [697, 46] on span "Call to Customer" at bounding box center [720, 41] width 63 height 11
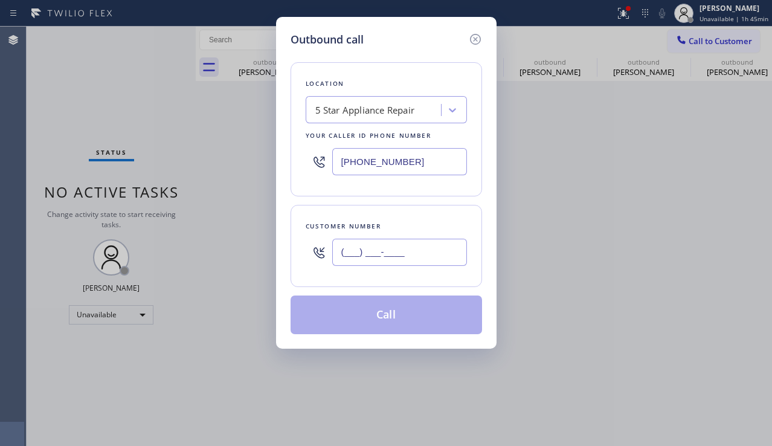
click at [432, 246] on input "(___) ___-____" at bounding box center [399, 252] width 135 height 27
paste input "310) 946-9420"
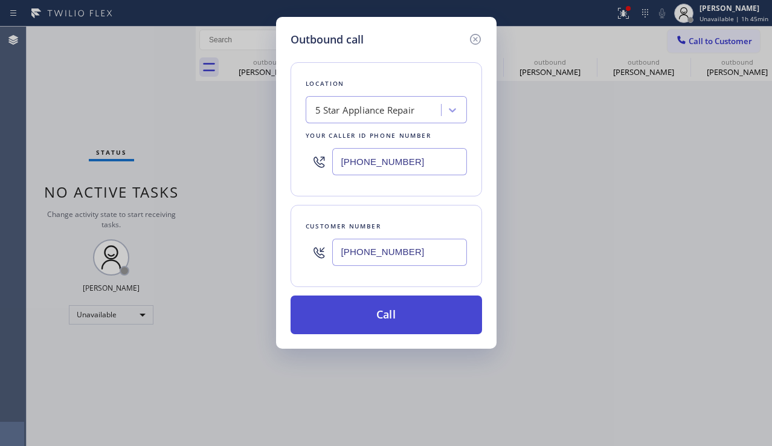
type input "[PHONE_NUMBER]"
click at [394, 311] on button "Call" at bounding box center [387, 314] width 192 height 39
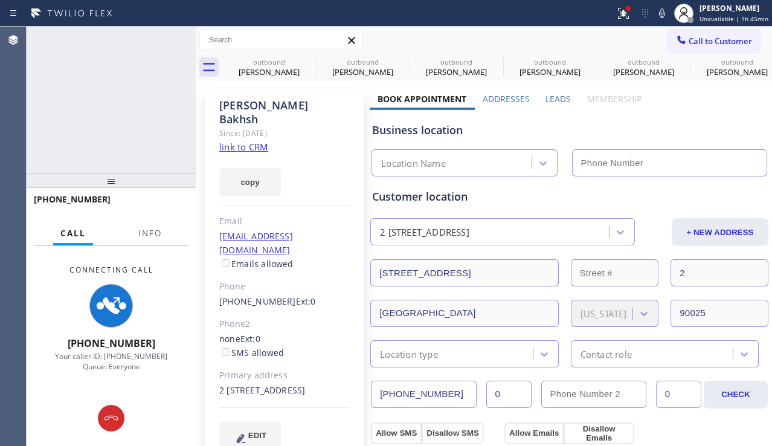
type input "[PHONE_NUMBER]"
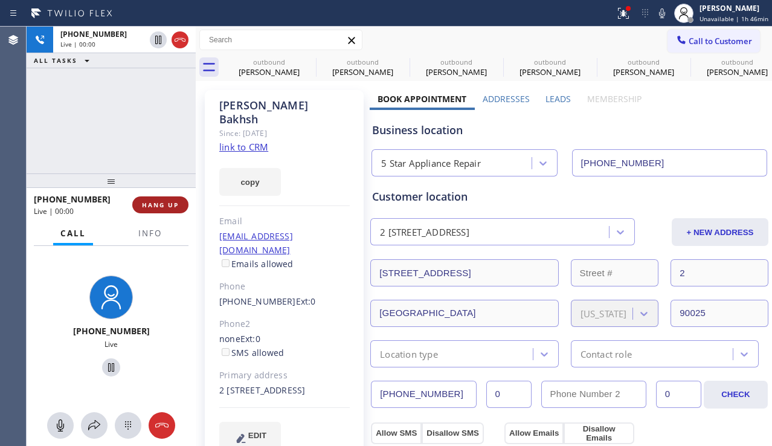
click at [173, 202] on span "HANG UP" at bounding box center [160, 205] width 37 height 8
click at [174, 201] on span "HANG UP" at bounding box center [160, 205] width 37 height 8
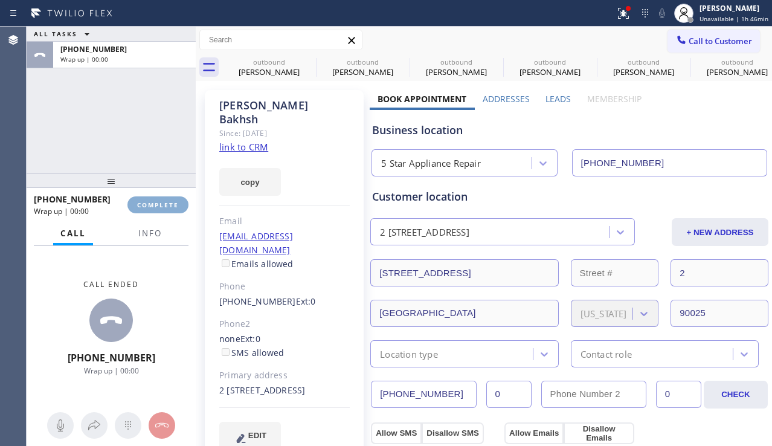
click at [174, 201] on span "COMPLETE" at bounding box center [158, 205] width 42 height 8
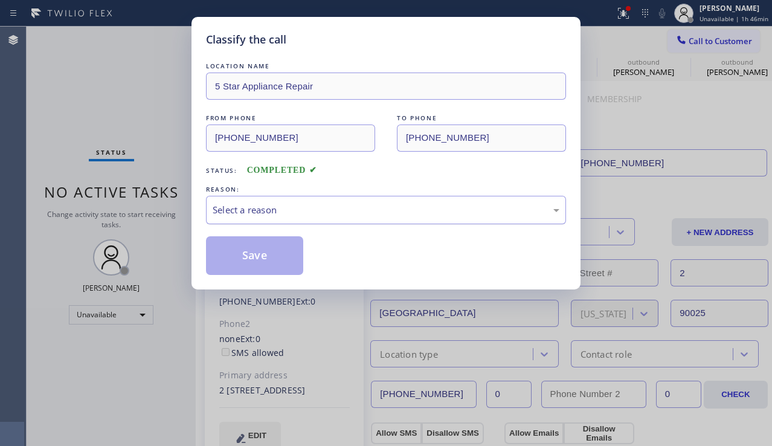
click at [278, 208] on div "Select a reason" at bounding box center [386, 210] width 347 height 14
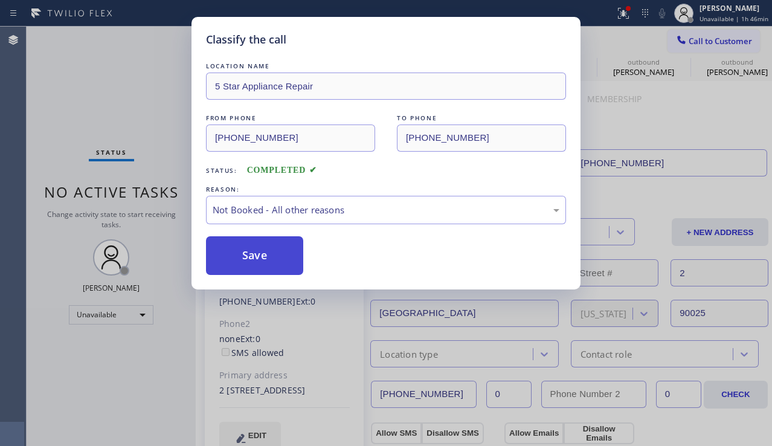
click at [265, 257] on button "Save" at bounding box center [254, 255] width 97 height 39
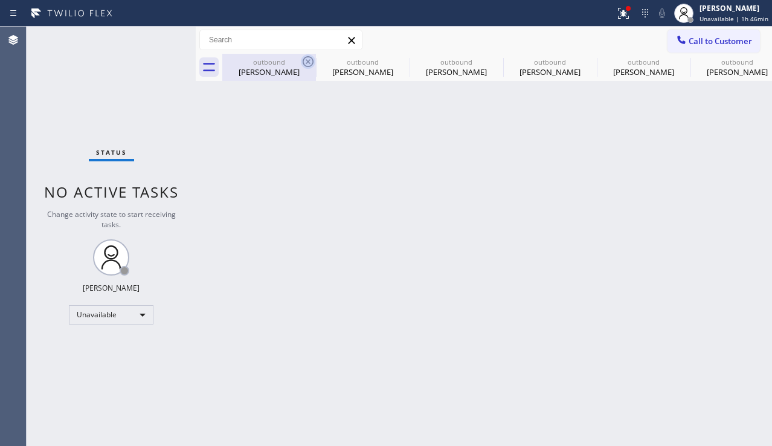
click at [306, 63] on icon at bounding box center [308, 61] width 11 height 11
click at [0, 0] on icon at bounding box center [0, 0] width 0 height 0
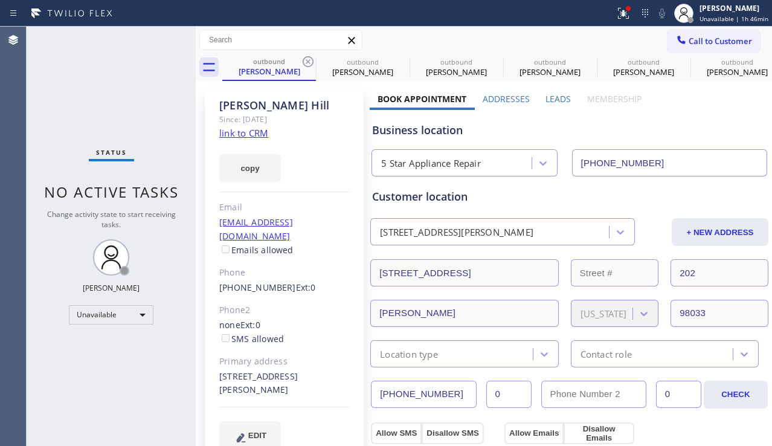
click at [306, 63] on icon at bounding box center [308, 61] width 11 height 11
click at [0, 0] on icon at bounding box center [0, 0] width 0 height 0
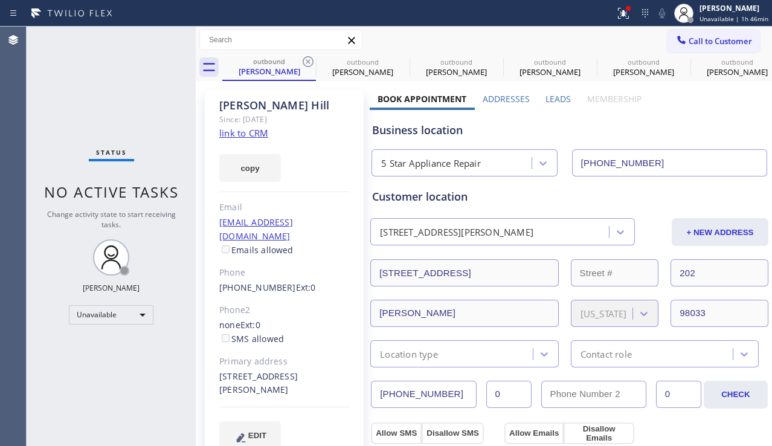
click at [0, 0] on icon at bounding box center [0, 0] width 0 height 0
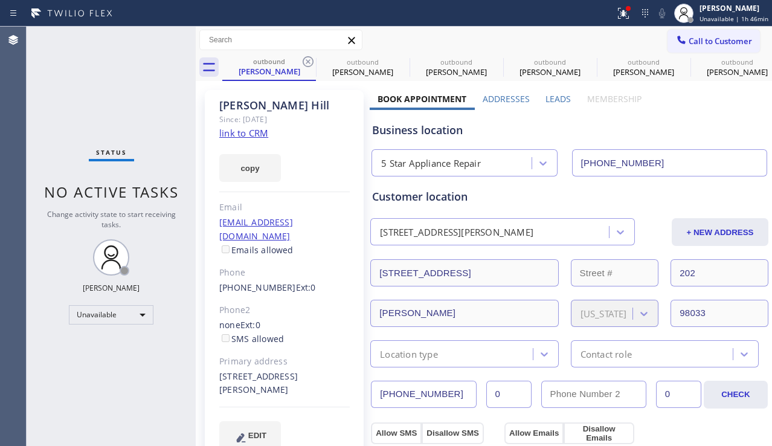
click at [0, 0] on icon at bounding box center [0, 0] width 0 height 0
click at [306, 63] on div "outbound [PERSON_NAME] outbound [PERSON_NAME] outbound [PERSON_NAME] outbound […" at bounding box center [497, 67] width 550 height 27
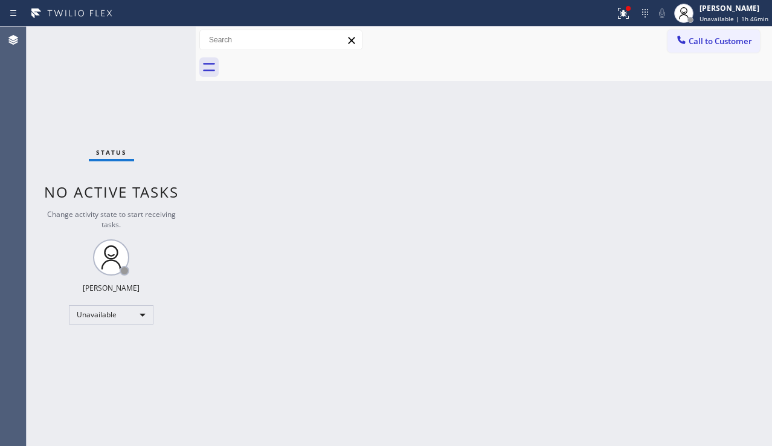
click at [306, 63] on div at bounding box center [497, 67] width 550 height 27
click at [616, 20] on icon at bounding box center [623, 13] width 14 height 14
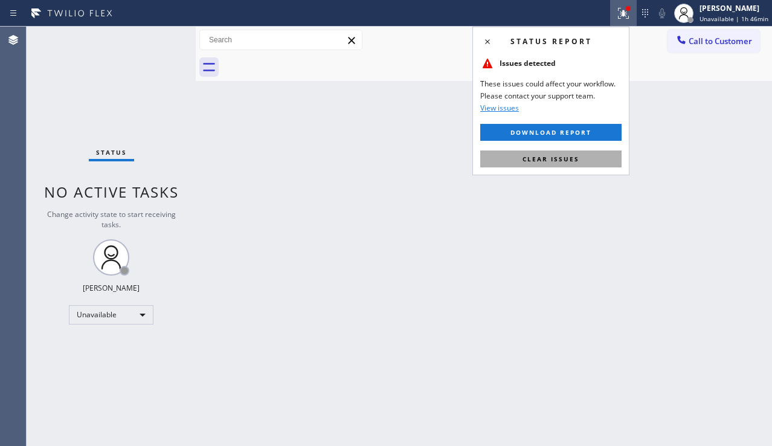
click at [581, 161] on button "Clear issues" at bounding box center [550, 158] width 141 height 17
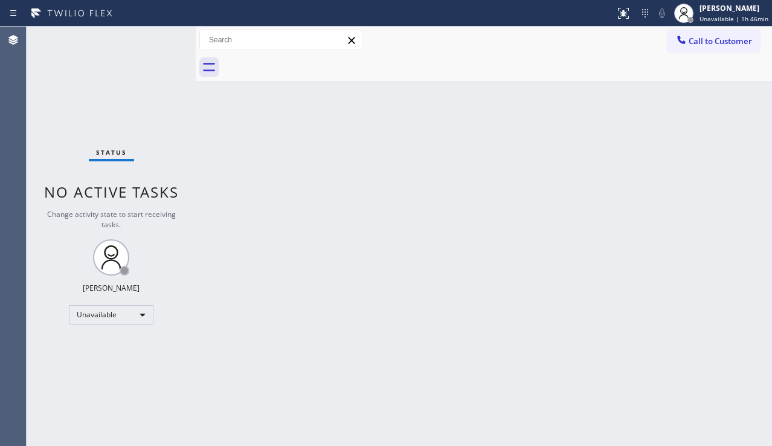
click at [405, 233] on div "Back to Dashboard Change Sender ID Customers Technicians Select a contact Outbo…" at bounding box center [484, 236] width 576 height 419
click at [713, 283] on div "Back to Dashboard Change Sender ID Customers Technicians Select a contact Outbo…" at bounding box center [484, 236] width 576 height 419
click at [346, 251] on div "Back to Dashboard Change Sender ID Customers Technicians Select a contact Outbo…" at bounding box center [484, 236] width 576 height 419
click at [759, 266] on div "Back to Dashboard Change Sender ID Customers Technicians Select a contact Outbo…" at bounding box center [484, 236] width 576 height 419
click at [710, 42] on span "Call to Customer" at bounding box center [720, 41] width 63 height 11
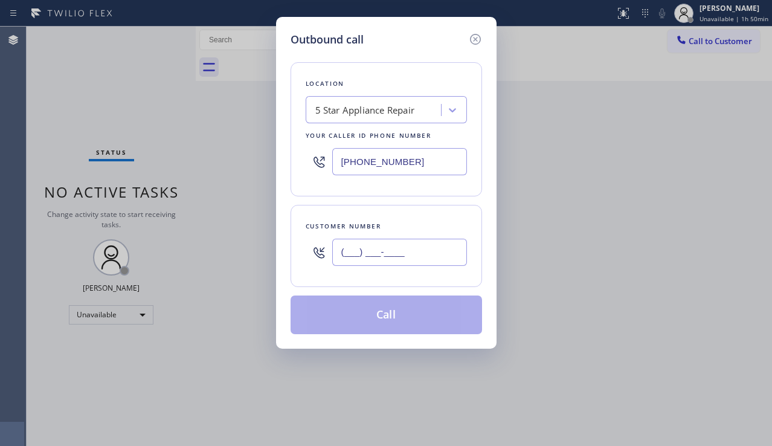
click at [374, 260] on input "(___) ___-____" at bounding box center [399, 252] width 135 height 27
paste input "310) 946-9420"
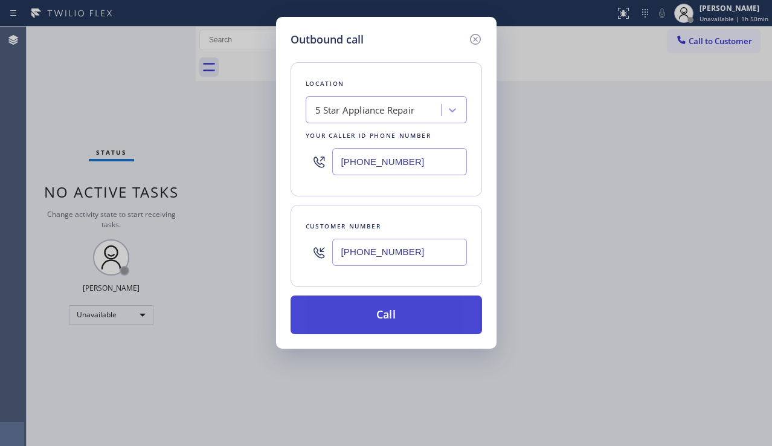
type input "[PHONE_NUMBER]"
click at [385, 314] on button "Call" at bounding box center [387, 314] width 192 height 39
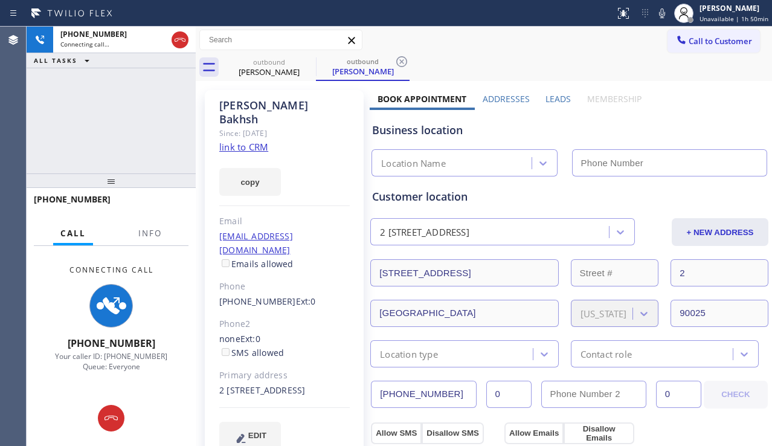
type input "[PHONE_NUMBER]"
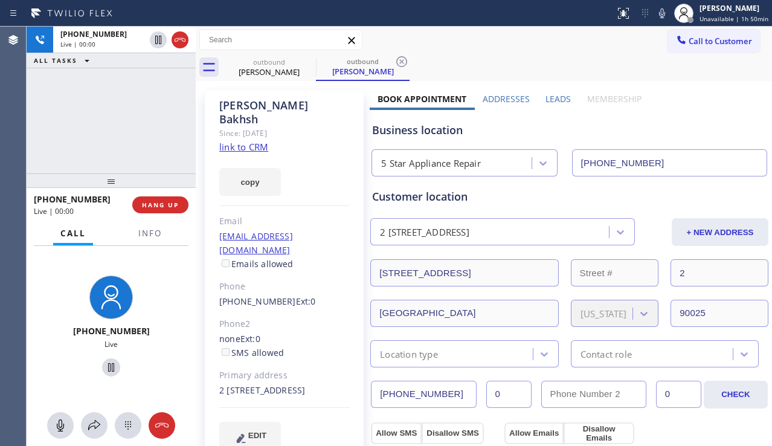
click at [78, 143] on div "[PHONE_NUMBER] Live | 00:00 ALL TASKS ALL TASKS ACTIVE TASKS TASKS IN WRAP UP" at bounding box center [111, 100] width 169 height 147
click at [162, 202] on span "HANG UP" at bounding box center [160, 205] width 37 height 8
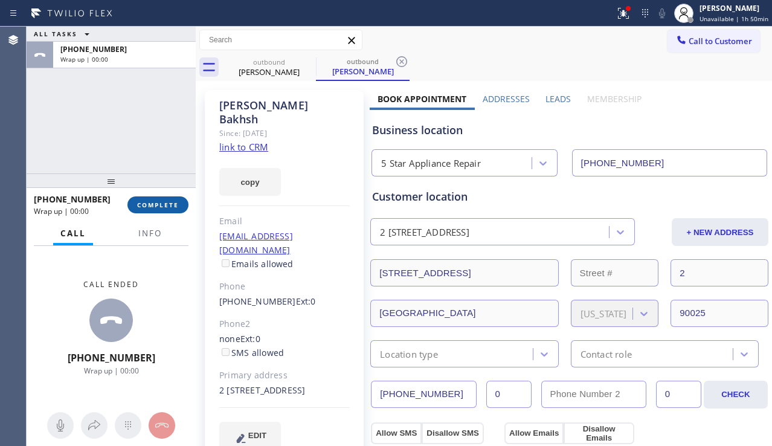
click at [162, 202] on span "COMPLETE" at bounding box center [158, 205] width 42 height 8
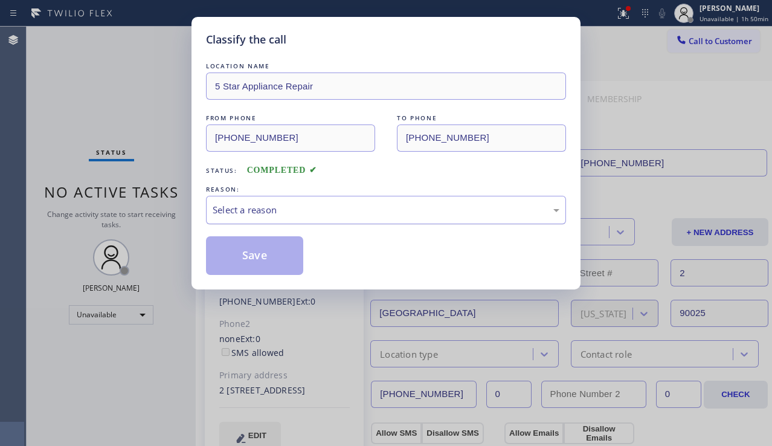
click at [288, 212] on div "Select a reason" at bounding box center [386, 210] width 347 height 14
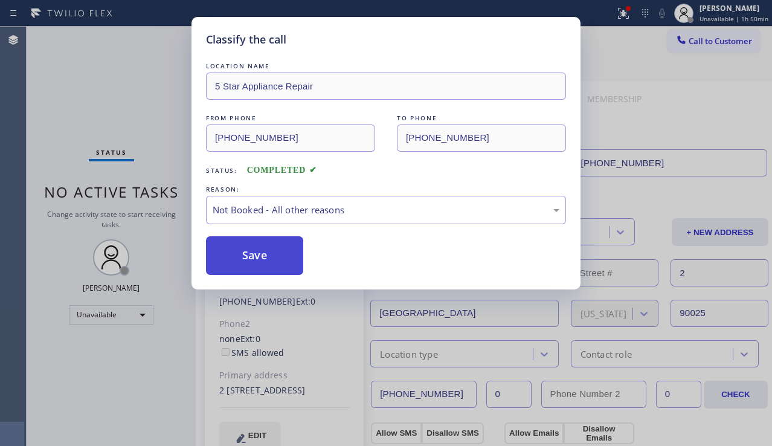
click at [268, 254] on button "Save" at bounding box center [254, 255] width 97 height 39
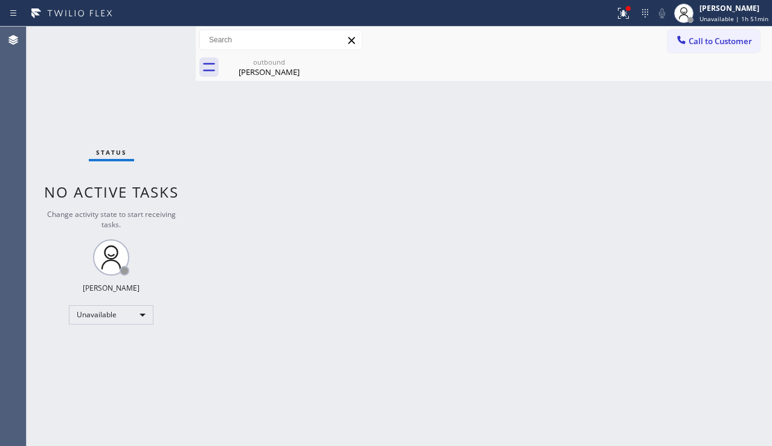
click at [697, 318] on div "Back to Dashboard Change Sender ID Customers Technicians Select a contact Outbo…" at bounding box center [484, 236] width 576 height 419
click at [268, 260] on div "Back to Dashboard Change Sender ID Customers Technicians Select a contact Outbo…" at bounding box center [484, 236] width 576 height 419
click at [746, 319] on div "Back to Dashboard Change Sender ID Customers Technicians Select a contact Outbo…" at bounding box center [484, 236] width 576 height 419
click at [381, 196] on div "Back to Dashboard Change Sender ID Customers Technicians Select a contact Outbo…" at bounding box center [484, 236] width 576 height 419
click at [271, 74] on div "[PERSON_NAME]" at bounding box center [269, 71] width 91 height 11
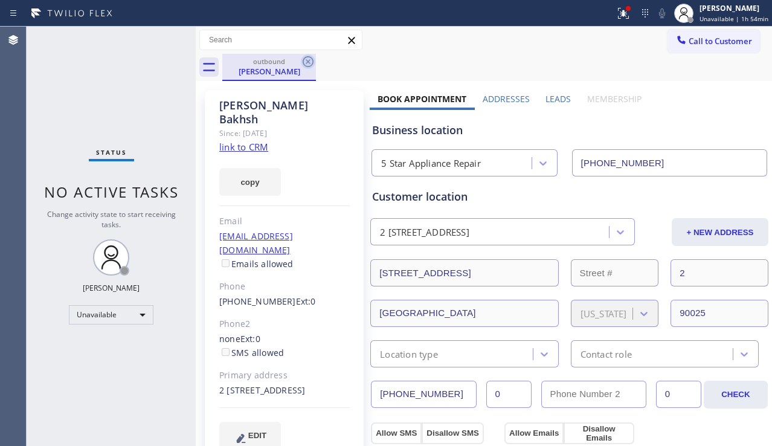
click at [304, 59] on icon at bounding box center [308, 61] width 11 height 11
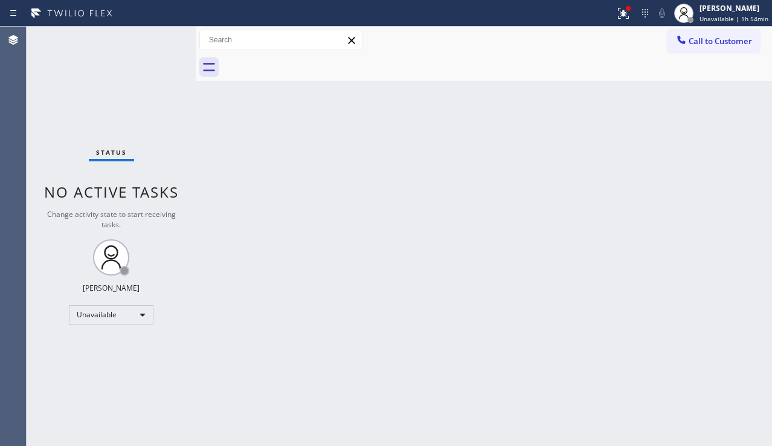
click at [381, 183] on div "Back to Dashboard Change Sender ID Customers Technicians Select a contact Outbo…" at bounding box center [484, 236] width 576 height 419
click at [435, 248] on div "Back to Dashboard Change Sender ID Customers Technicians Select a contact Outbo…" at bounding box center [484, 236] width 576 height 419
click at [610, 10] on div at bounding box center [623, 13] width 27 height 14
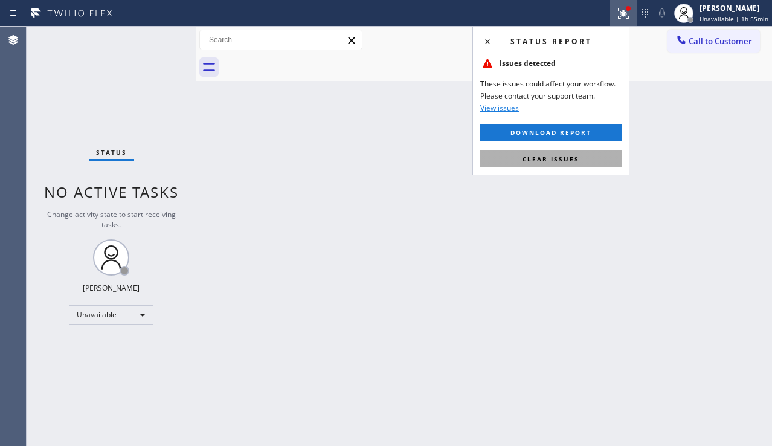
click at [558, 155] on span "Clear issues" at bounding box center [551, 159] width 57 height 8
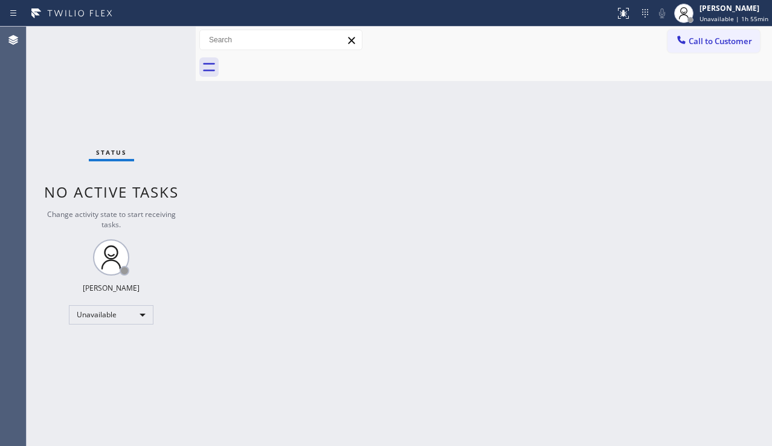
click at [488, 211] on div "Back to Dashboard Change Sender ID Customers Technicians Select a contact Outbo…" at bounding box center [484, 236] width 576 height 419
click at [677, 323] on div "Back to Dashboard Change Sender ID Customers Technicians Select a contact Outbo…" at bounding box center [484, 236] width 576 height 419
drag, startPoint x: 486, startPoint y: 410, endPoint x: 463, endPoint y: 413, distance: 23.1
click at [486, 410] on div "Back to Dashboard Change Sender ID Customers Technicians Select a contact Outbo…" at bounding box center [484, 236] width 576 height 419
click at [64, 394] on div "Status No active tasks Change activity state to start receiving tasks. [PERSON_…" at bounding box center [111, 236] width 169 height 419
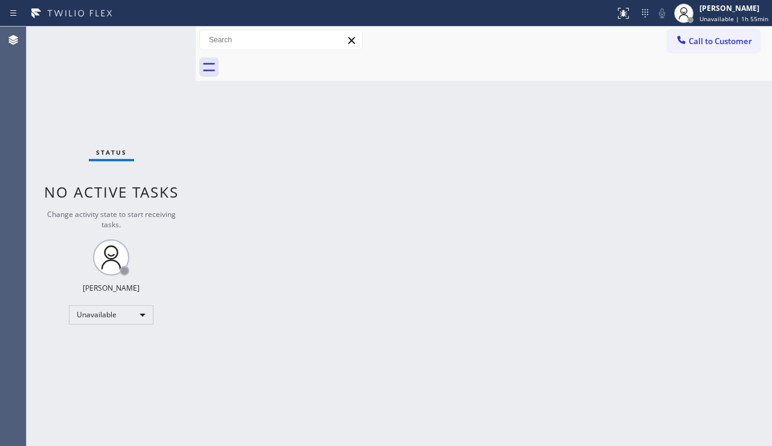
click at [372, 320] on div "Back to Dashboard Change Sender ID Customers Technicians Select a contact Outbo…" at bounding box center [484, 236] width 576 height 419
click at [191, 345] on div "Status No active tasks Change activity state to start receiving tasks. [PERSON_…" at bounding box center [111, 236] width 169 height 419
click at [409, 266] on div "Back to Dashboard Change Sender ID Customers Technicians Select a contact Outbo…" at bounding box center [484, 236] width 576 height 419
click at [393, 260] on div "Back to Dashboard Change Sender ID Customers Technicians Select a contact Outbo…" at bounding box center [484, 236] width 576 height 419
click at [336, 332] on div "Back to Dashboard Change Sender ID Customers Technicians Select a contact Outbo…" at bounding box center [484, 236] width 576 height 419
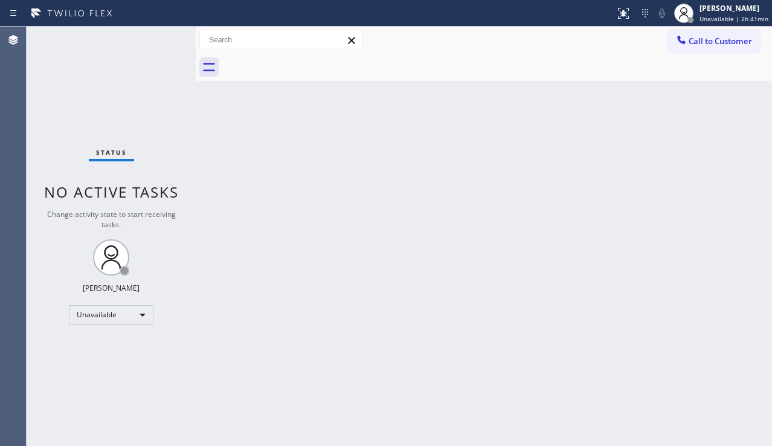
click at [151, 373] on div "Status No active tasks Change activity state to start receiving tasks. [PERSON_…" at bounding box center [111, 236] width 169 height 419
click at [755, 349] on div "Back to Dashboard Change Sender ID Customers Technicians Select a contact Outbo…" at bounding box center [484, 236] width 576 height 419
click at [702, 335] on div "Back to Dashboard Change Sender ID Customers Technicians Select a contact Outbo…" at bounding box center [484, 236] width 576 height 419
click at [712, 340] on div "Back to Dashboard Change Sender ID Customers Technicians Select a contact Outbo…" at bounding box center [484, 236] width 576 height 419
click at [616, 14] on icon at bounding box center [623, 13] width 14 height 14
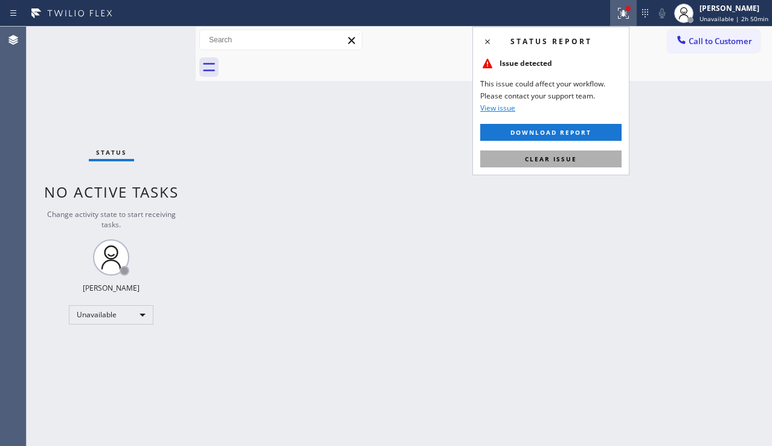
click at [555, 158] on span "Clear issue" at bounding box center [551, 159] width 52 height 8
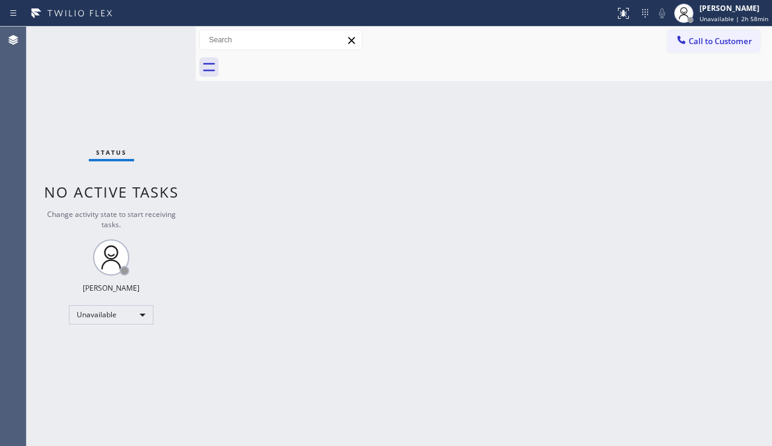
click at [344, 184] on div "Back to Dashboard Change Sender ID Customers Technicians Select a contact Outbo…" at bounding box center [484, 236] width 576 height 419
click at [74, 402] on div "Status No active tasks Change activity state to start receiving tasks. [PERSON_…" at bounding box center [111, 236] width 169 height 419
click at [585, 215] on div "Back to Dashboard Change Sender ID Customers Technicians Select a contact Outbo…" at bounding box center [484, 236] width 576 height 419
click at [232, 205] on div "Back to Dashboard Change Sender ID Customers Technicians Select a contact Outbo…" at bounding box center [484, 236] width 576 height 419
click at [674, 309] on div "Back to Dashboard Change Sender ID Customers Technicians Select a contact Outbo…" at bounding box center [484, 236] width 576 height 419
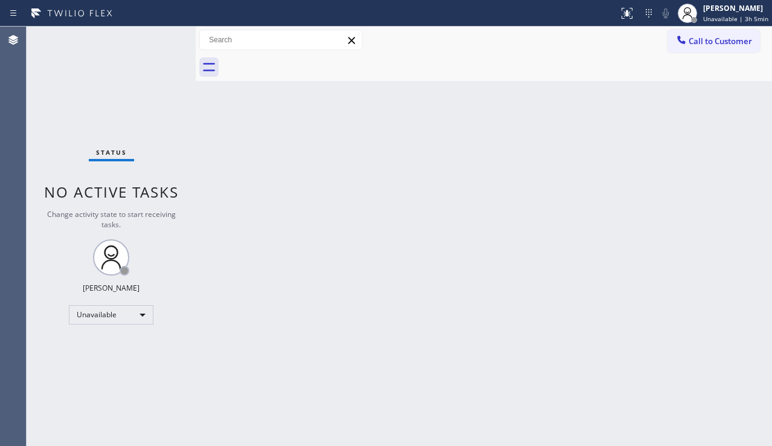
click at [440, 224] on div "Back to Dashboard Change Sender ID Customers Technicians Select a contact Outbo…" at bounding box center [484, 236] width 576 height 419
click at [741, 365] on div "Back to Dashboard Change Sender ID Customers Technicians Select a contact Outbo…" at bounding box center [484, 236] width 576 height 419
click at [395, 396] on div "Back to Dashboard Change Sender ID Customers Technicians Select a contact Outbo…" at bounding box center [484, 236] width 576 height 419
drag, startPoint x: 678, startPoint y: 259, endPoint x: 662, endPoint y: 220, distance: 42.5
click at [678, 259] on div "Back to Dashboard Change Sender ID Customers Technicians Select a contact Outbo…" at bounding box center [484, 236] width 576 height 419
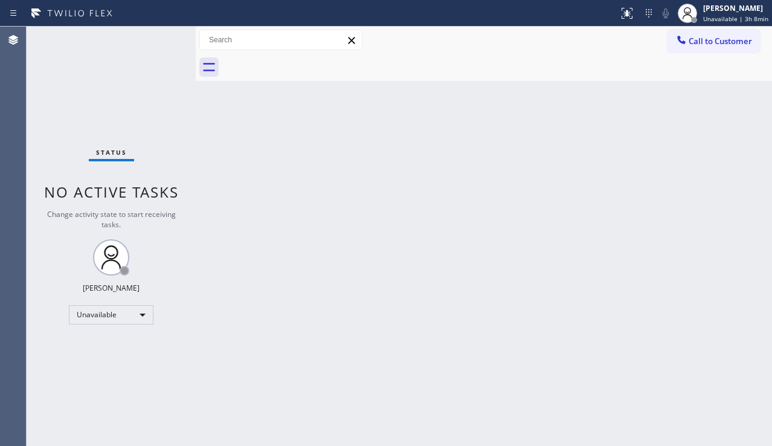
click at [357, 277] on div "Back to Dashboard Change Sender ID Customers Technicians Select a contact Outbo…" at bounding box center [484, 236] width 576 height 419
click at [697, 387] on div "Back to Dashboard Change Sender ID Customers Technicians Select a contact Outbo…" at bounding box center [484, 236] width 576 height 419
click at [579, 280] on div "Back to Dashboard Change Sender ID Customers Technicians Select a contact Outbo…" at bounding box center [484, 236] width 576 height 419
click at [503, 151] on div "Back to Dashboard Change Sender ID Customers Technicians Select a contact Outbo…" at bounding box center [484, 236] width 576 height 419
click at [616, 13] on icon at bounding box center [623, 13] width 14 height 14
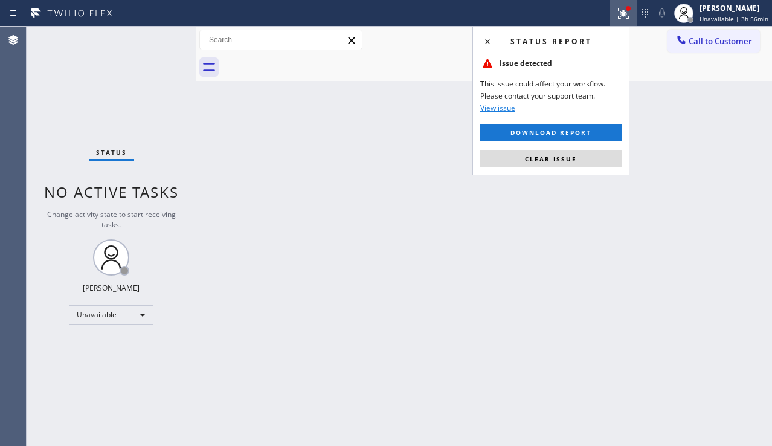
click at [544, 160] on span "Clear issue" at bounding box center [551, 159] width 52 height 8
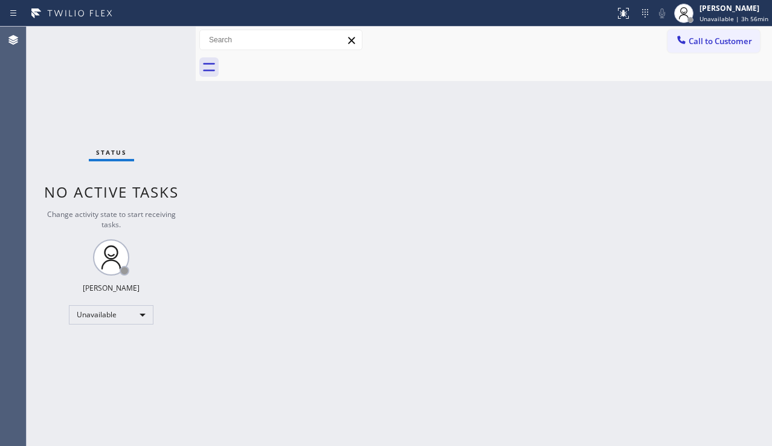
drag, startPoint x: 405, startPoint y: 239, endPoint x: 398, endPoint y: 260, distance: 22.2
click at [404, 240] on div "Back to Dashboard Change Sender ID Customers Technicians Select a contact Outbo…" at bounding box center [484, 236] width 576 height 419
click at [690, 303] on div "Back to Dashboard Change Sender ID Customers Technicians Select a contact Outbo…" at bounding box center [484, 236] width 576 height 419
click at [715, 263] on div "Back to Dashboard Change Sender ID Customers Technicians Select a contact Outbo…" at bounding box center [484, 236] width 576 height 419
click at [445, 253] on div "Back to Dashboard Change Sender ID Customers Technicians Select a contact Outbo…" at bounding box center [484, 236] width 576 height 419
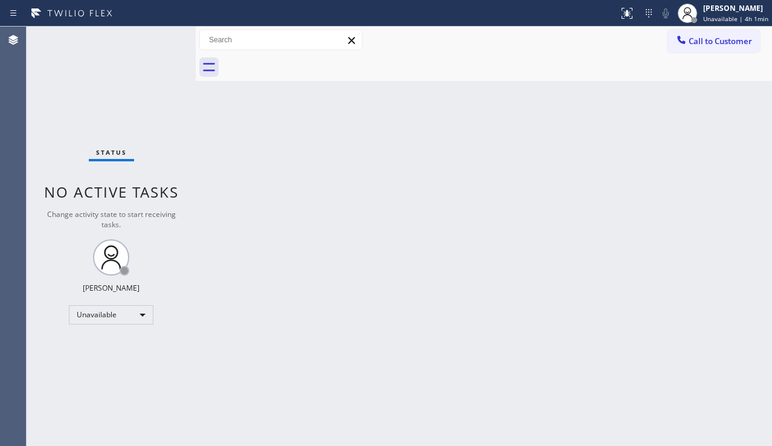
click at [669, 311] on div "Back to Dashboard Change Sender ID Customers Technicians Select a contact Outbo…" at bounding box center [484, 236] width 576 height 419
click at [126, 317] on div "Unavailable" at bounding box center [111, 314] width 85 height 19
click at [115, 377] on li "Break" at bounding box center [110, 377] width 82 height 14
click at [308, 361] on div "Back to Dashboard Change Sender ID Customers Technicians Select a contact Outbo…" at bounding box center [484, 236] width 576 height 419
click at [747, 327] on div "Back to Dashboard Change Sender ID Customers Technicians Select a contact Outbo…" at bounding box center [484, 236] width 576 height 419
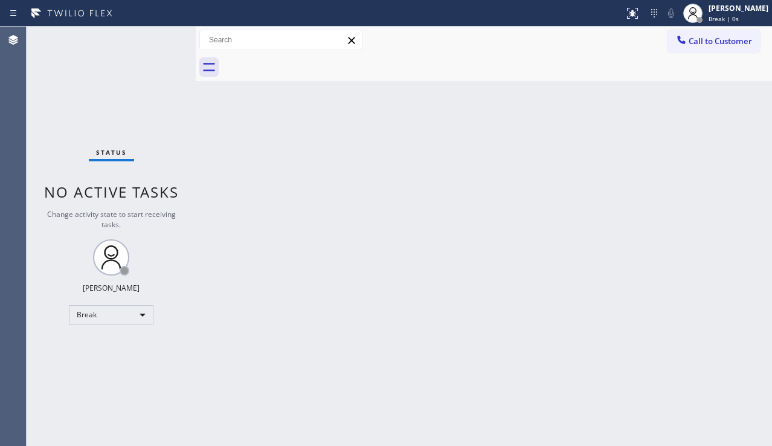
click at [365, 340] on div "Back to Dashboard Change Sender ID Customers Technicians Select a contact Outbo…" at bounding box center [484, 236] width 576 height 419
